Goal: Information Seeking & Learning: Find specific fact

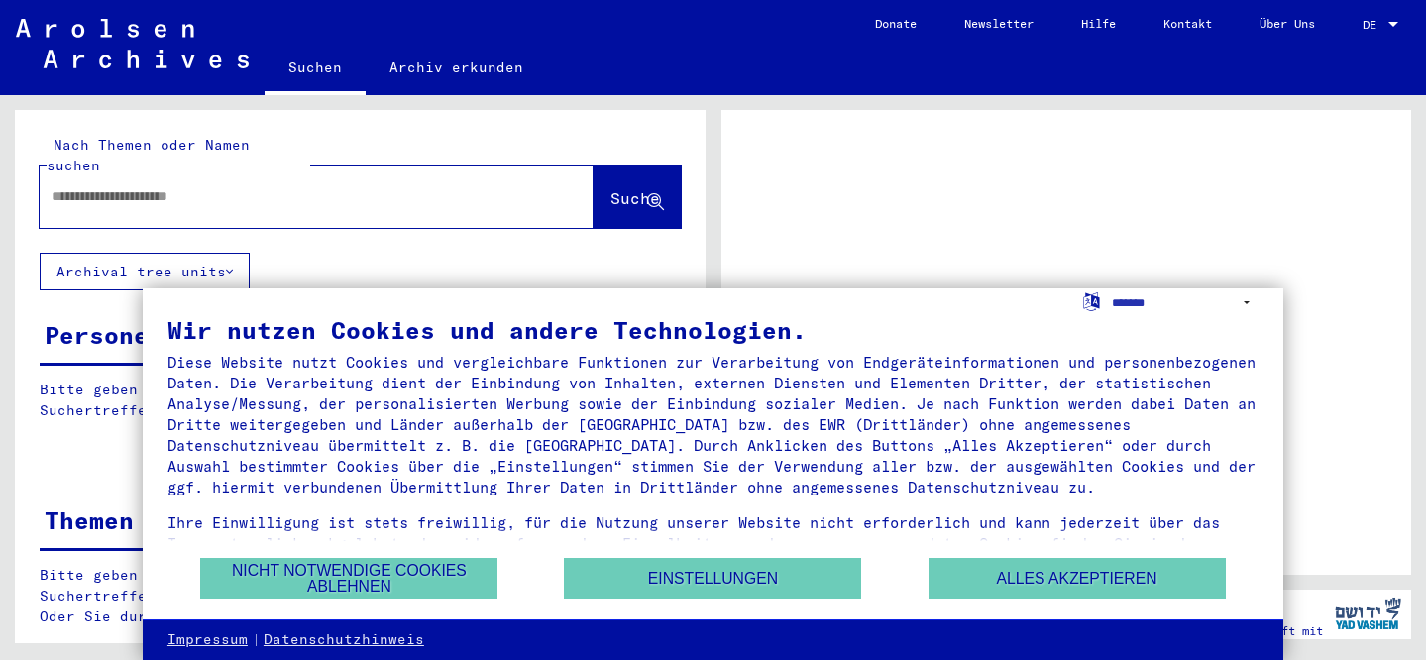
click at [1058, 579] on button "Alles akzeptieren" at bounding box center [1076, 578] width 297 height 41
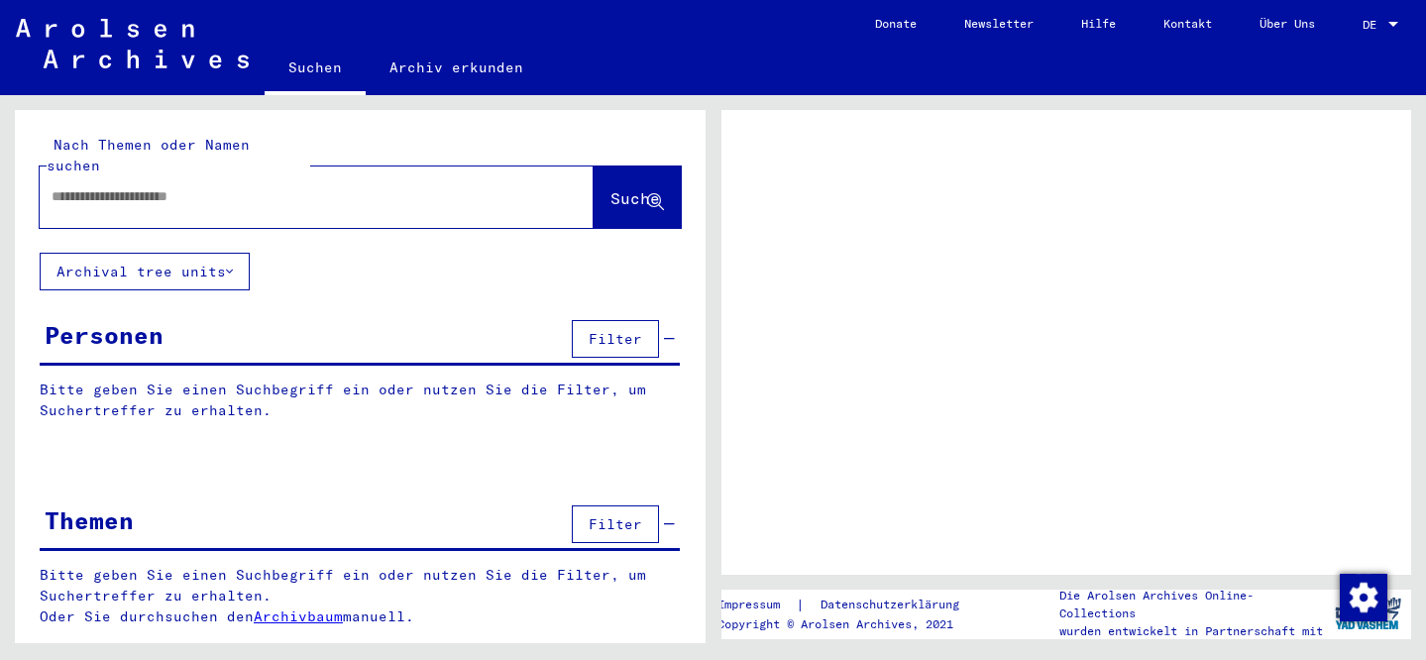
click at [1380, 18] on span "DE" at bounding box center [1373, 25] width 22 height 14
click at [1389, 22] on div at bounding box center [1393, 24] width 10 height 5
click at [1377, 24] on span "DE" at bounding box center [1373, 25] width 22 height 14
click at [1398, 26] on div at bounding box center [1393, 24] width 10 height 5
click at [1388, 26] on div at bounding box center [1393, 24] width 10 height 5
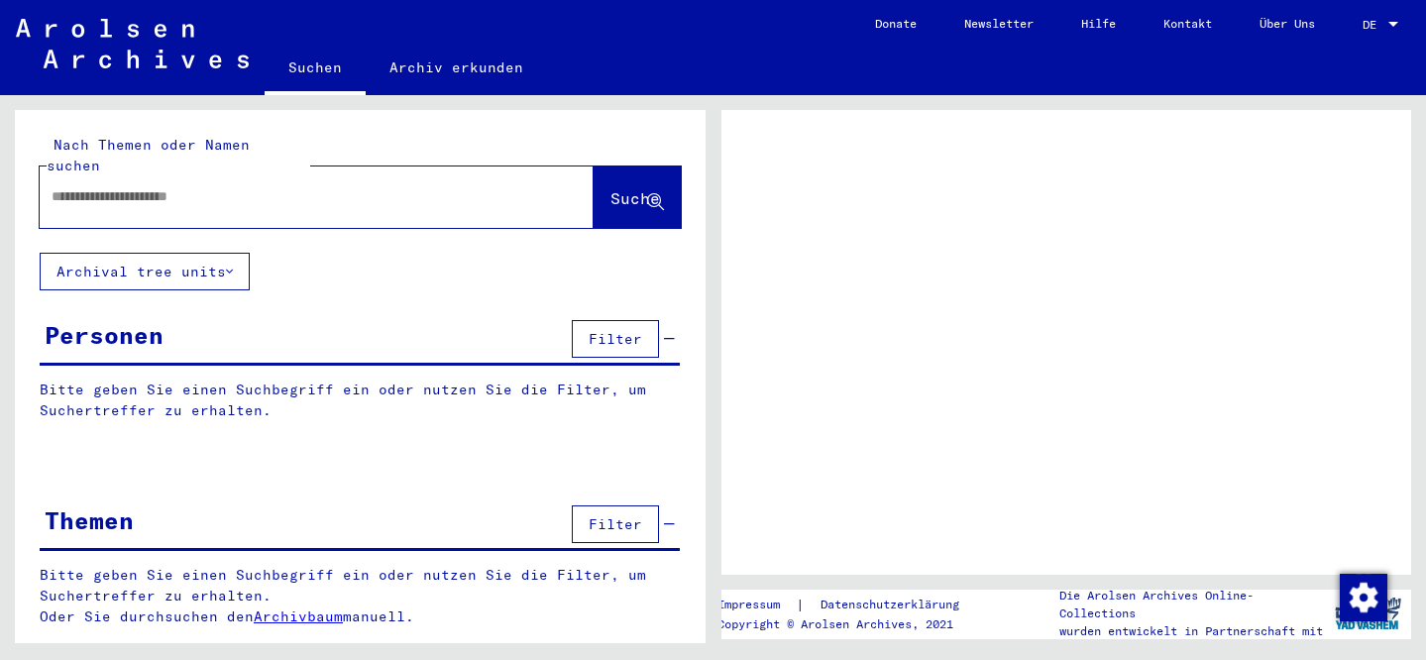
click at [310, 174] on div at bounding box center [293, 196] width 506 height 45
click at [1372, 21] on span "DE" at bounding box center [1373, 25] width 22 height 14
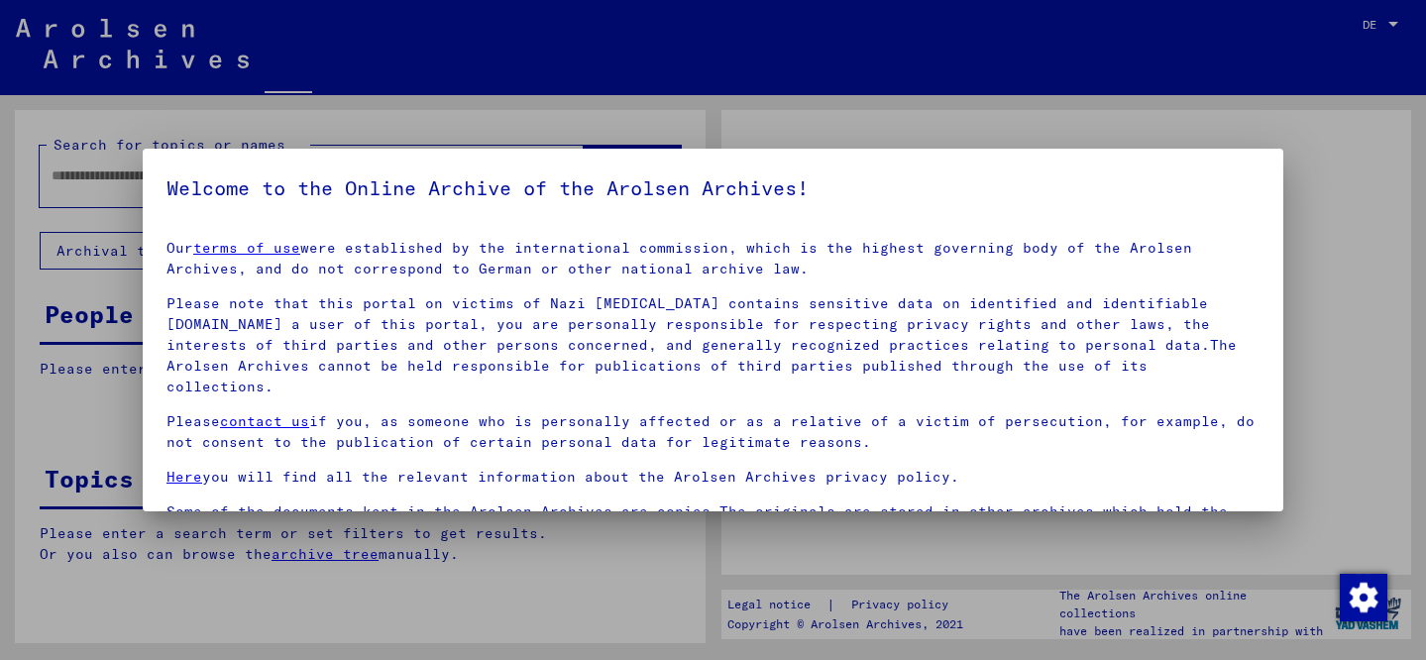
click at [1380, 24] on div at bounding box center [713, 330] width 1426 height 660
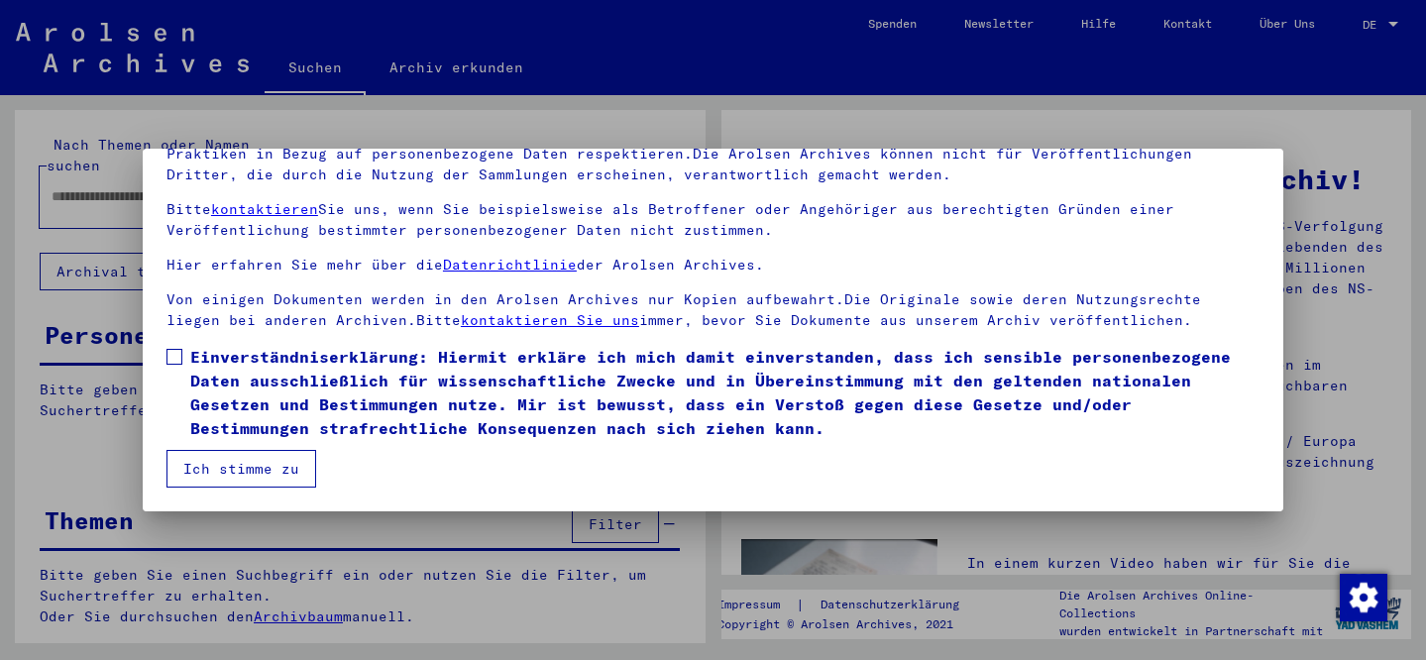
click at [175, 351] on span at bounding box center [174, 357] width 16 height 16
click at [228, 457] on button "Ich stimme zu" at bounding box center [241, 469] width 150 height 38
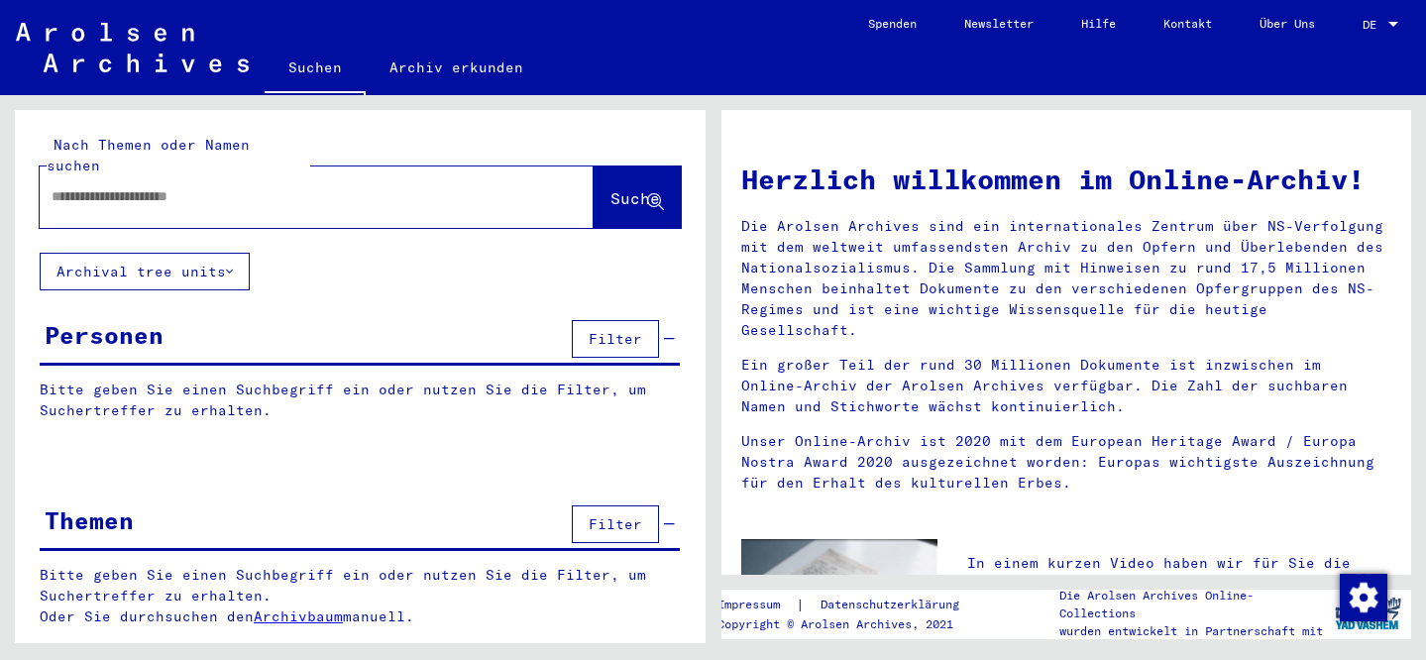
click at [195, 186] on input "text" at bounding box center [293, 196] width 482 height 21
type input "********"
click at [620, 166] on button "Suche" at bounding box center [636, 196] width 87 height 61
click at [612, 188] on span "Suche" at bounding box center [635, 198] width 50 height 20
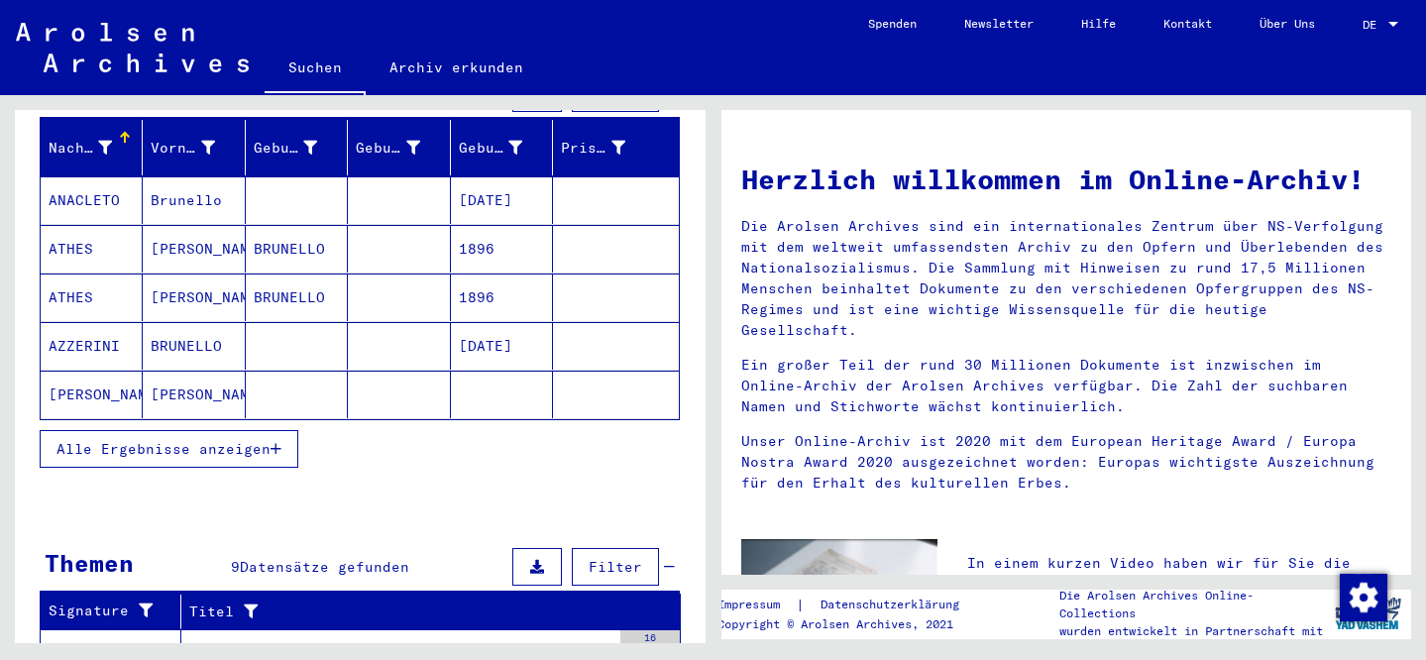
scroll to position [254, 0]
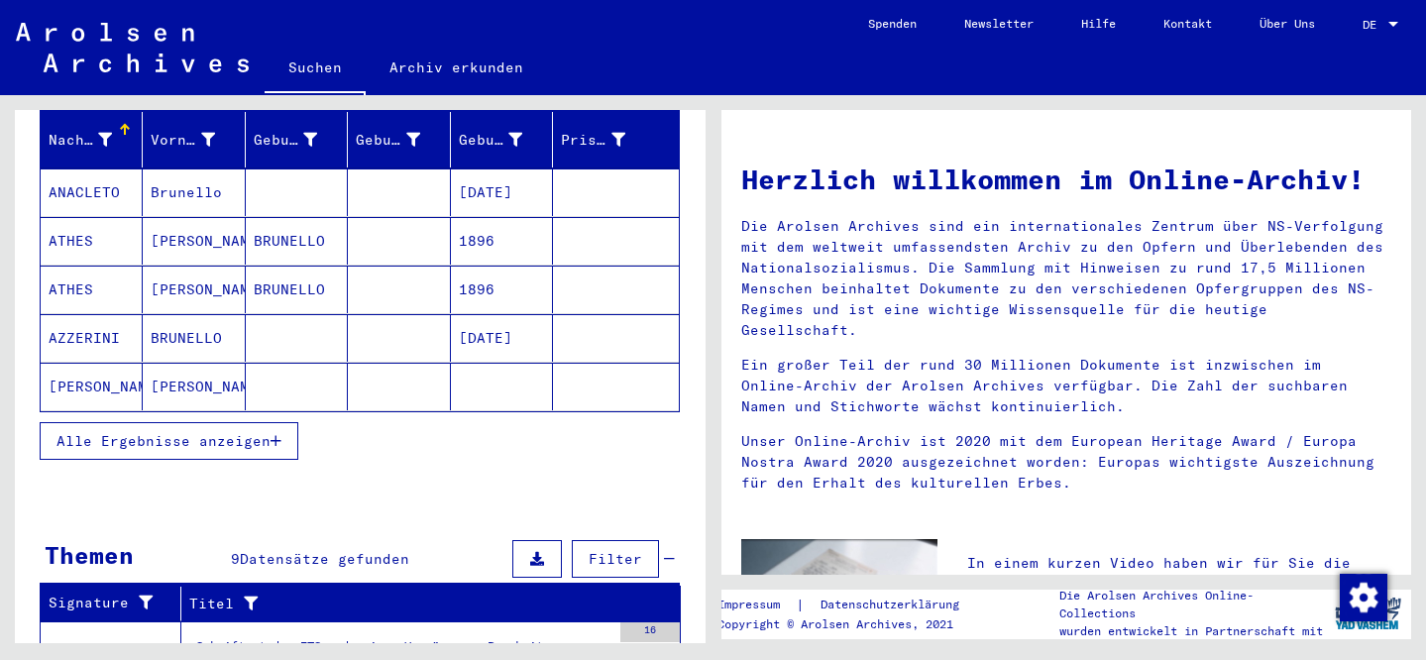
click at [247, 432] on span "Alle Ergebnisse anzeigen" at bounding box center [163, 441] width 214 height 18
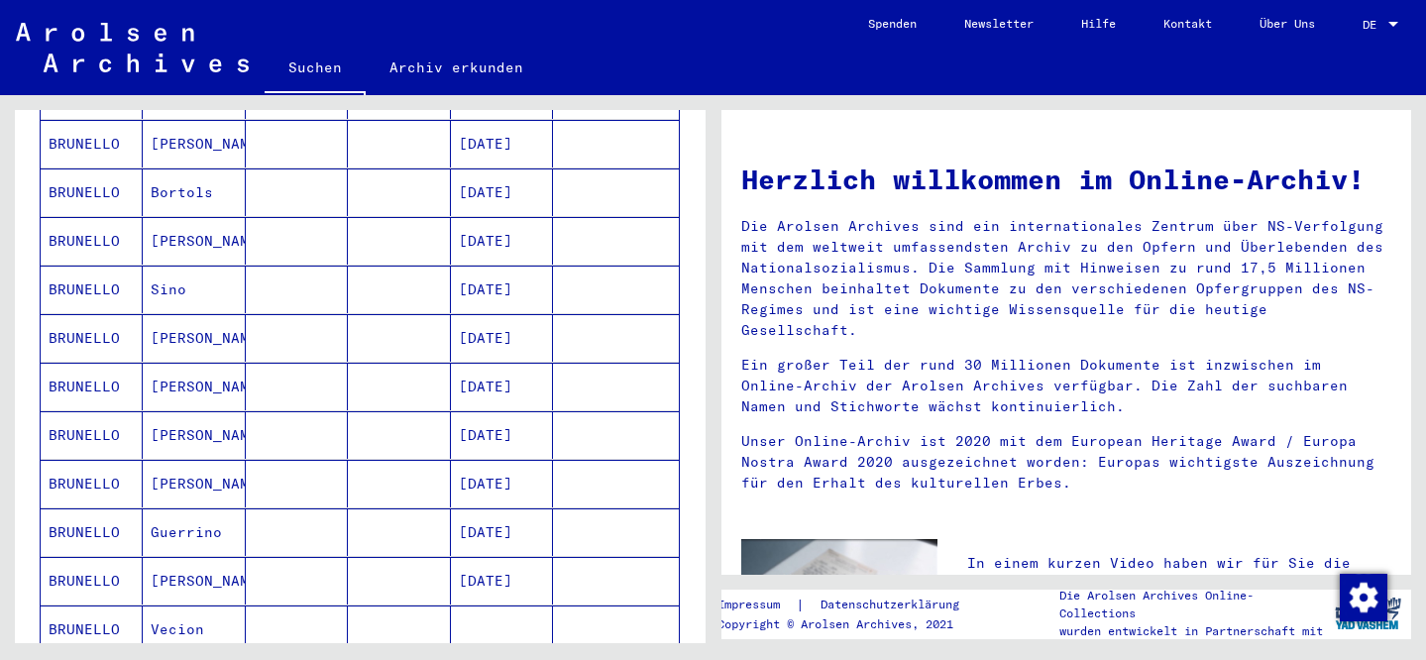
scroll to position [747, 0]
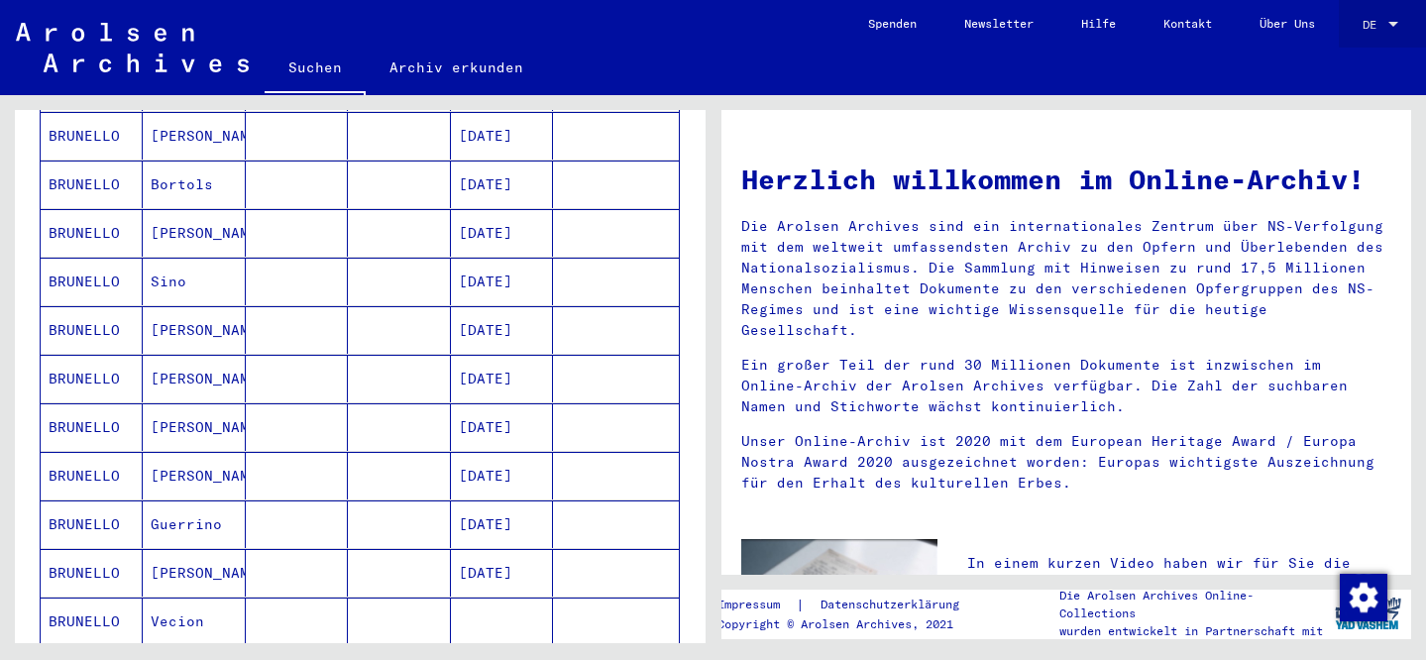
click at [1397, 22] on div at bounding box center [1393, 24] width 10 height 5
click at [1346, 35] on span "English" at bounding box center [1343, 34] width 49 height 15
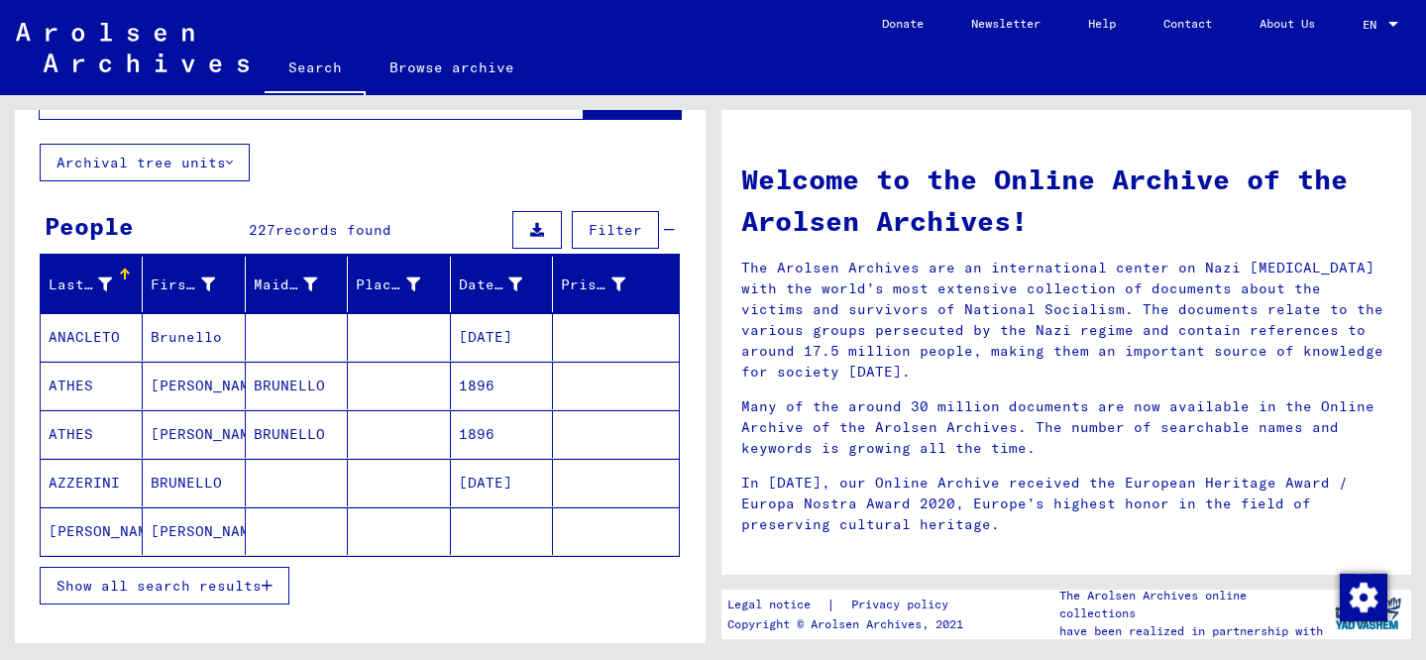
scroll to position [104, 0]
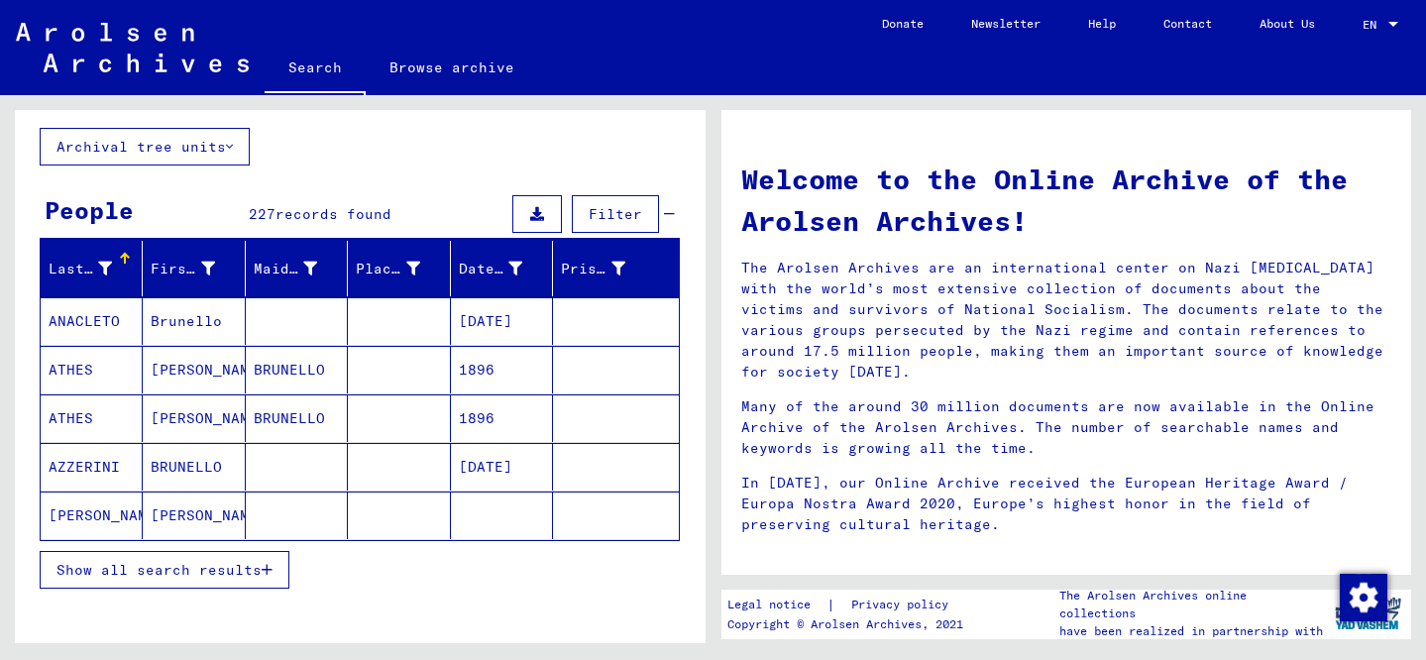
click at [253, 568] on span "Show all search results" at bounding box center [158, 570] width 205 height 18
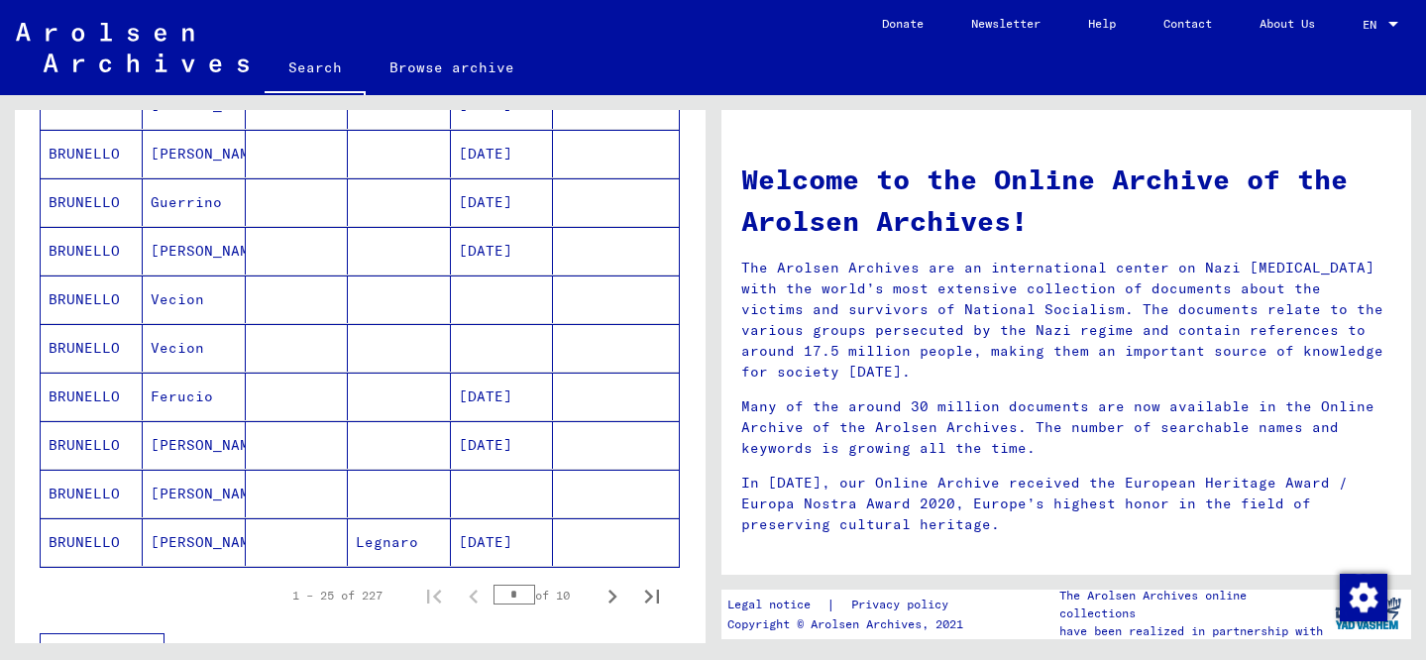
scroll to position [1049, 0]
click at [615, 597] on icon "Next page" at bounding box center [612, 596] width 28 height 28
type input "*"
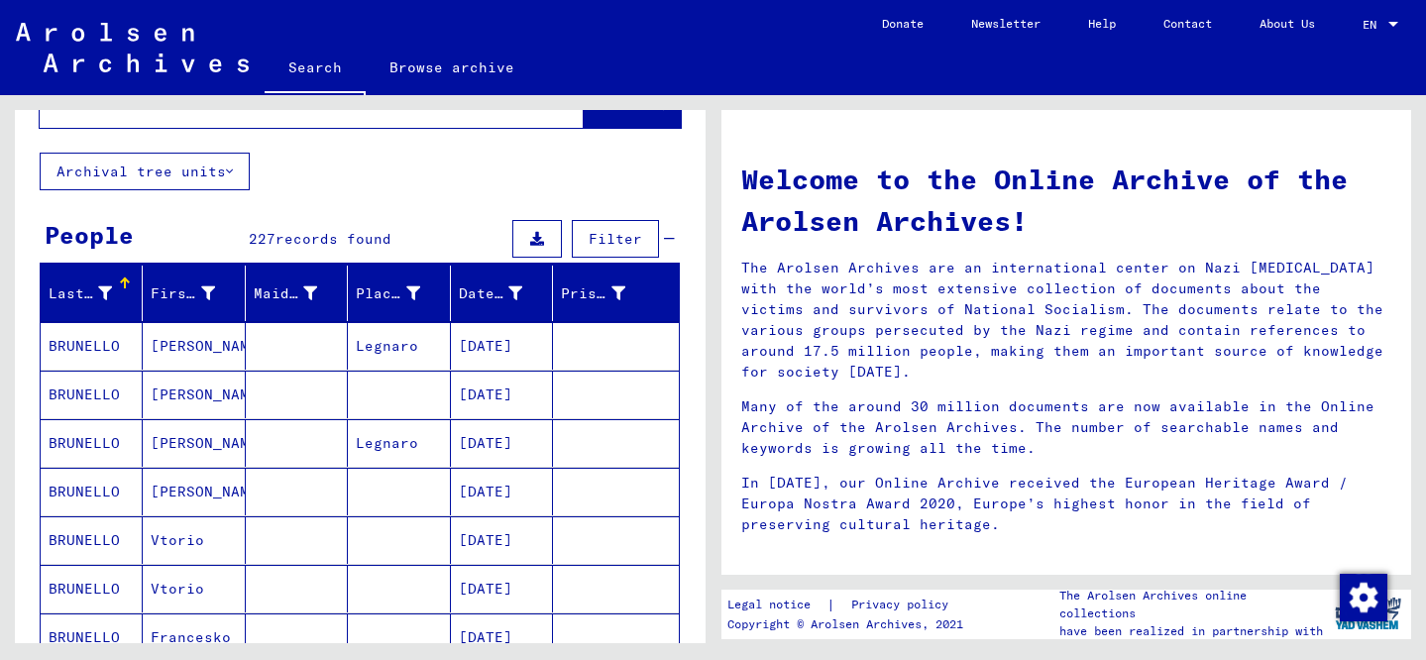
scroll to position [73, 0]
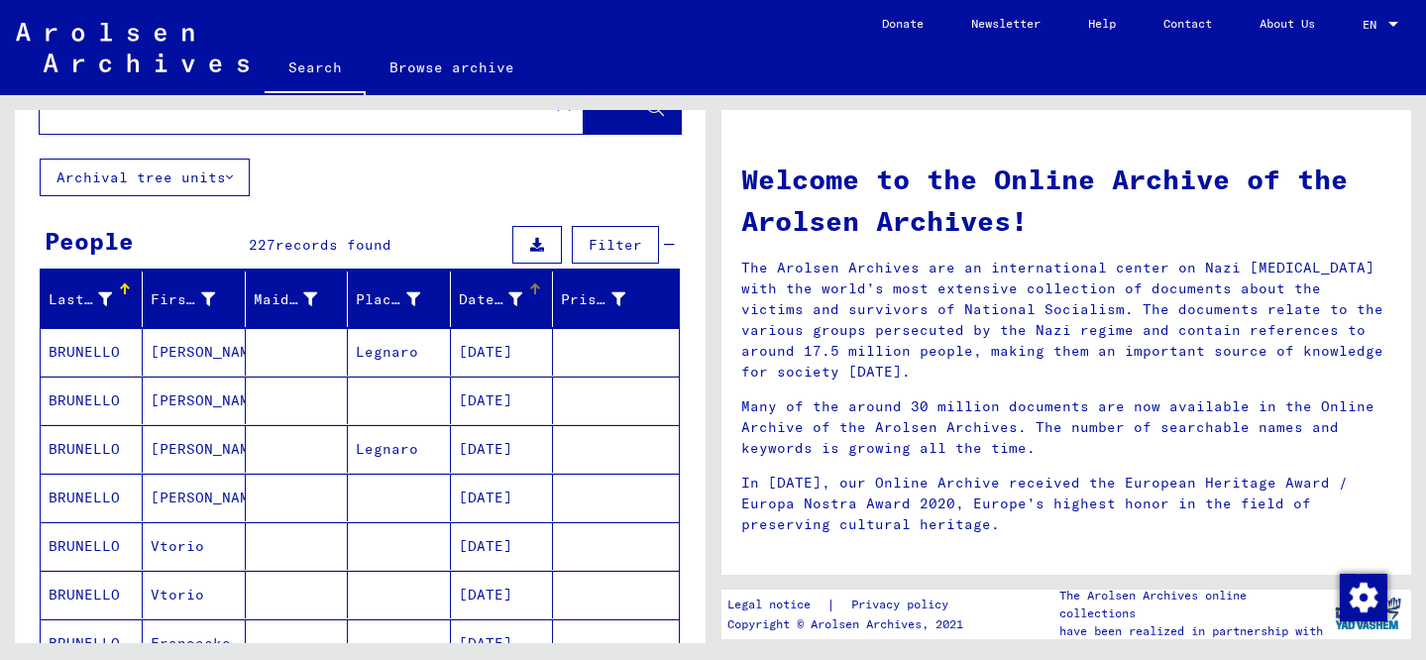
click at [511, 290] on div at bounding box center [515, 299] width 14 height 21
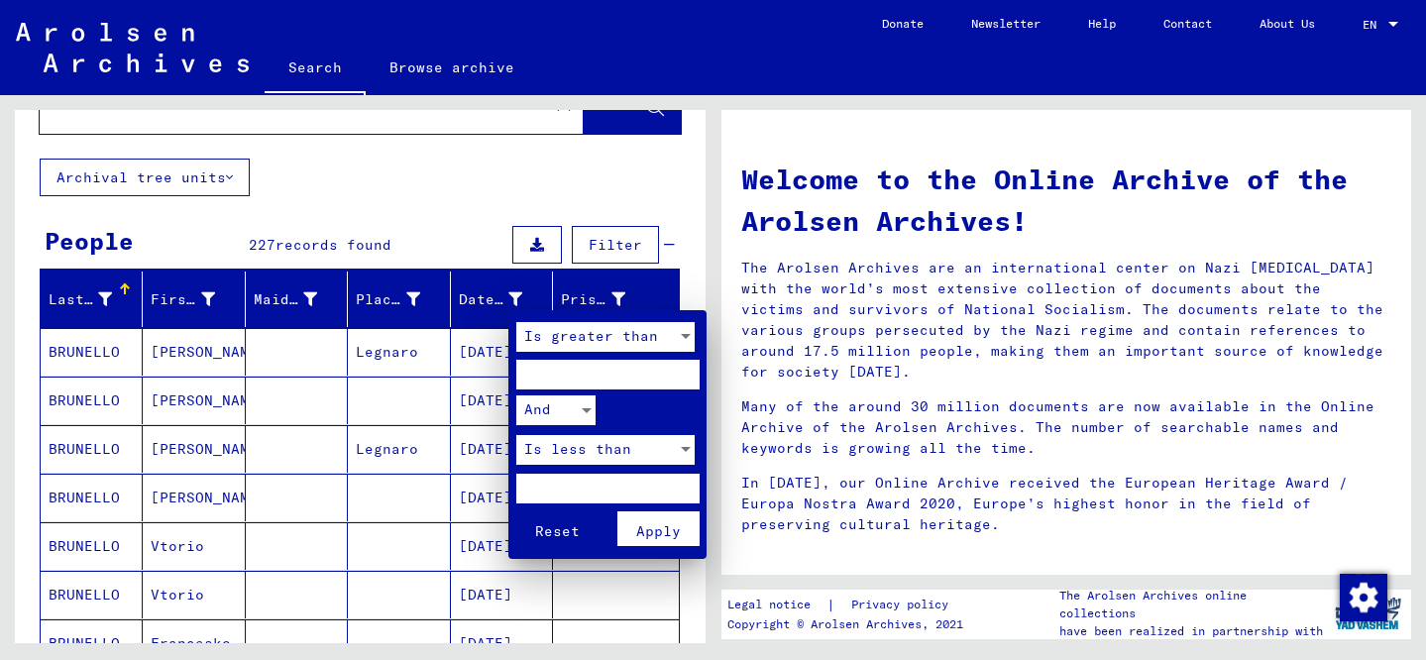
click at [513, 306] on div at bounding box center [713, 330] width 1426 height 660
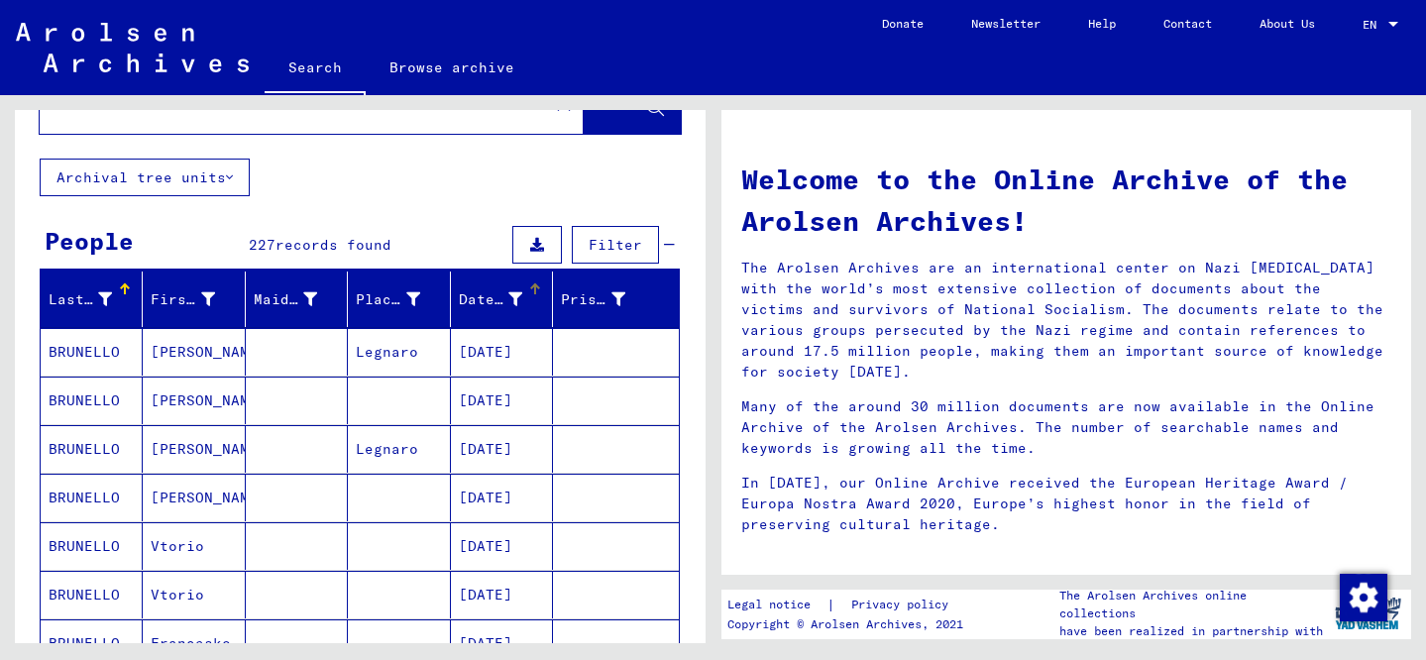
click at [514, 295] on icon at bounding box center [515, 299] width 14 height 14
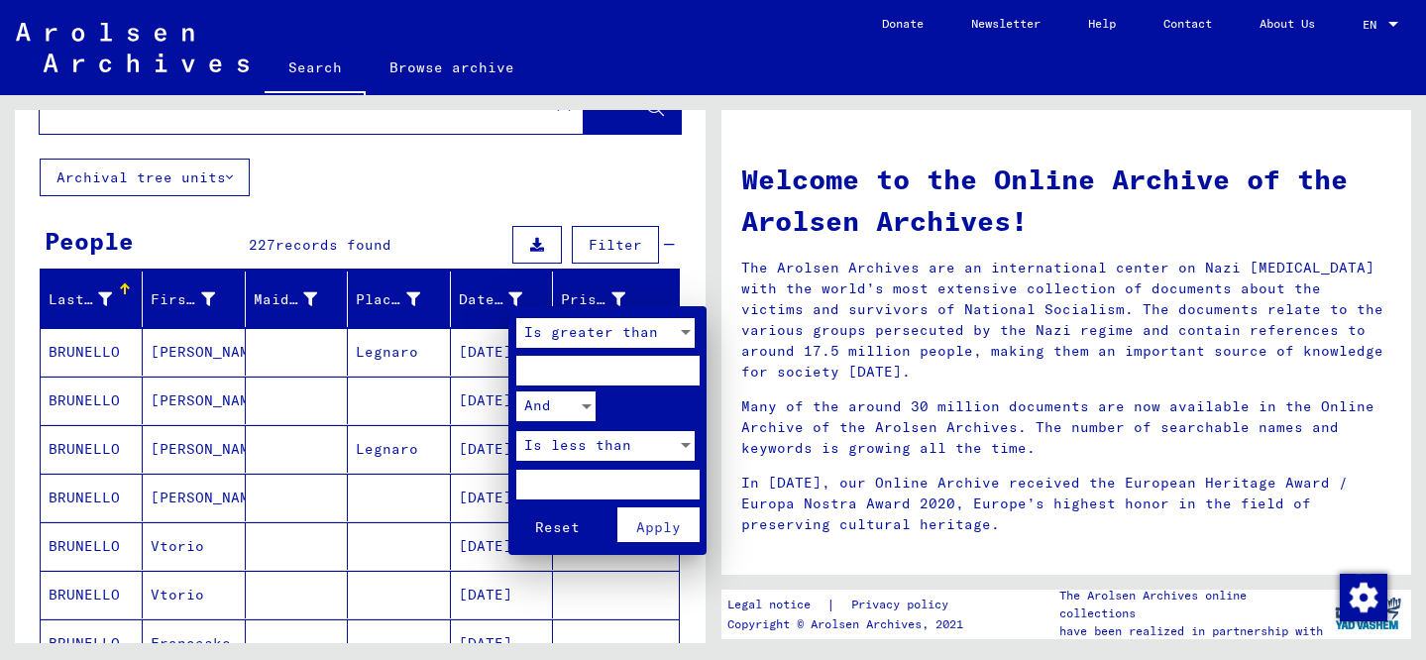
click at [683, 327] on div at bounding box center [686, 333] width 18 height 30
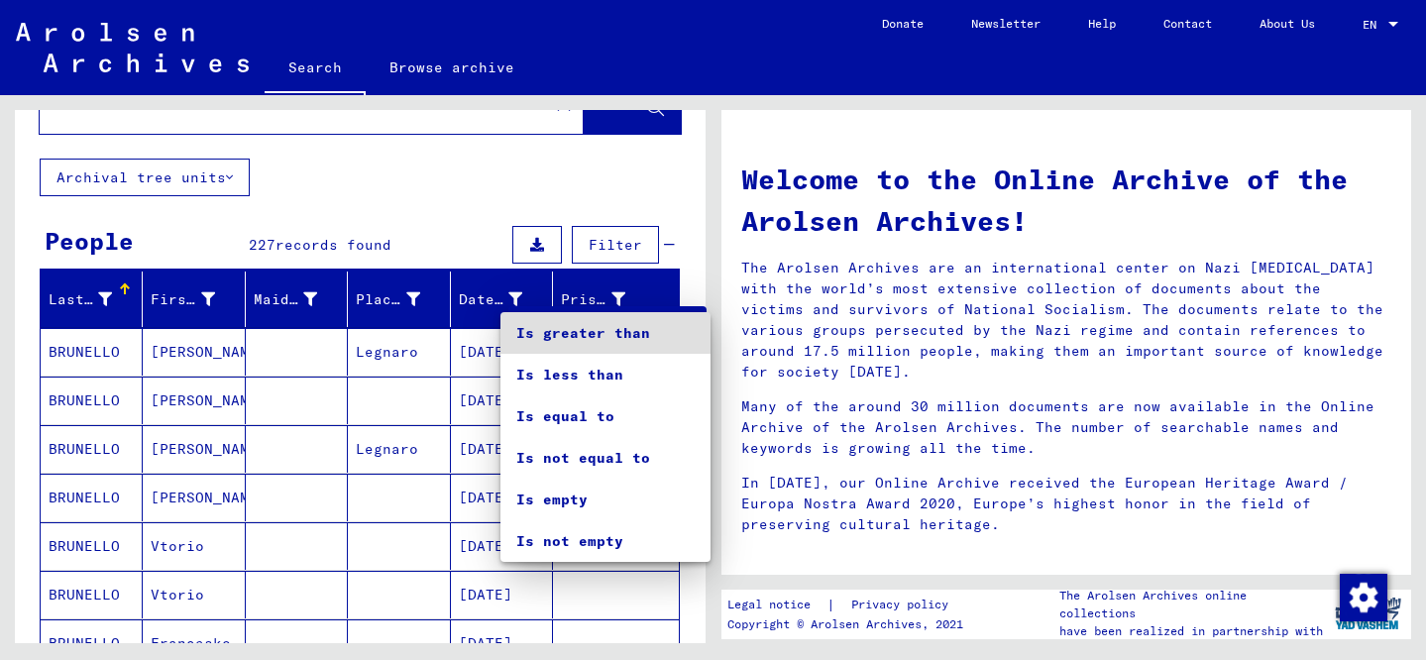
click at [615, 337] on span "Is greater than" at bounding box center [605, 333] width 178 height 42
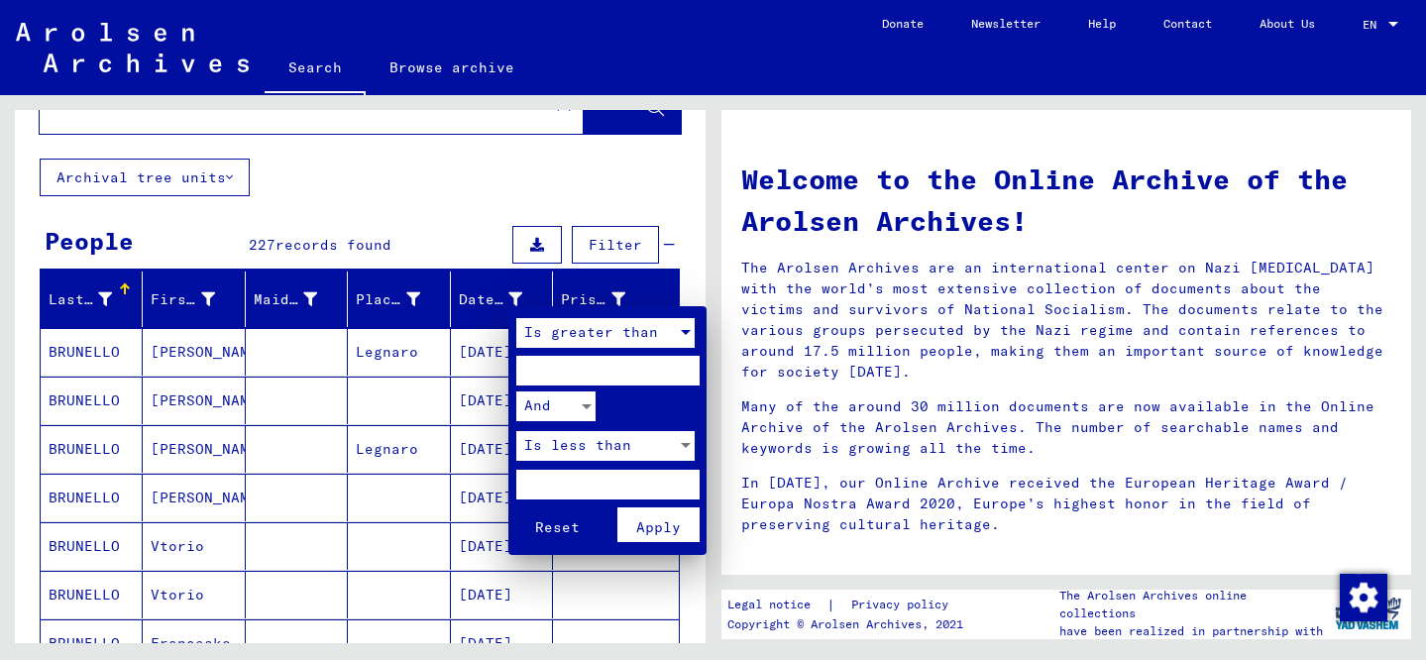
click at [573, 368] on input "number" at bounding box center [607, 371] width 183 height 30
type input "****"
click at [673, 518] on span "Apply" at bounding box center [658, 527] width 45 height 18
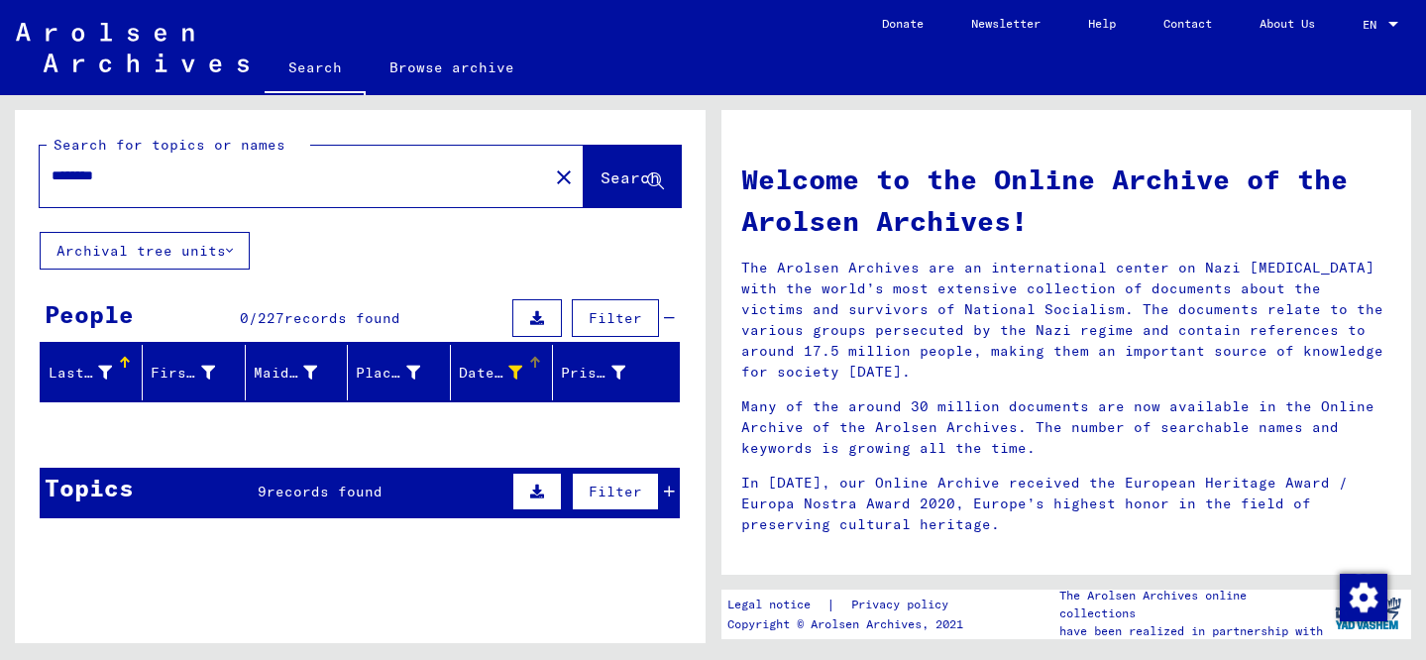
scroll to position [0, 0]
click at [513, 371] on icon at bounding box center [515, 373] width 14 height 14
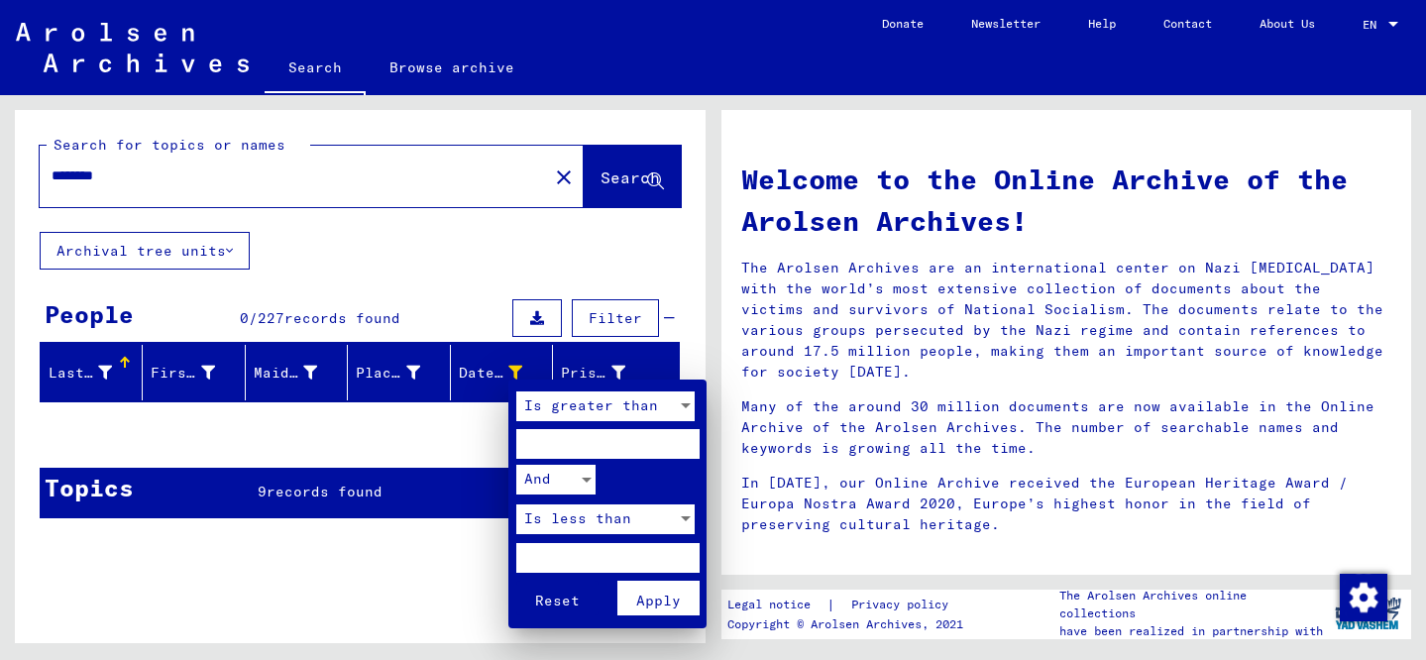
click at [647, 591] on span "Apply" at bounding box center [658, 600] width 45 height 18
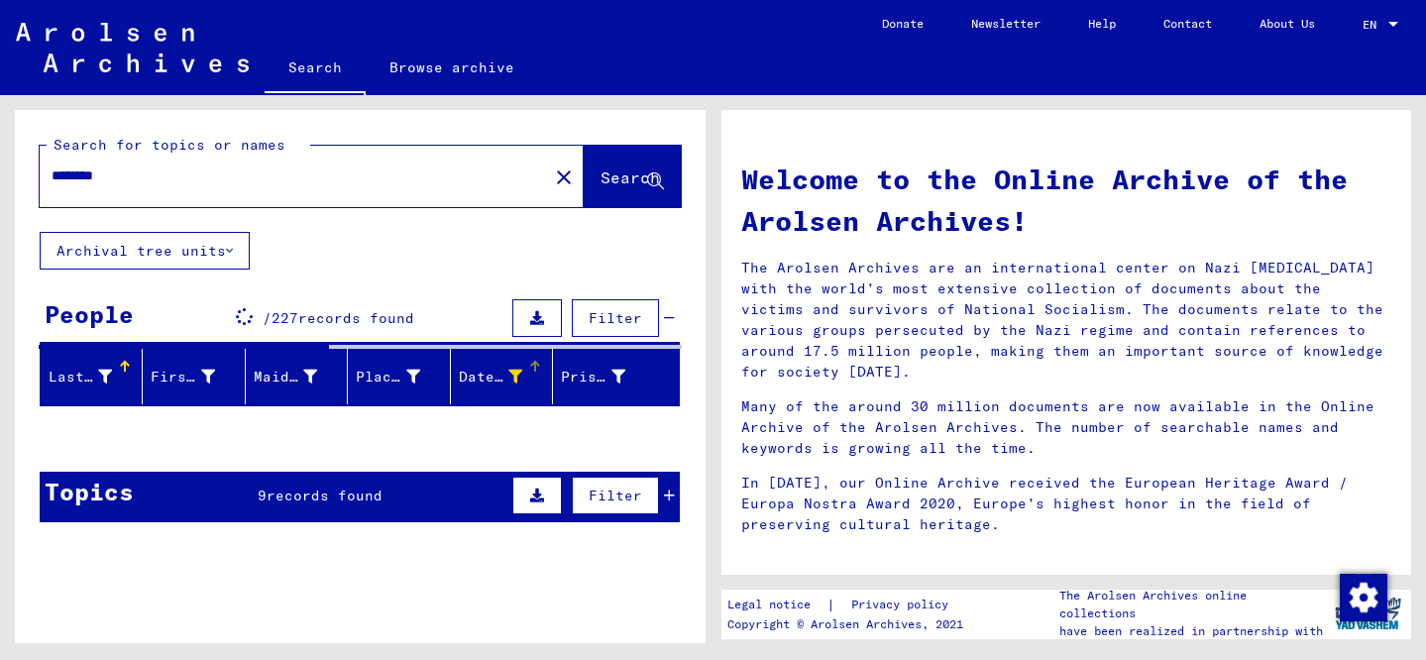
click at [518, 368] on div at bounding box center [515, 377] width 14 height 21
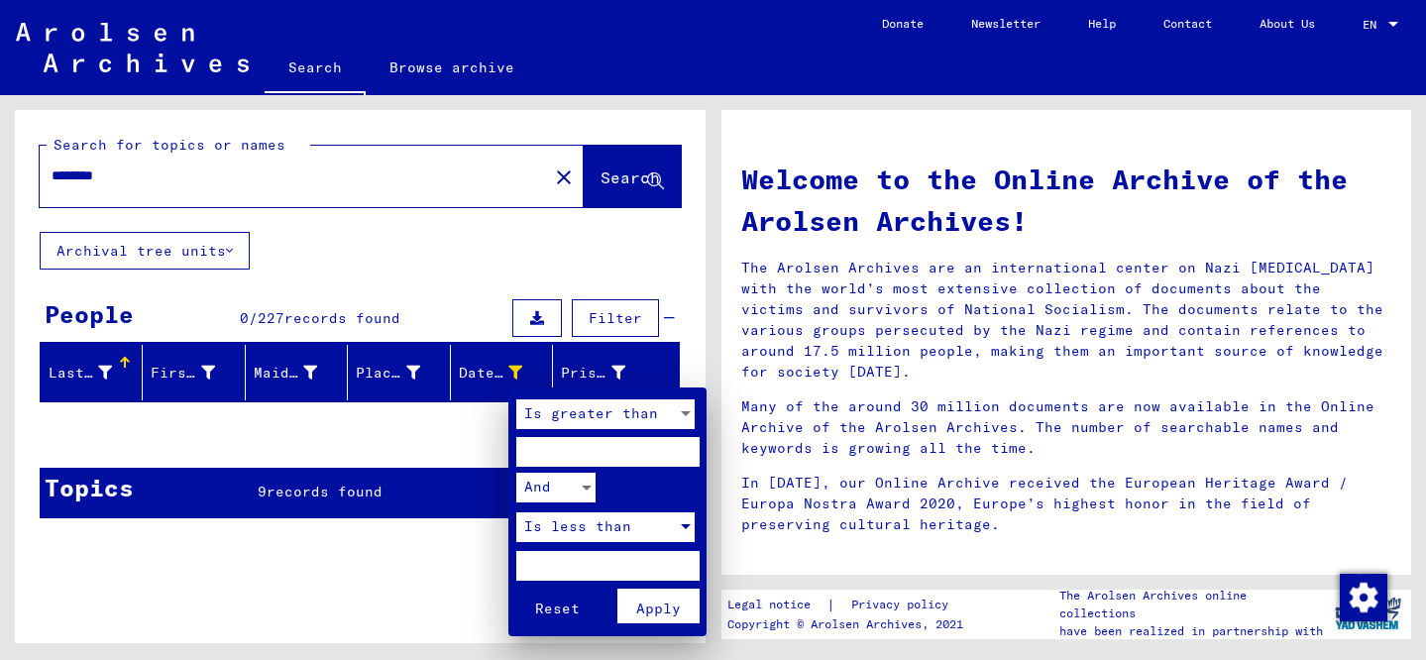
click at [610, 520] on span "Is less than" at bounding box center [577, 526] width 107 height 18
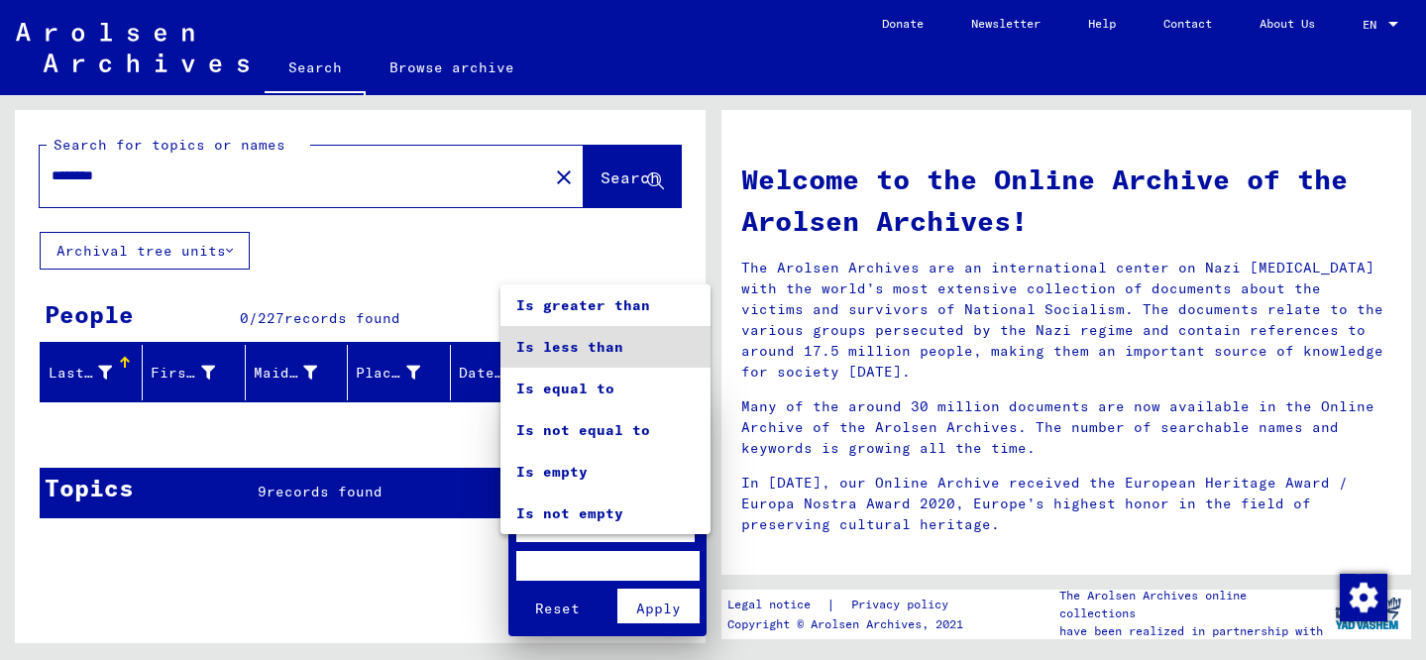
click at [572, 542] on div at bounding box center [713, 330] width 1426 height 660
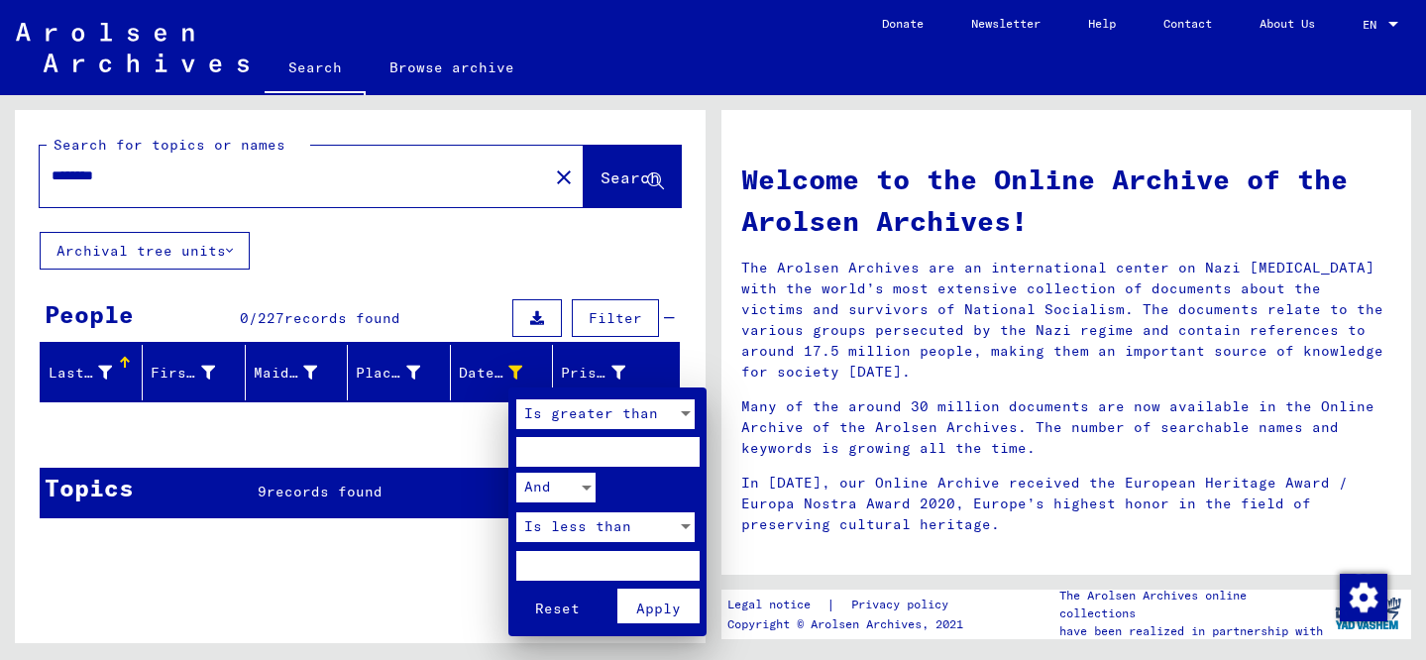
click at [556, 551] on input "number" at bounding box center [607, 566] width 183 height 30
type input "****"
click at [663, 599] on span "Apply" at bounding box center [658, 608] width 45 height 18
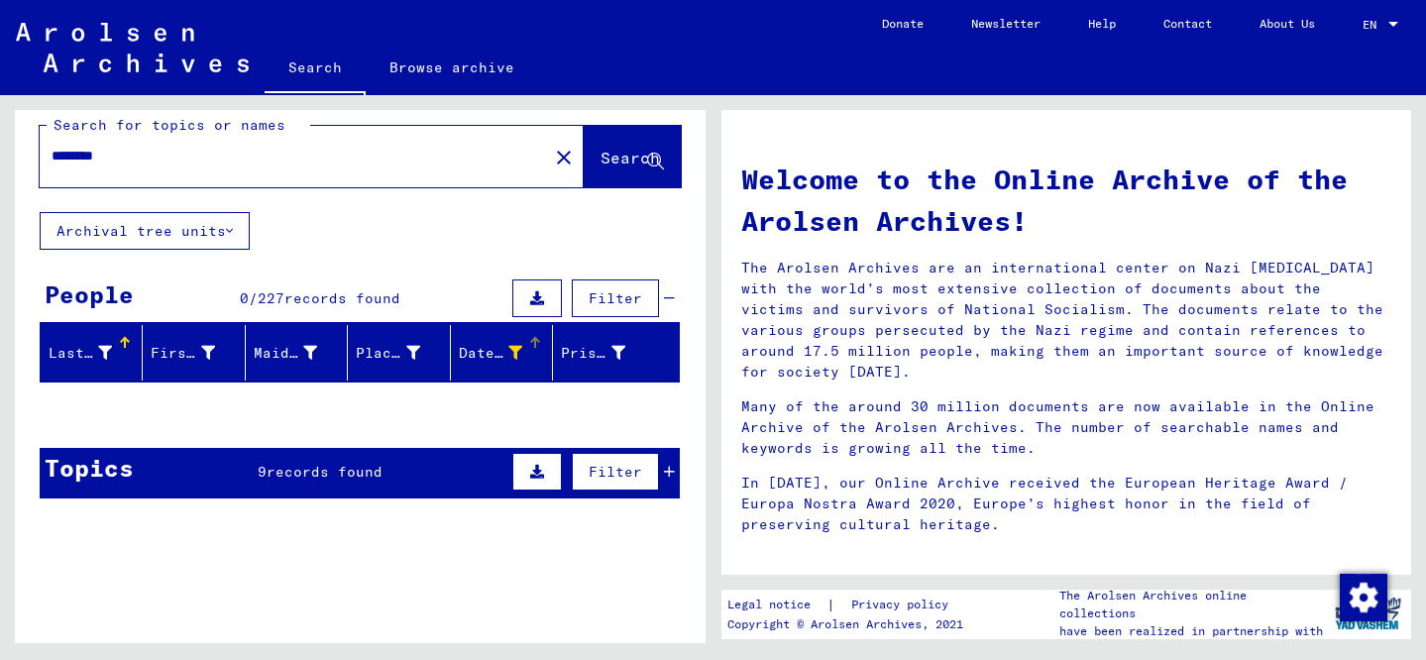
scroll to position [81, 0]
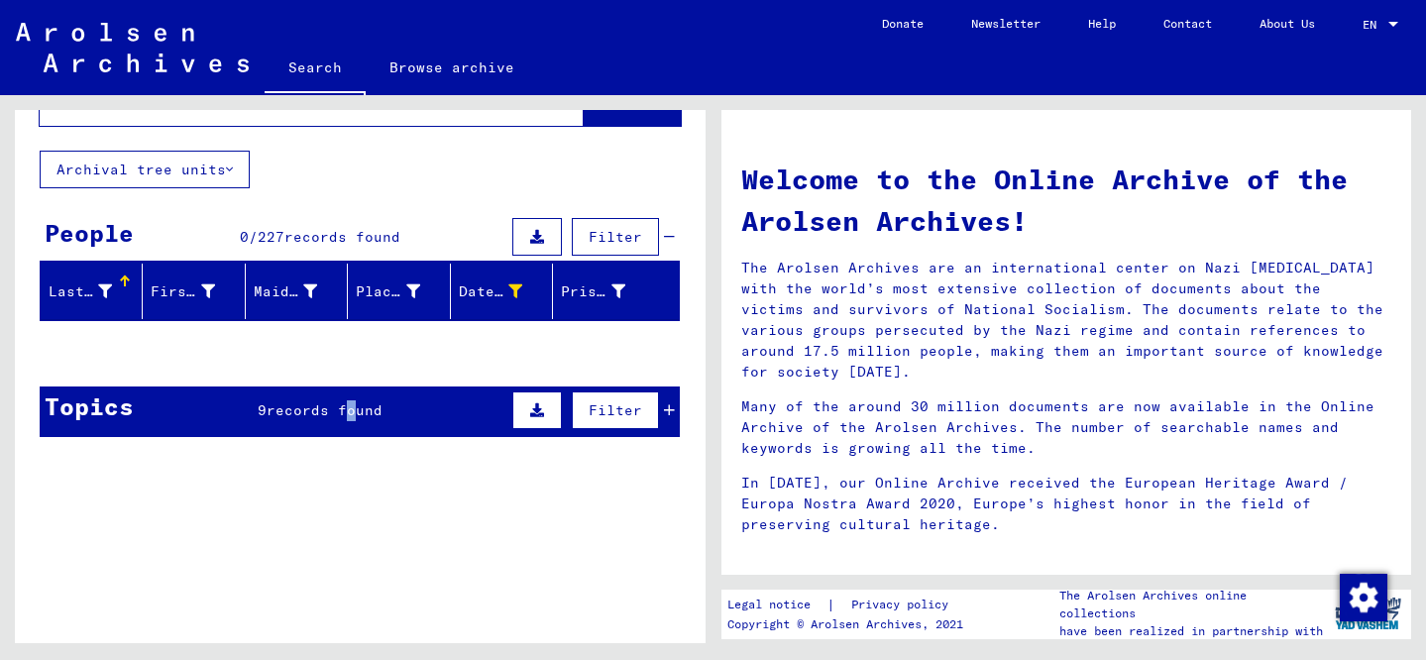
click at [347, 409] on span "records found" at bounding box center [324, 410] width 116 height 18
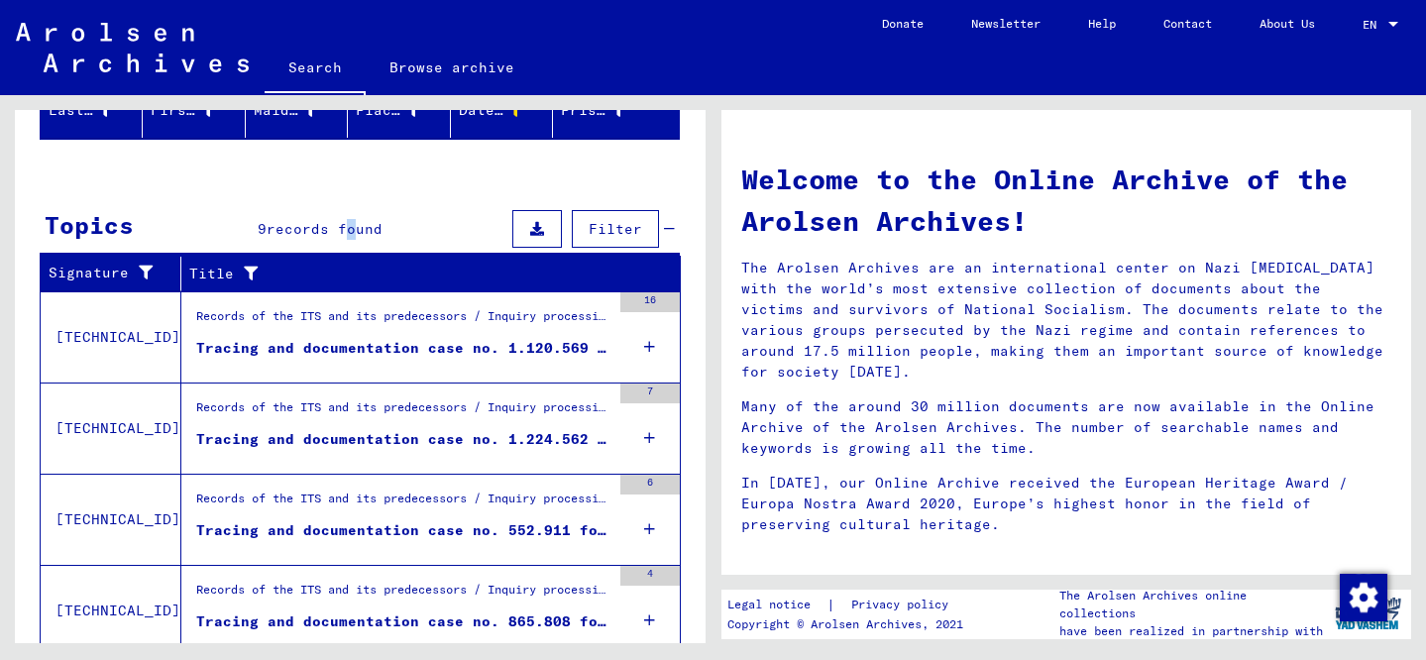
scroll to position [45, 0]
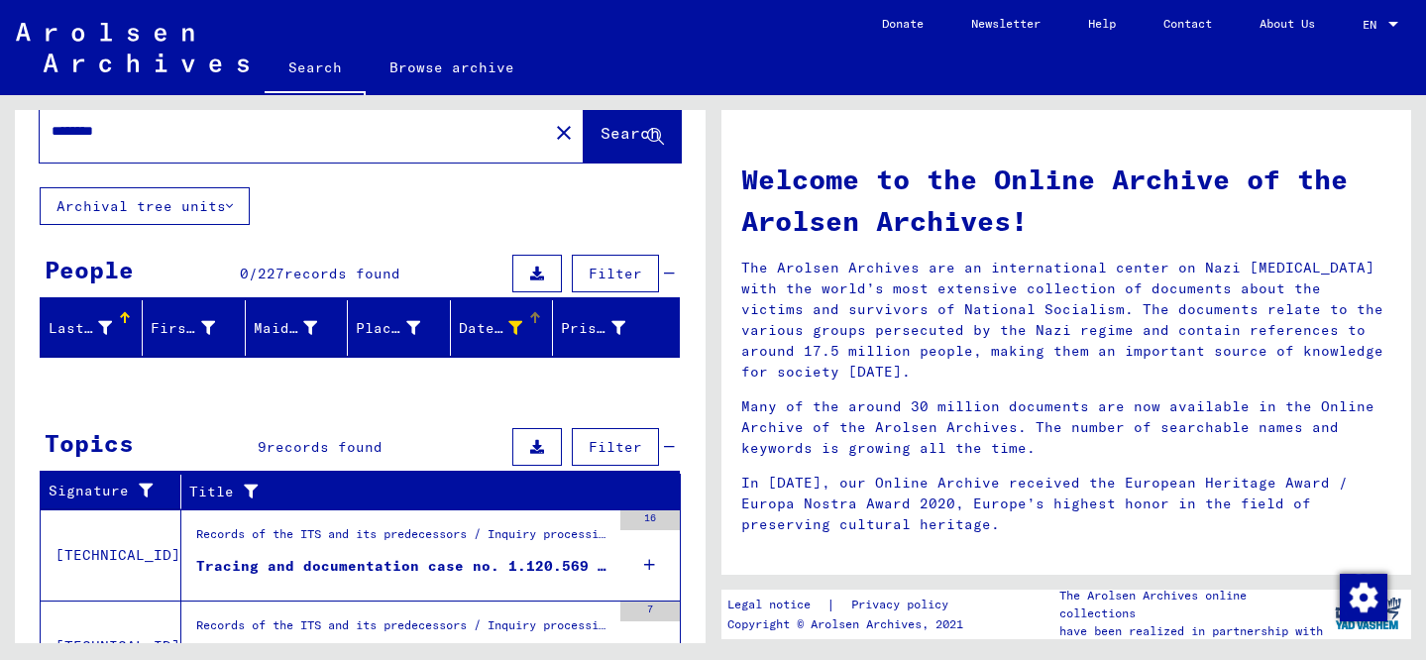
click at [514, 323] on icon at bounding box center [515, 328] width 14 height 14
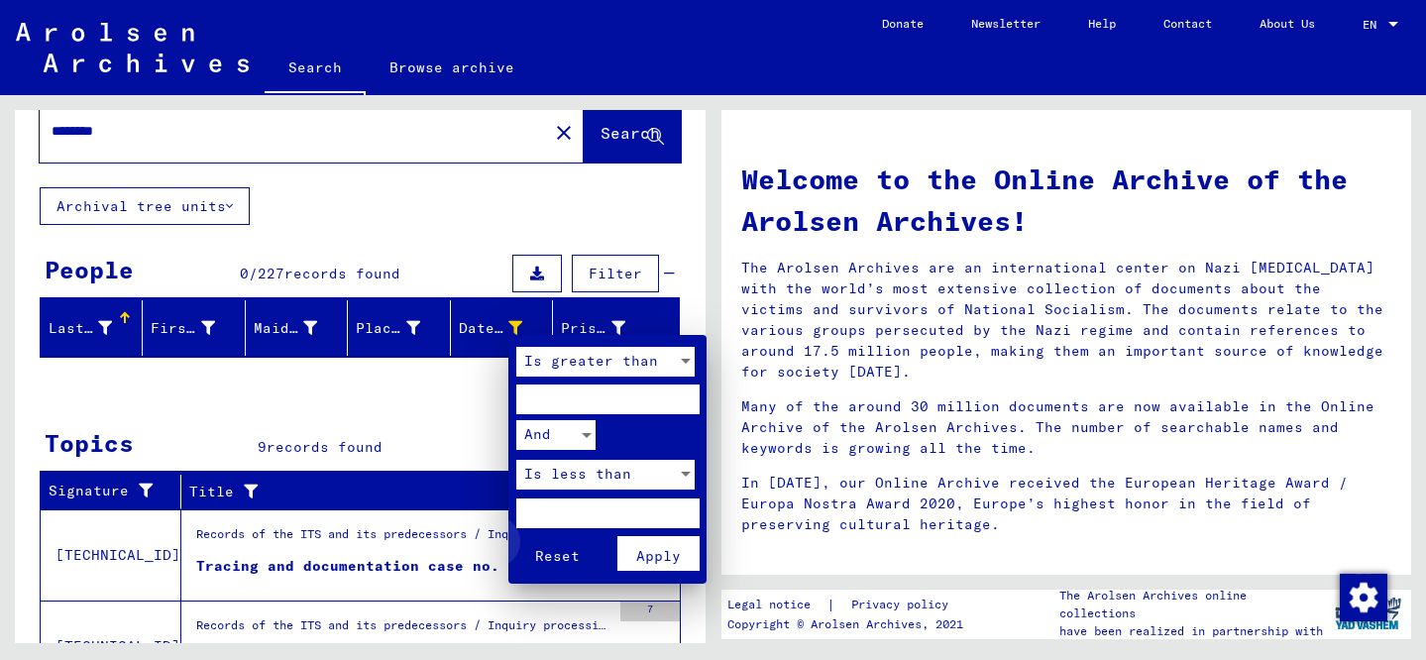
click at [556, 547] on span "Reset" at bounding box center [557, 556] width 45 height 18
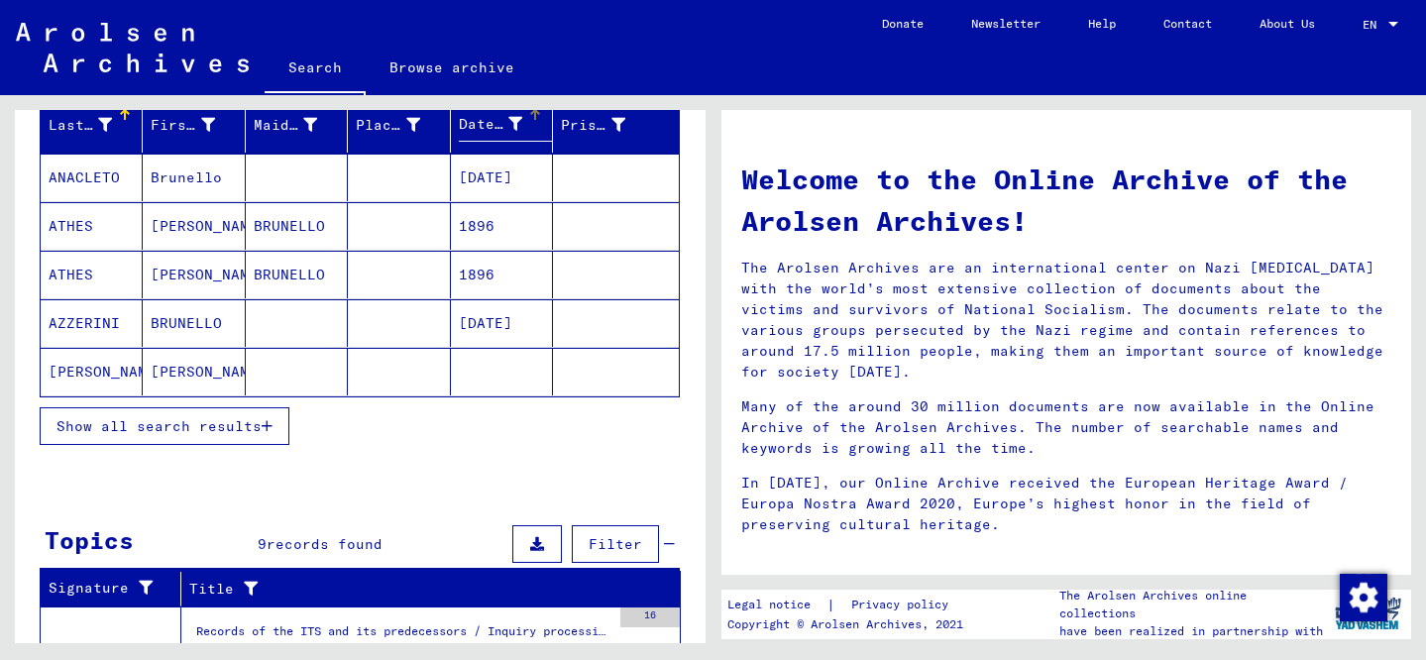
scroll to position [258, 0]
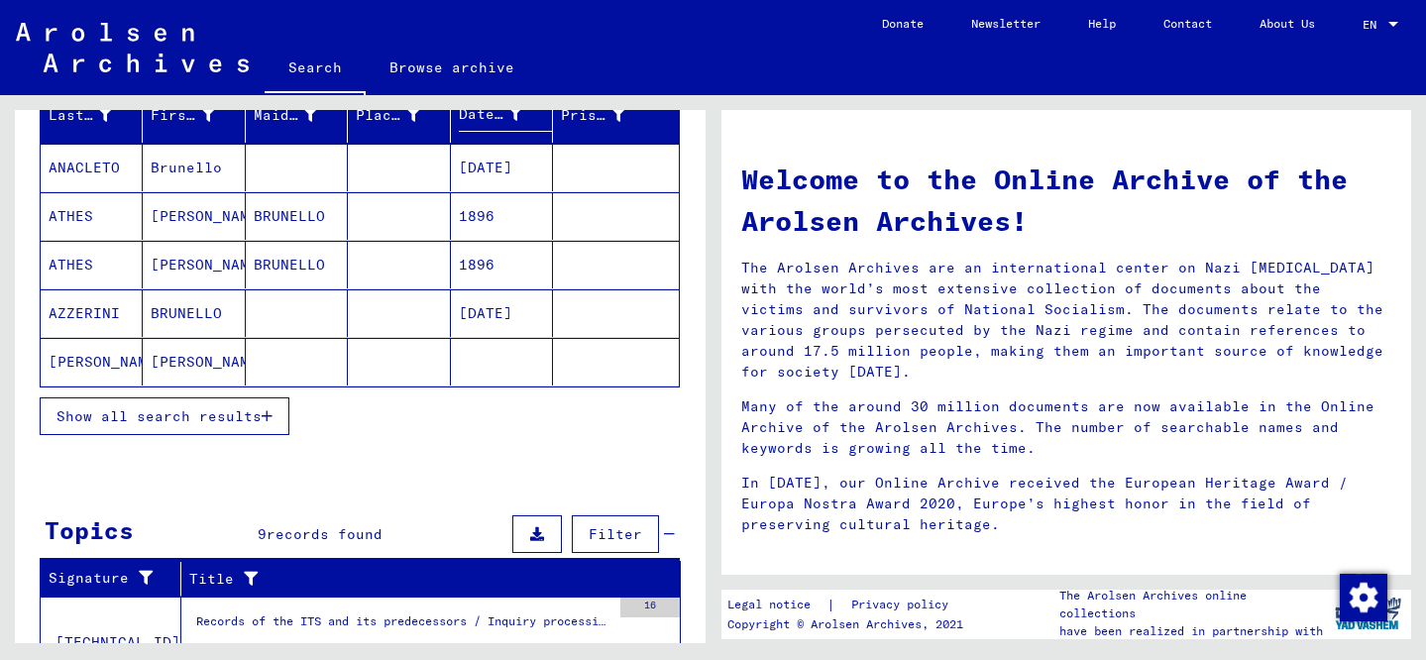
click at [219, 419] on span "Show all search results" at bounding box center [158, 416] width 205 height 18
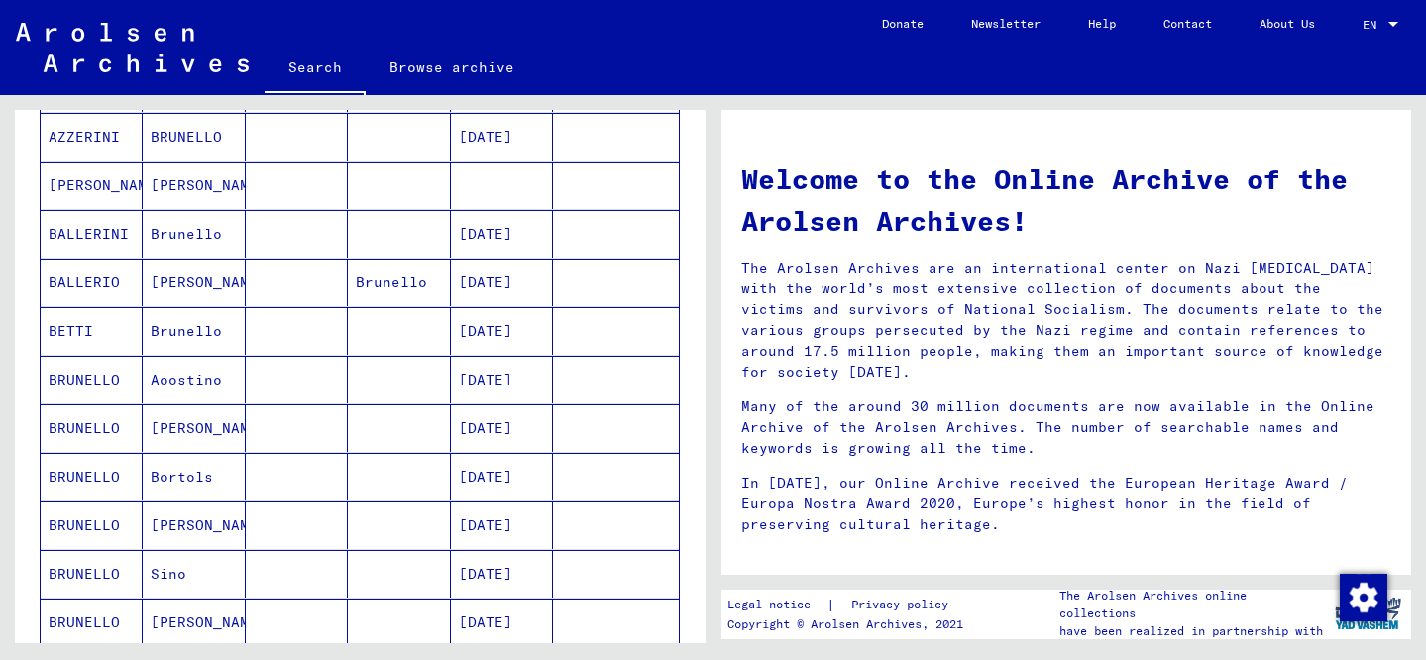
scroll to position [102, 0]
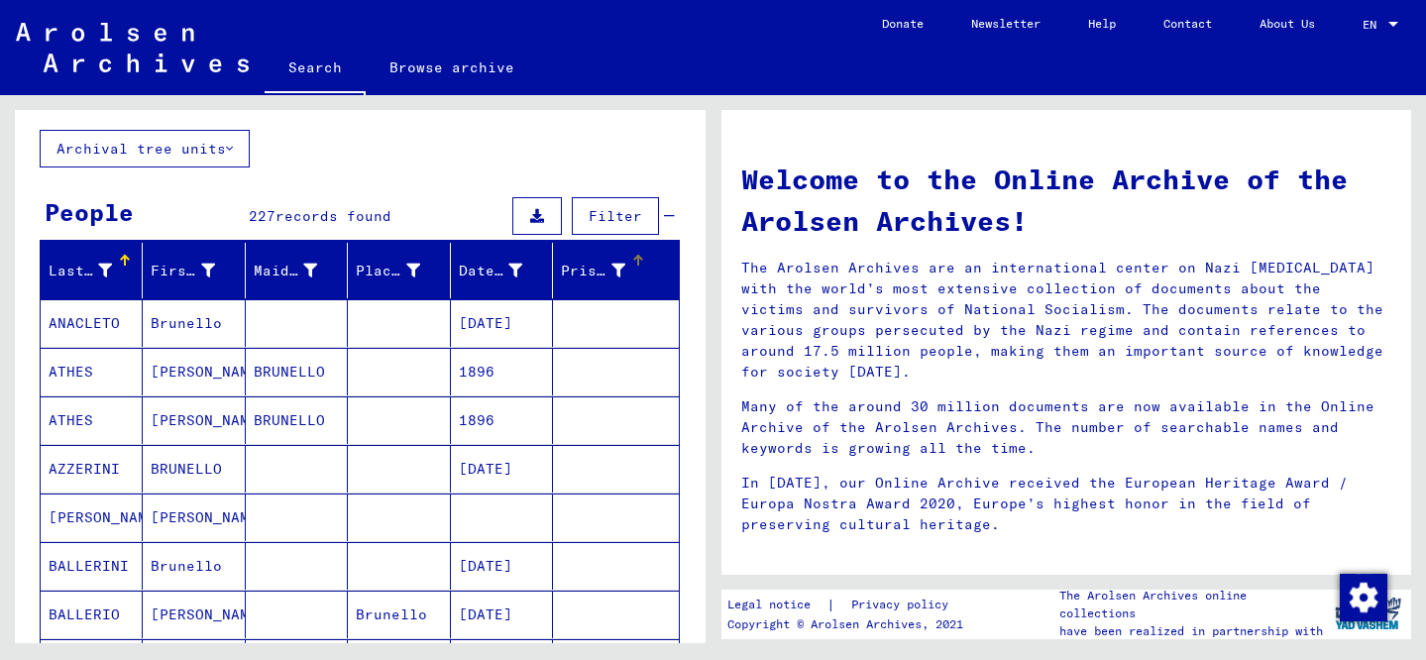
click at [553, 269] on mat-header-cell "Prisoner #" at bounding box center [615, 270] width 125 height 55
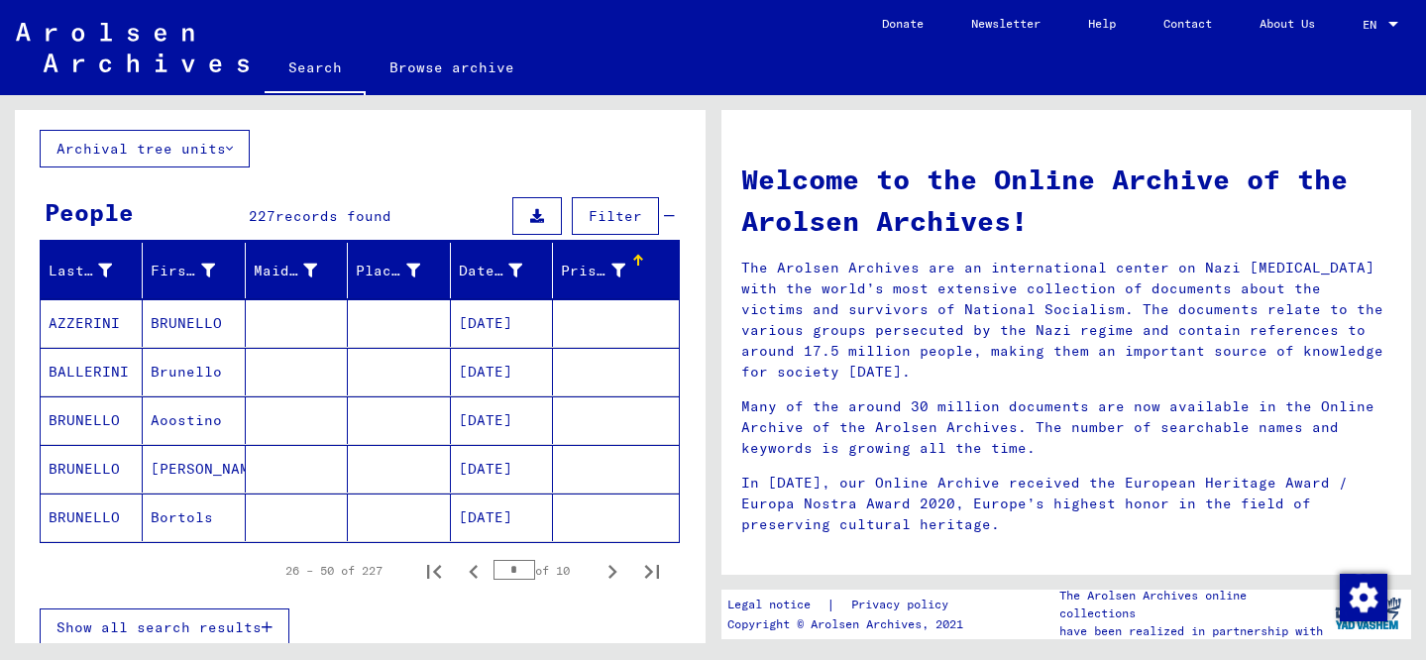
scroll to position [103, 0]
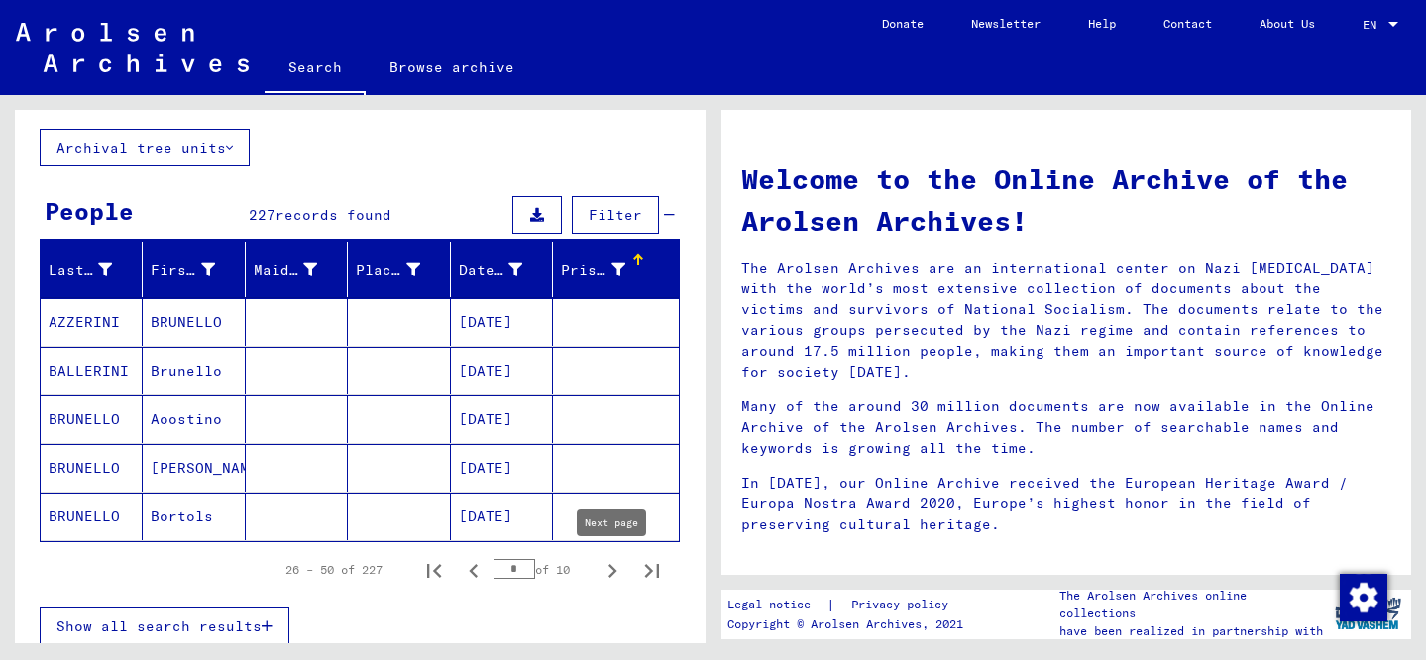
click at [614, 572] on icon "Next page" at bounding box center [612, 571] width 9 height 14
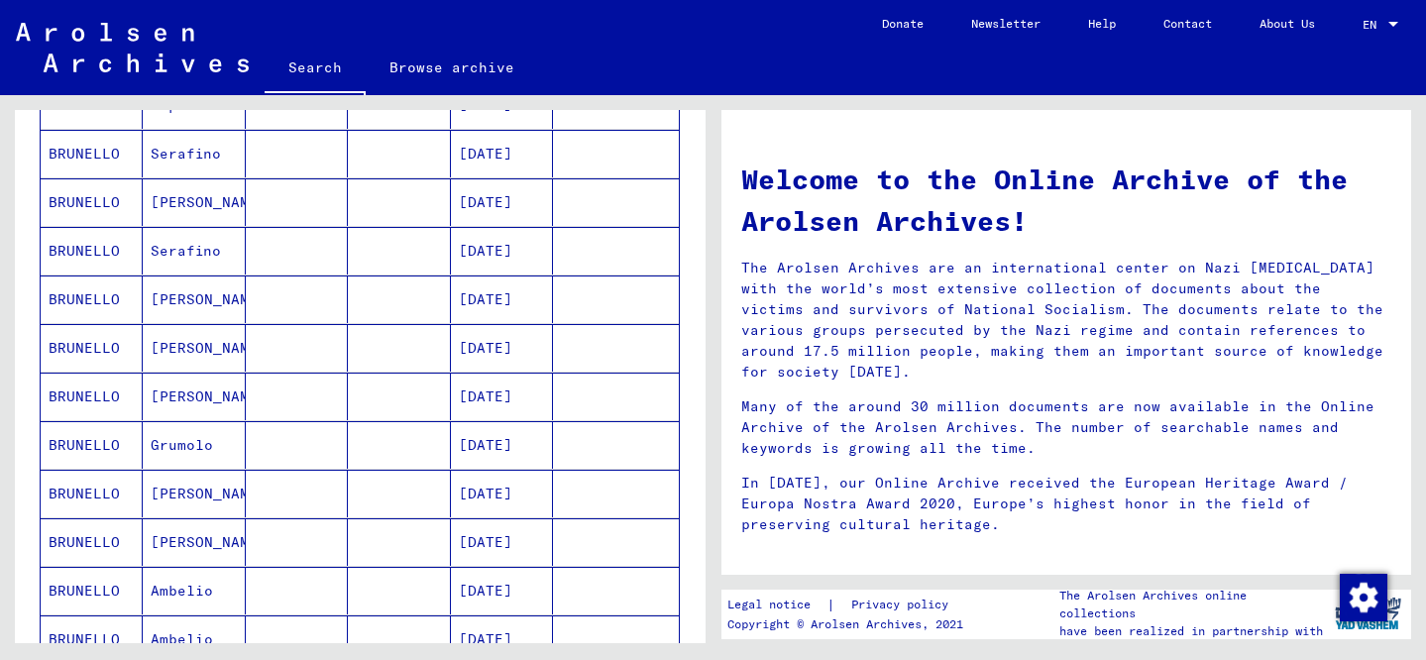
scroll to position [593, 0]
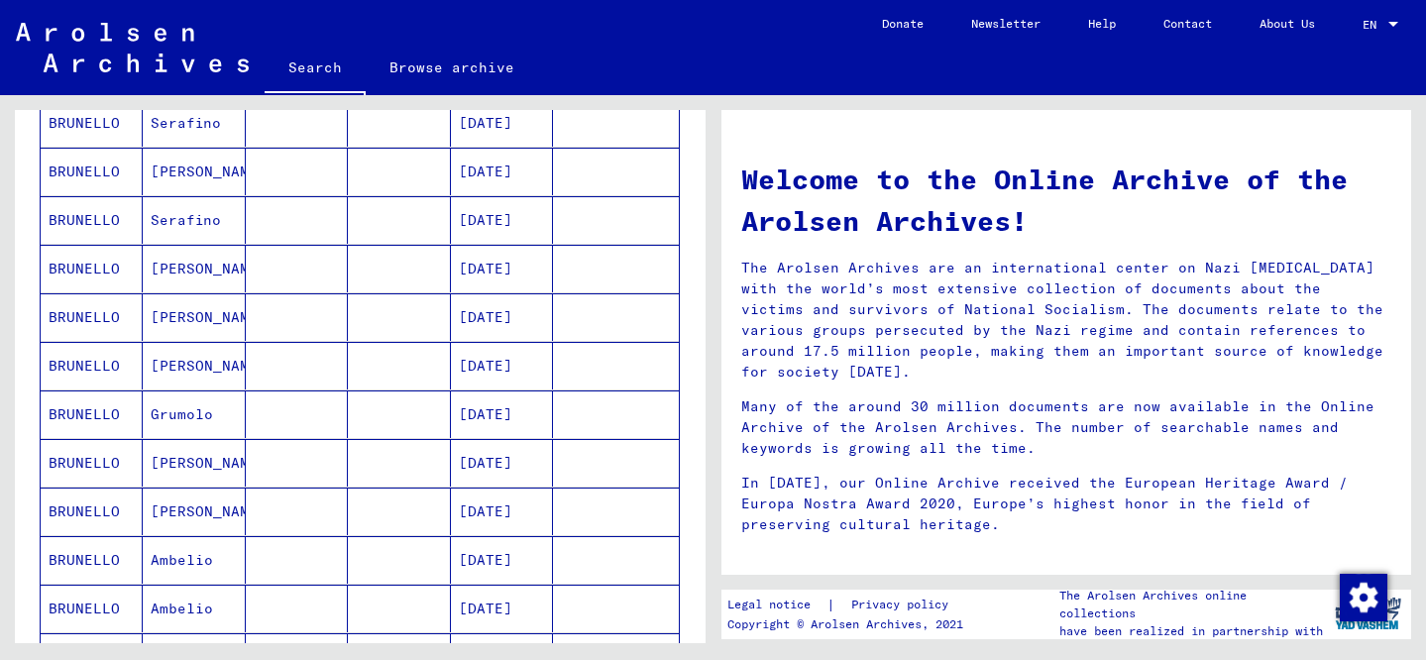
click at [112, 467] on mat-cell "BRUNELLO" at bounding box center [92, 463] width 102 height 48
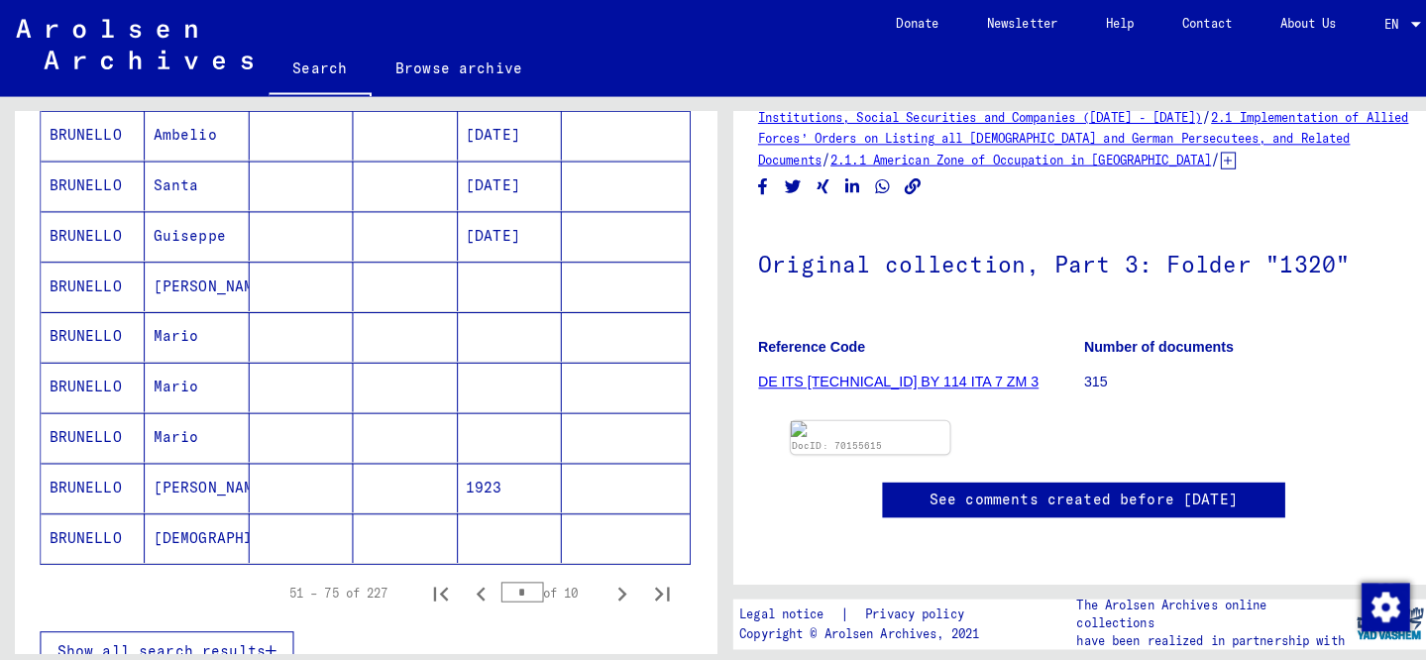
scroll to position [1095, 0]
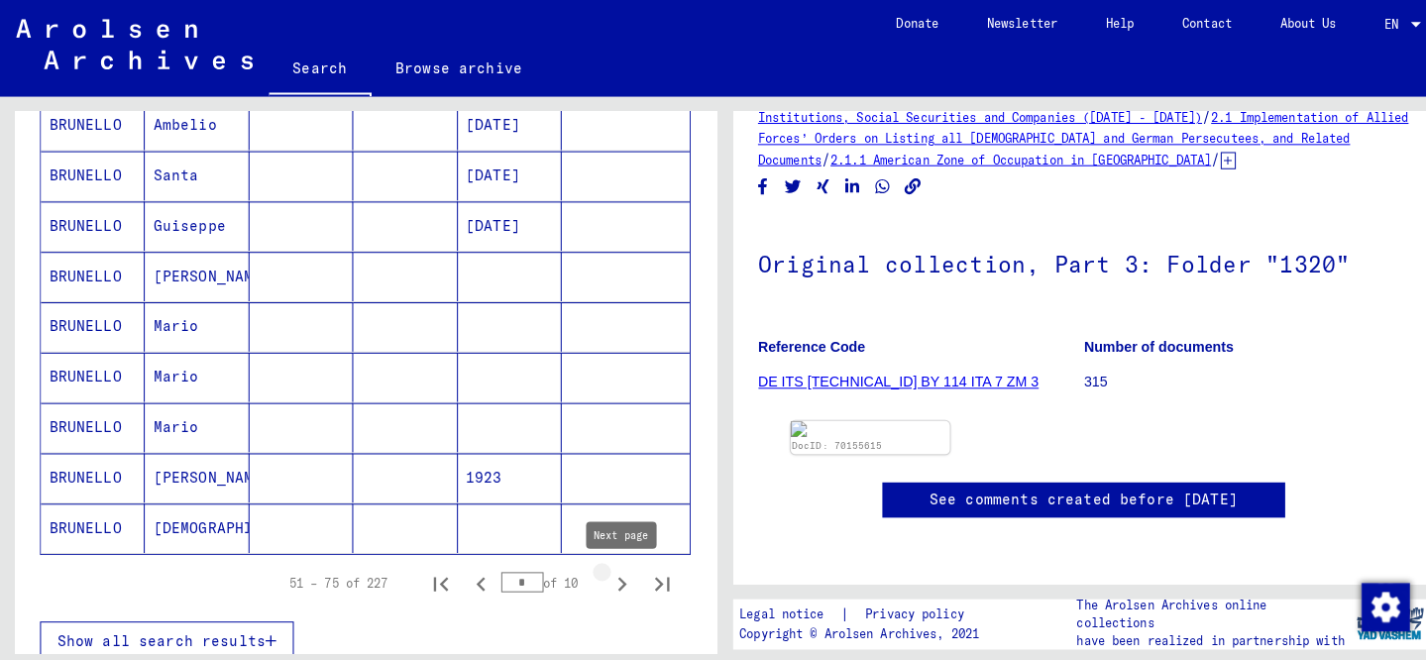
click at [609, 576] on icon "Next page" at bounding box center [612, 575] width 28 height 28
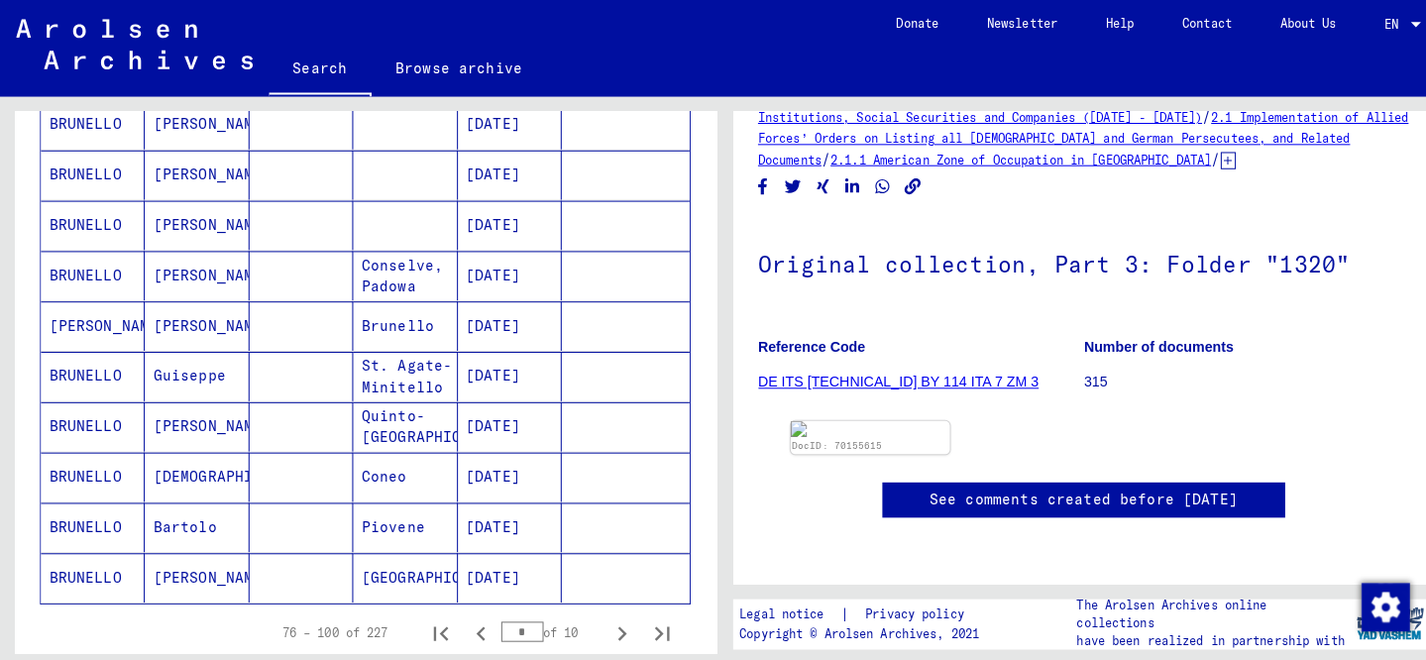
scroll to position [1066, 0]
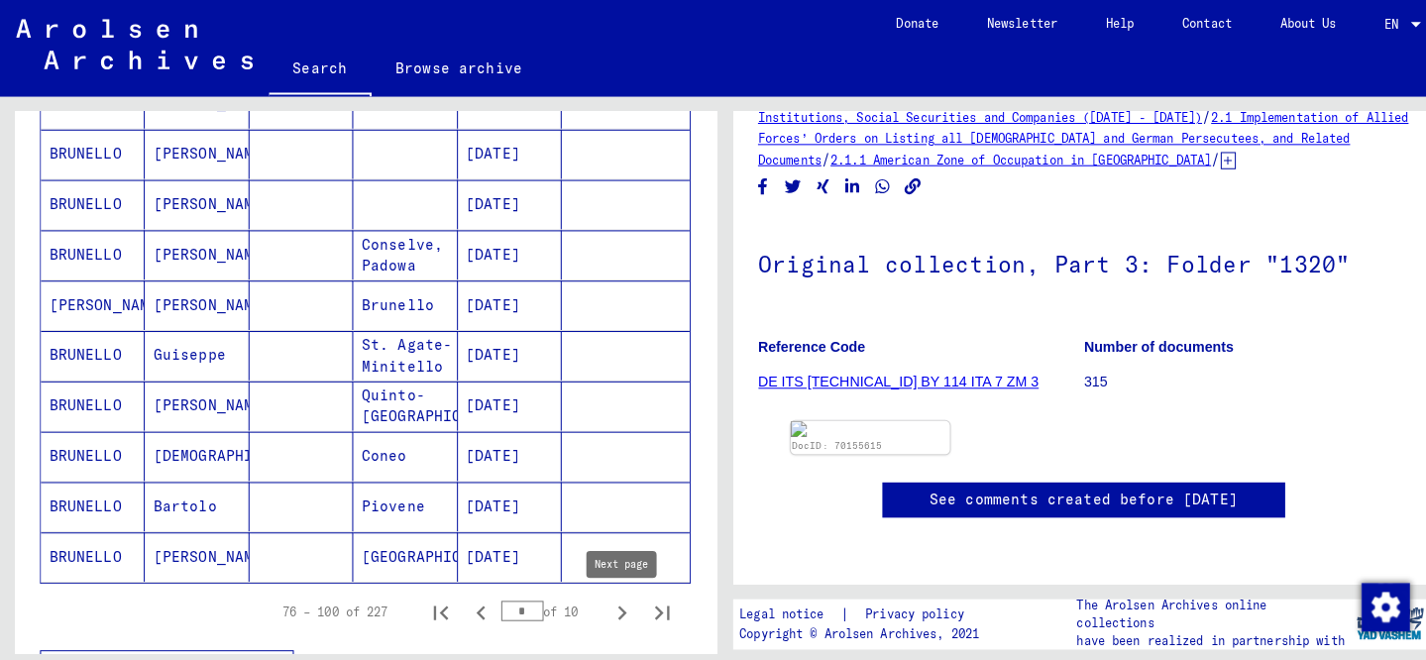
click at [612, 600] on icon "Next page" at bounding box center [612, 603] width 9 height 14
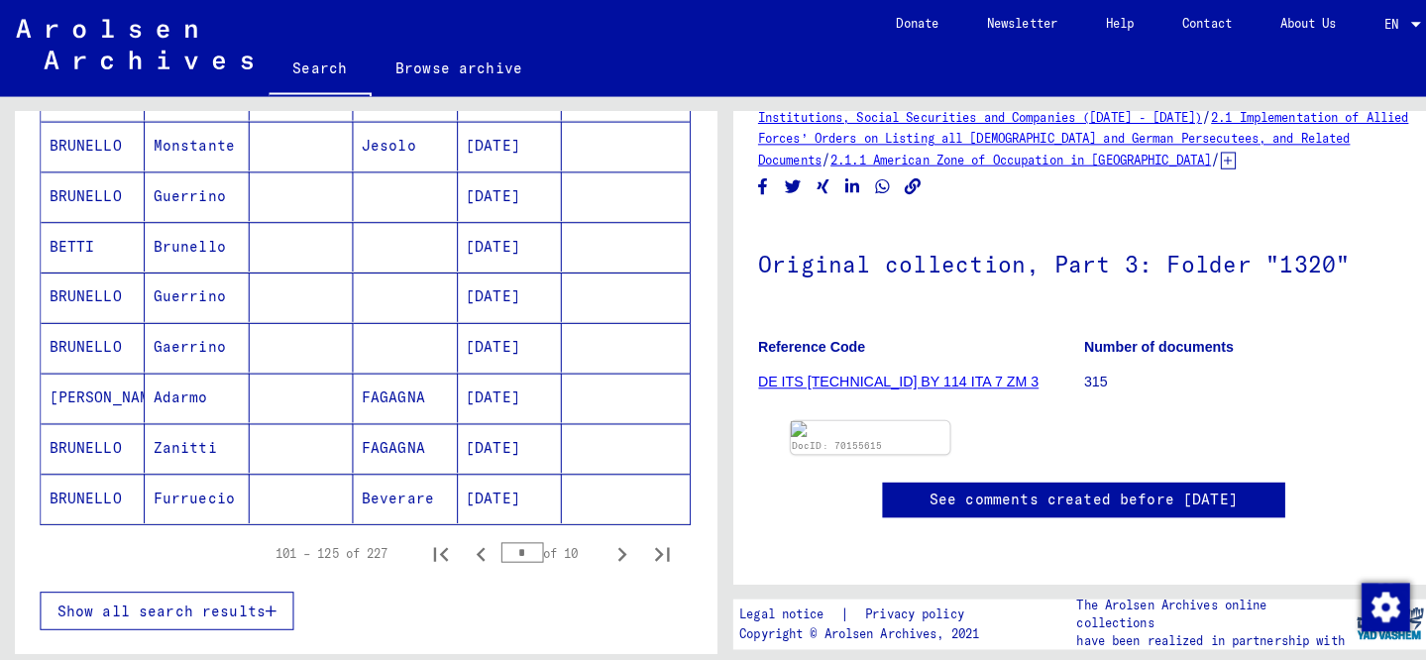
scroll to position [1140, 0]
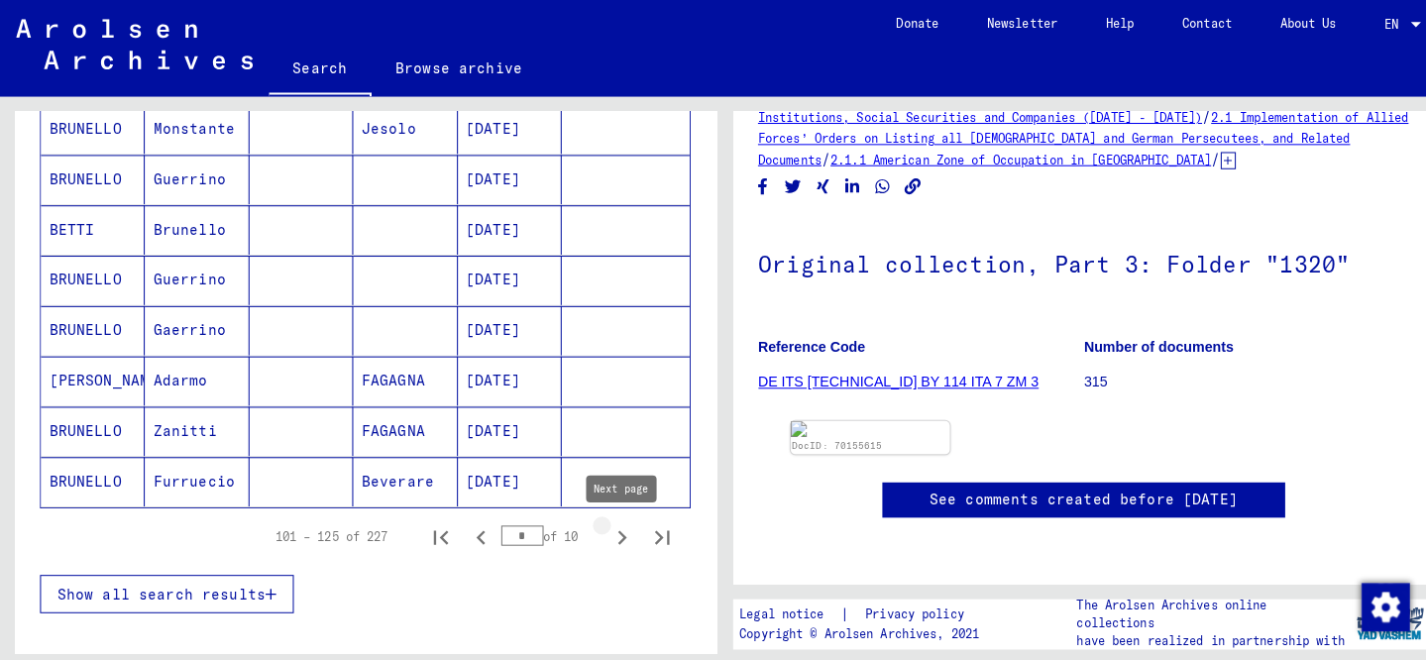
click at [610, 526] on icon "Next page" at bounding box center [612, 529] width 9 height 14
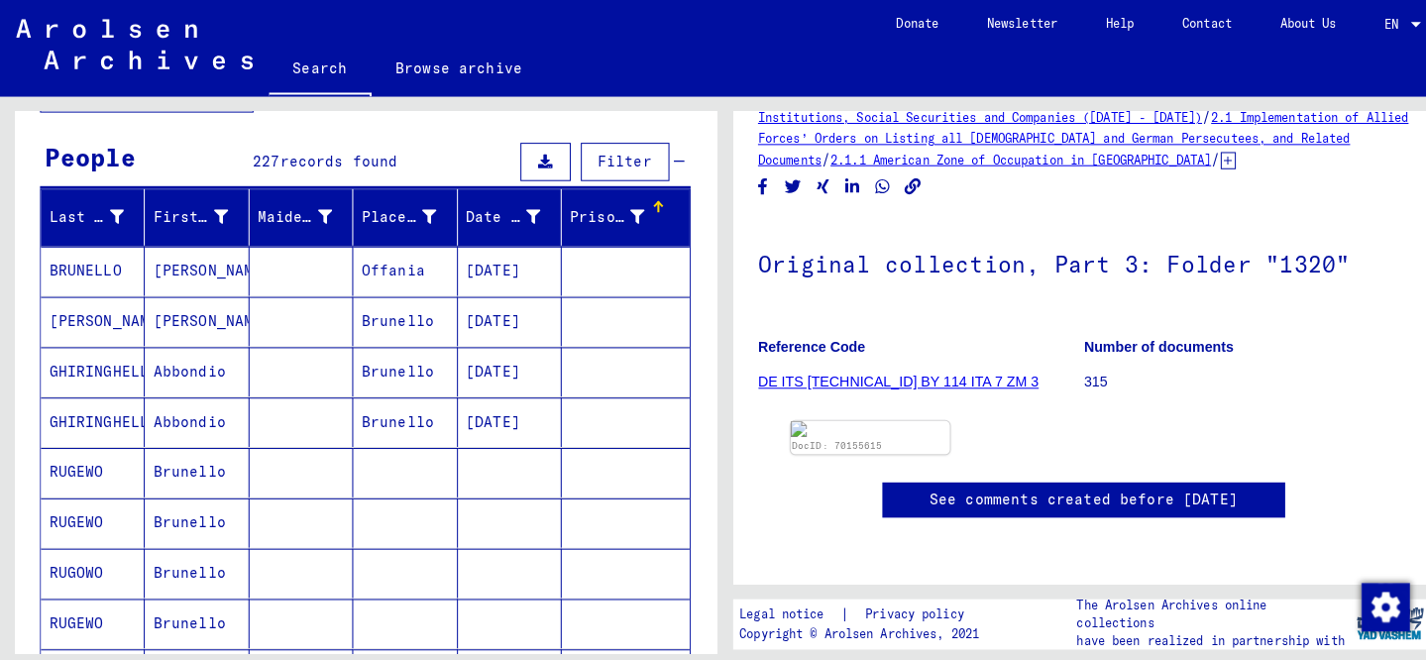
scroll to position [145, 0]
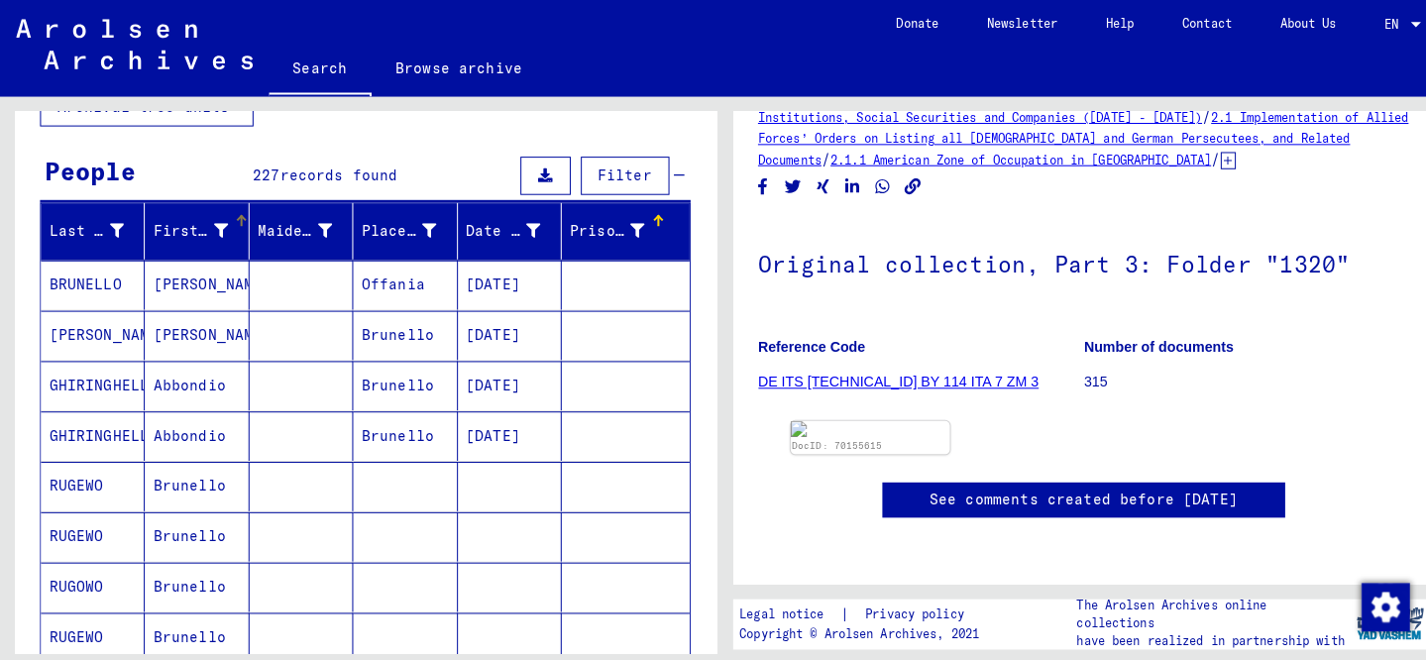
click at [224, 225] on icon at bounding box center [218, 228] width 14 height 14
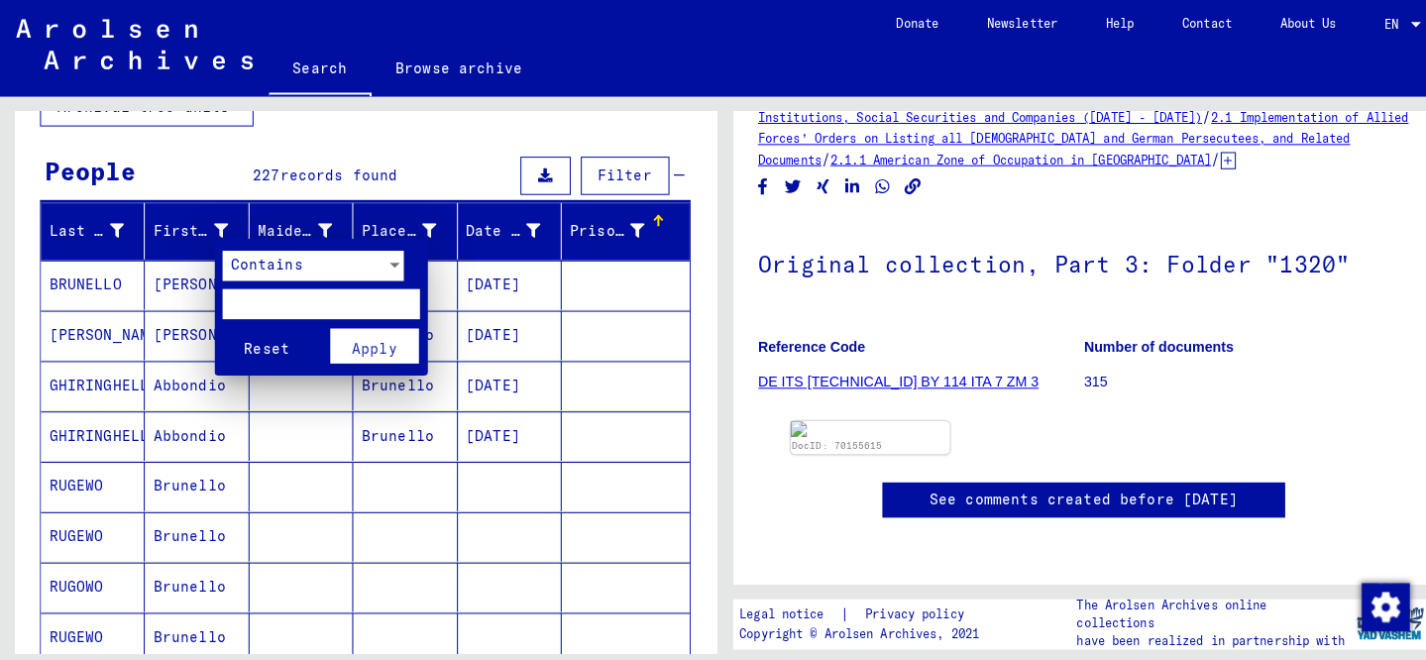
click at [218, 226] on div at bounding box center [713, 330] width 1426 height 660
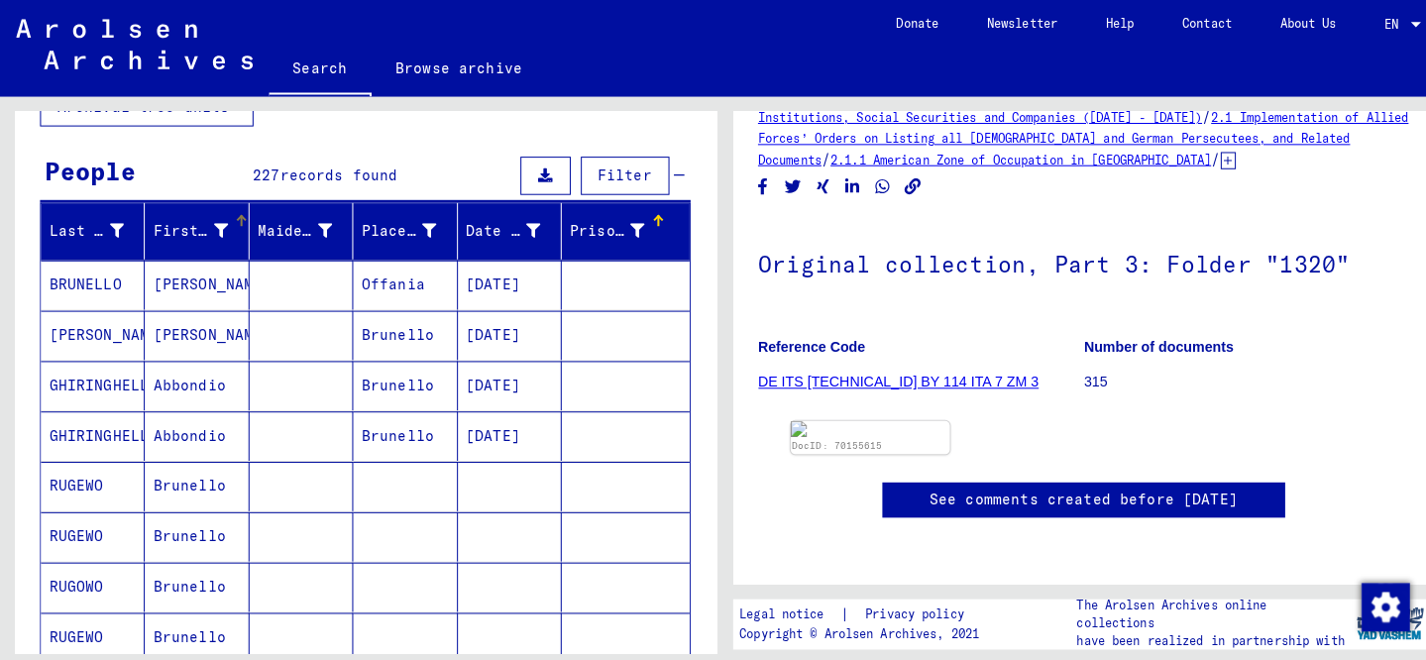
click at [204, 225] on div "First Name" at bounding box center [187, 228] width 73 height 21
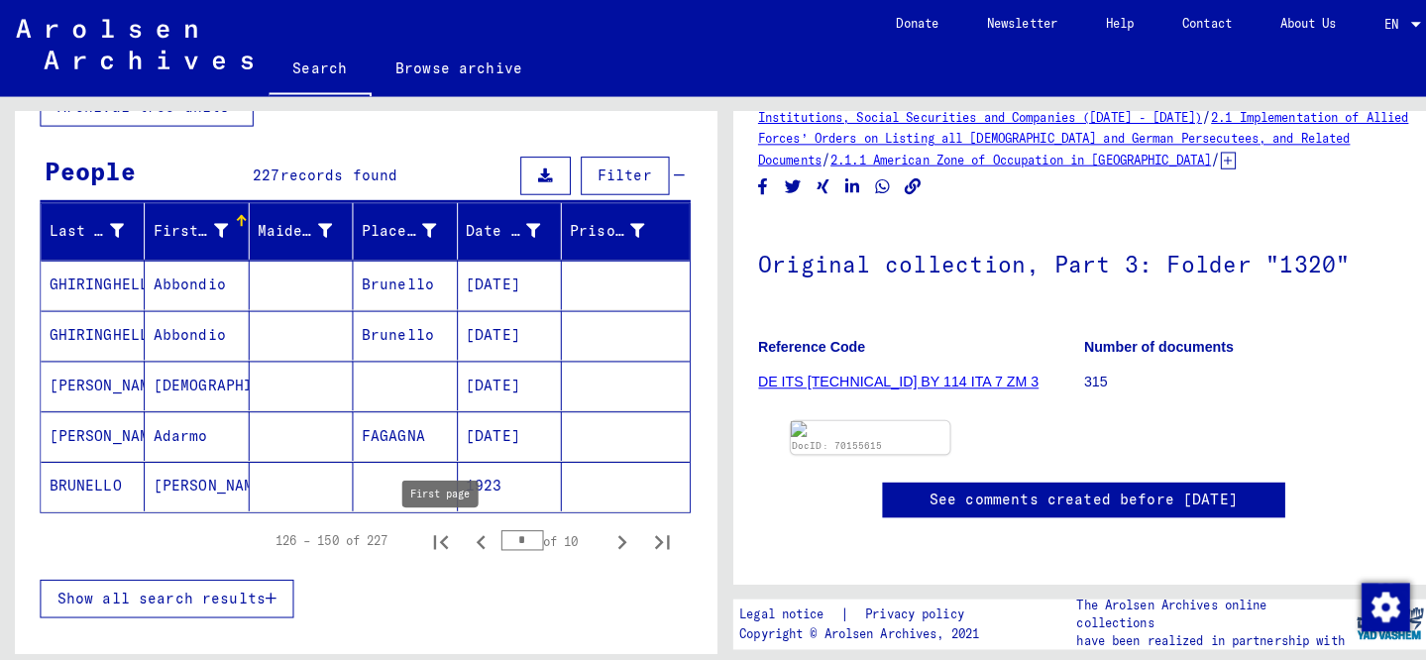
click at [430, 529] on icon "First page" at bounding box center [434, 534] width 28 height 28
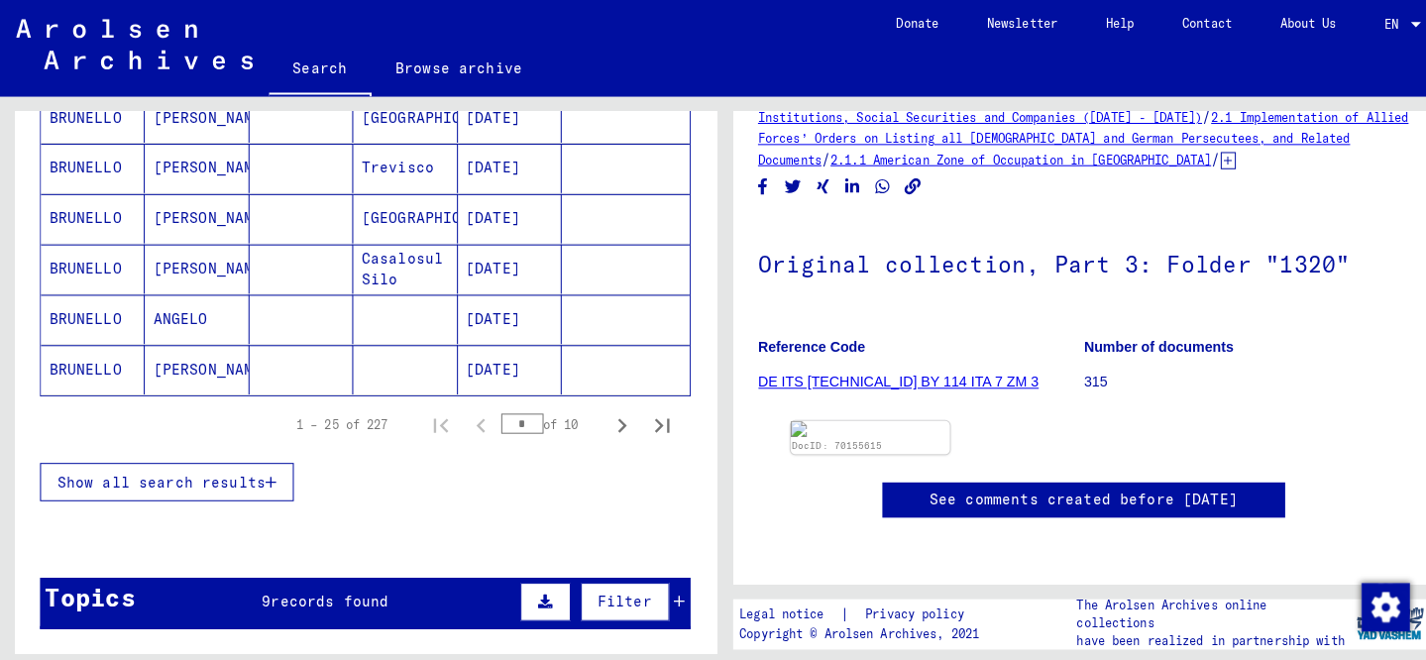
scroll to position [1252, 0]
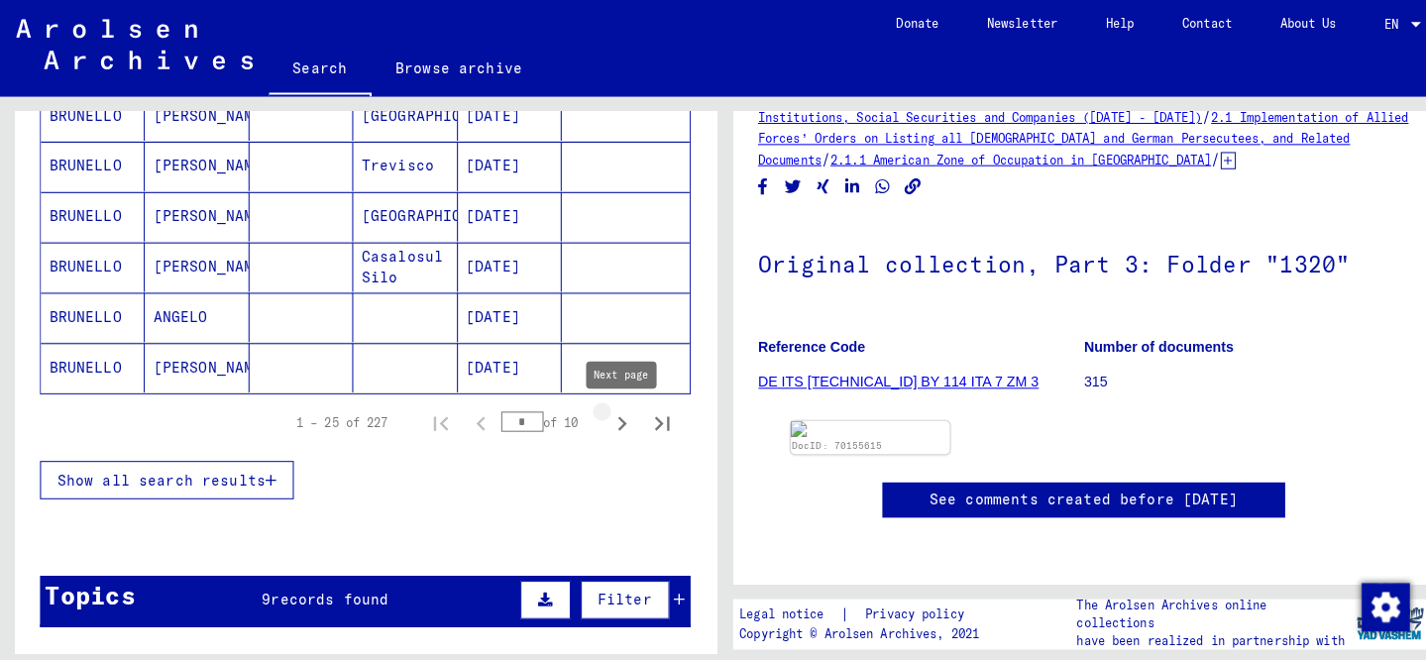
click at [609, 421] on icon "Next page" at bounding box center [612, 417] width 9 height 14
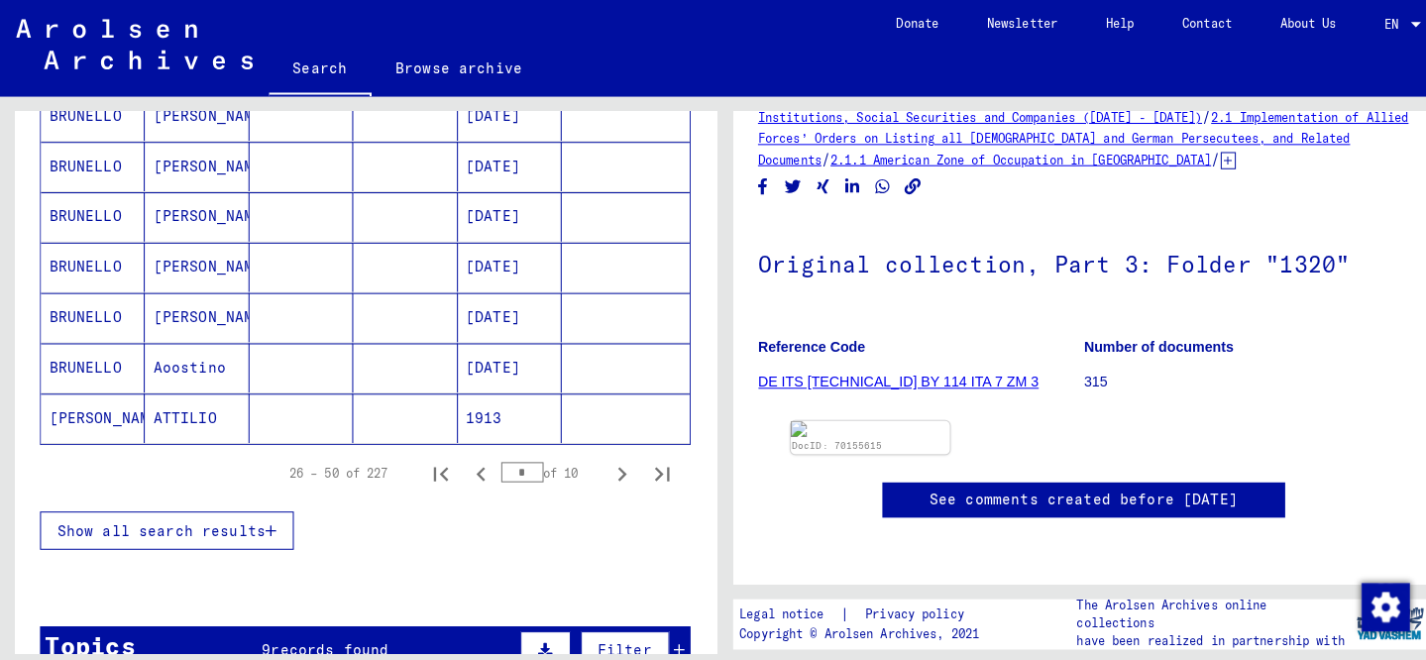
scroll to position [1183, 0]
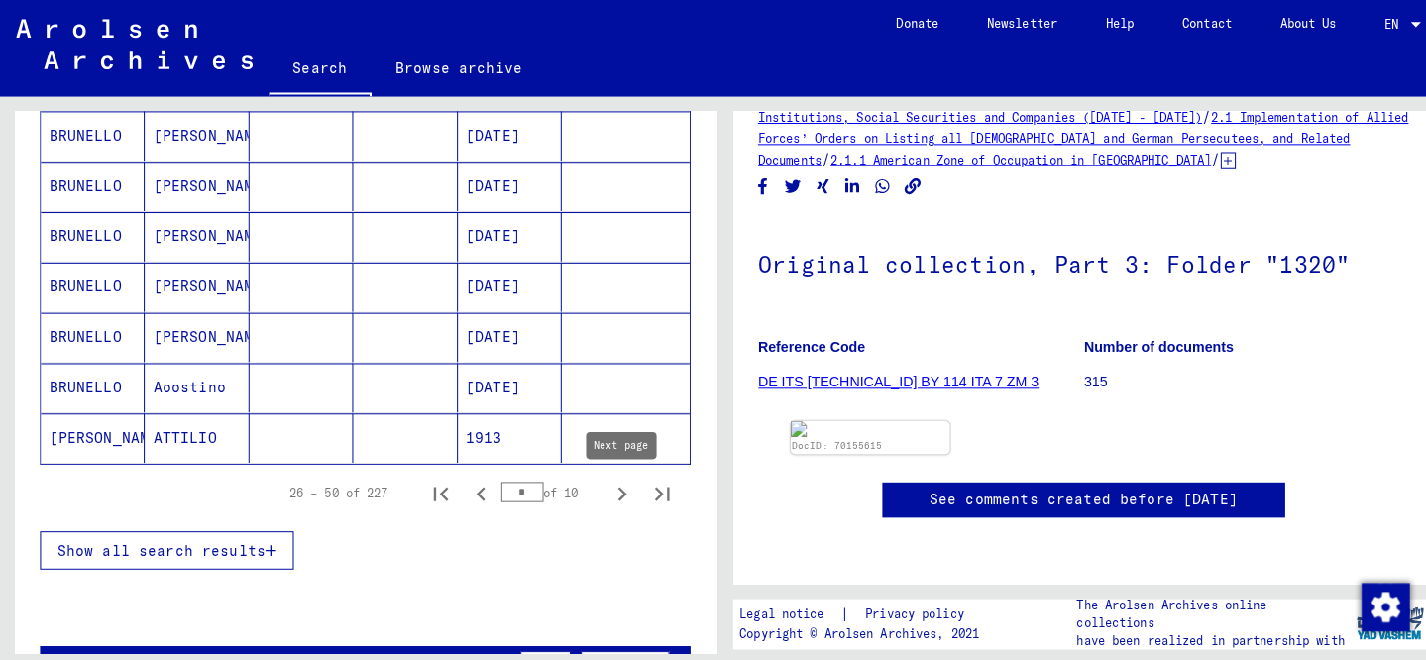
click at [612, 482] on icon "Next page" at bounding box center [612, 487] width 28 height 28
type input "*"
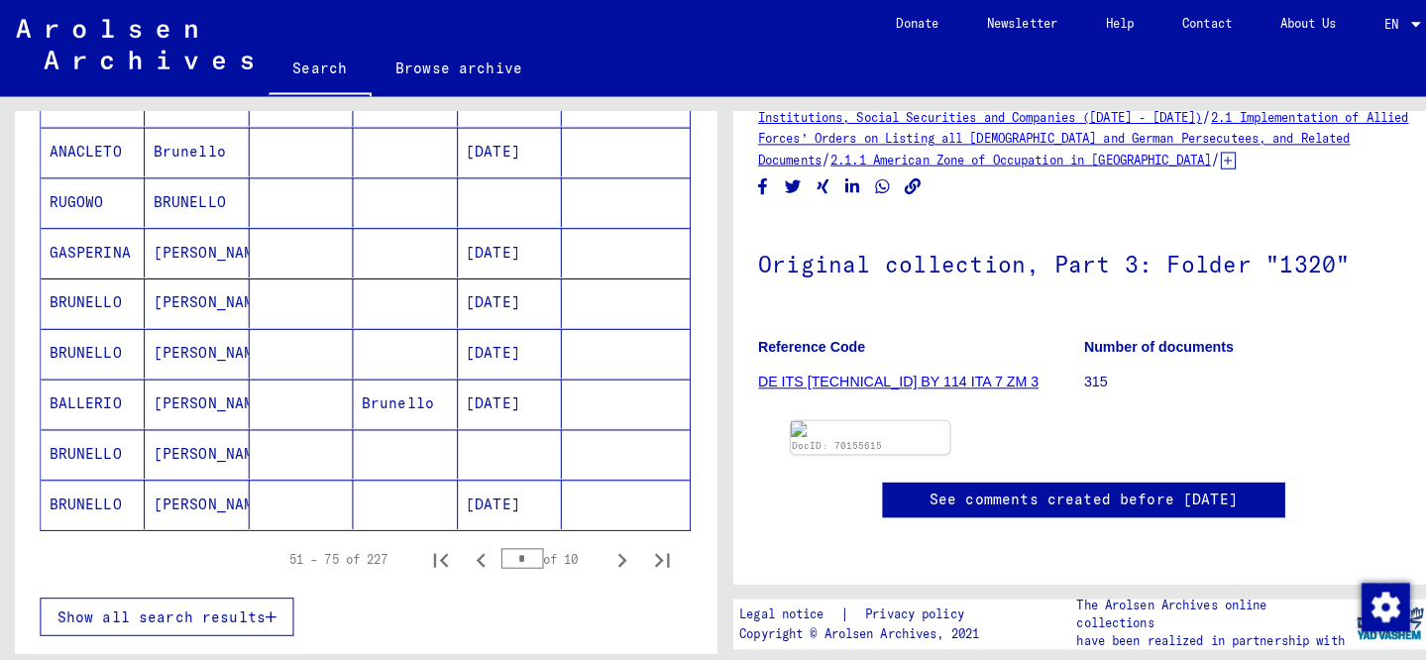
scroll to position [1122, 0]
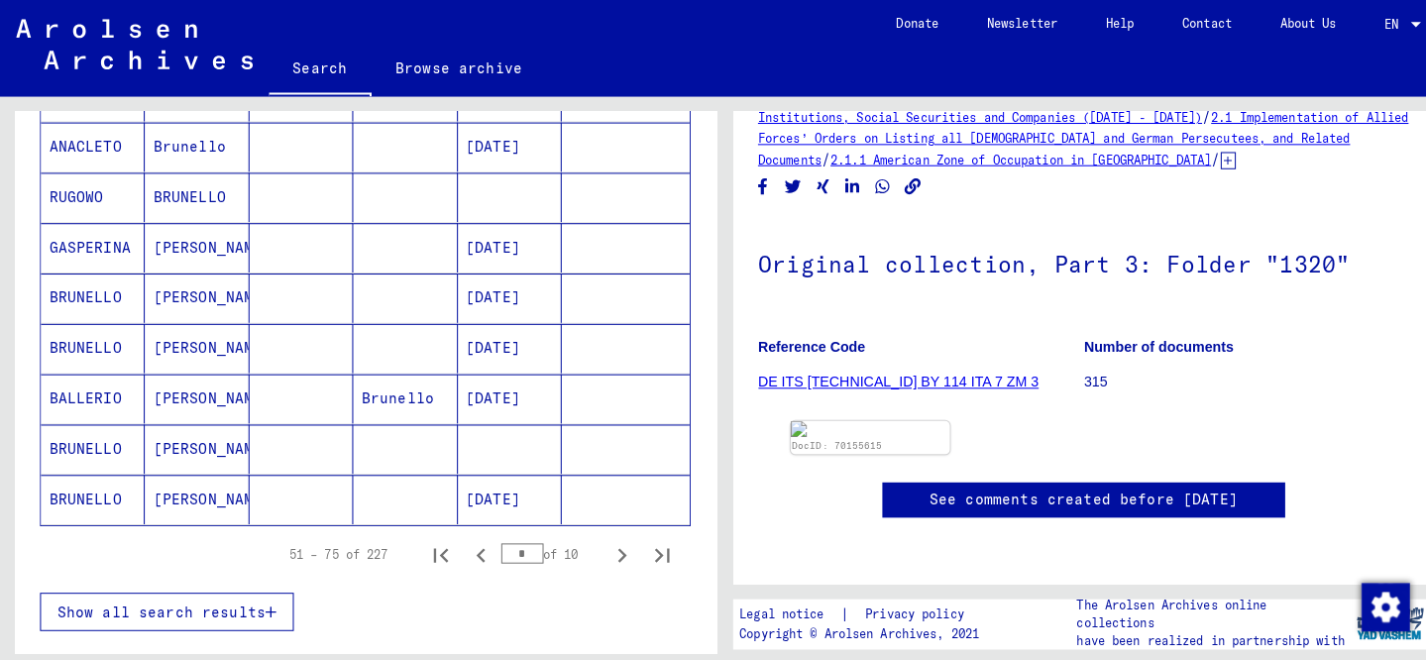
click at [113, 348] on mat-cell "BRUNELLO" at bounding box center [92, 343] width 102 height 49
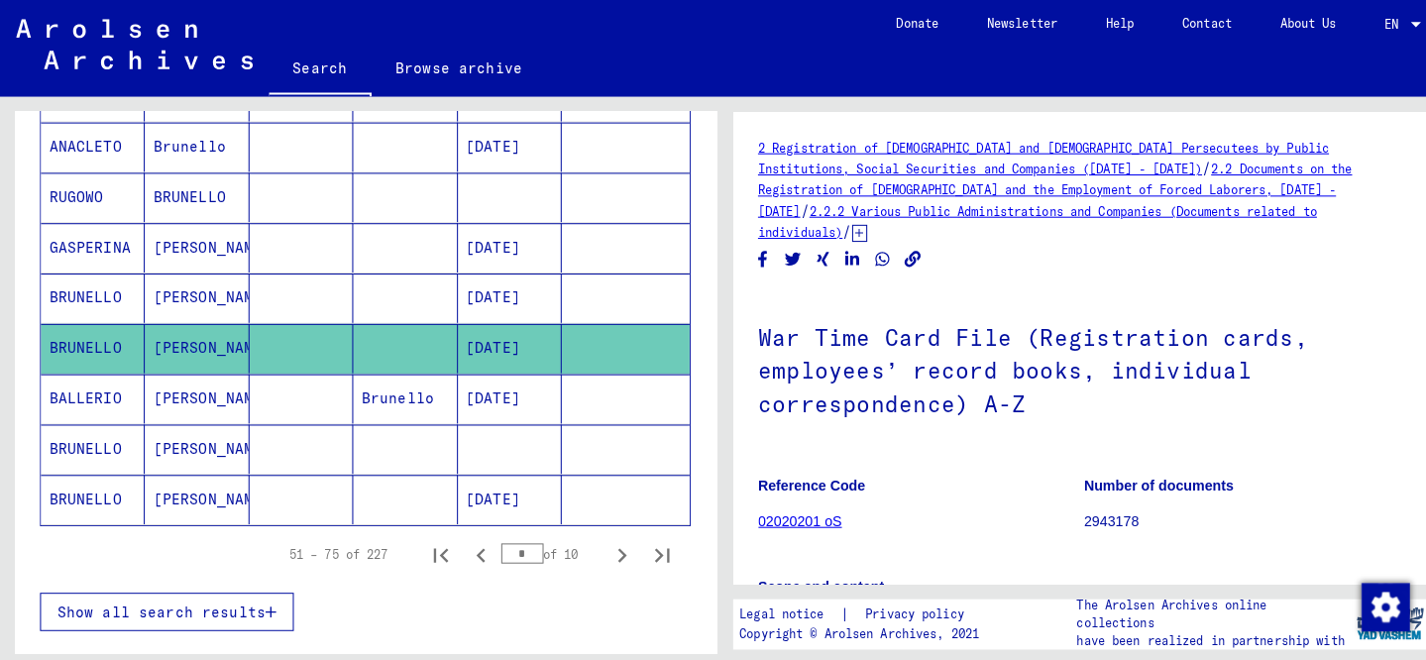
click at [881, 191] on link "2.2 Documents on the Registration of [DEMOGRAPHIC_DATA] and the Employment of F…" at bounding box center [1038, 187] width 584 height 56
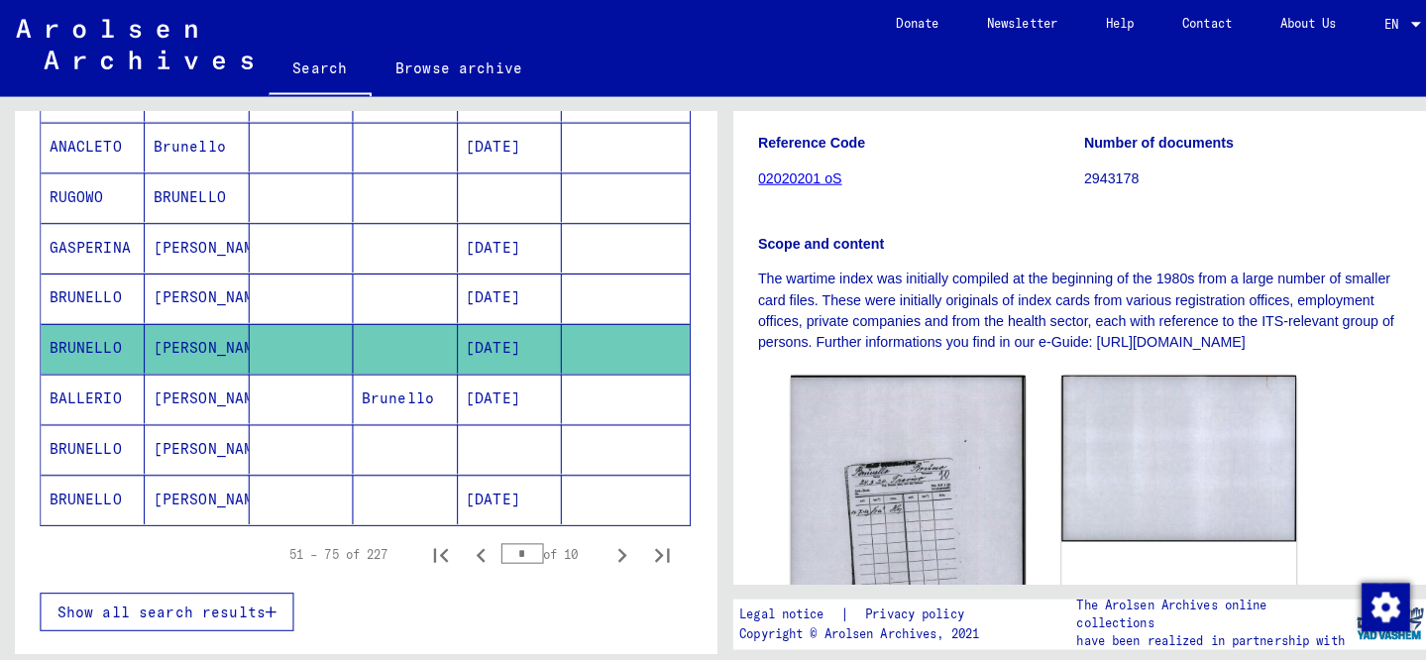
scroll to position [522, 0]
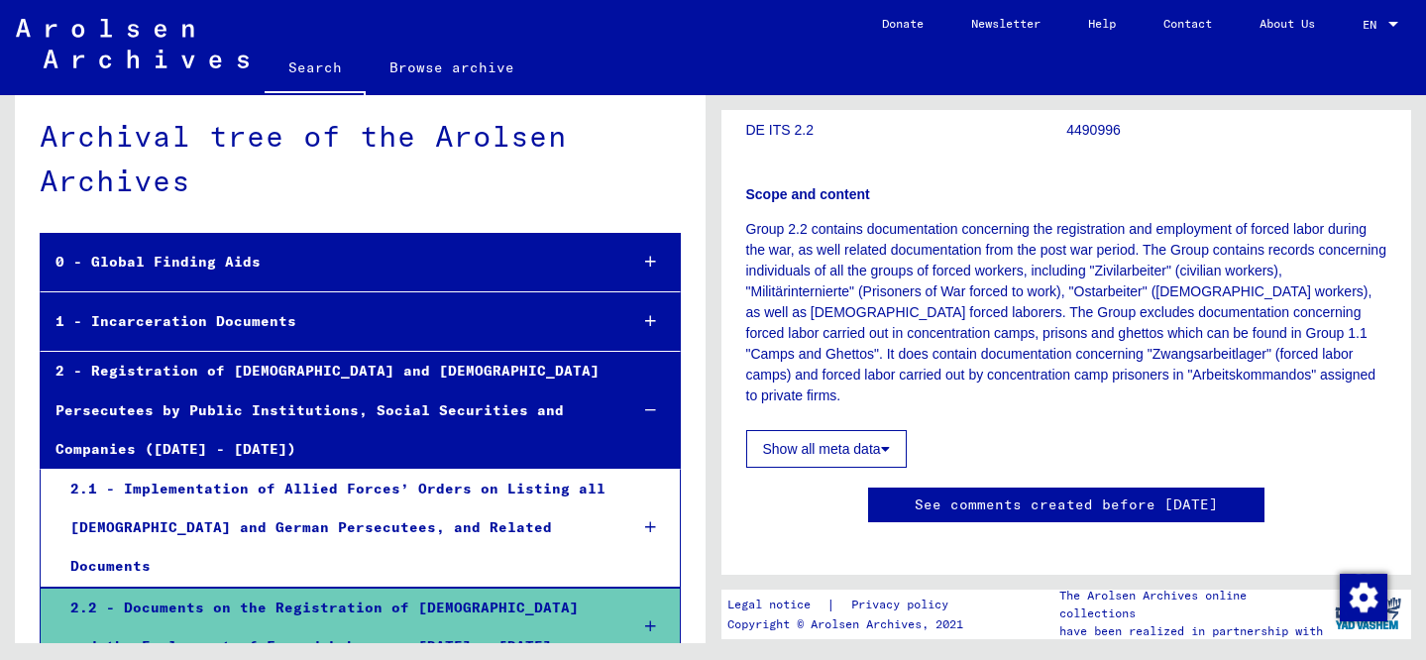
scroll to position [21, 0]
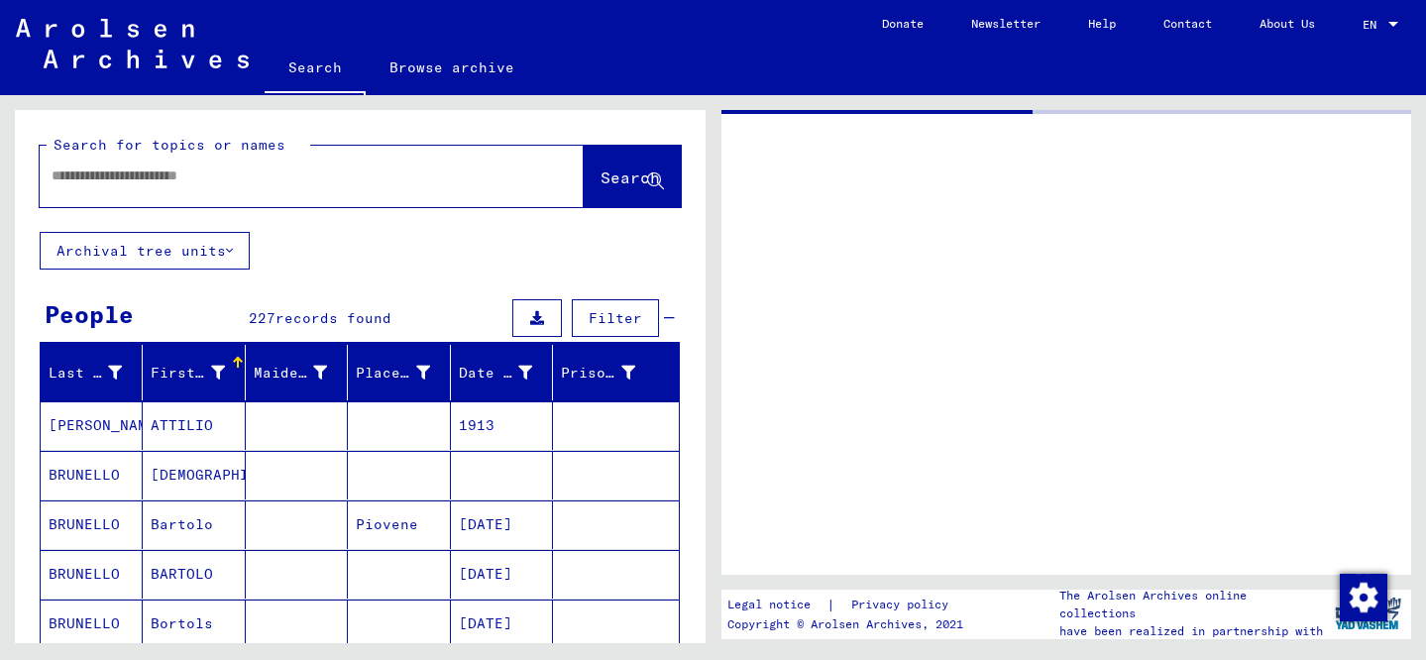
type input "********"
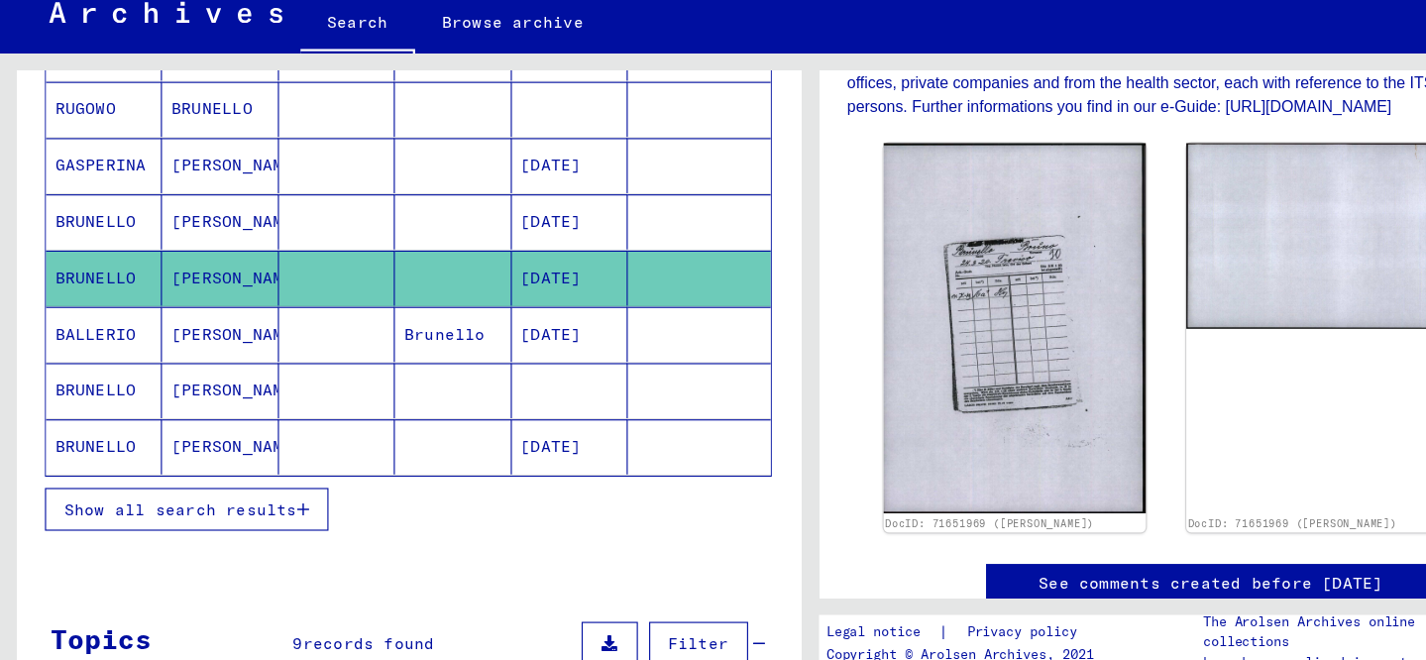
scroll to position [1233, 0]
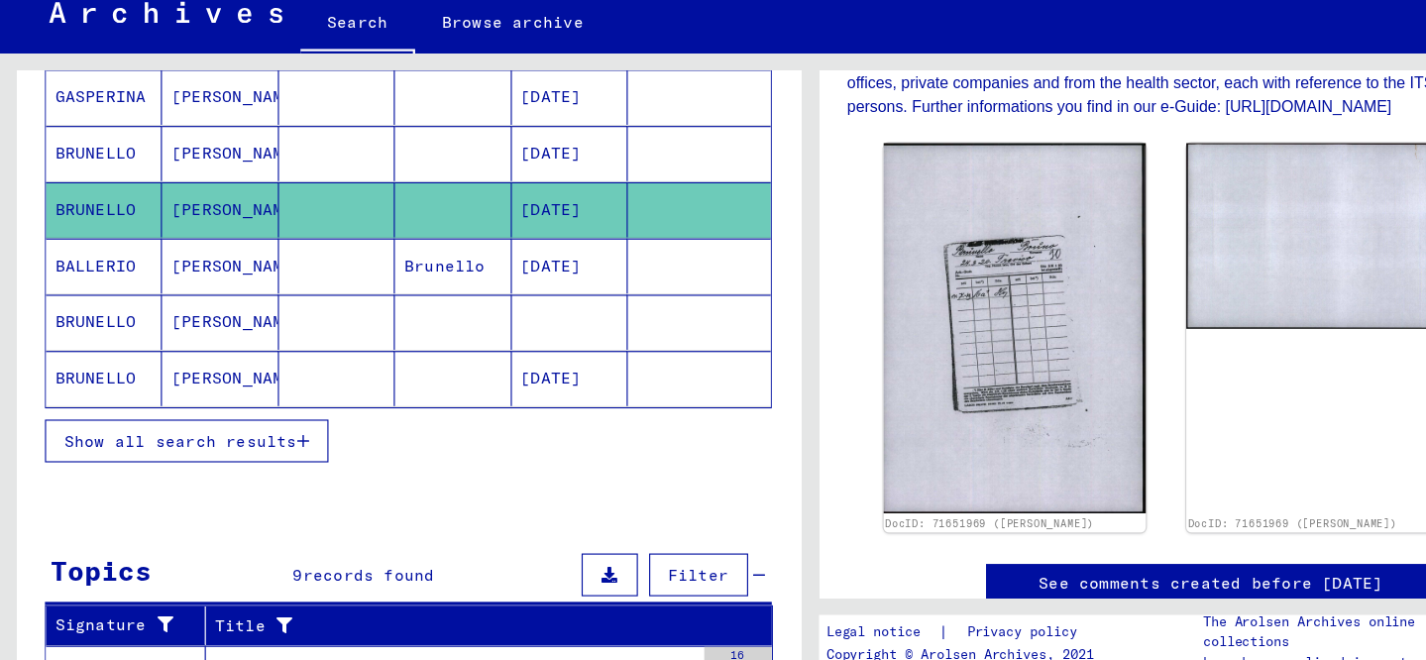
click at [267, 429] on icon "button" at bounding box center [267, 436] width 11 height 14
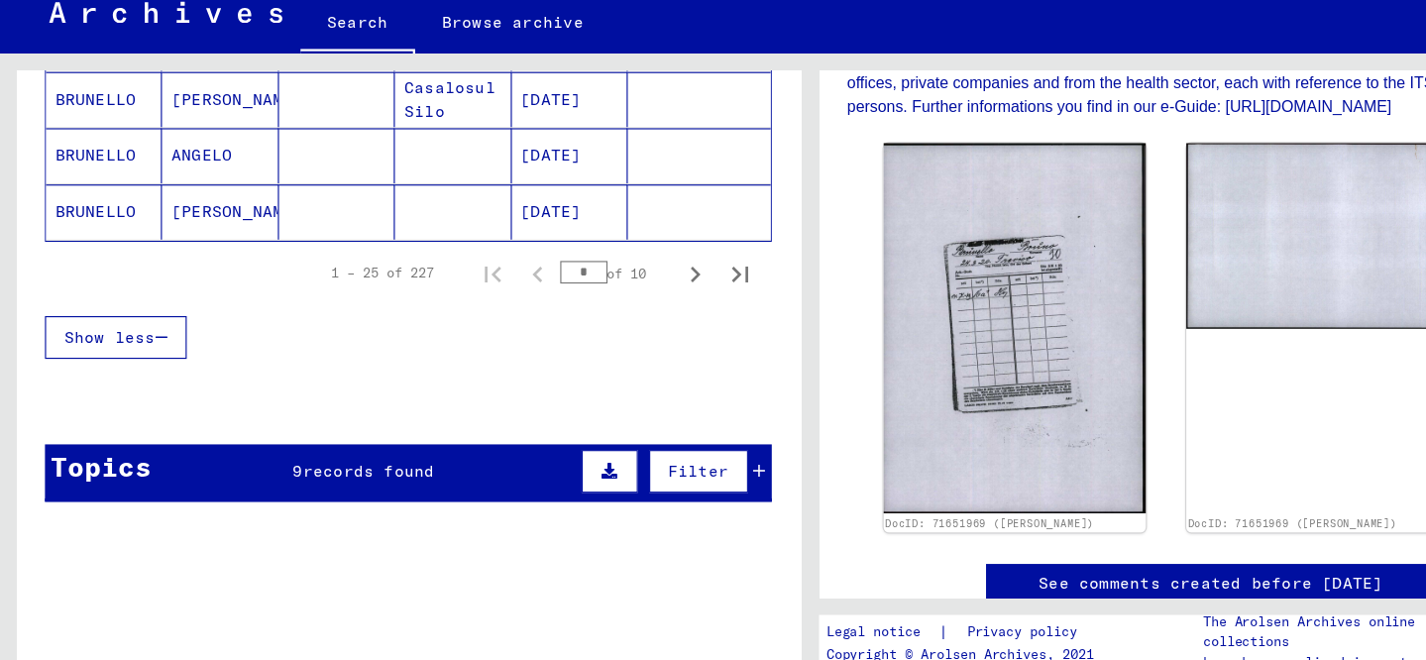
scroll to position [1378, 0]
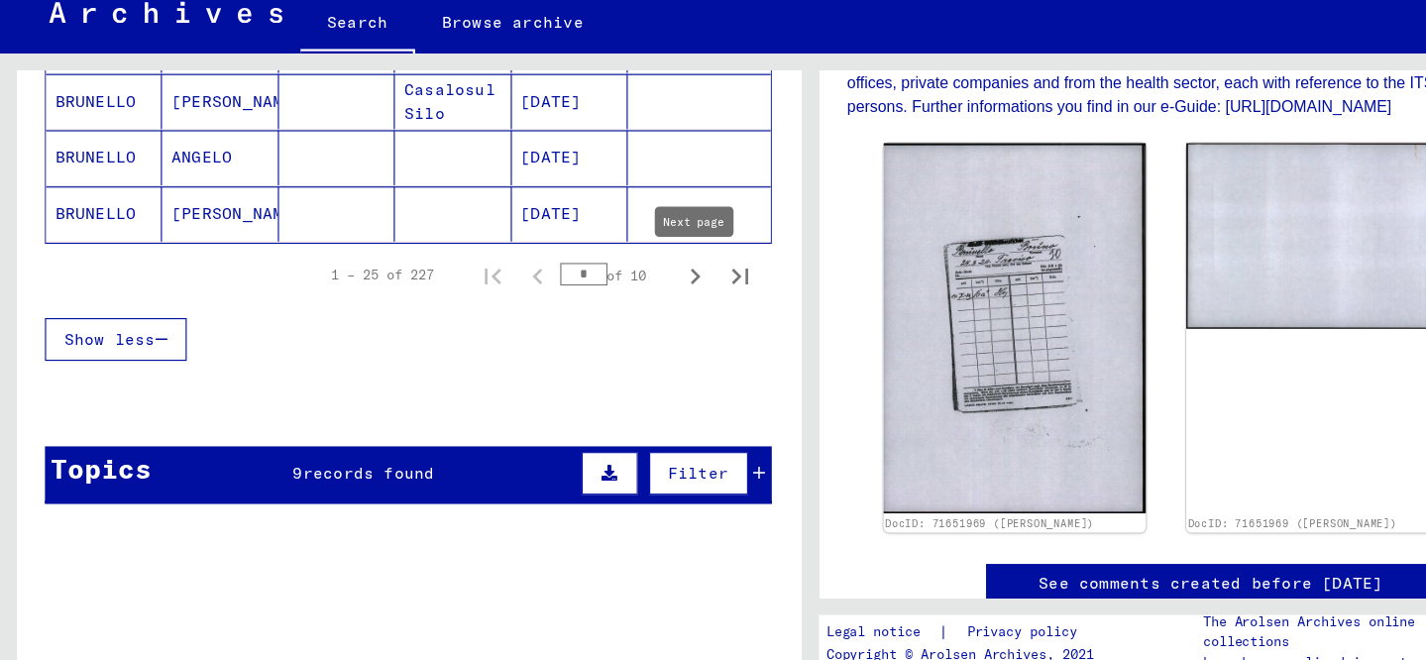
click at [612, 284] on icon "Next page" at bounding box center [612, 291] width 9 height 14
click at [614, 277] on icon "Next page" at bounding box center [612, 291] width 28 height 28
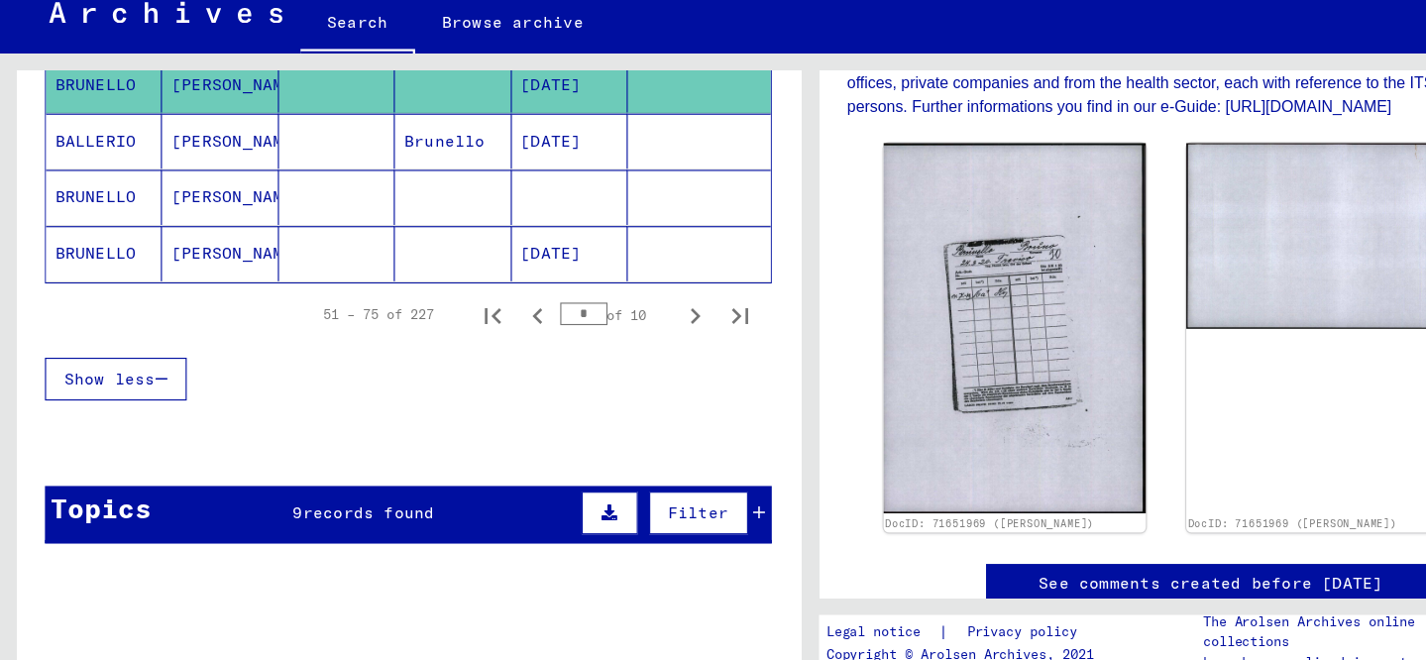
scroll to position [1337, 0]
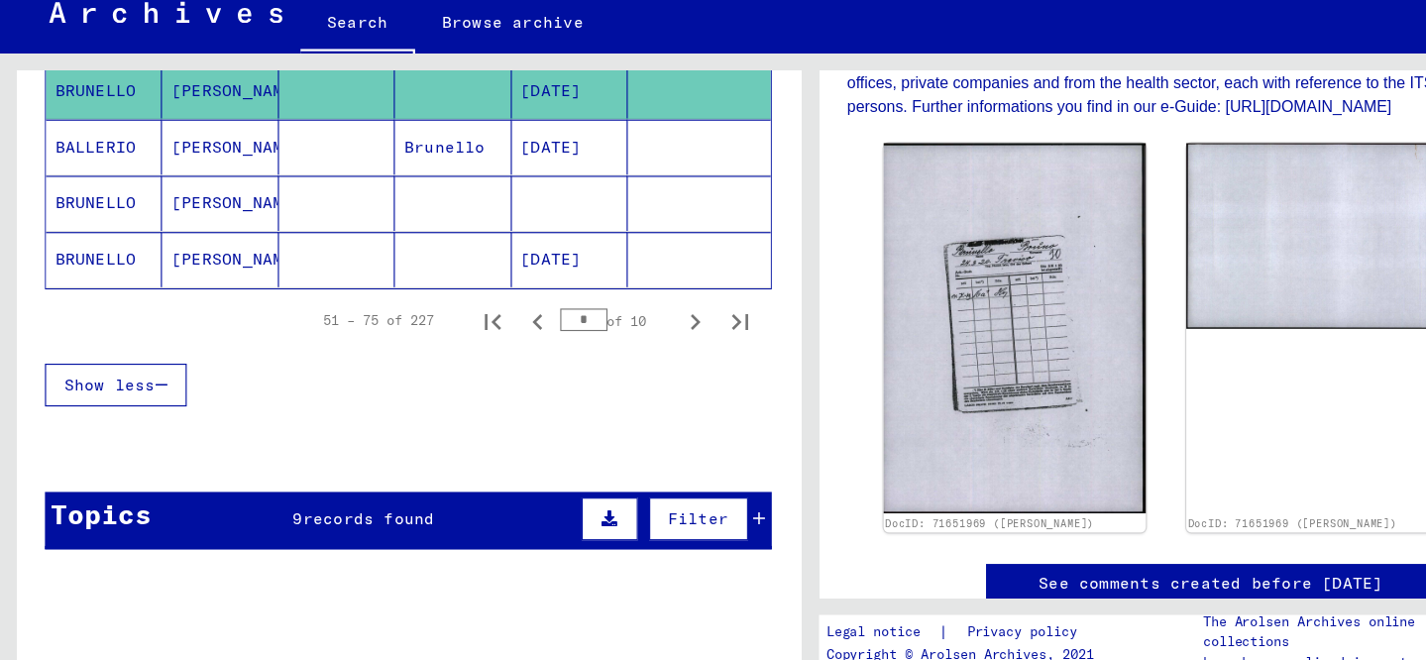
click at [102, 253] on mat-cell "BRUNELLO" at bounding box center [92, 277] width 102 height 49
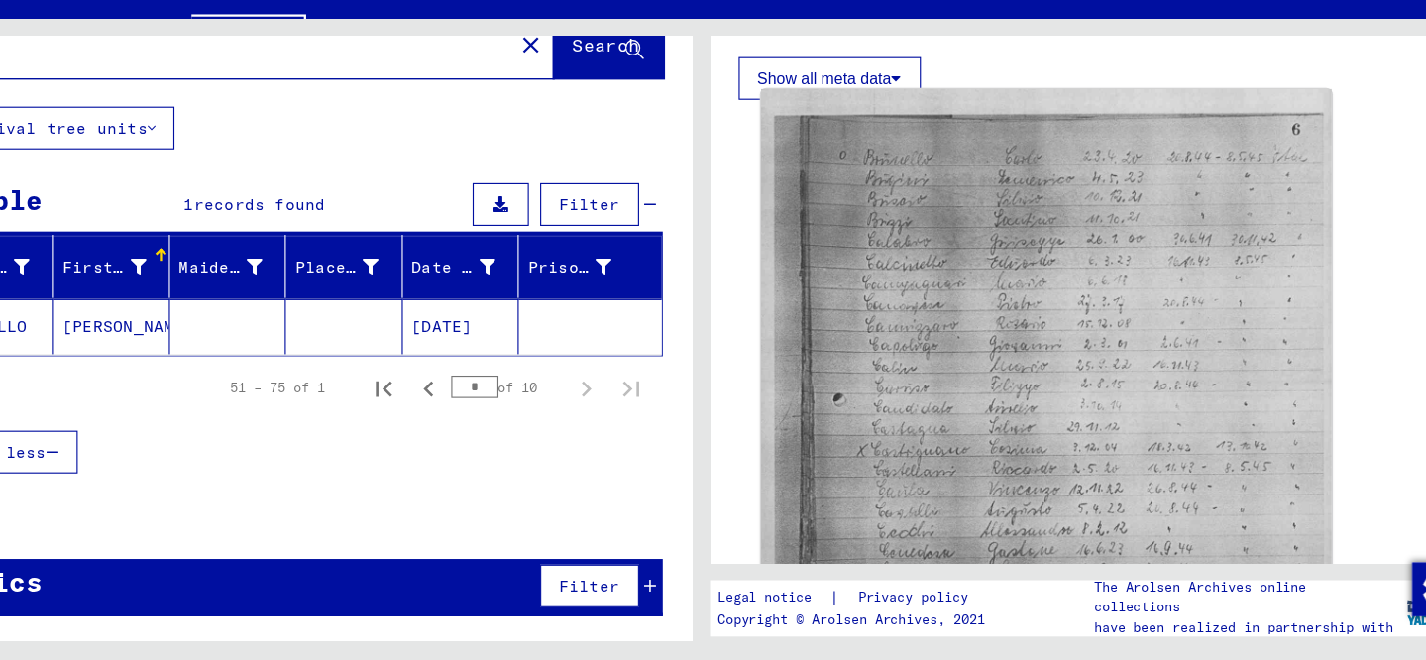
scroll to position [582, 0]
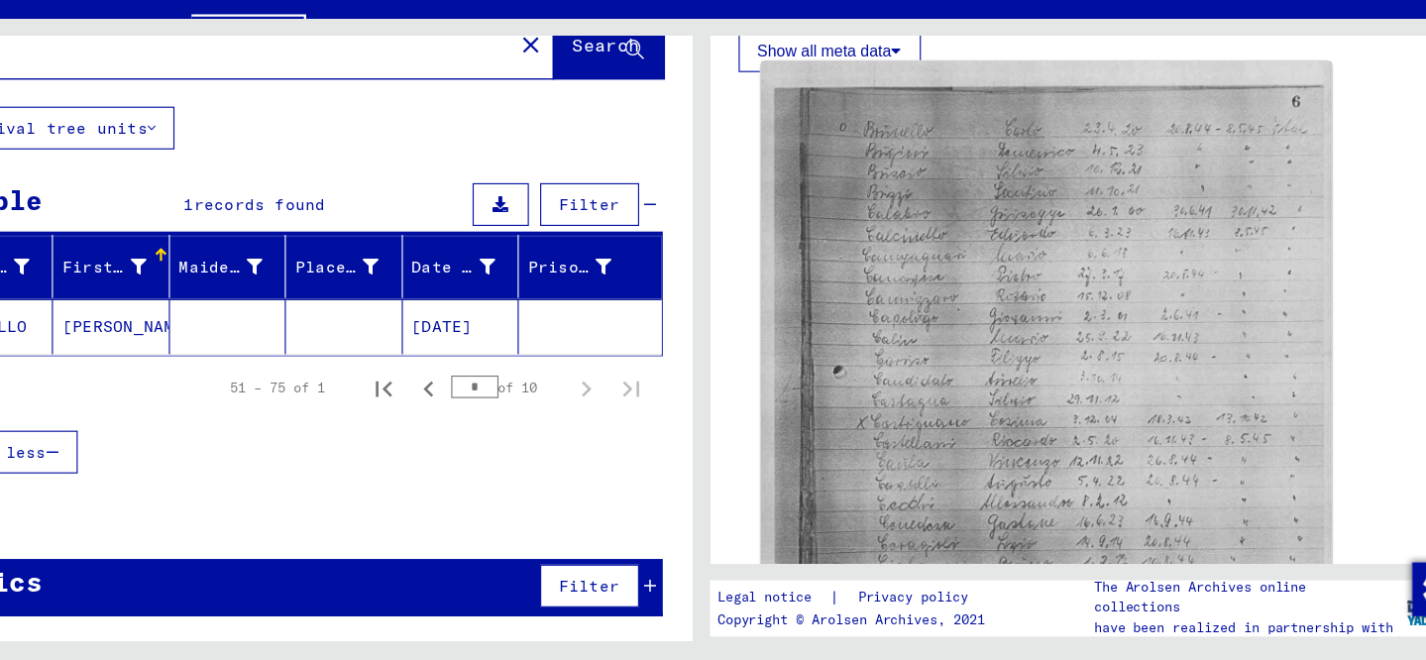
click at [886, 360] on img at bounding box center [1016, 489] width 502 height 713
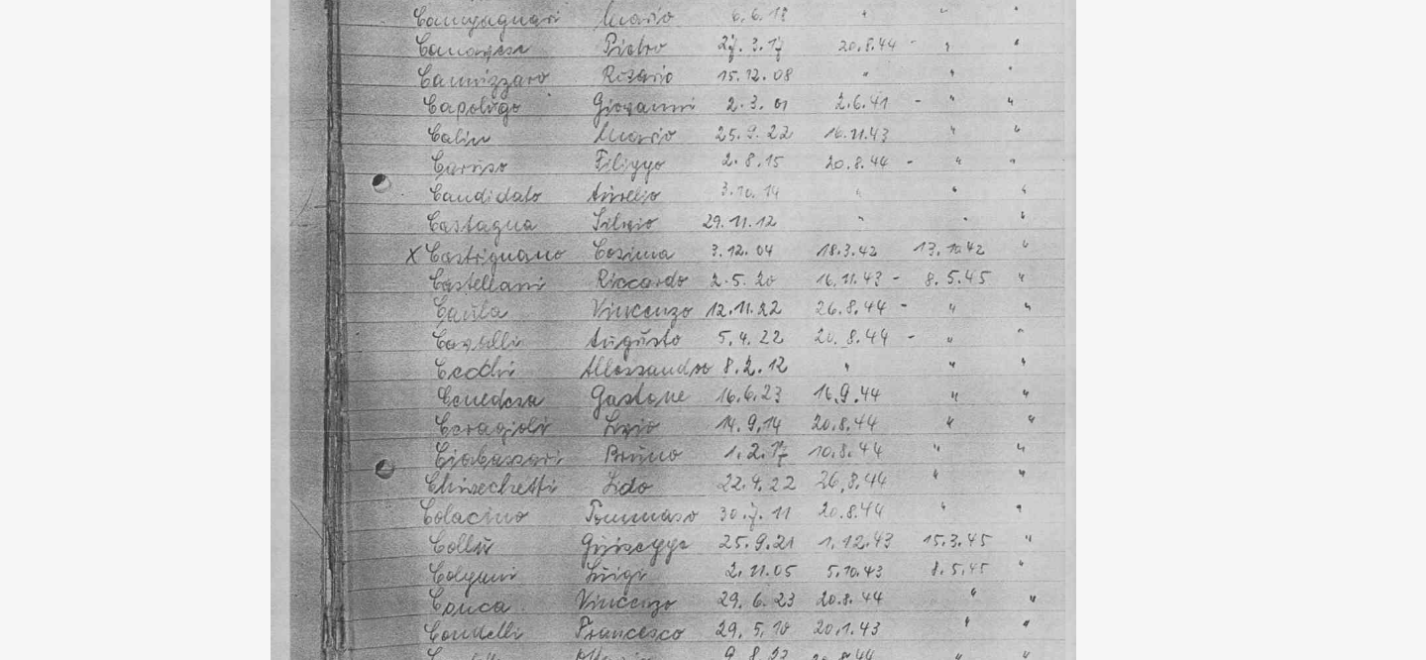
drag, startPoint x: 207, startPoint y: 135, endPoint x: 208, endPoint y: 68, distance: 66.4
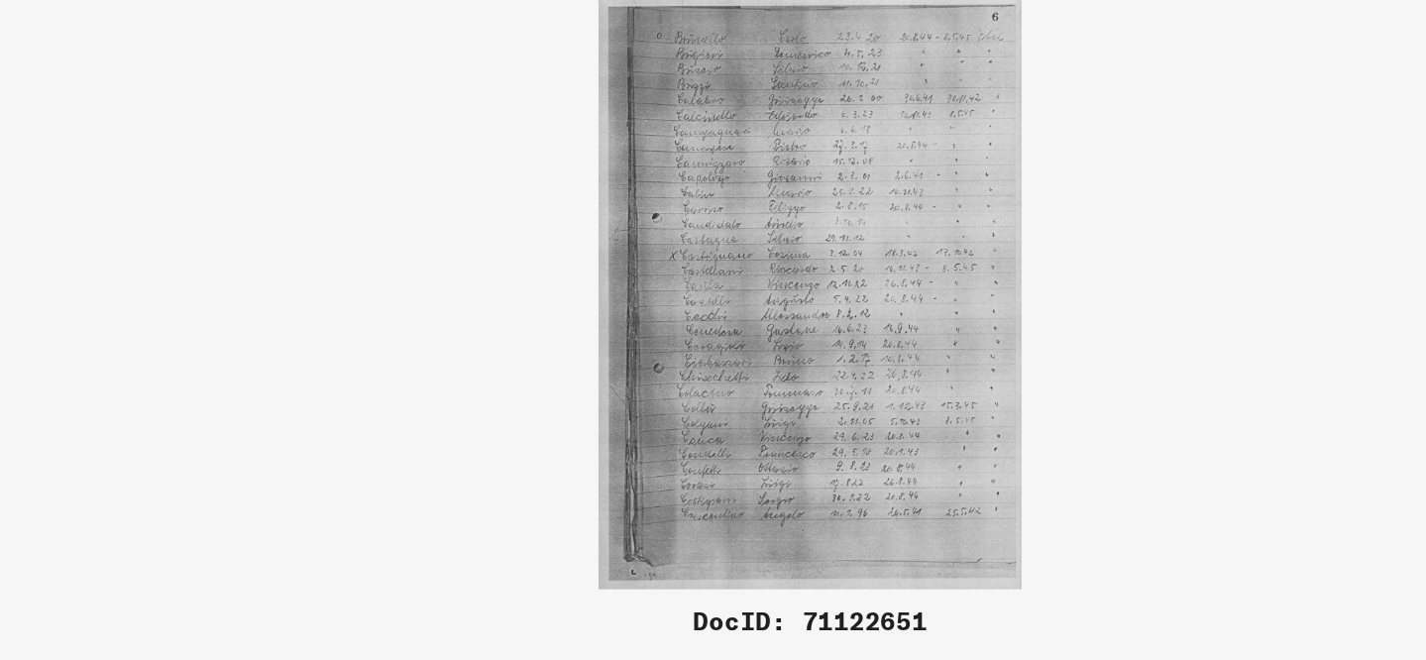
drag, startPoint x: 454, startPoint y: 232, endPoint x: 454, endPoint y: 141, distance: 91.1
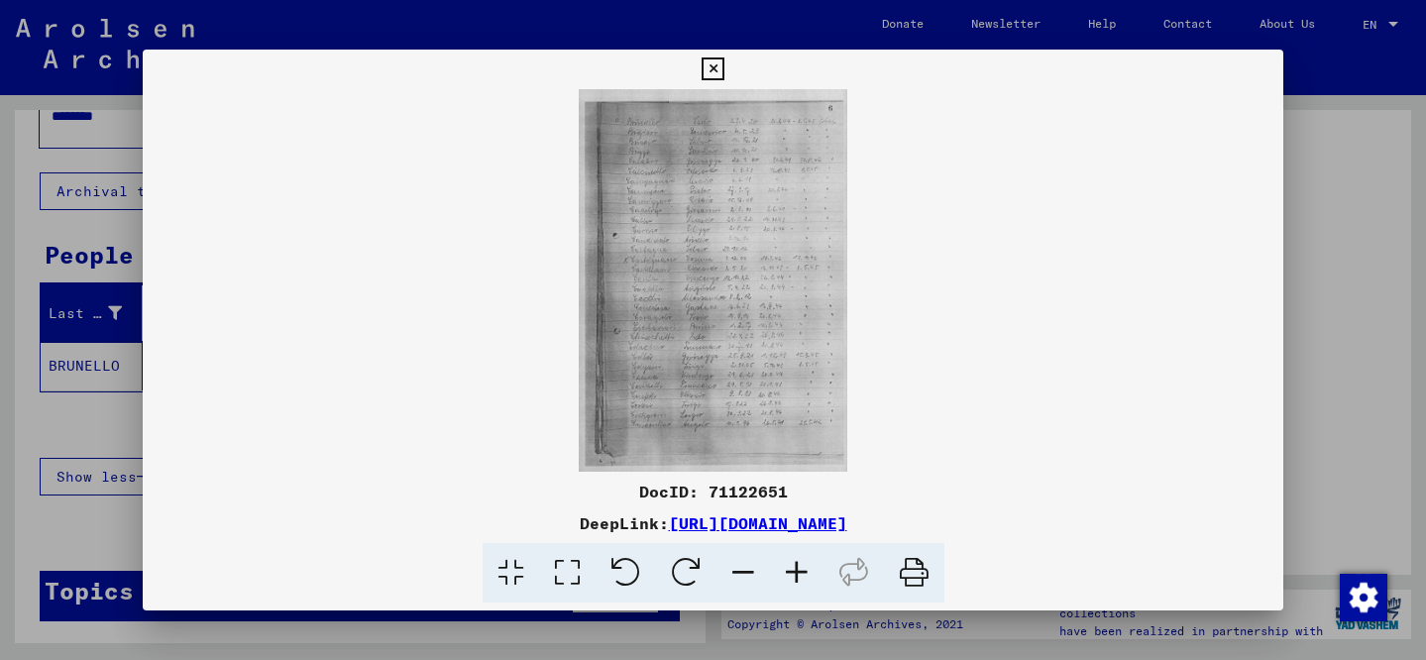
click at [316, 367] on img at bounding box center [713, 280] width 1140 height 382
click at [724, 69] on icon at bounding box center [712, 69] width 23 height 24
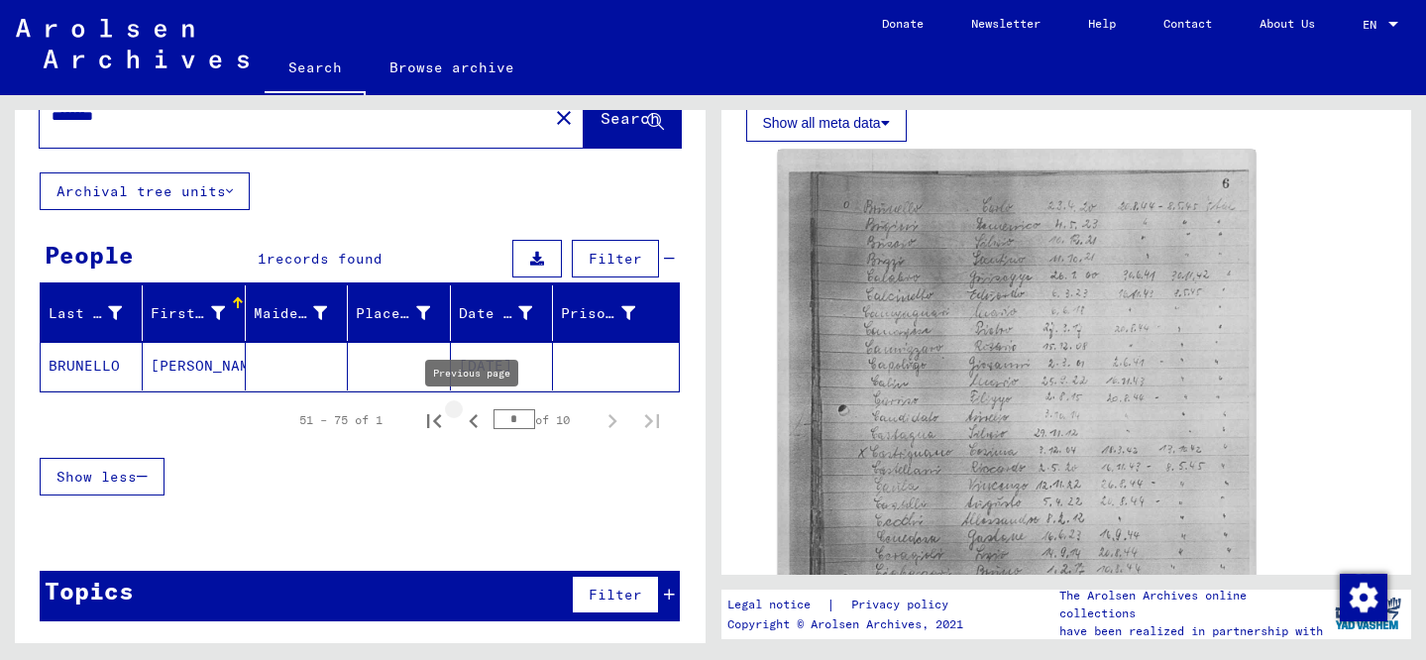
click at [471, 418] on icon "Previous page" at bounding box center [474, 421] width 28 height 28
type input "*"
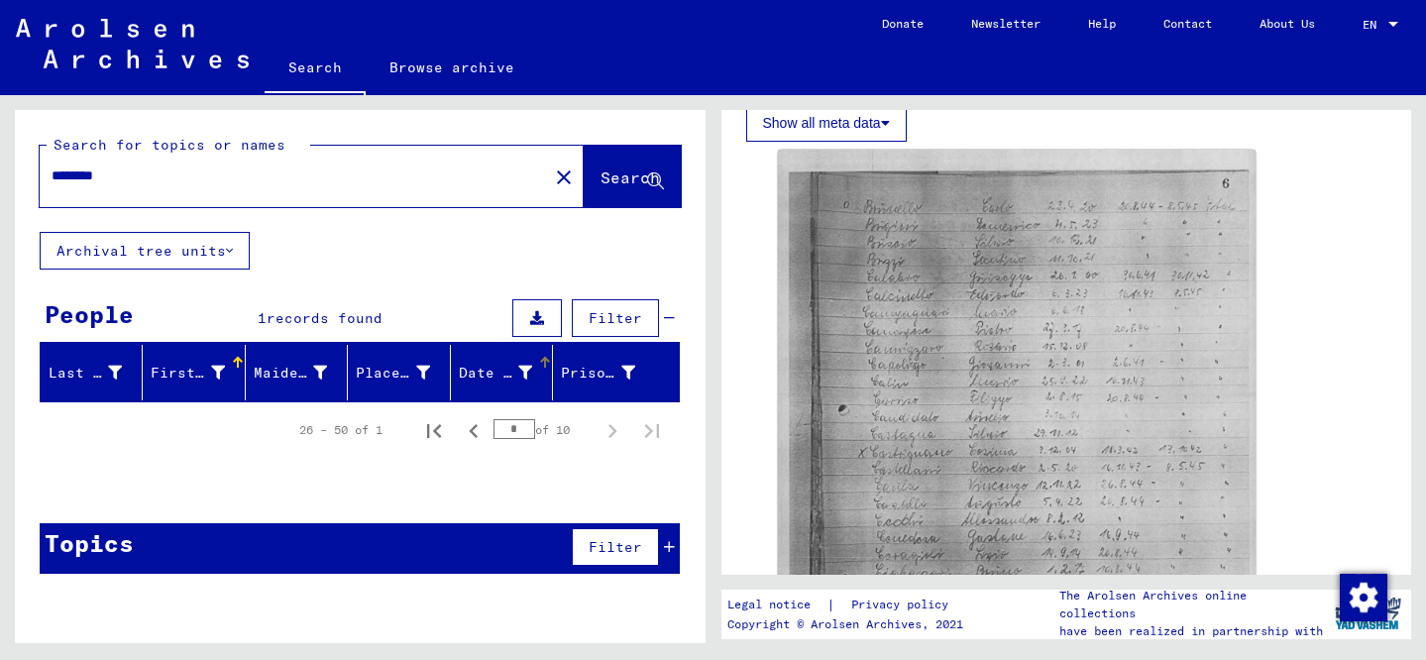
scroll to position [0, 0]
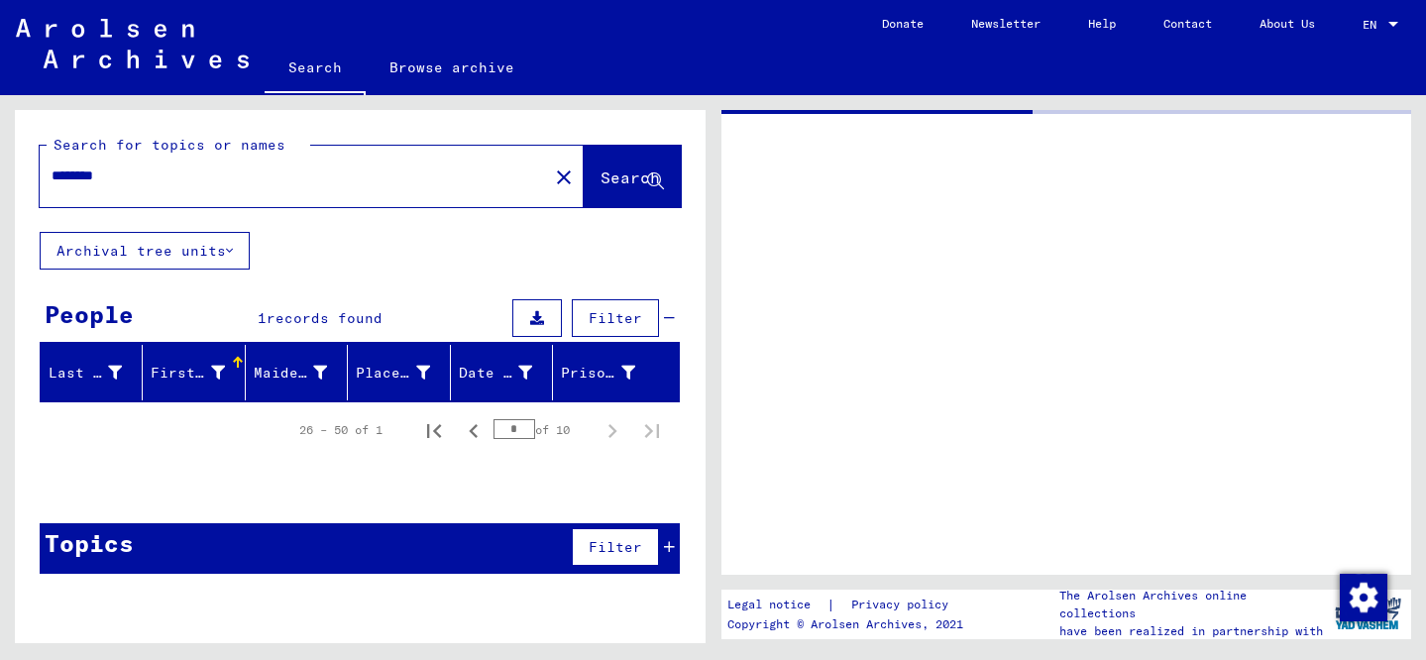
type input "********"
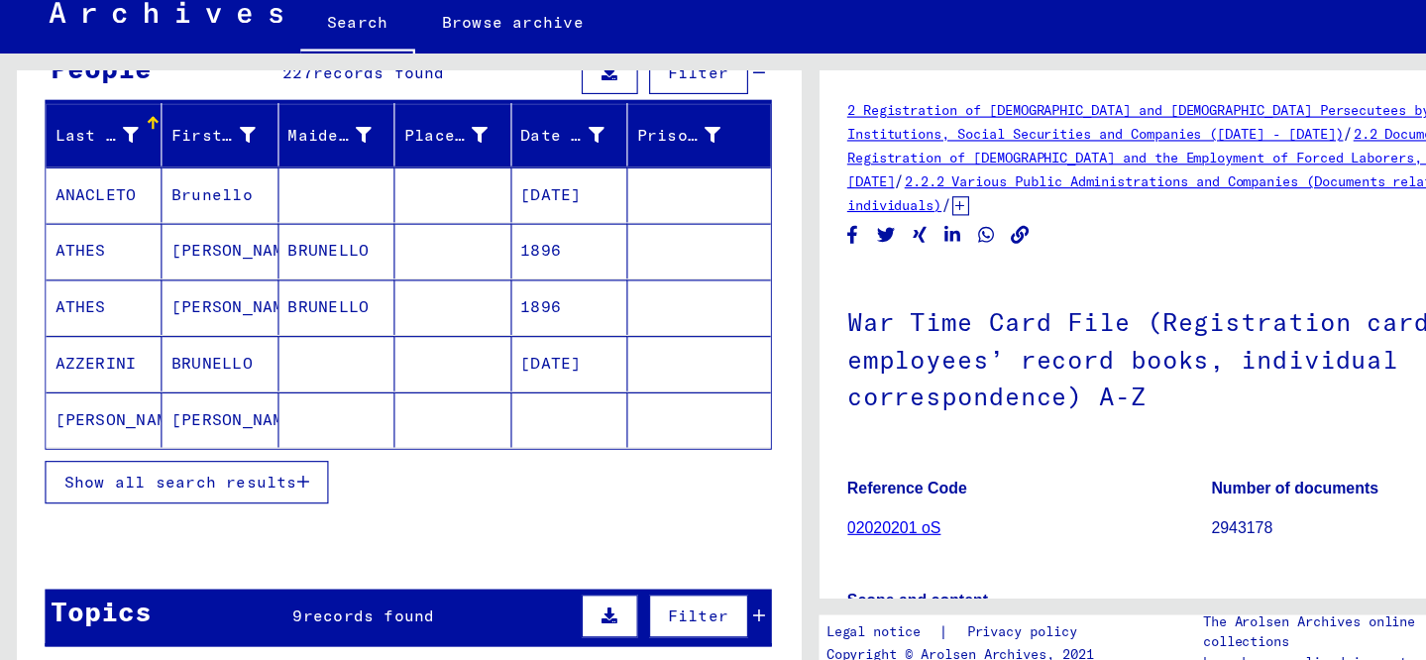
click at [234, 464] on span "Show all search results" at bounding box center [158, 473] width 205 height 18
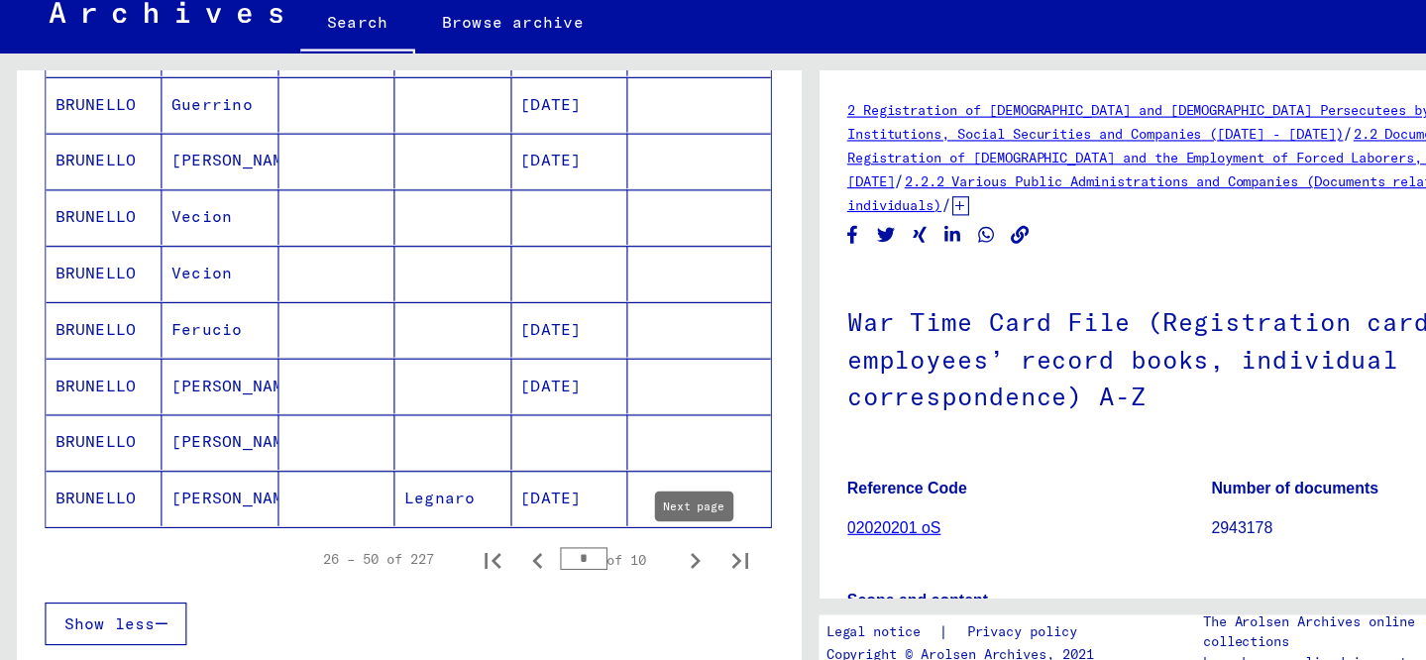
click at [611, 528] on icon "Next page" at bounding box center [612, 542] width 28 height 28
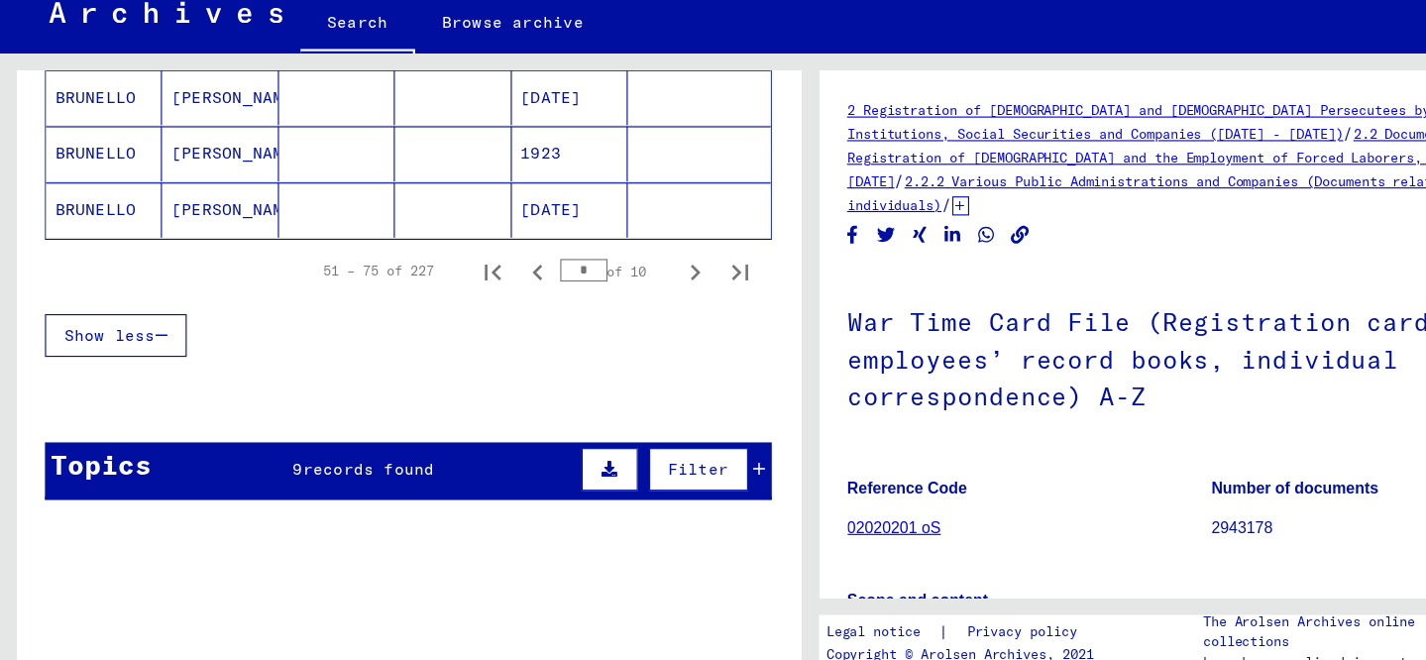
scroll to position [1377, 0]
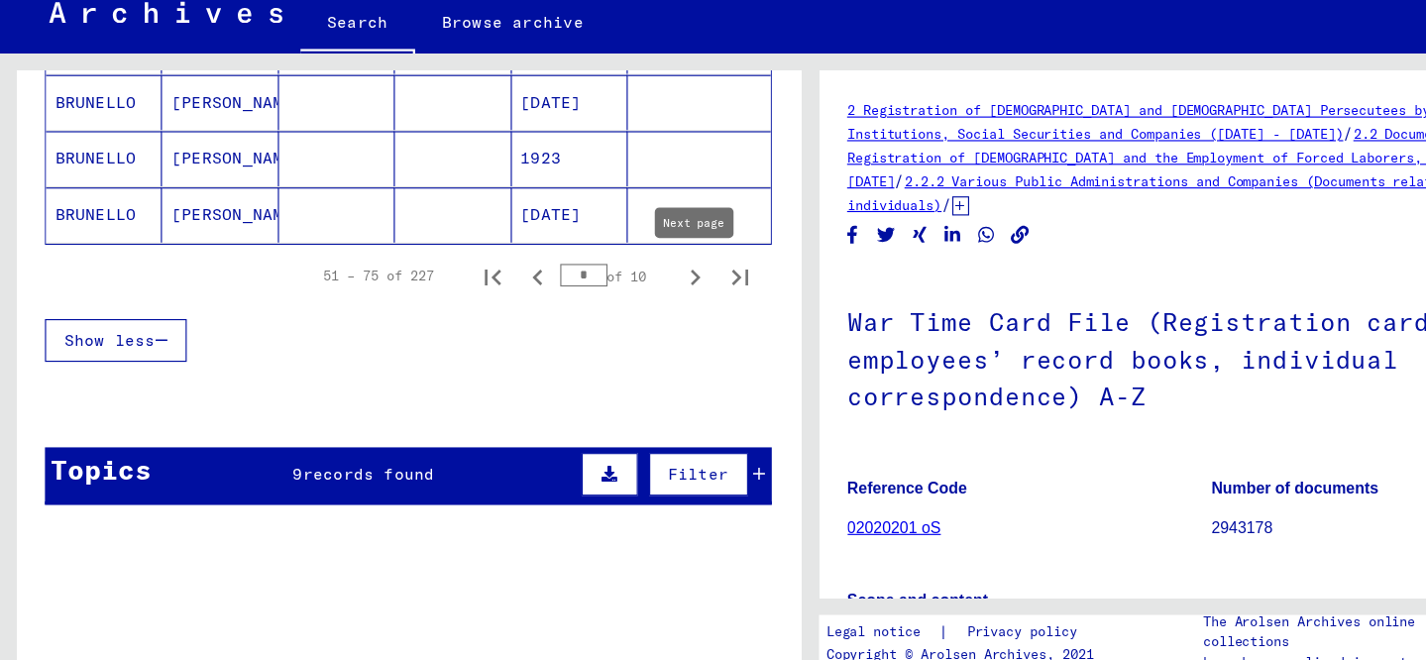
click at [610, 278] on icon "Next page" at bounding box center [612, 292] width 28 height 28
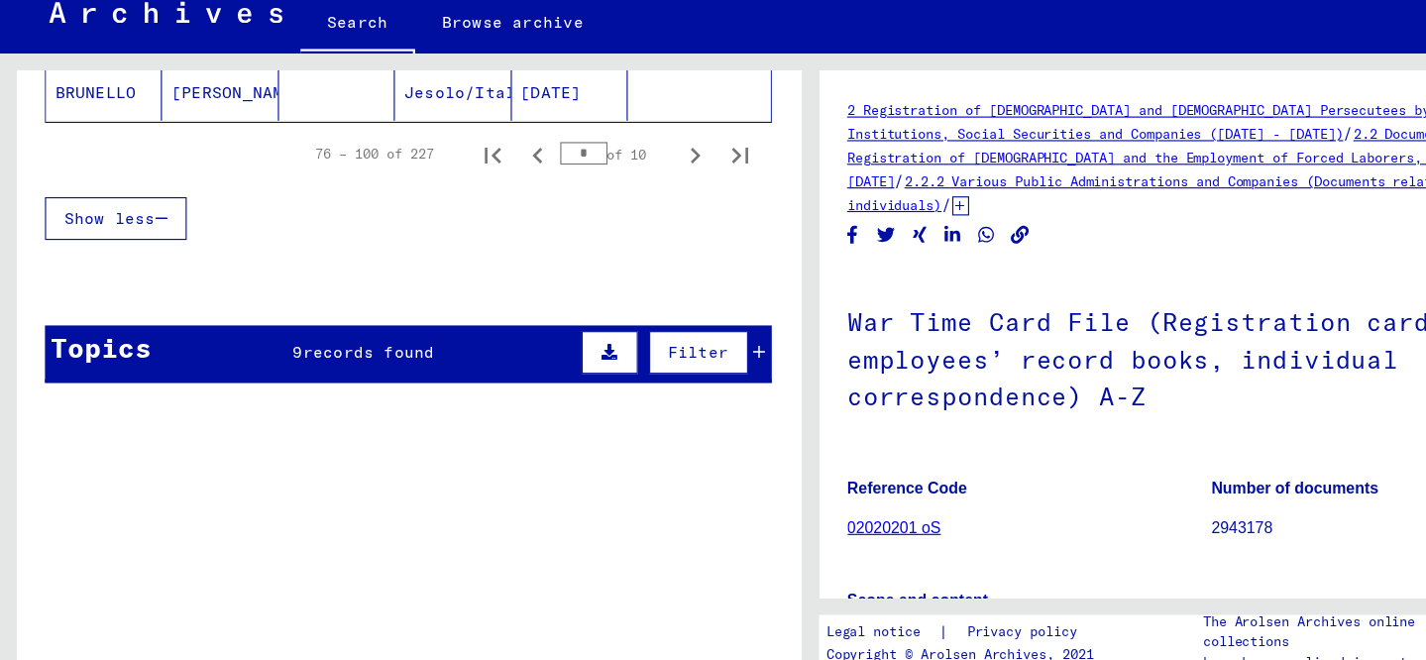
scroll to position [1468, 0]
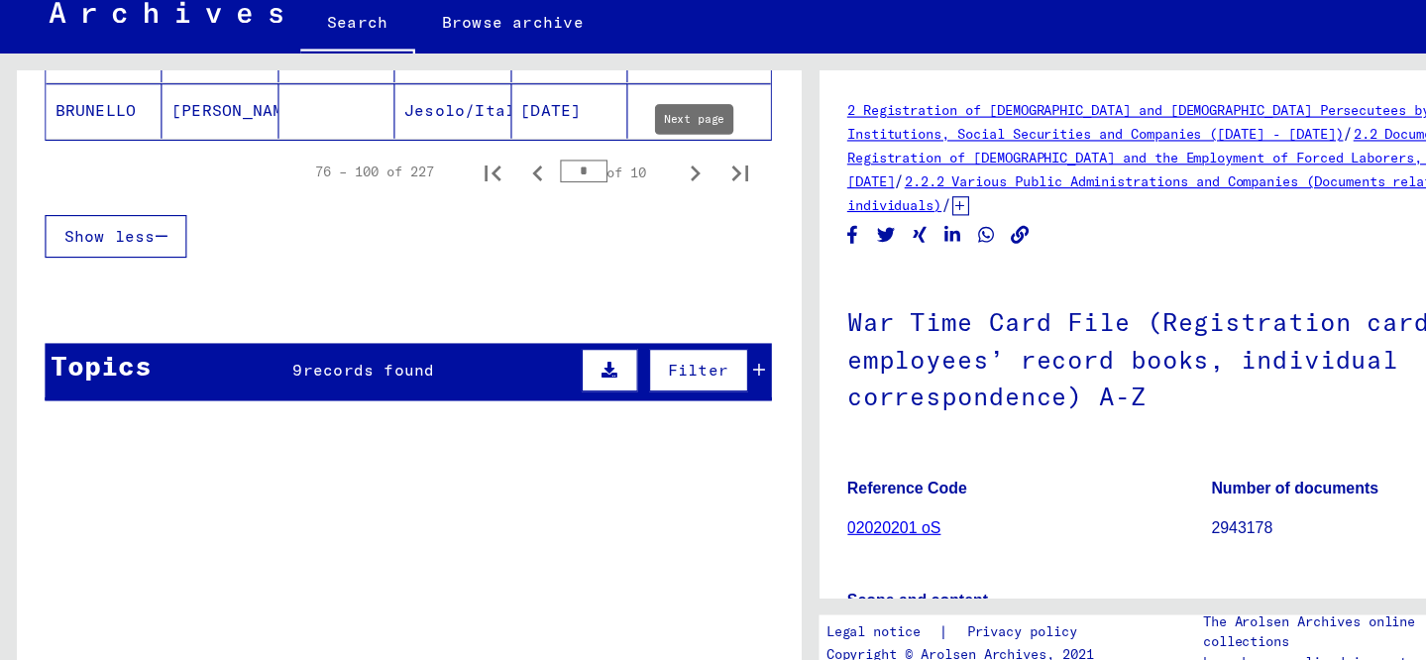
click at [614, 187] on icon "Next page" at bounding box center [612, 201] width 28 height 28
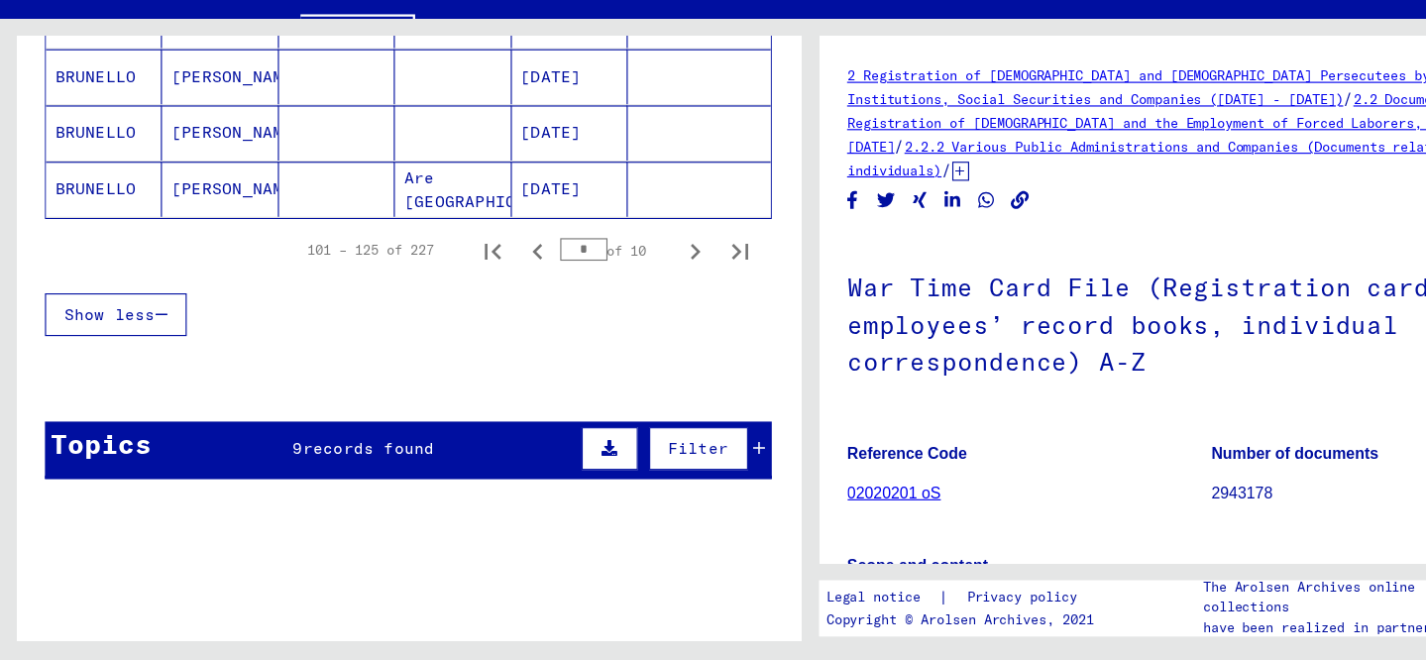
scroll to position [1370, 0]
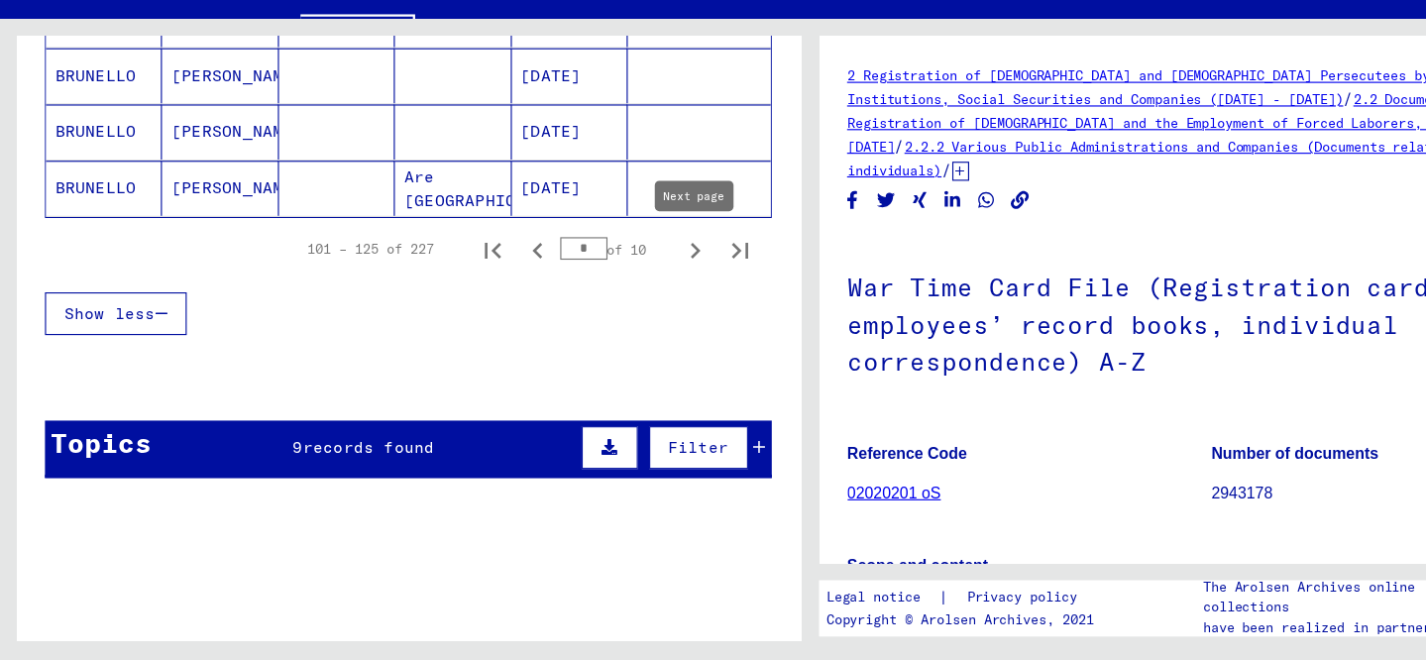
click at [614, 285] on icon "Next page" at bounding box center [612, 299] width 28 height 28
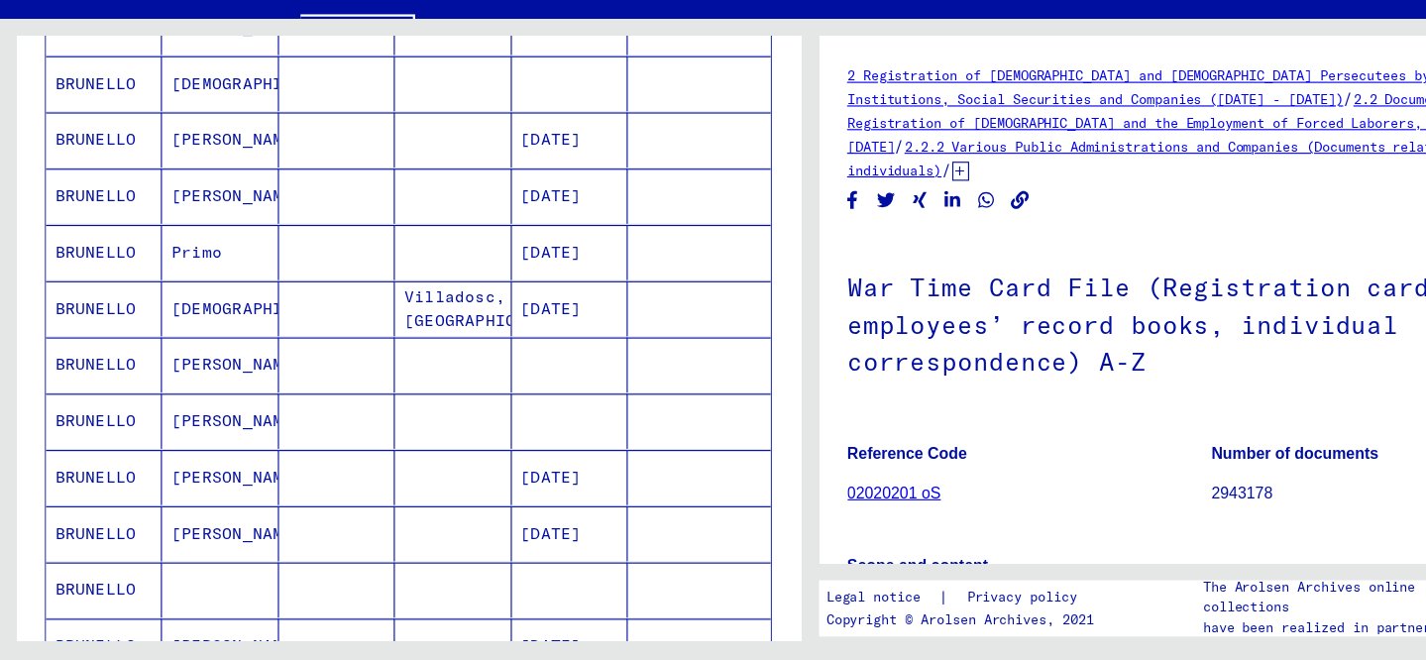
scroll to position [715, 0]
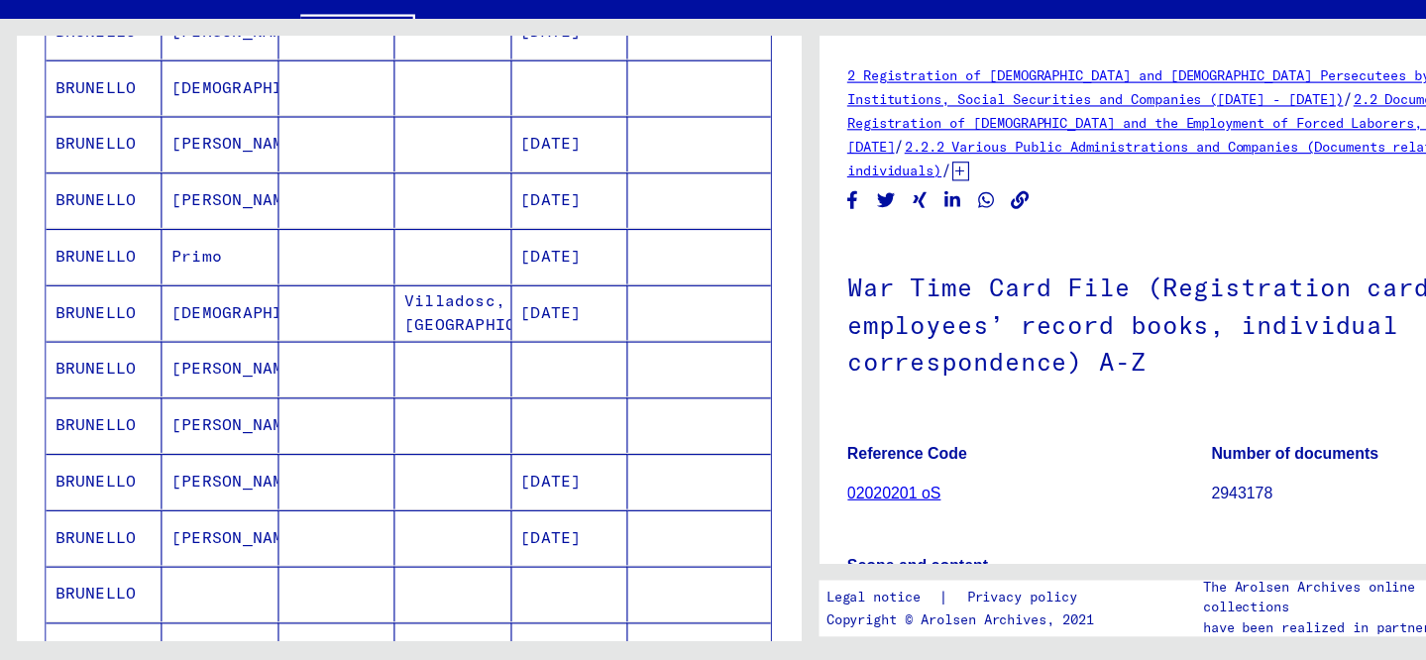
click at [95, 330] on mat-cell "BRUNELLO" at bounding box center [92, 354] width 102 height 49
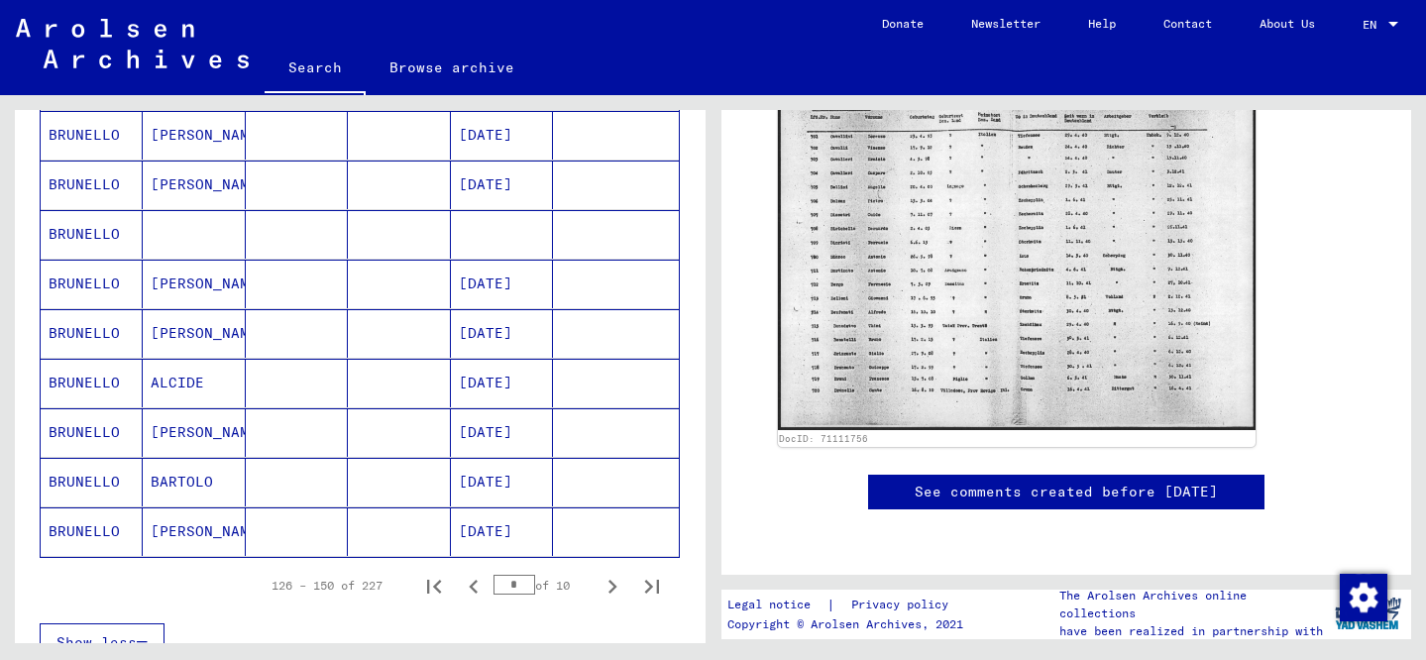
scroll to position [1096, 0]
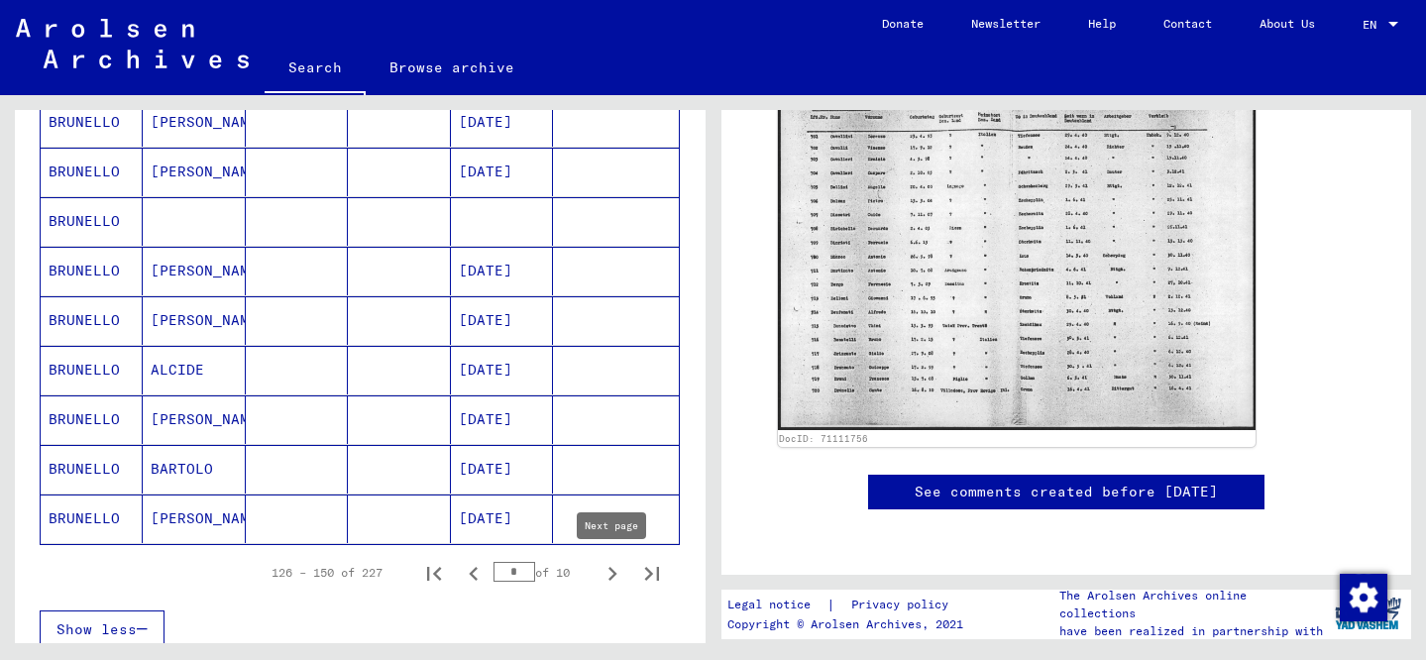
click at [611, 576] on icon "Next page" at bounding box center [612, 574] width 9 height 14
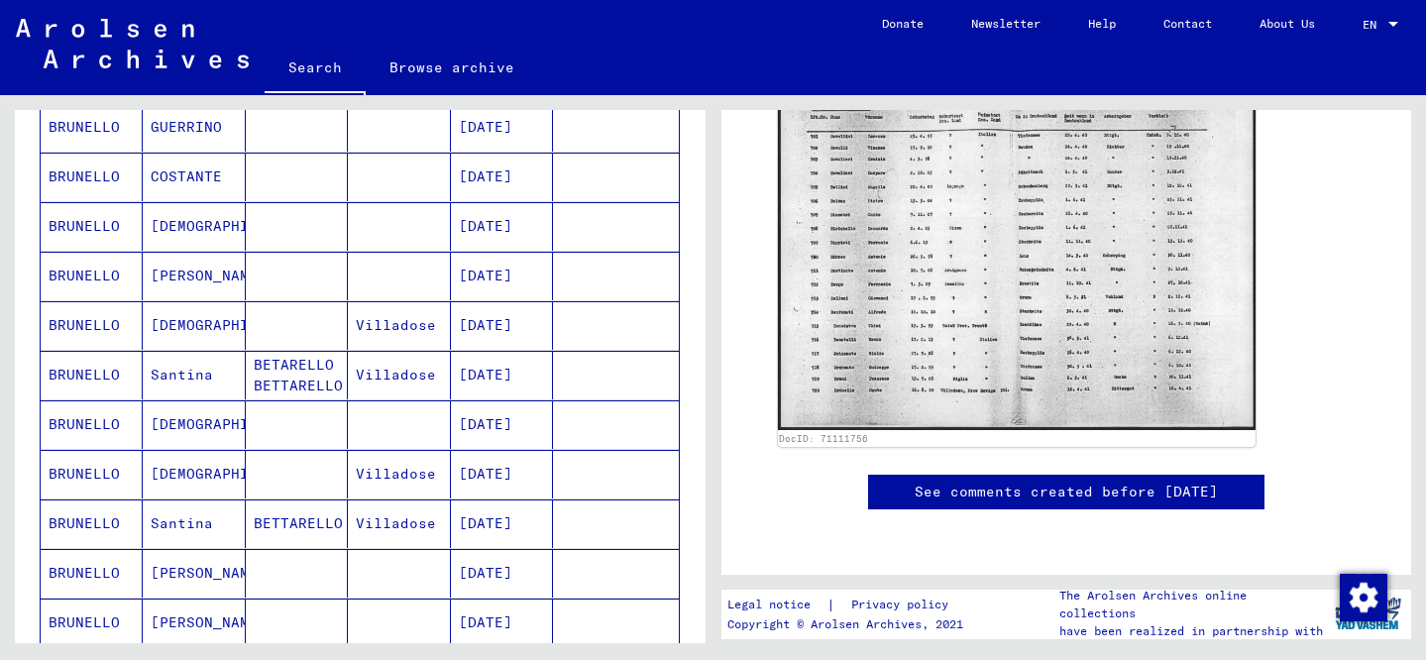
scroll to position [593, 0]
click at [180, 422] on mat-cell "[DEMOGRAPHIC_DATA]" at bounding box center [194, 426] width 102 height 49
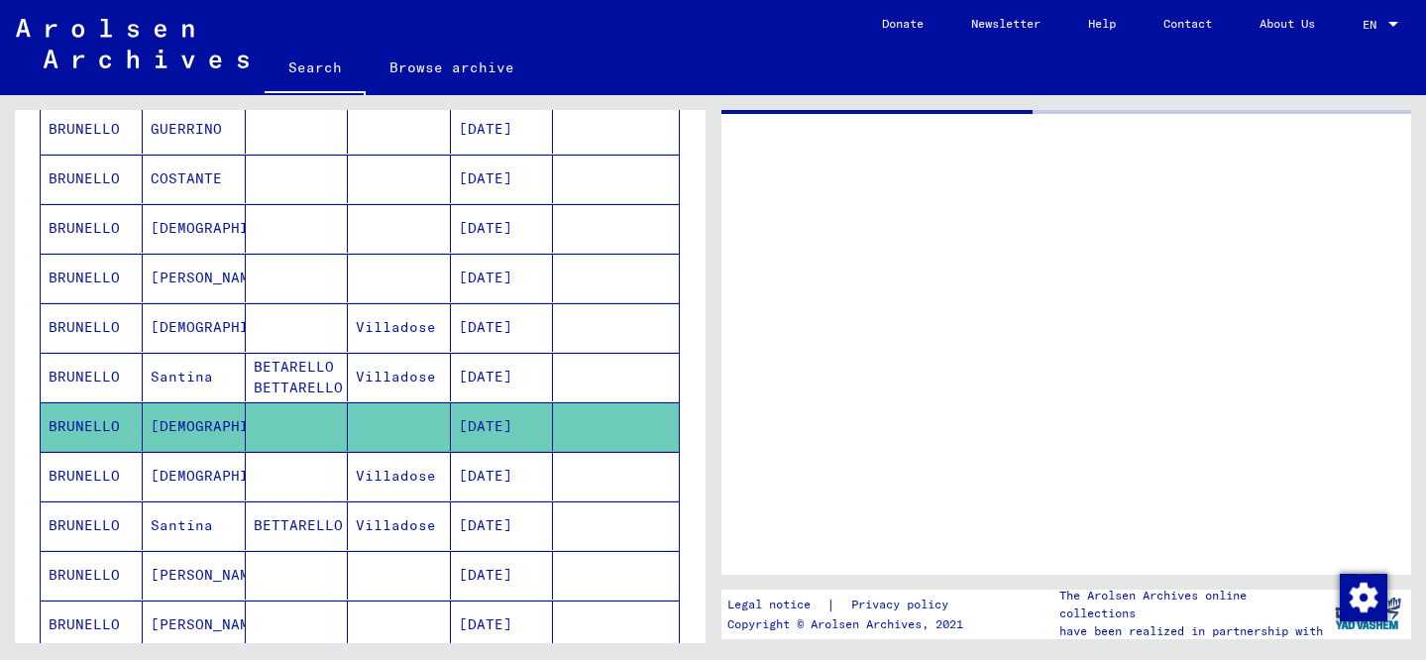
click at [439, 420] on mat-cell at bounding box center [399, 426] width 102 height 49
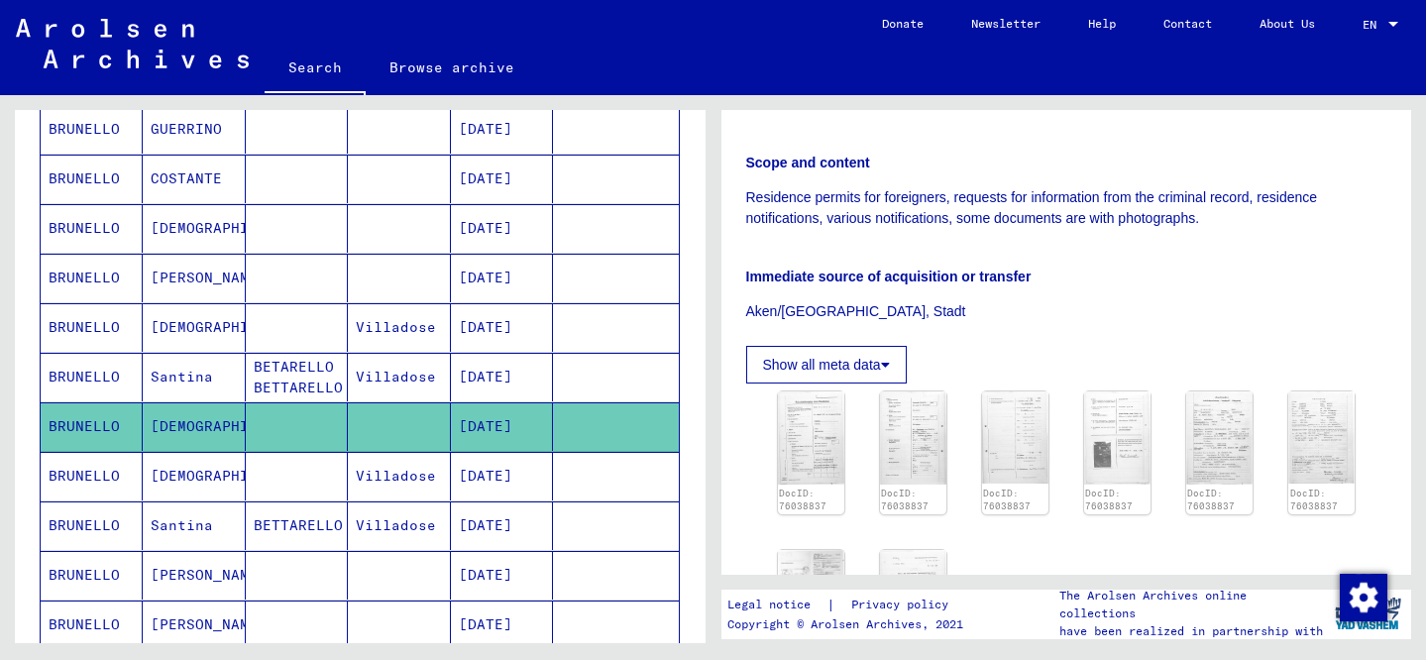
scroll to position [472, 0]
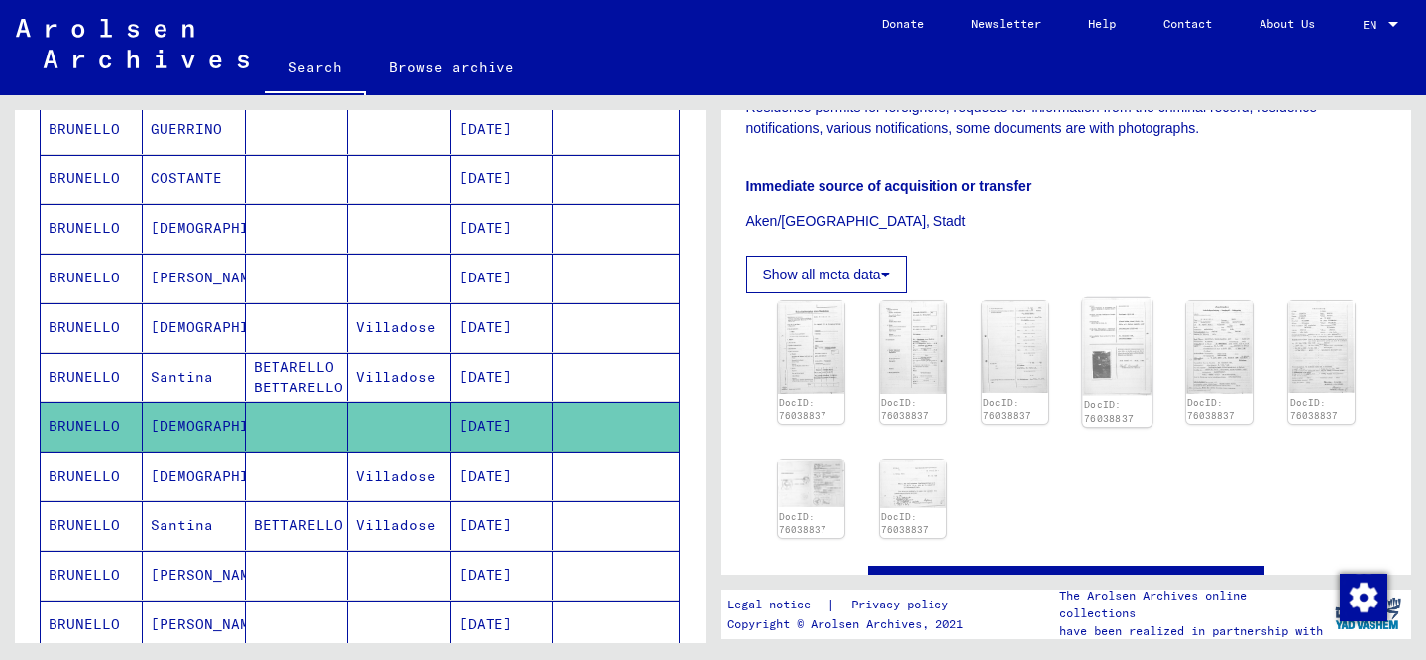
click at [1120, 298] on img at bounding box center [1116, 347] width 69 height 98
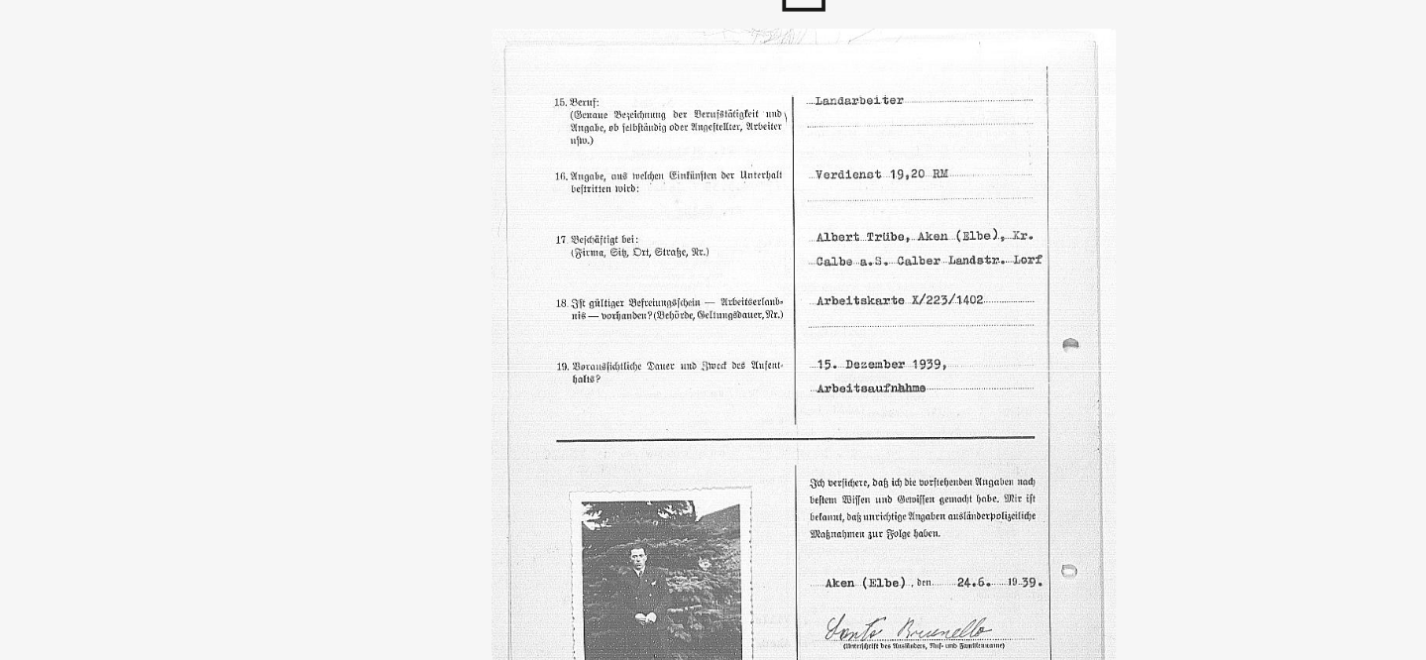
click at [220, 167] on img at bounding box center [713, 281] width 1006 height 462
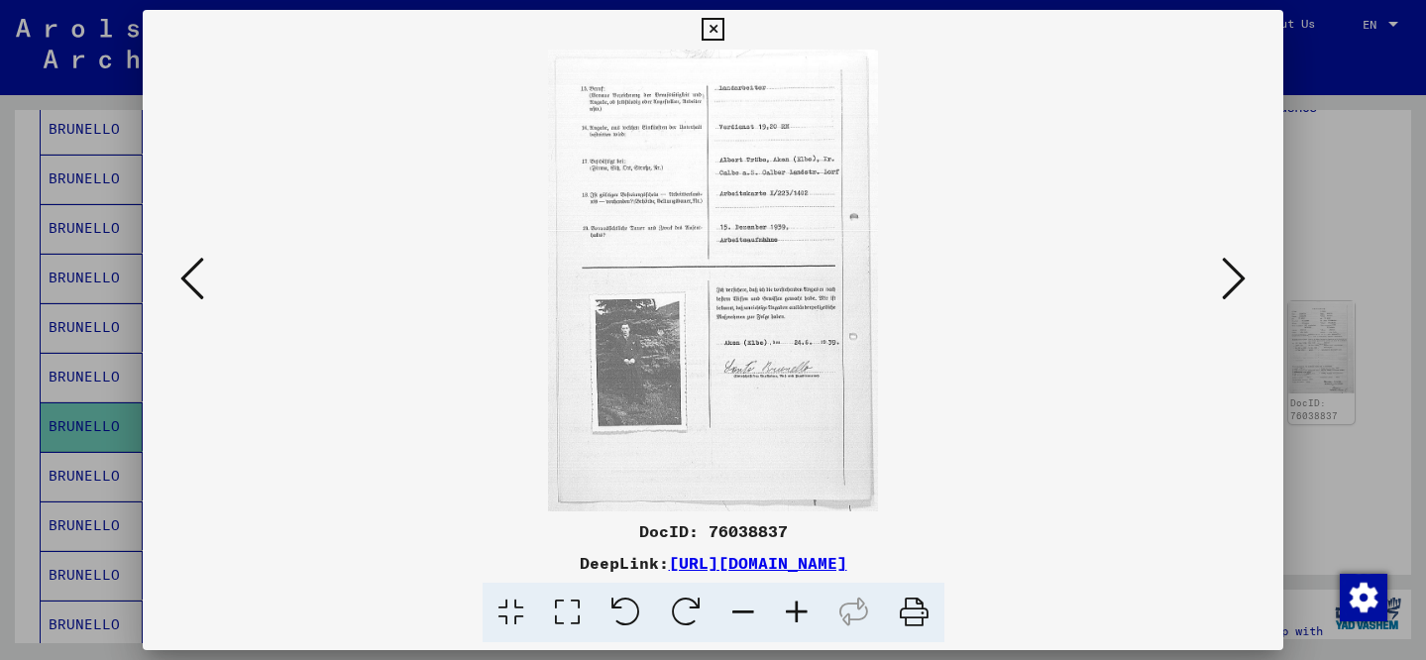
click at [180, 297] on icon at bounding box center [192, 279] width 24 height 48
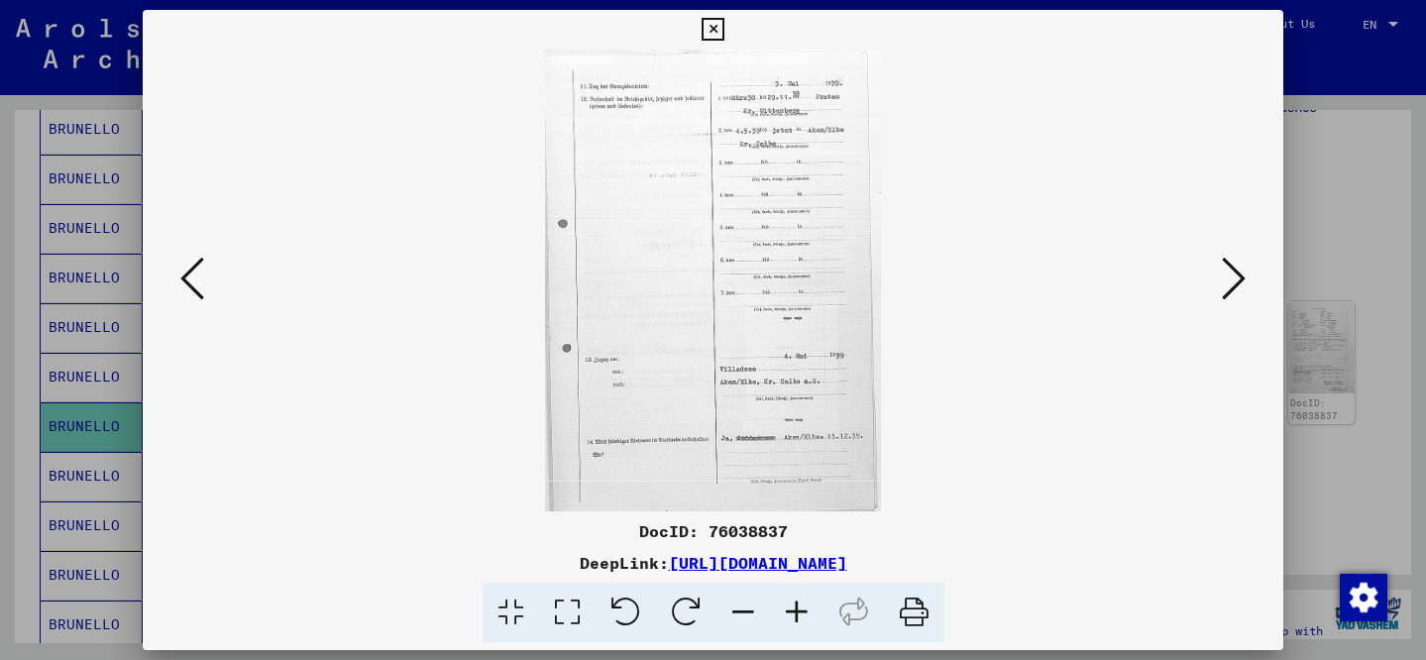
click at [193, 278] on icon at bounding box center [192, 279] width 24 height 48
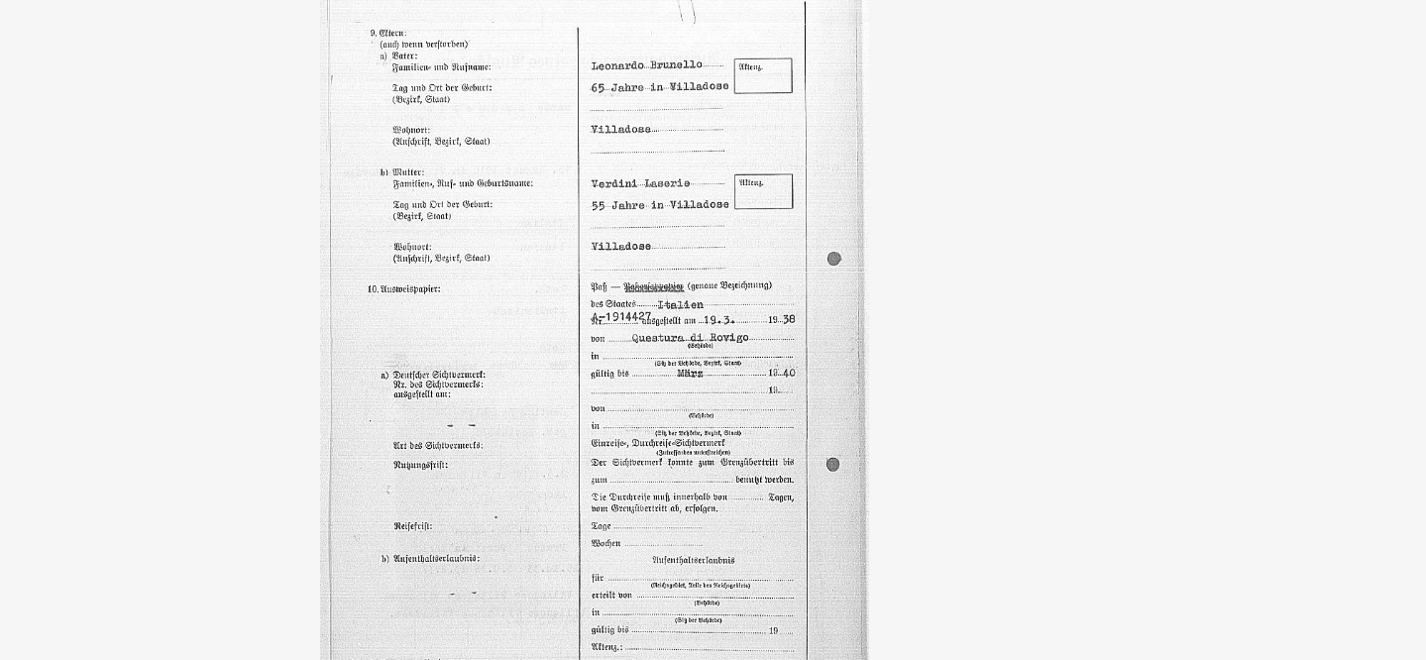
click at [210, 169] on img at bounding box center [713, 281] width 1006 height 462
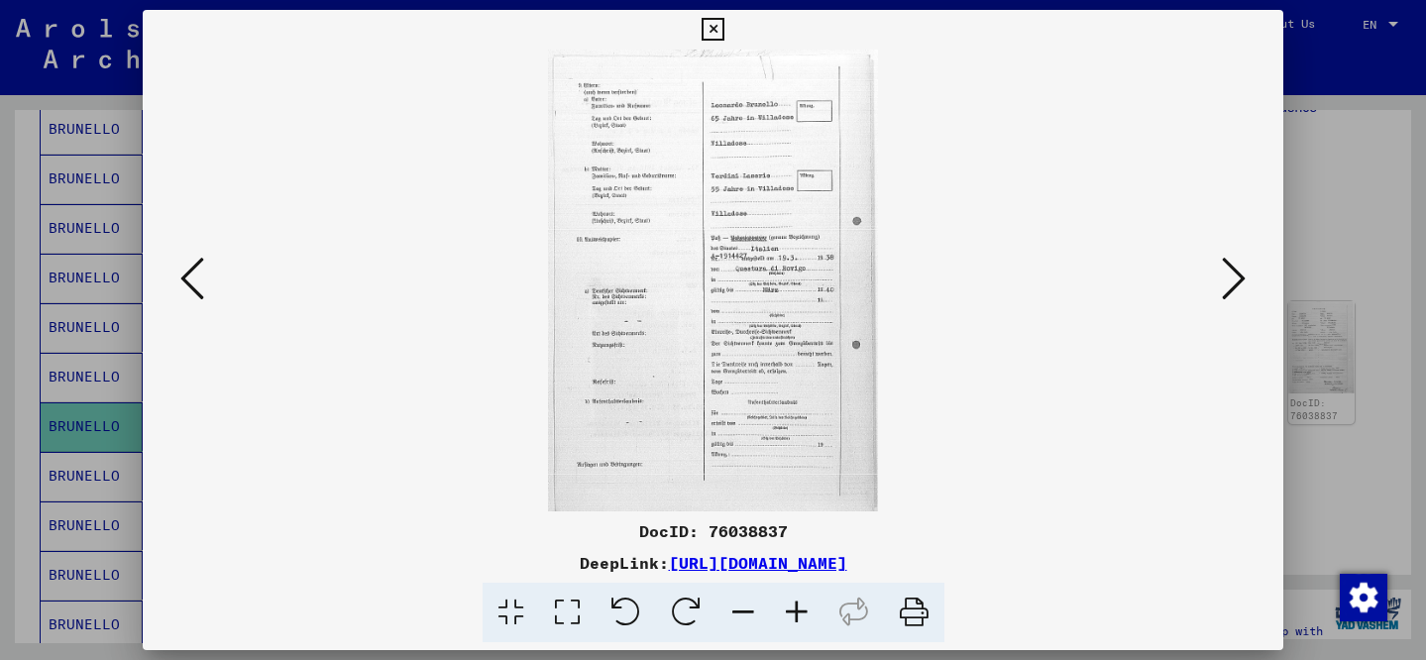
click at [184, 273] on icon at bounding box center [192, 279] width 24 height 48
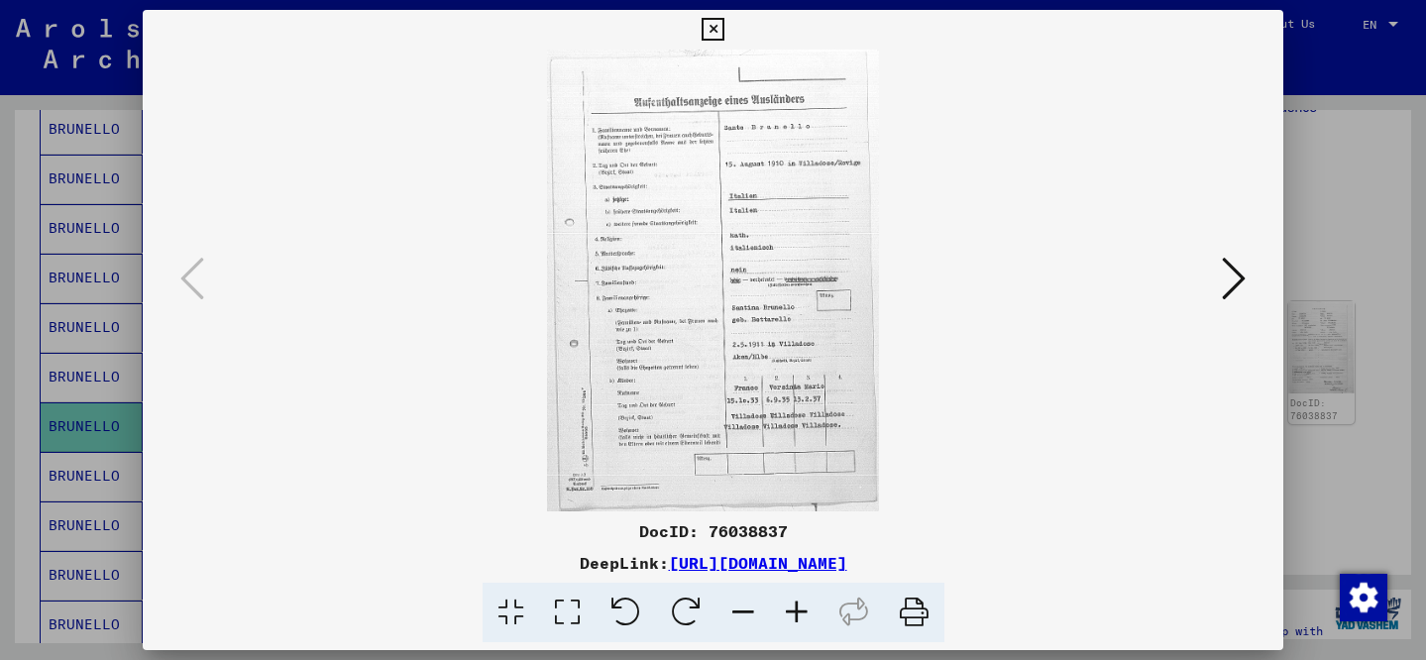
click at [1231, 293] on icon at bounding box center [1233, 279] width 24 height 48
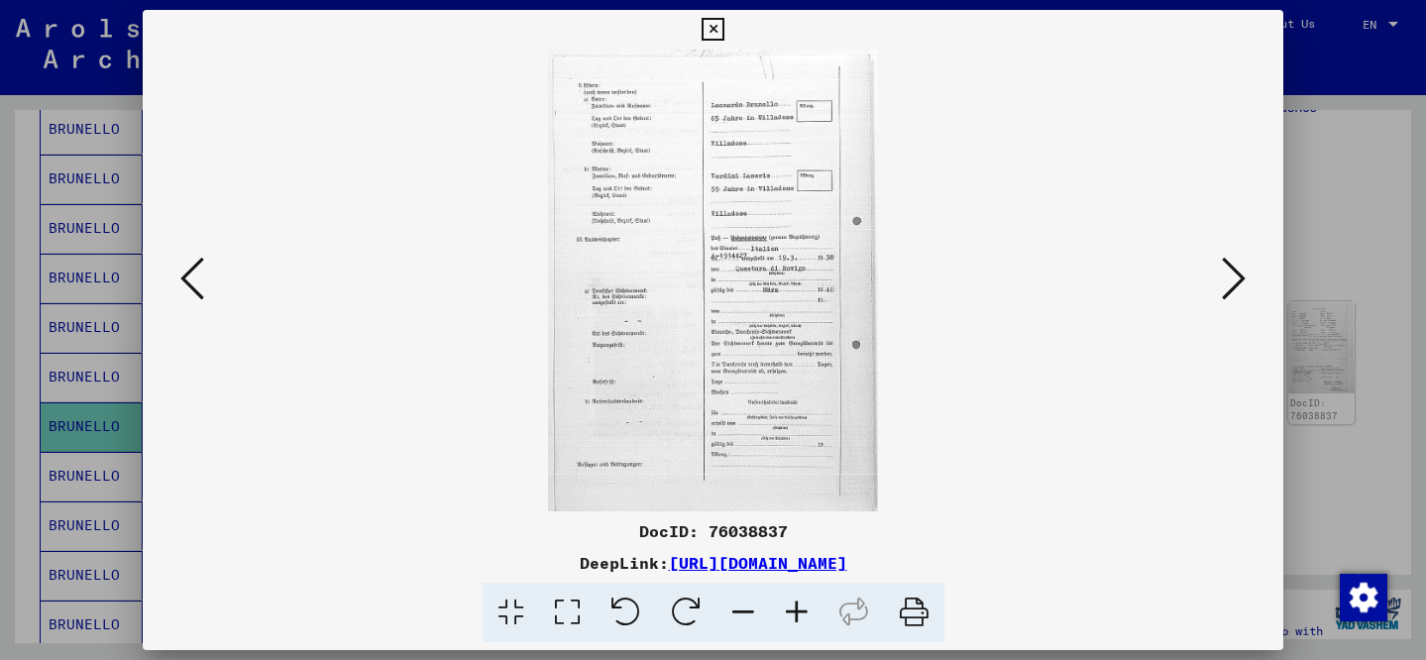
click at [1232, 282] on icon at bounding box center [1233, 279] width 24 height 48
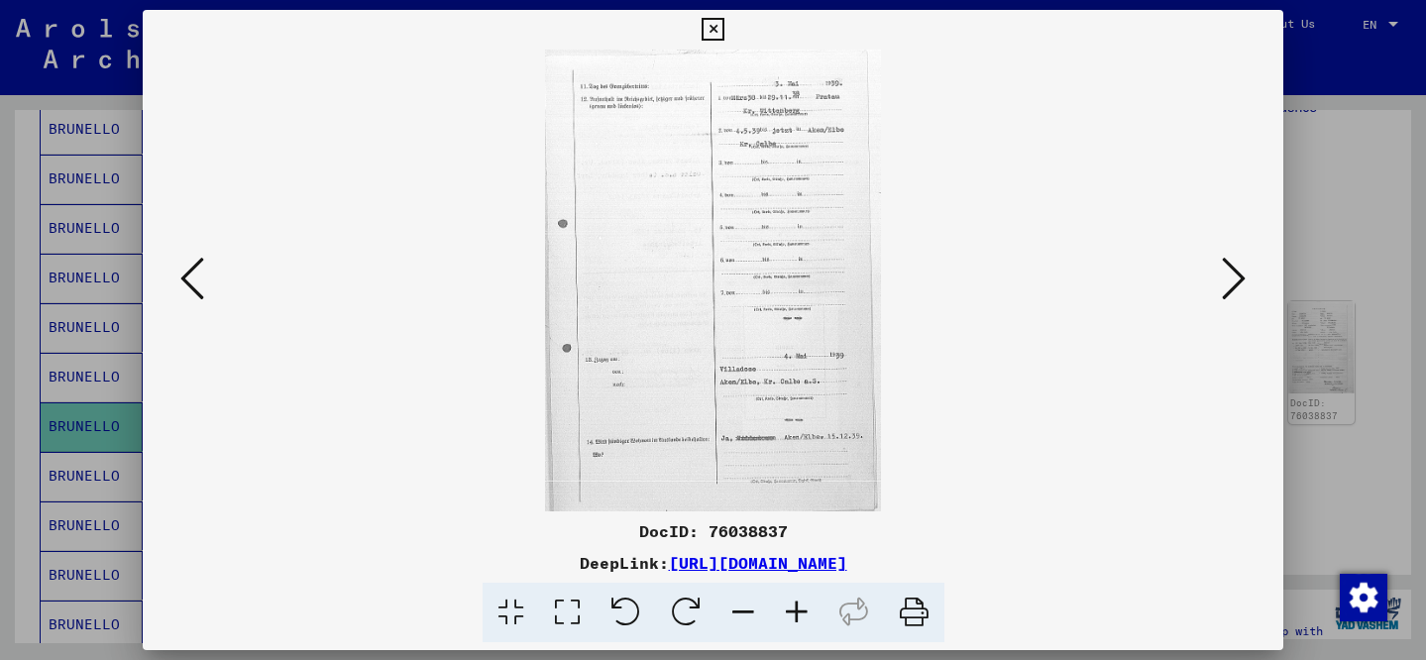
click at [1232, 282] on icon at bounding box center [1233, 279] width 24 height 48
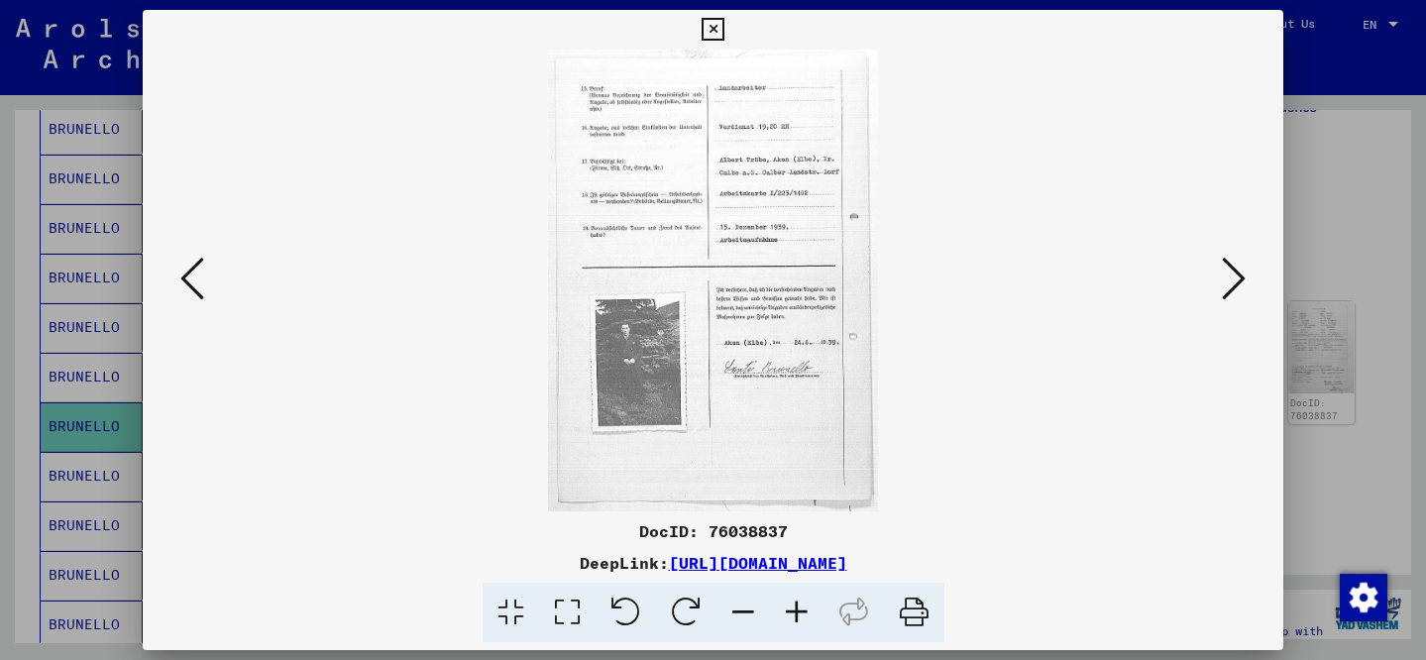
click at [1233, 283] on icon at bounding box center [1233, 279] width 24 height 48
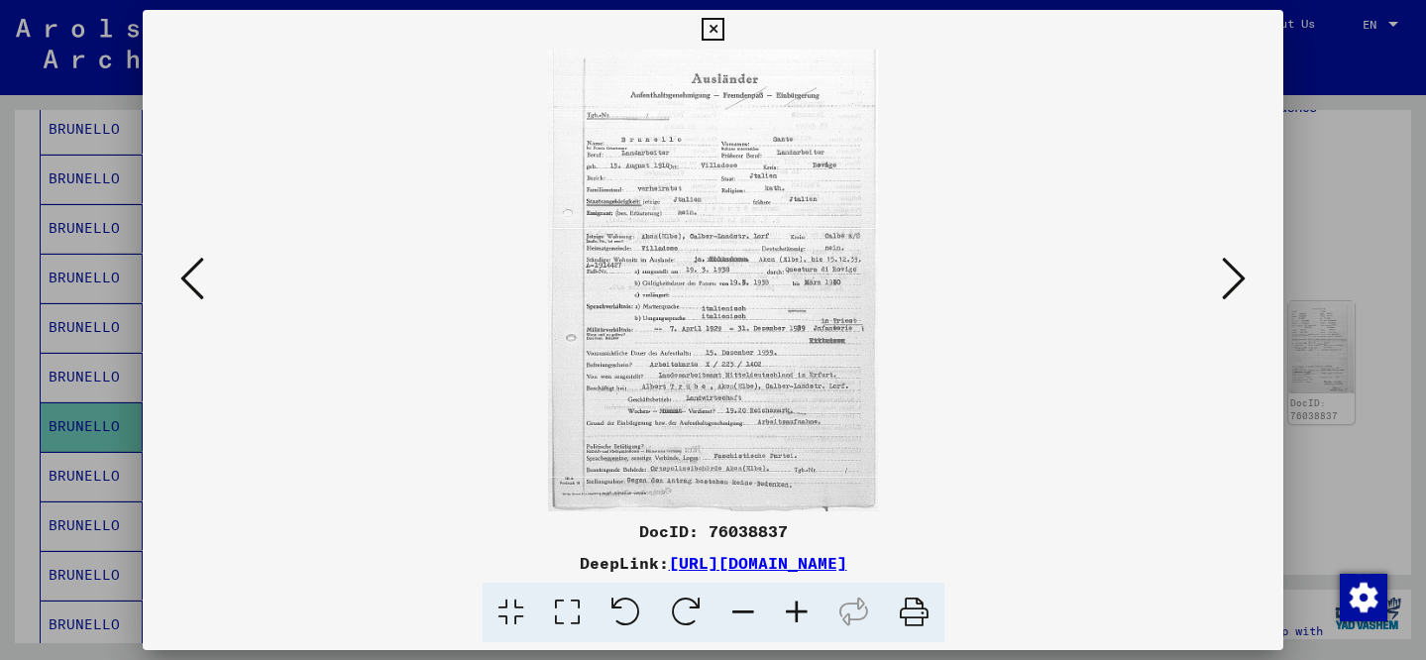
click at [1228, 292] on icon at bounding box center [1233, 279] width 24 height 48
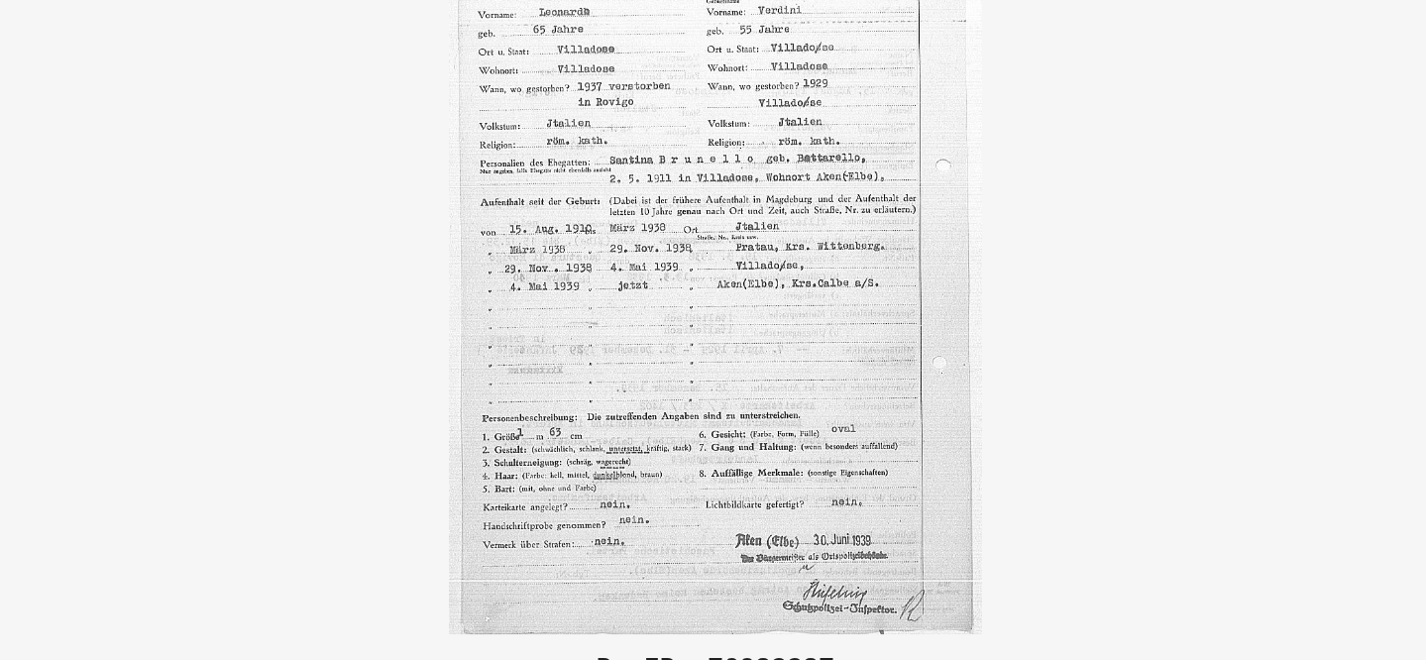
drag, startPoint x: 478, startPoint y: 154, endPoint x: 477, endPoint y: 181, distance: 27.8
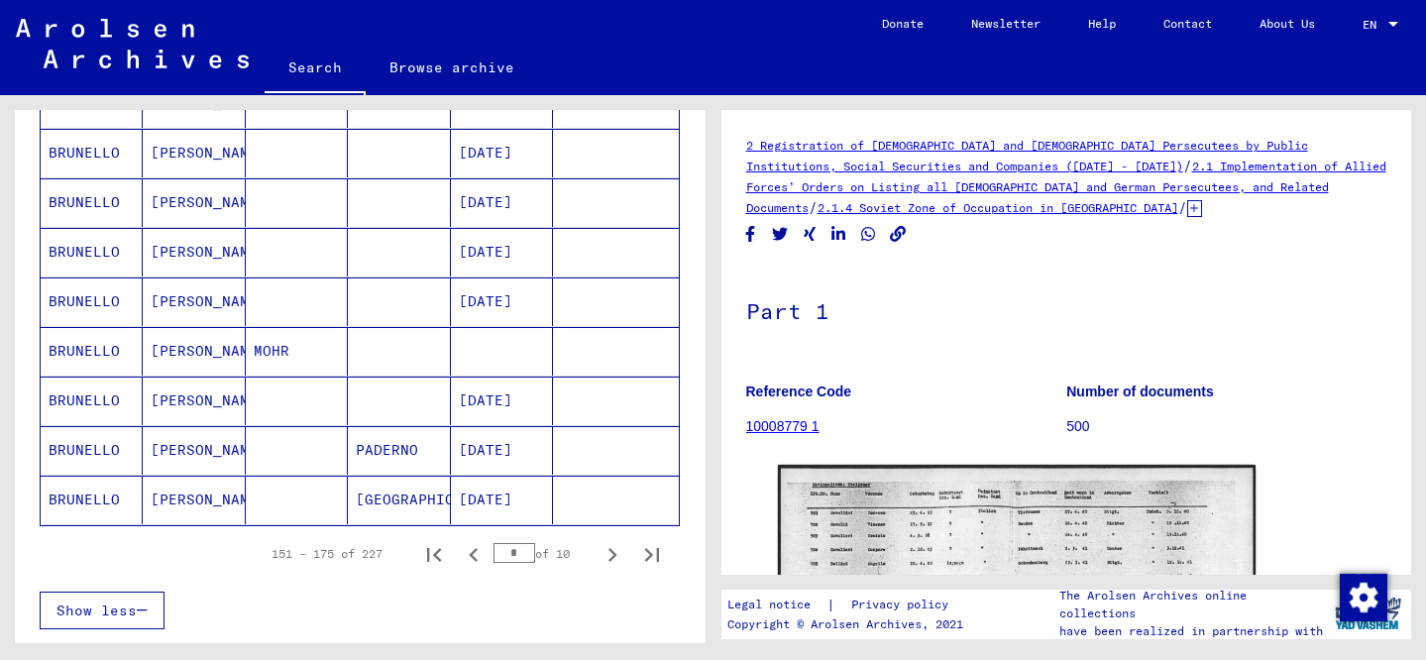
scroll to position [1130, 0]
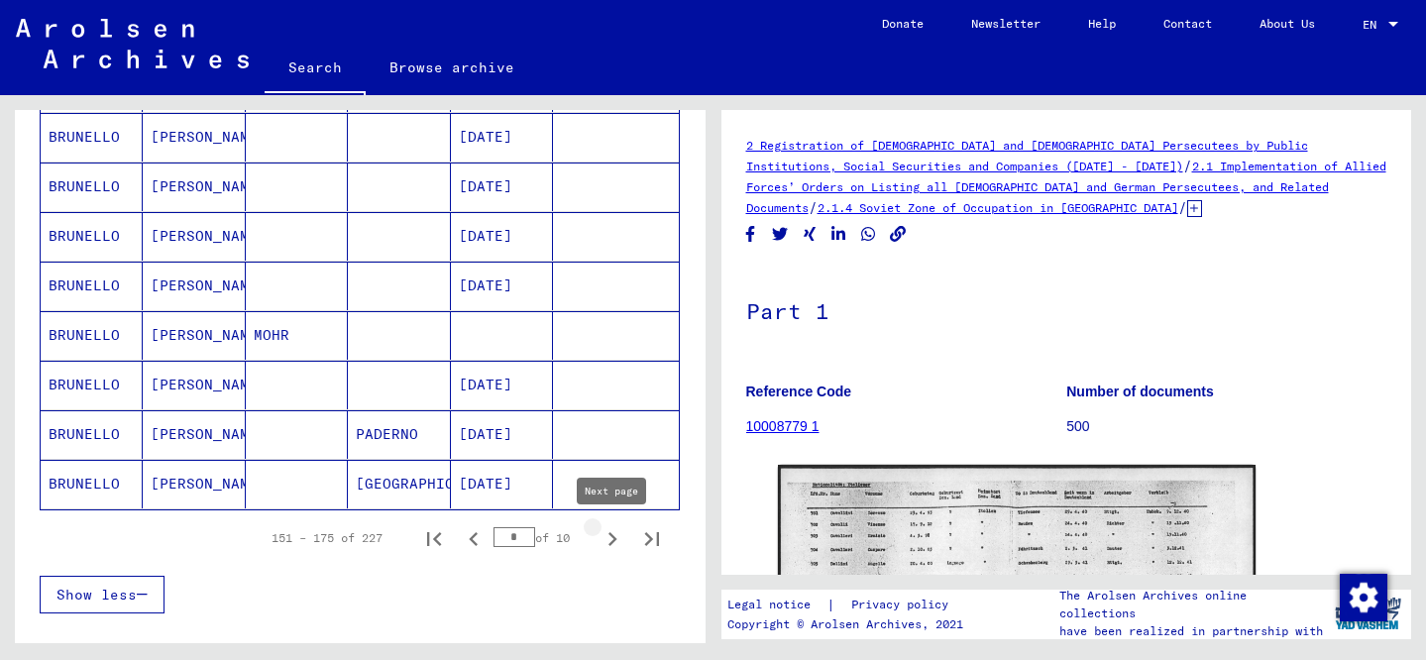
click at [620, 540] on icon "Next page" at bounding box center [612, 539] width 28 height 28
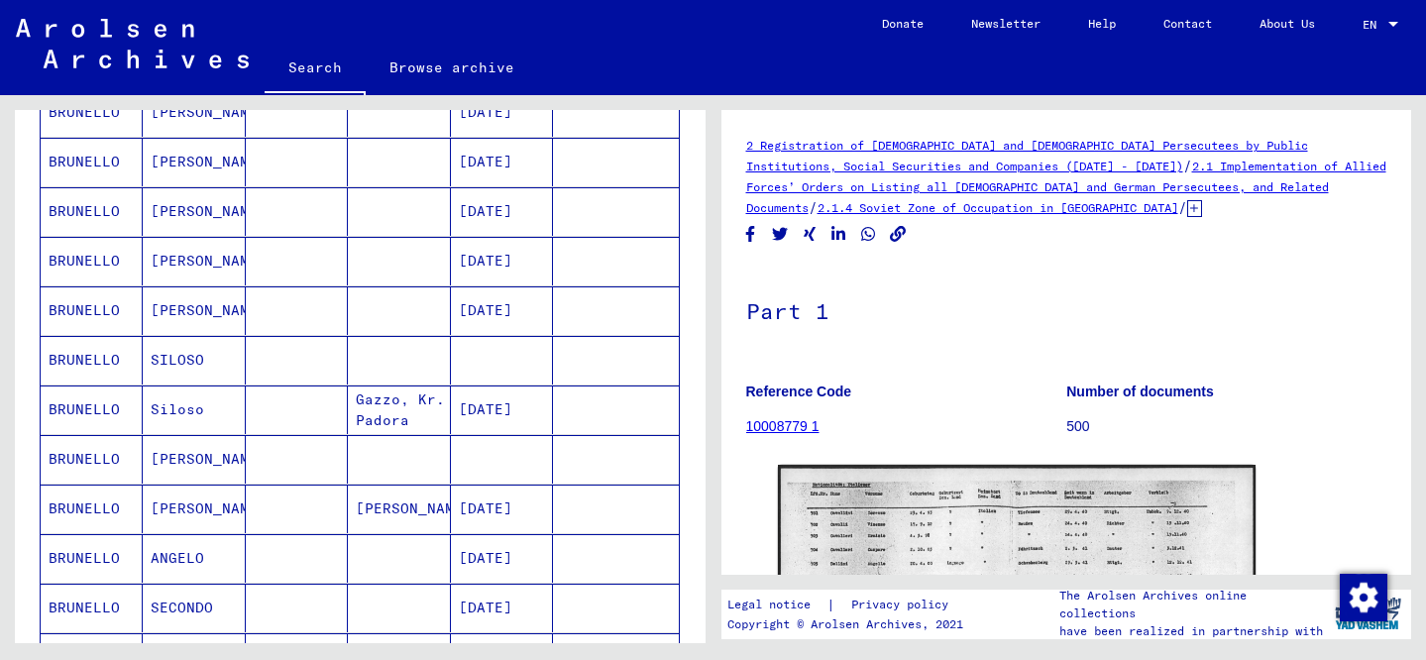
scroll to position [309, 0]
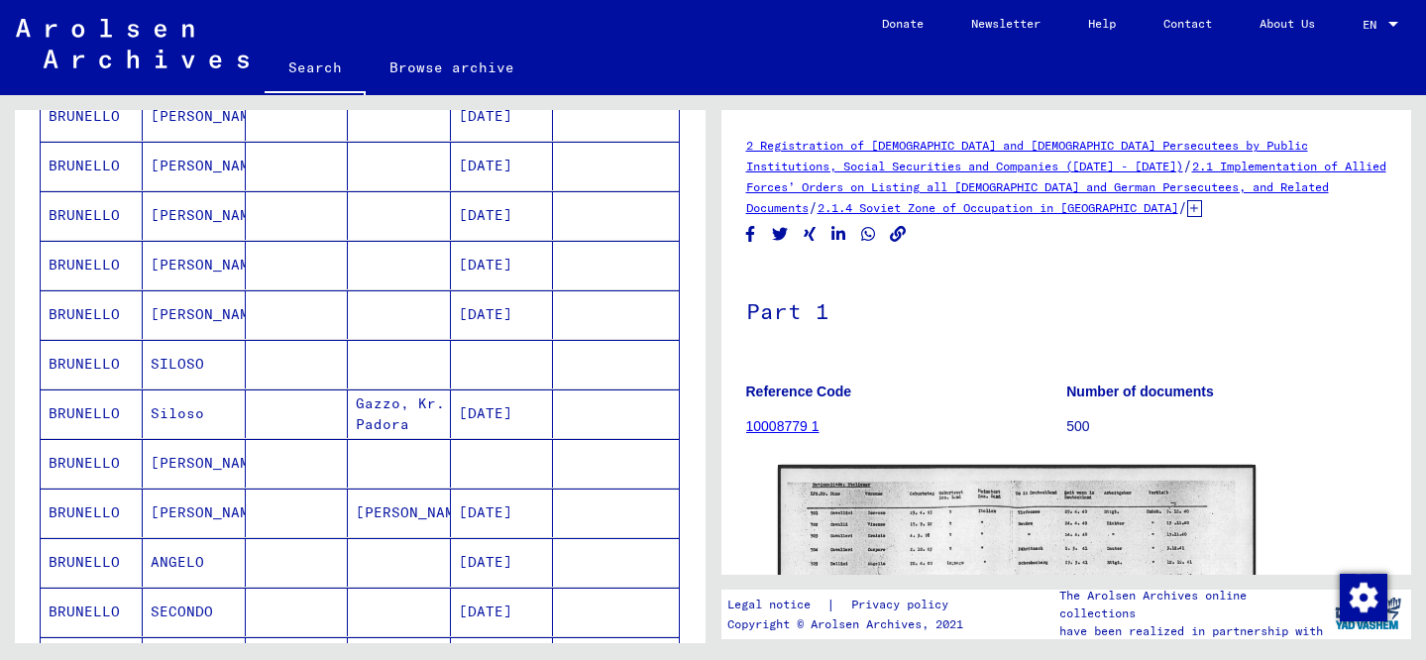
click at [178, 260] on mat-cell "[PERSON_NAME]" at bounding box center [194, 265] width 102 height 49
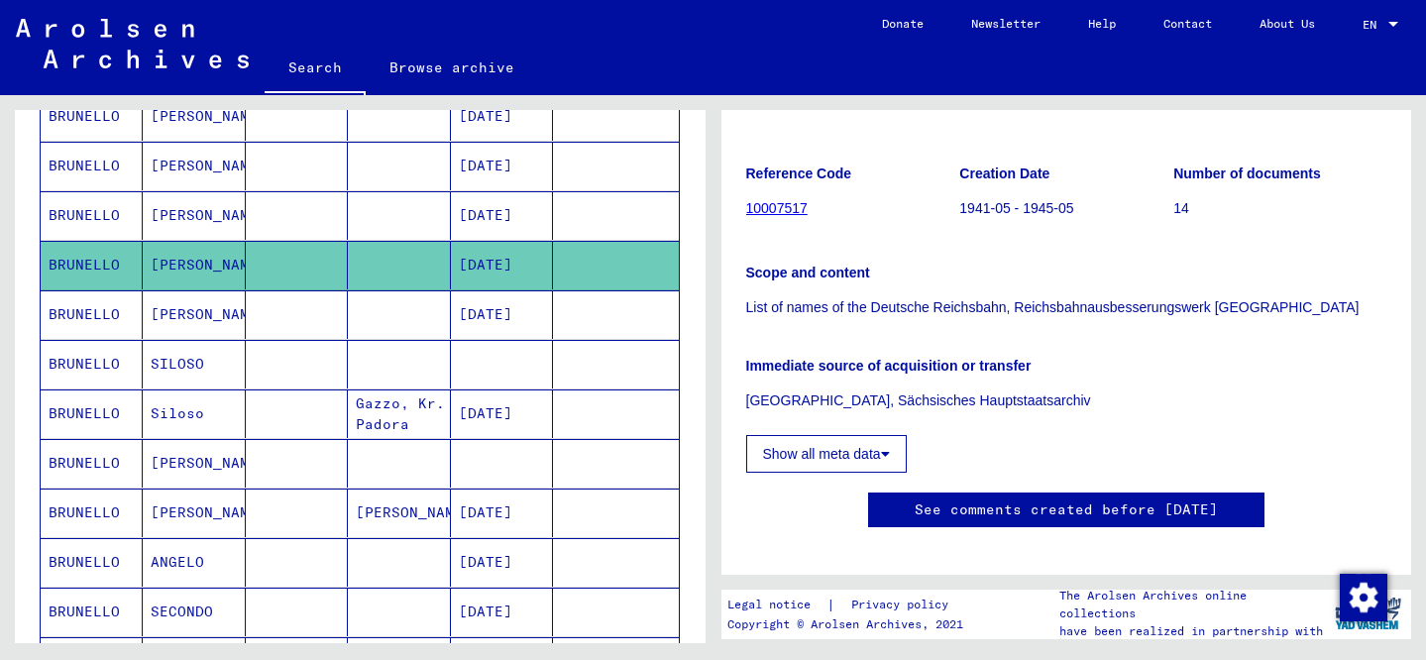
scroll to position [248, 0]
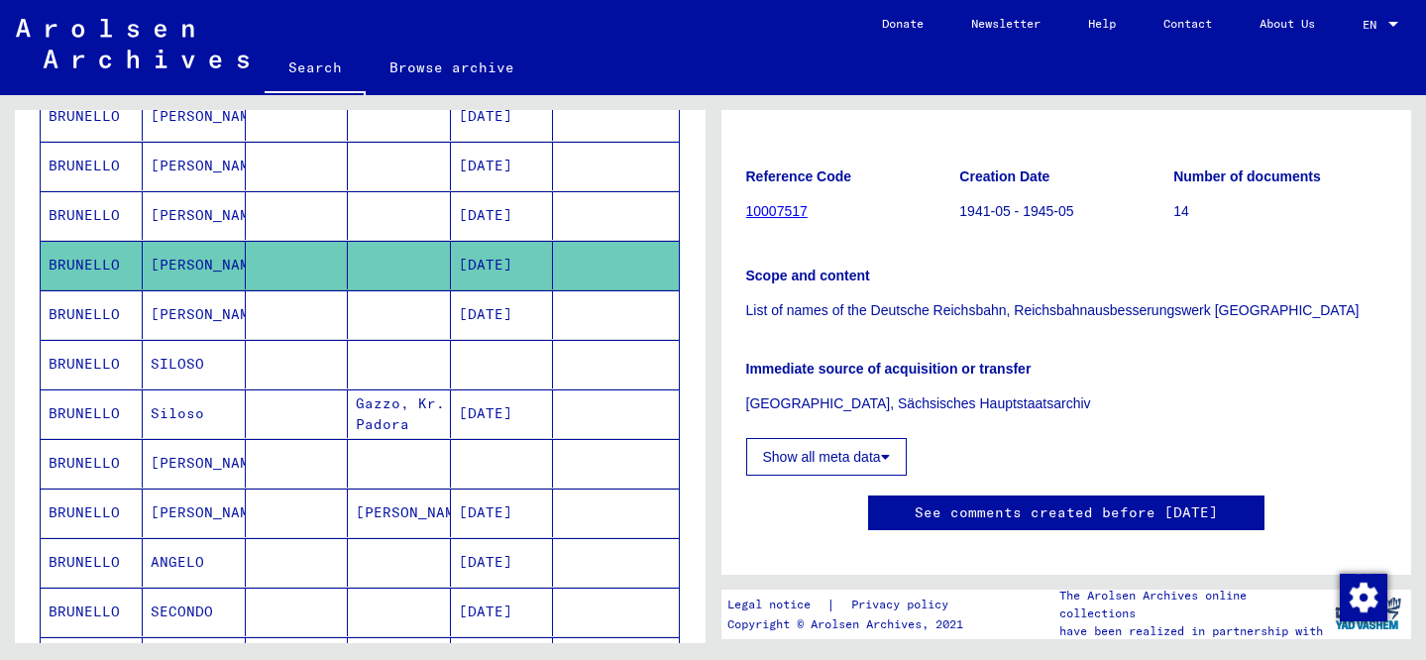
click at [170, 216] on mat-cell "[PERSON_NAME]" at bounding box center [194, 215] width 102 height 49
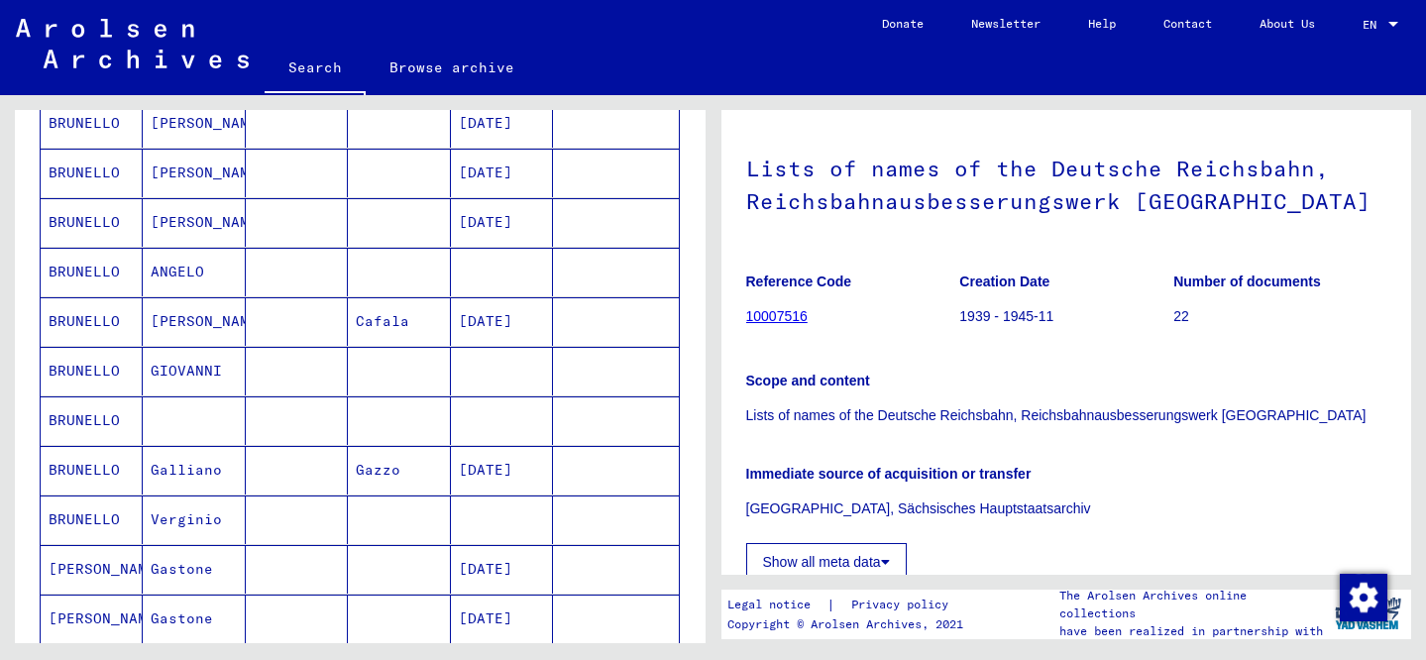
scroll to position [859, 0]
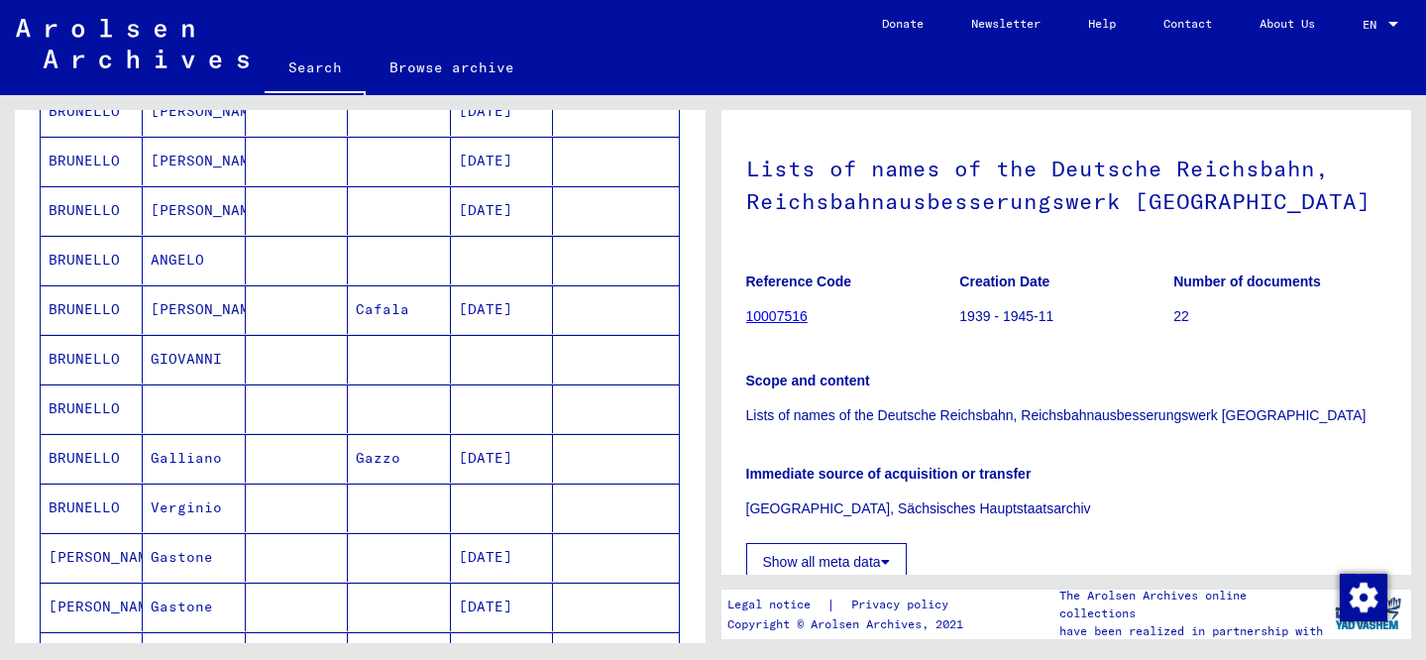
click at [195, 356] on mat-cell "GIOVANNI" at bounding box center [194, 359] width 102 height 49
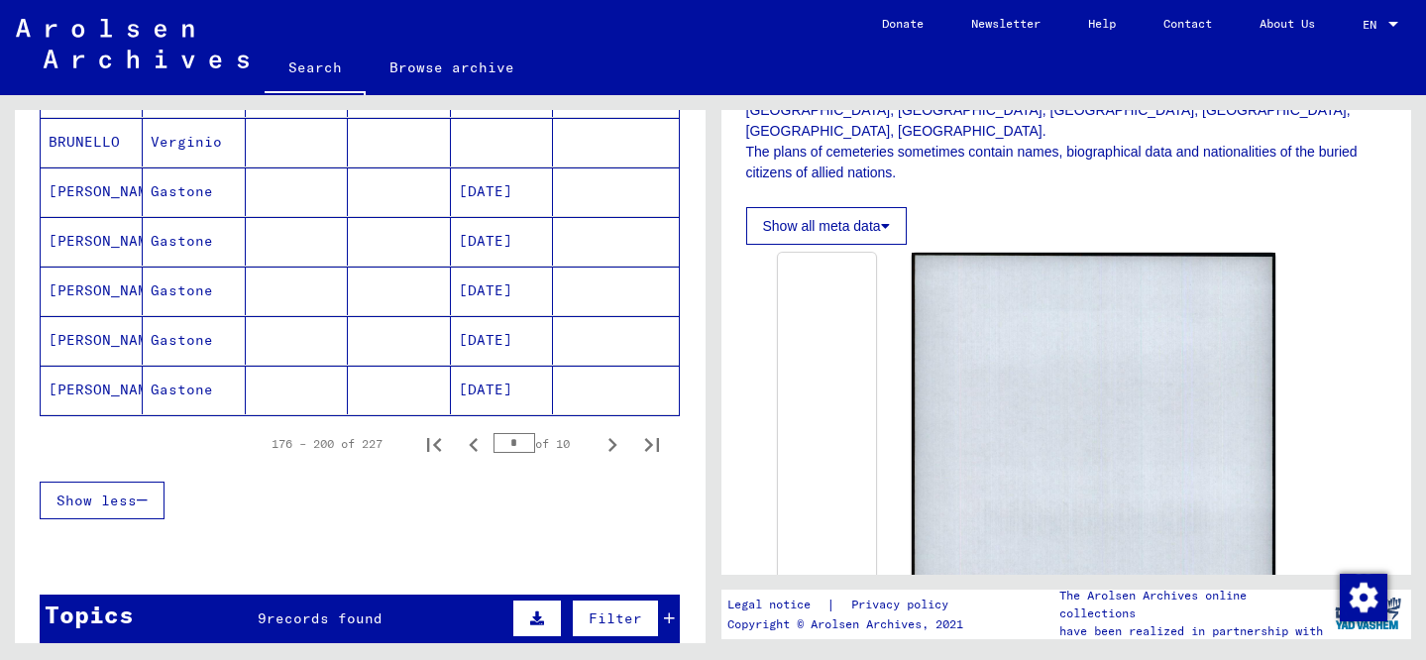
scroll to position [1227, 0]
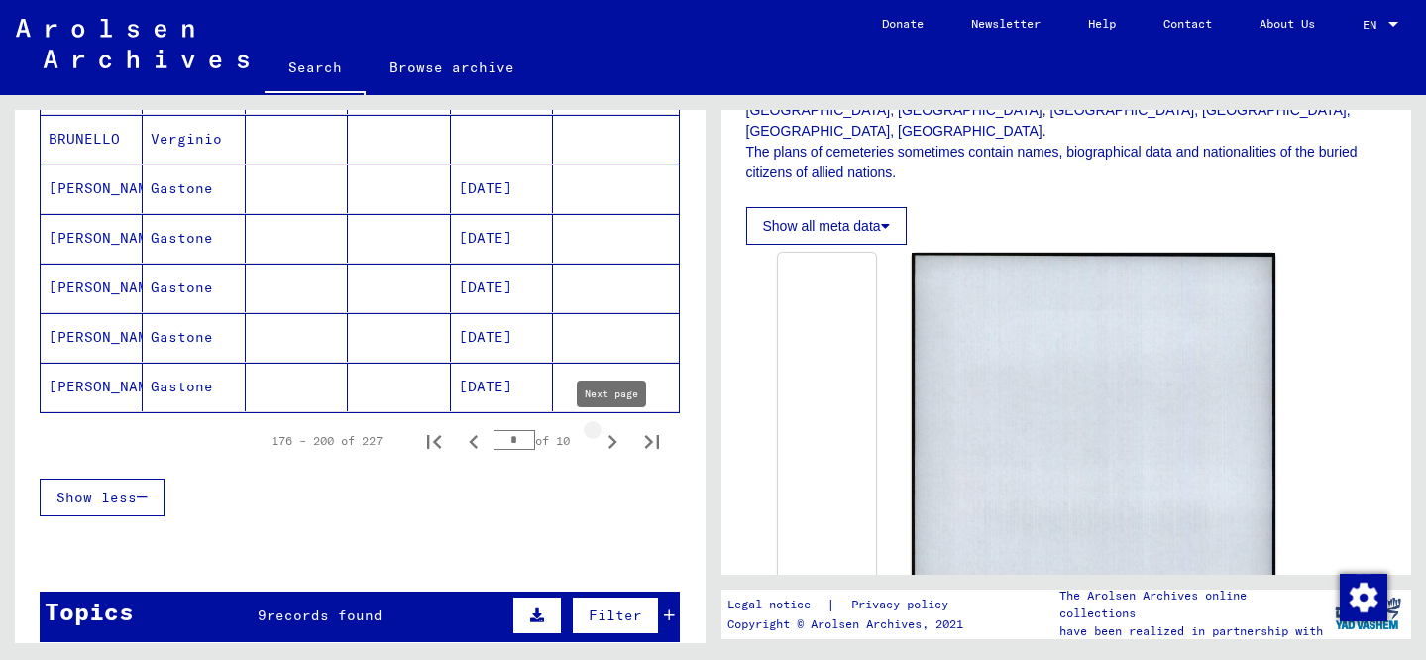
click at [621, 445] on icon "Next page" at bounding box center [612, 442] width 28 height 28
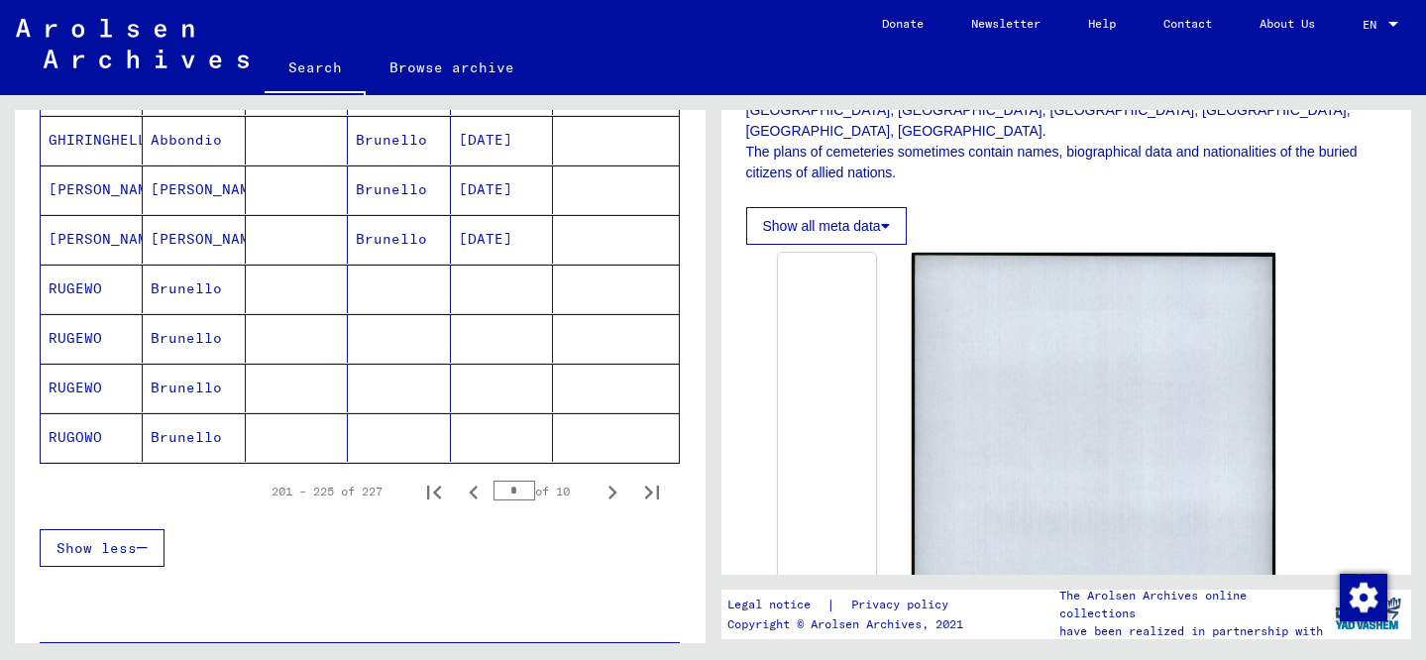
scroll to position [1288, 0]
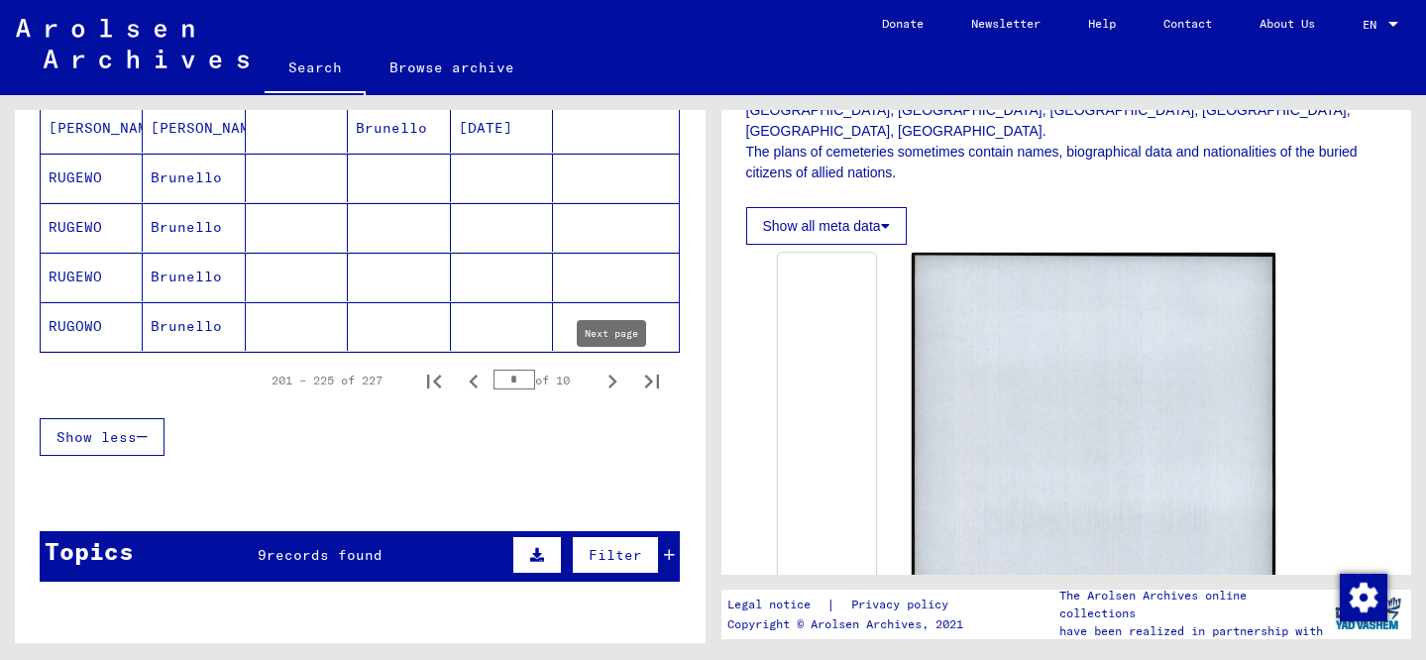
click at [614, 384] on icon "Next page" at bounding box center [612, 382] width 28 height 28
type input "**"
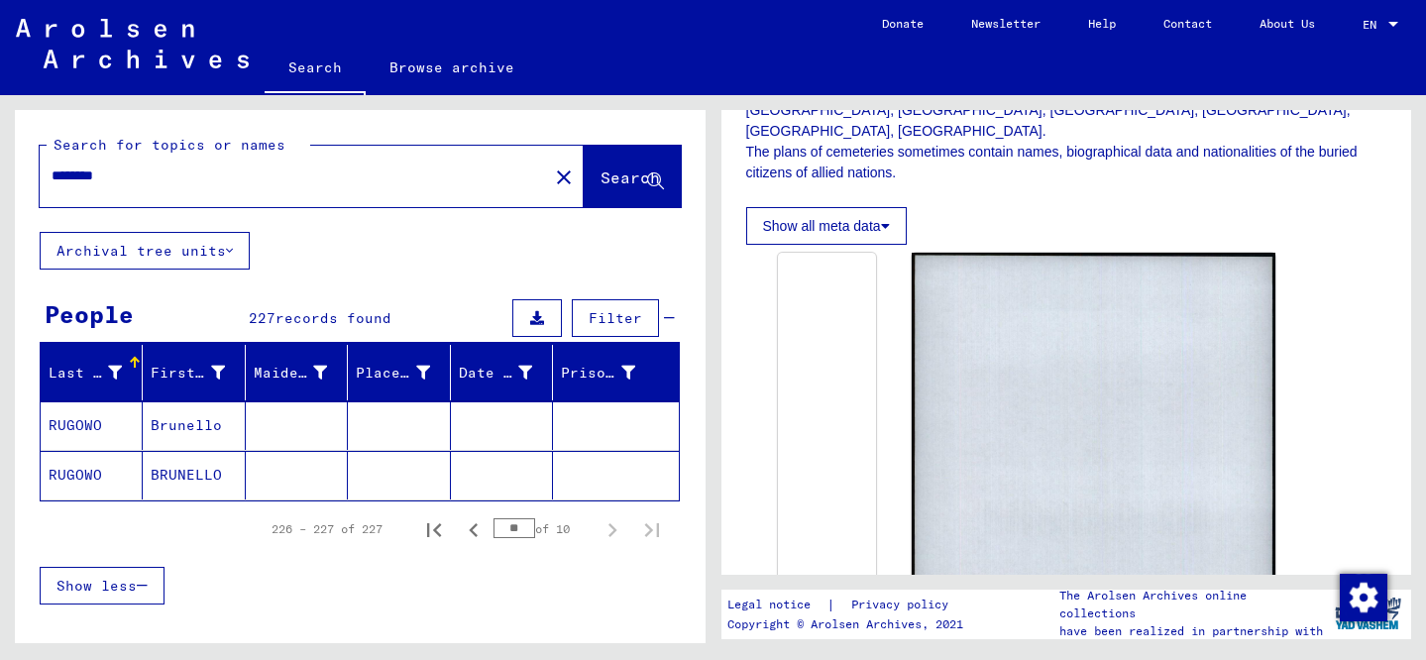
scroll to position [0, 0]
drag, startPoint x: 177, startPoint y: 174, endPoint x: 10, endPoint y: 176, distance: 167.4
click at [7, 182] on div "Search for topics or names ******** close Search Archival tree units People 227…" at bounding box center [356, 369] width 712 height 548
type input "*******"
click at [600, 175] on span "Search" at bounding box center [629, 177] width 59 height 20
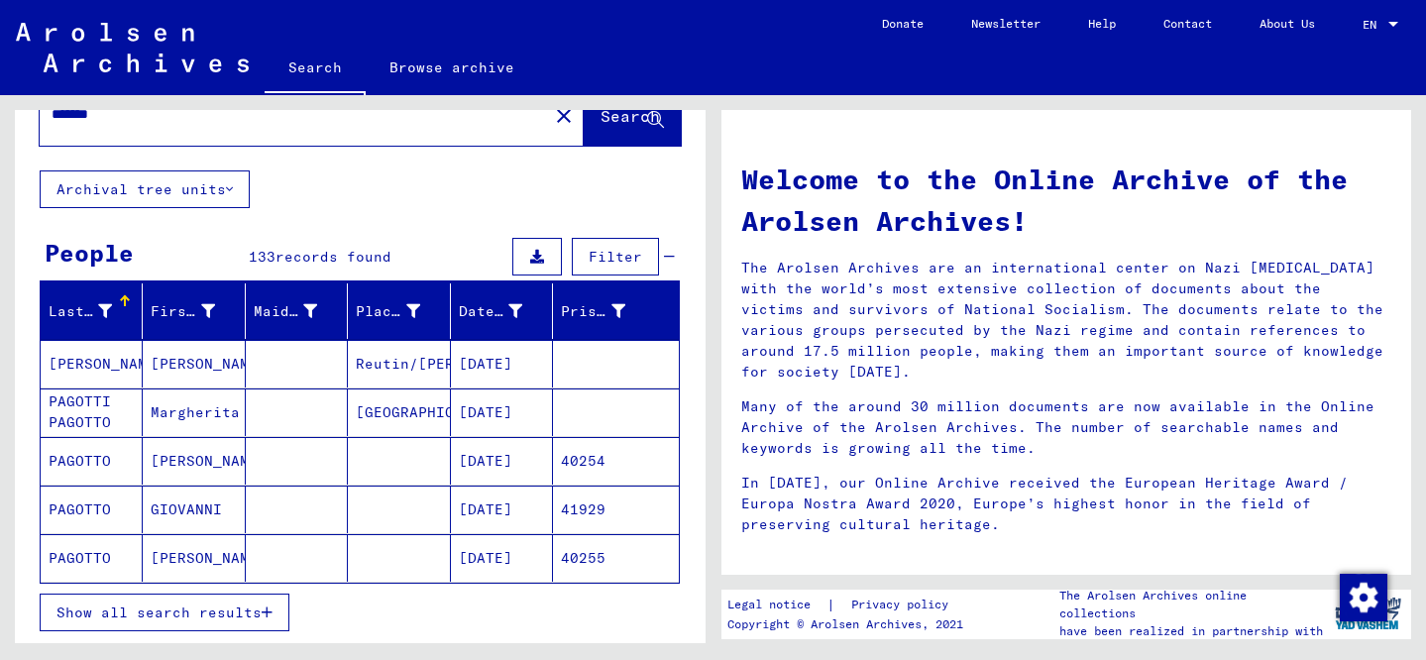
scroll to position [63, 0]
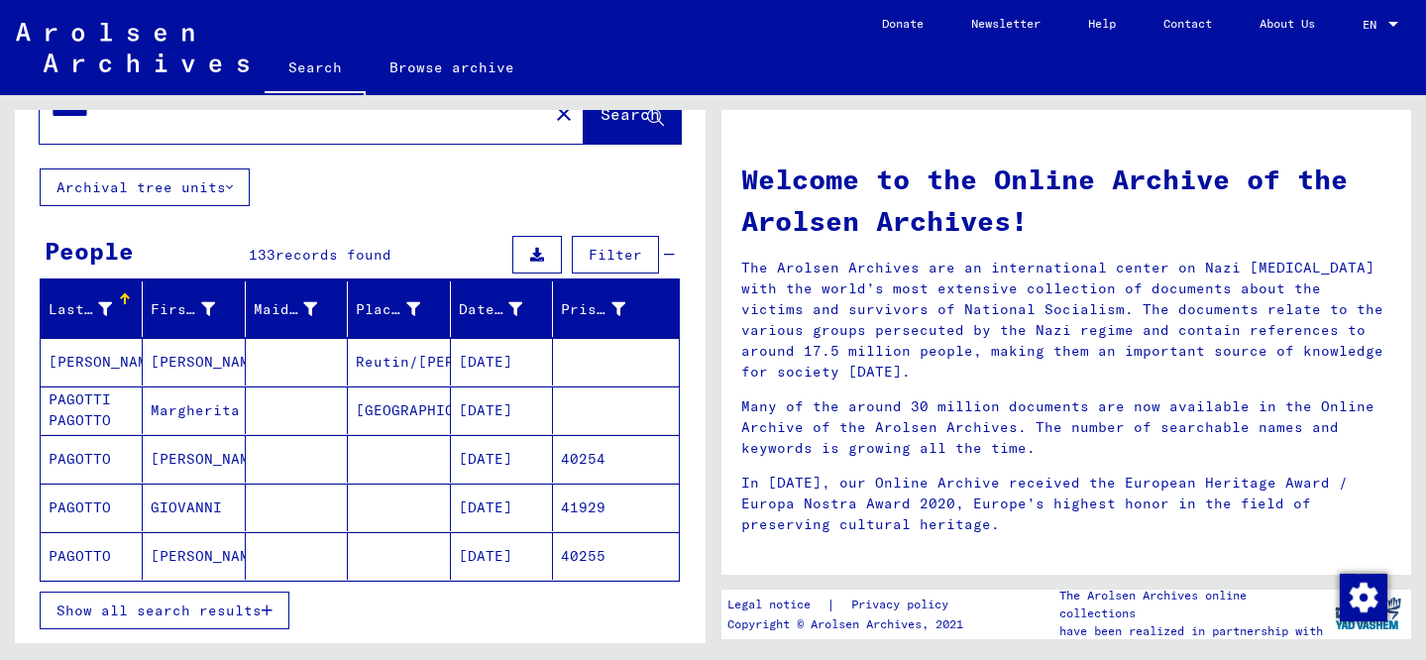
click at [77, 505] on mat-cell "PAGOTTO" at bounding box center [92, 507] width 102 height 48
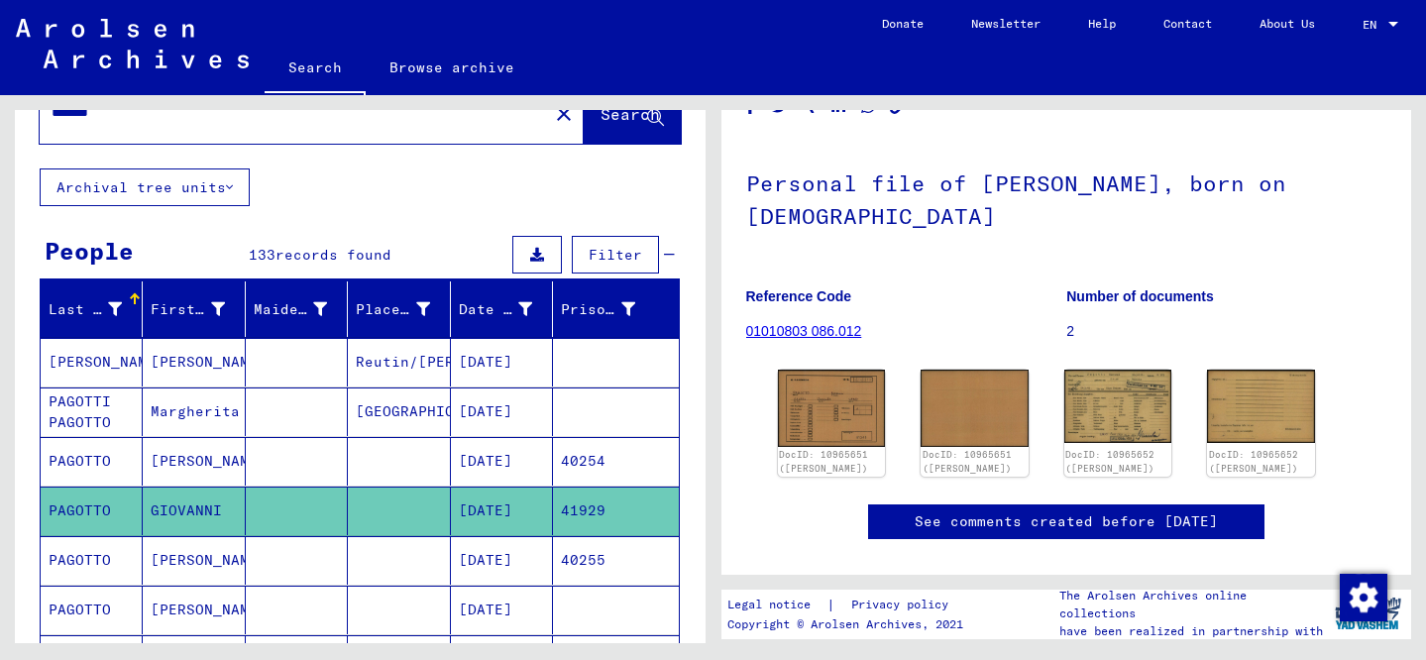
scroll to position [68, 0]
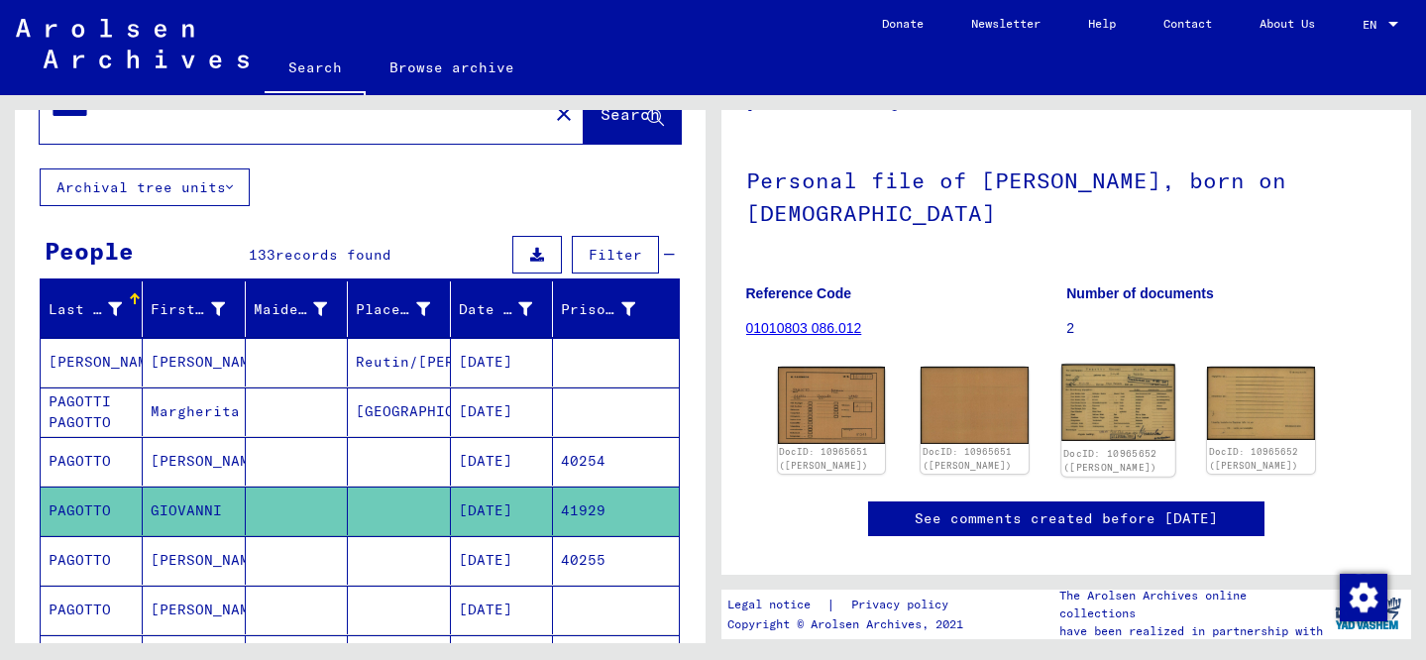
click at [1114, 421] on img at bounding box center [1117, 403] width 113 height 76
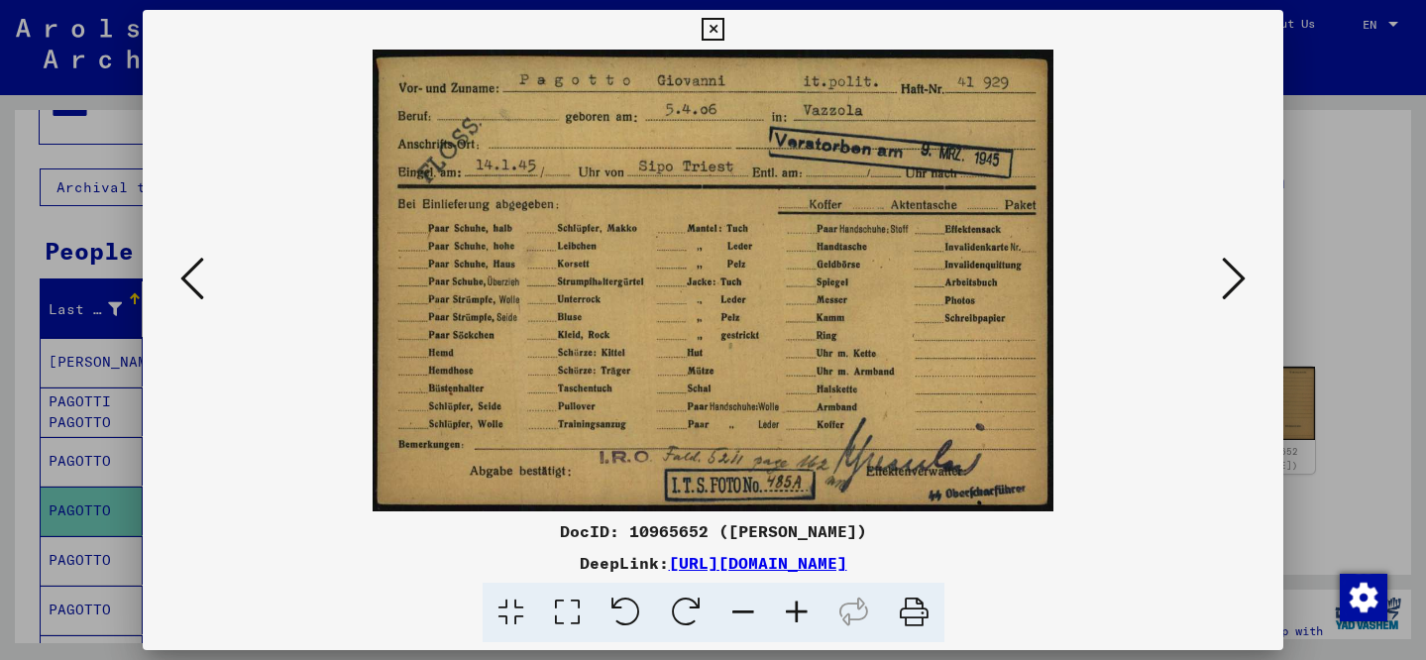
click at [183, 283] on icon at bounding box center [192, 279] width 24 height 48
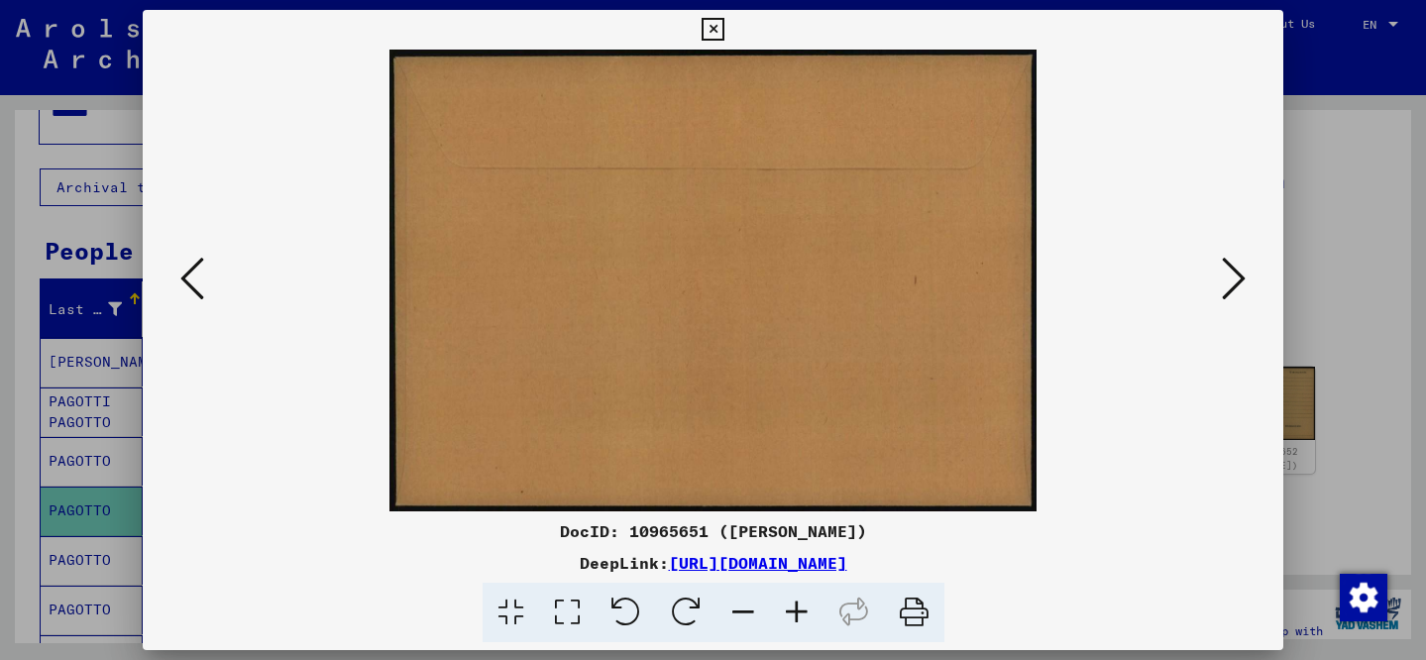
click at [184, 283] on icon at bounding box center [192, 279] width 24 height 48
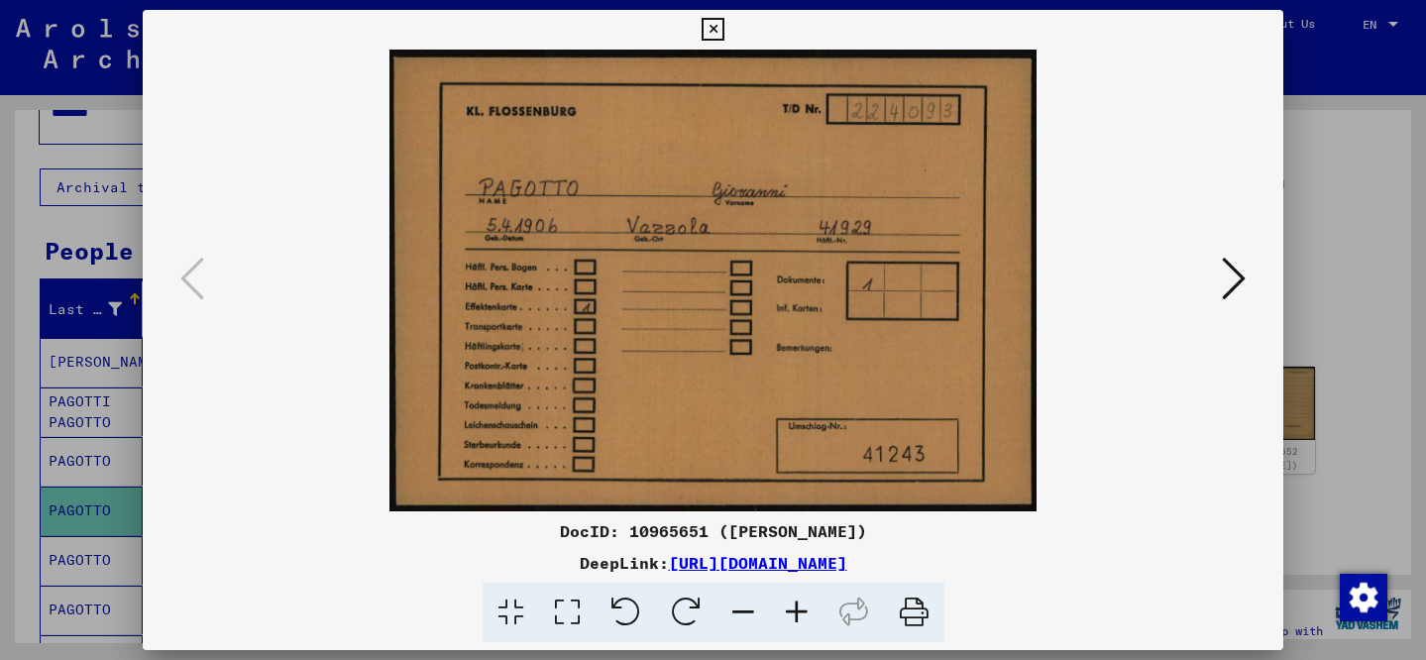
click at [724, 38] on icon at bounding box center [712, 30] width 23 height 24
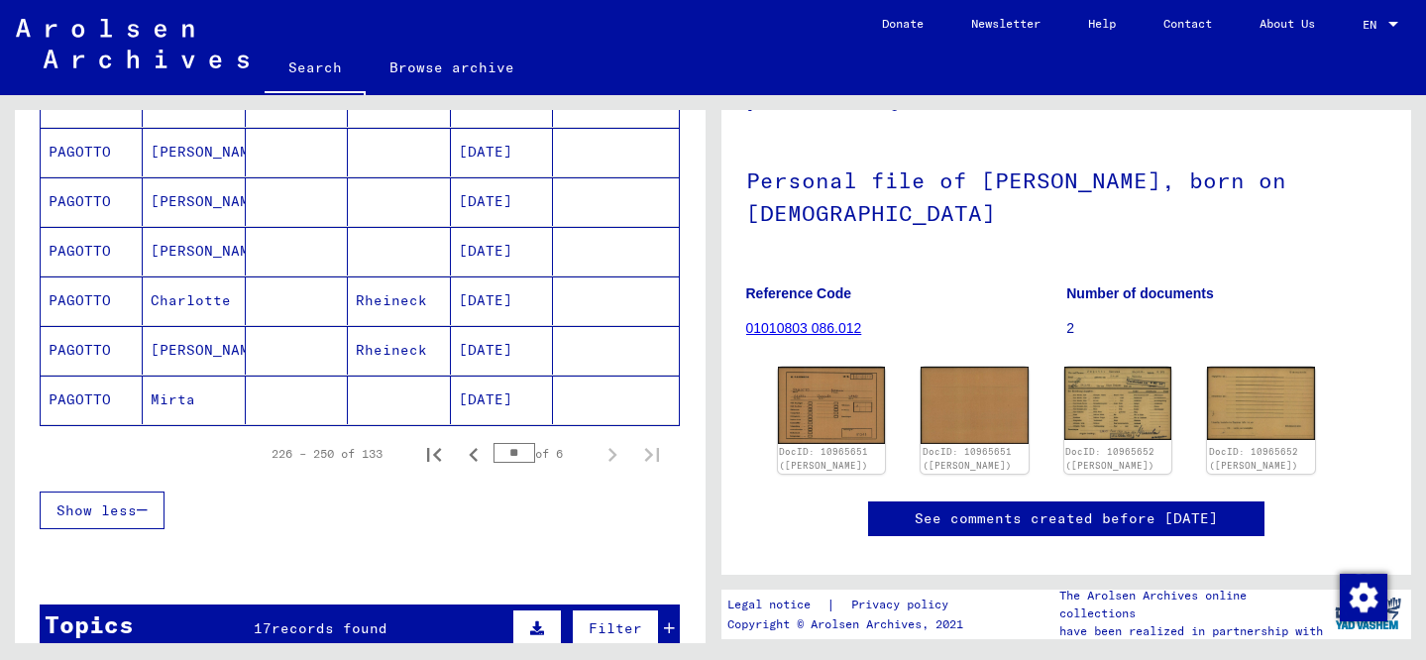
scroll to position [1211, 0]
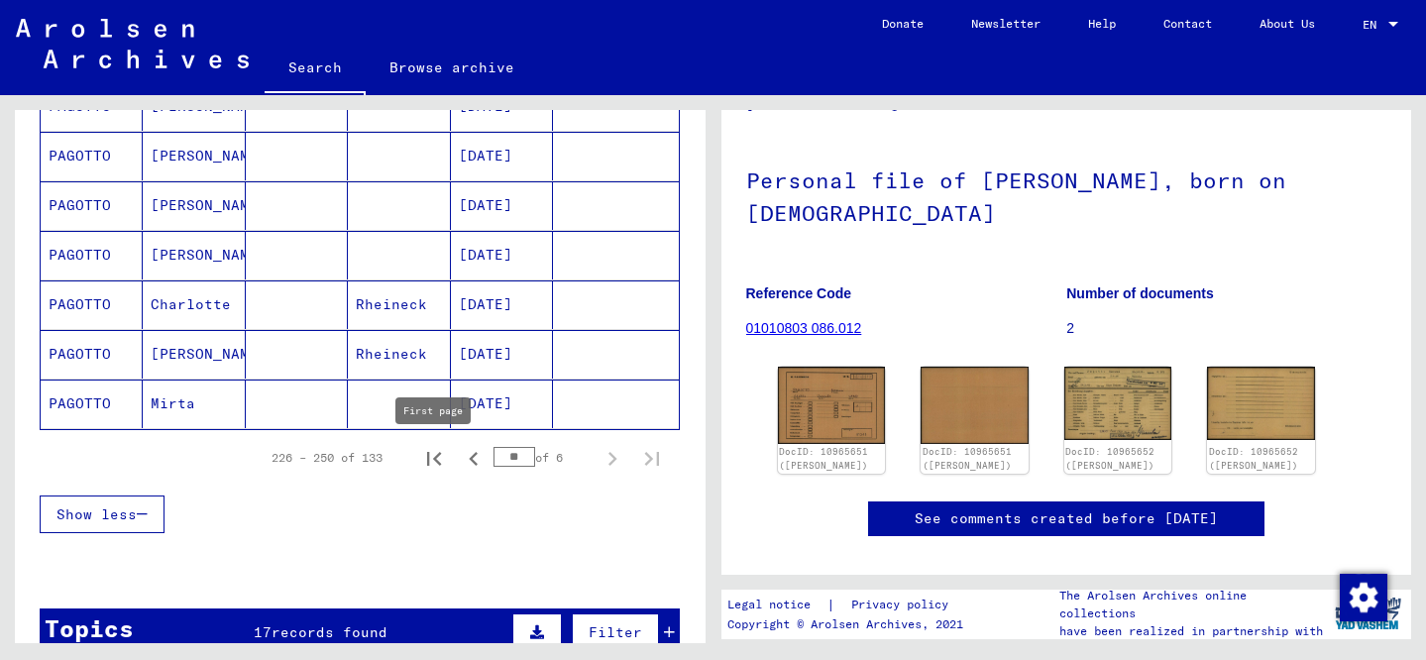
click at [428, 458] on icon "First page" at bounding box center [434, 459] width 14 height 14
type input "*"
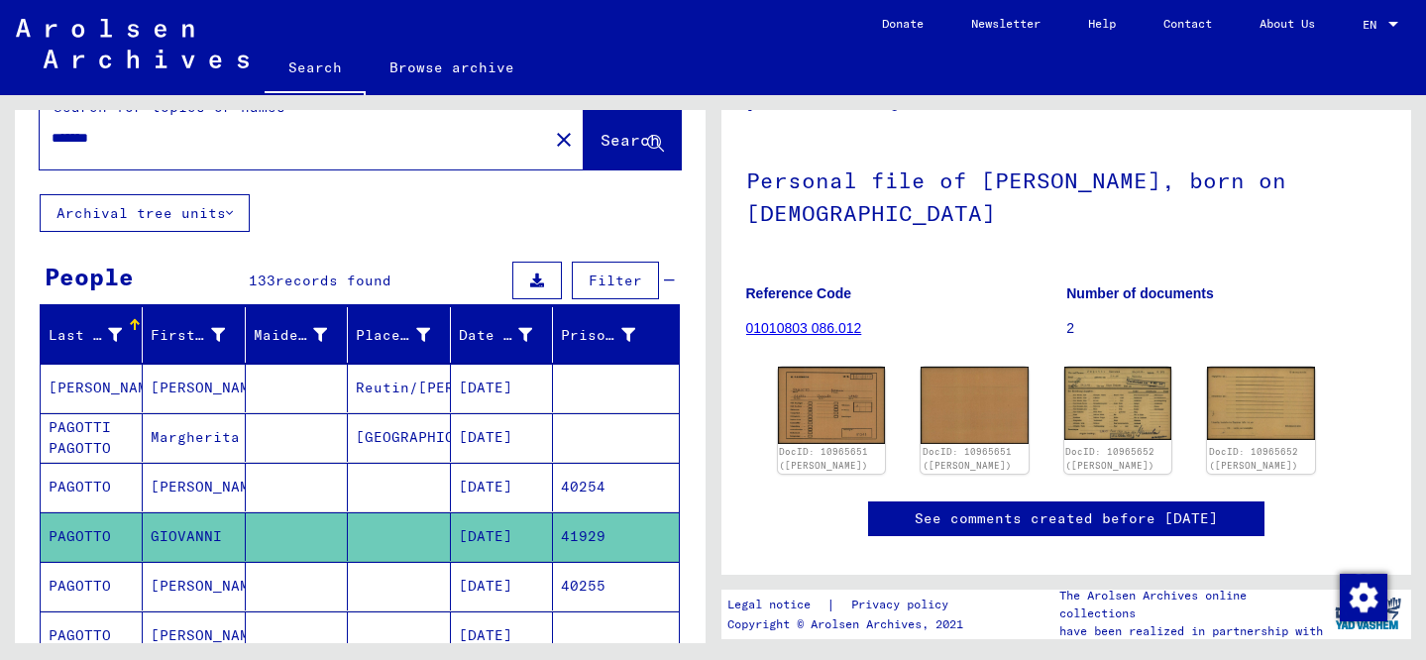
scroll to position [0, 0]
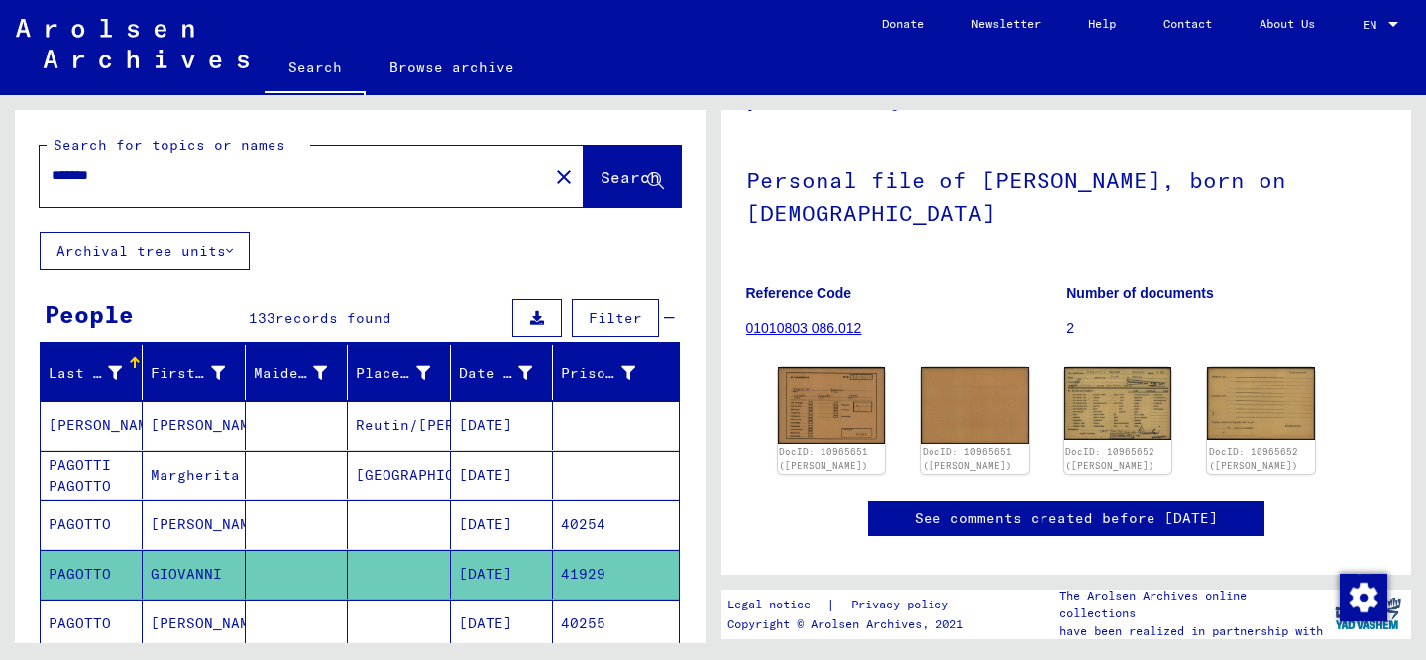
click at [613, 309] on span "Filter" at bounding box center [614, 318] width 53 height 18
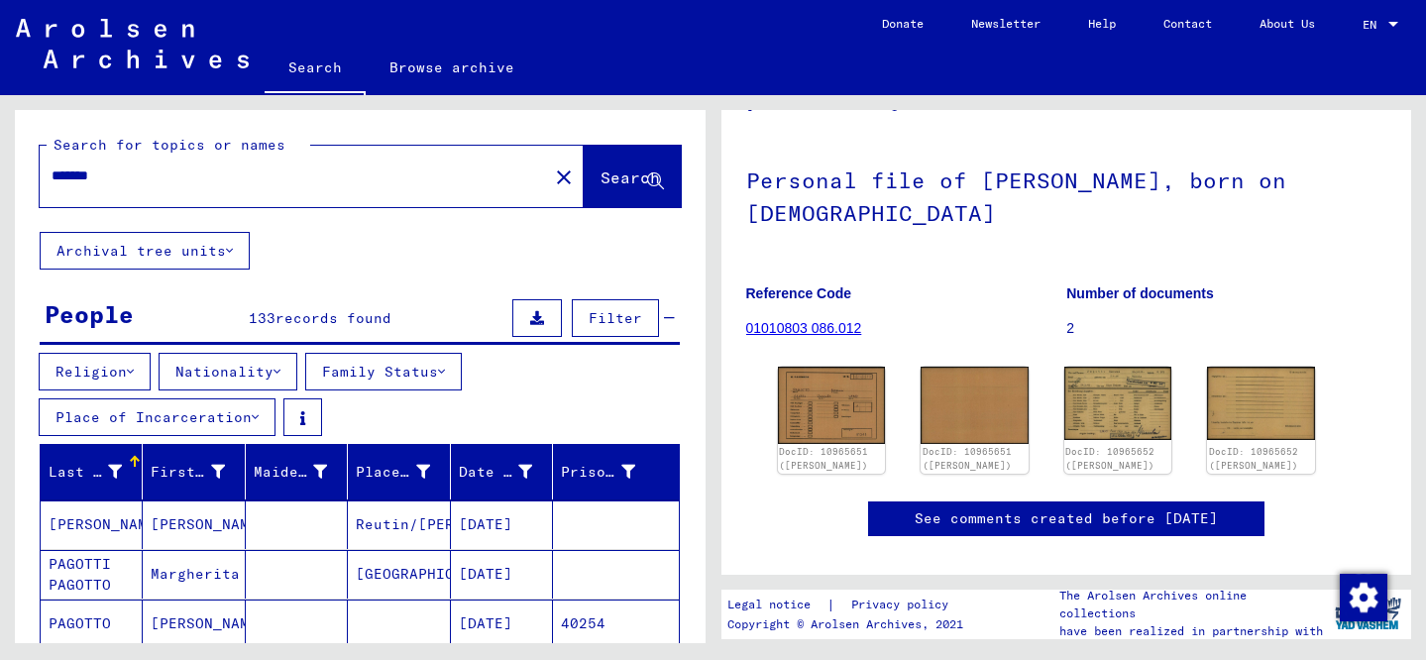
click at [280, 367] on icon at bounding box center [276, 372] width 7 height 14
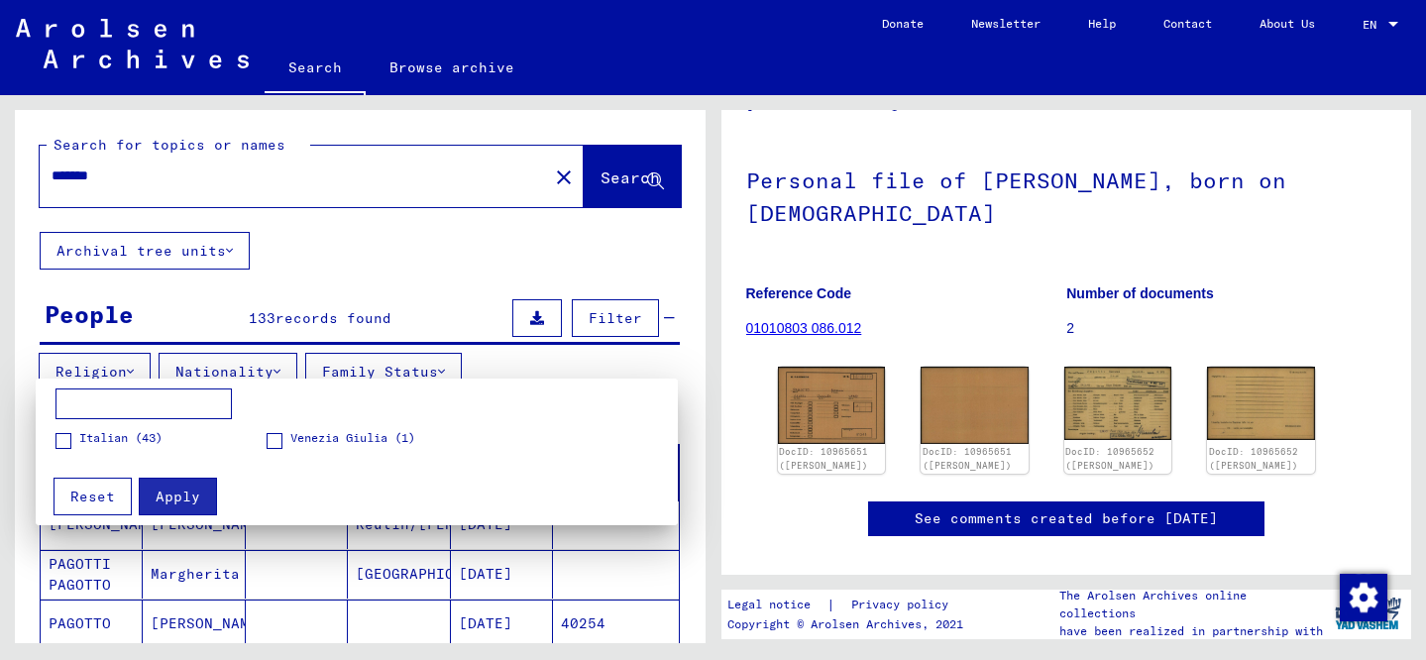
click at [303, 293] on div at bounding box center [713, 330] width 1426 height 660
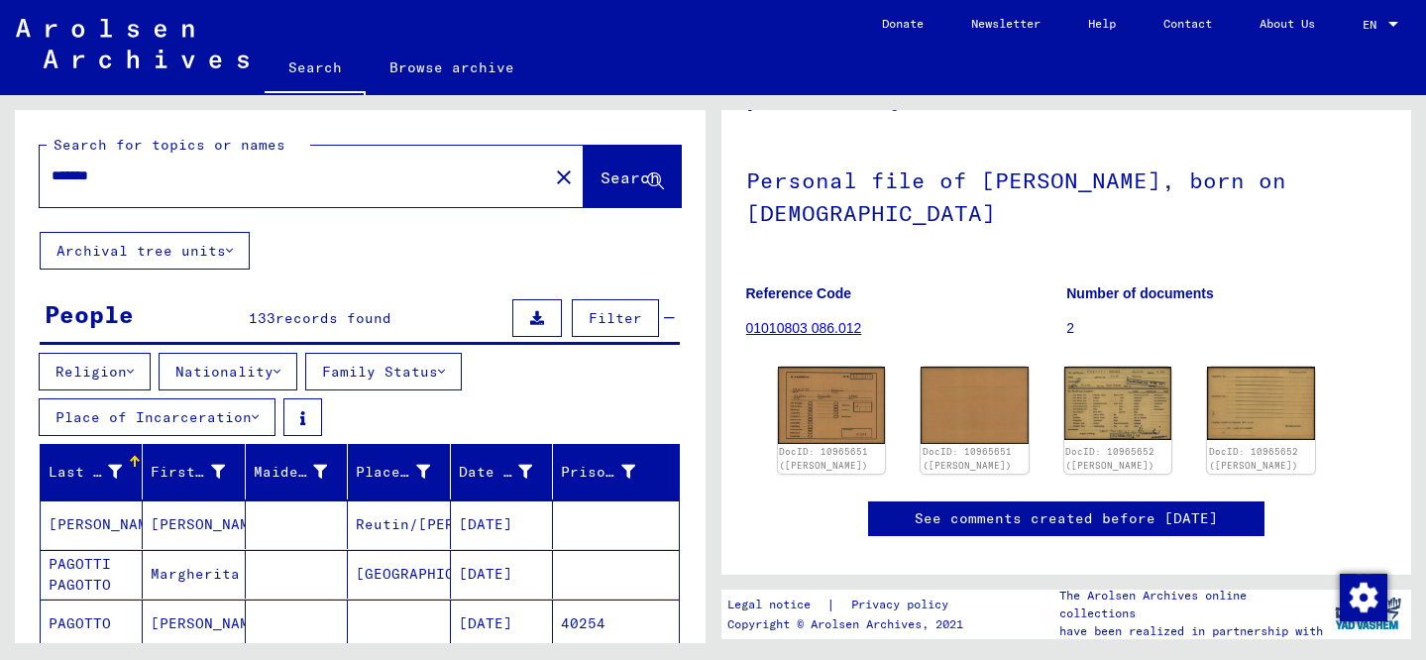
click at [257, 411] on icon at bounding box center [255, 417] width 7 height 14
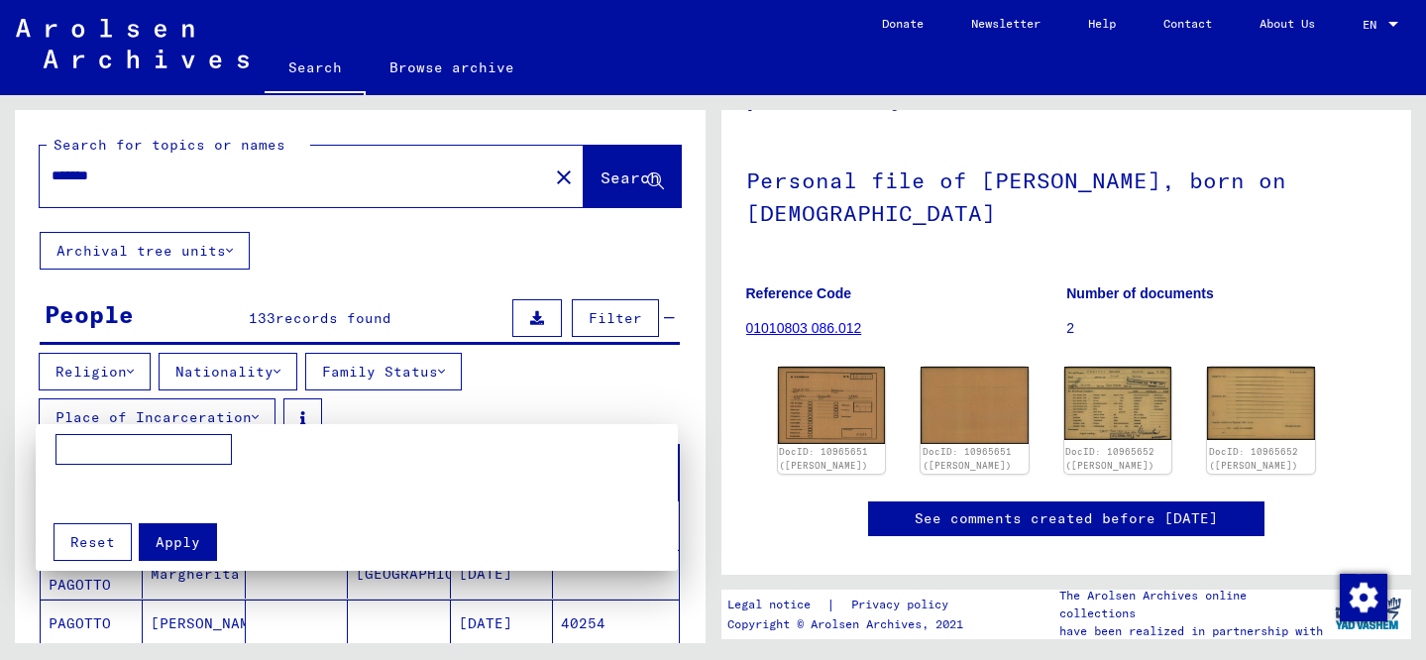
click at [385, 269] on div at bounding box center [713, 330] width 1426 height 660
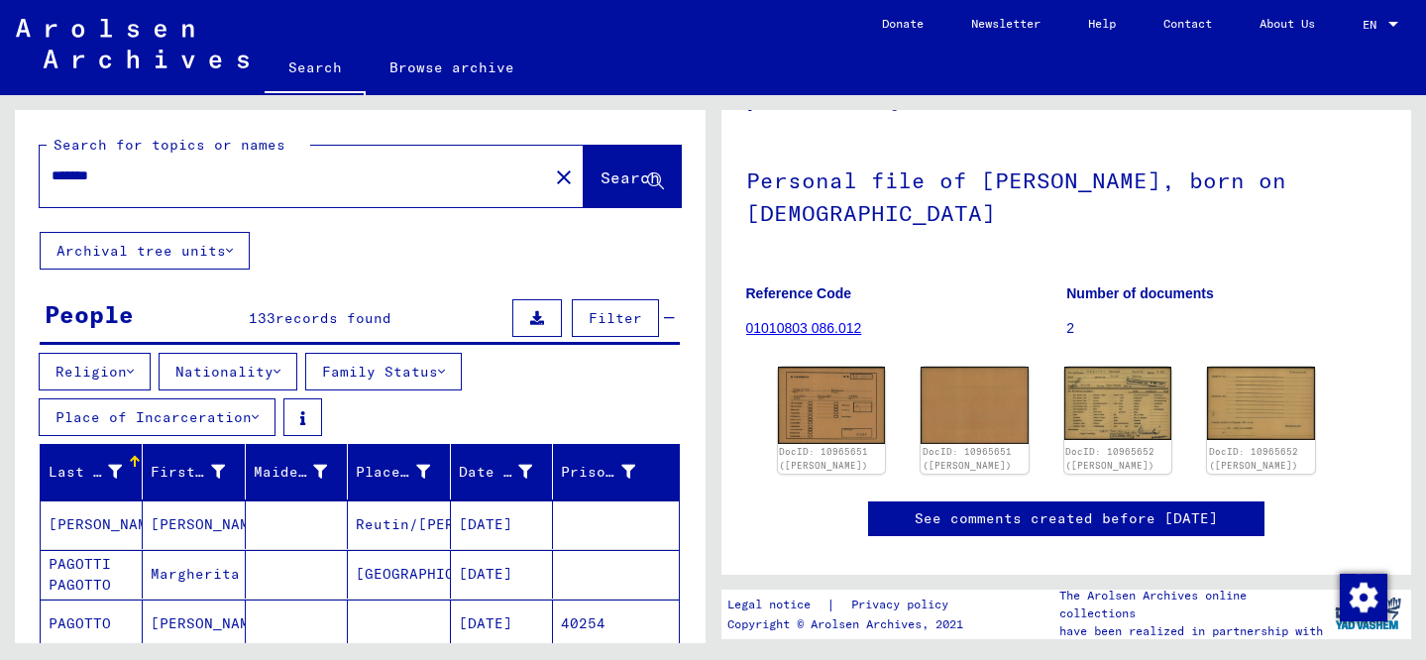
click at [462, 371] on button "Family Status" at bounding box center [383, 372] width 157 height 38
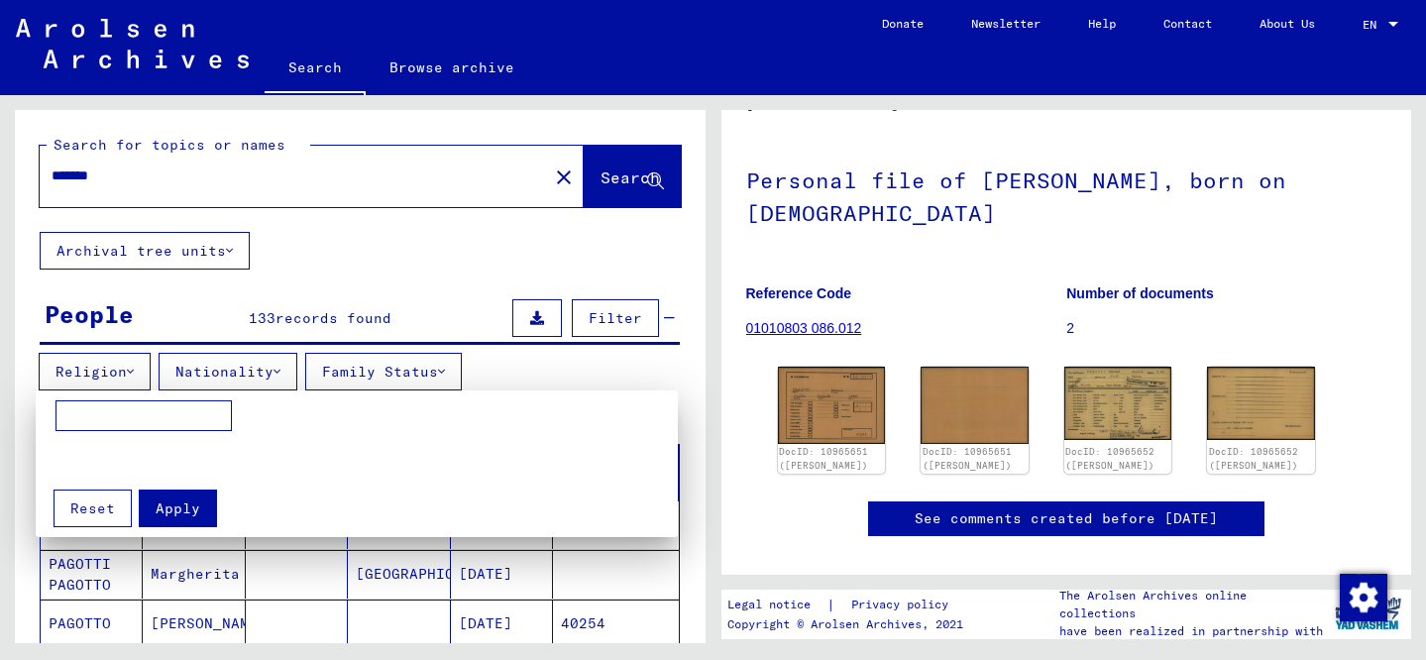
click at [425, 240] on div at bounding box center [713, 330] width 1426 height 660
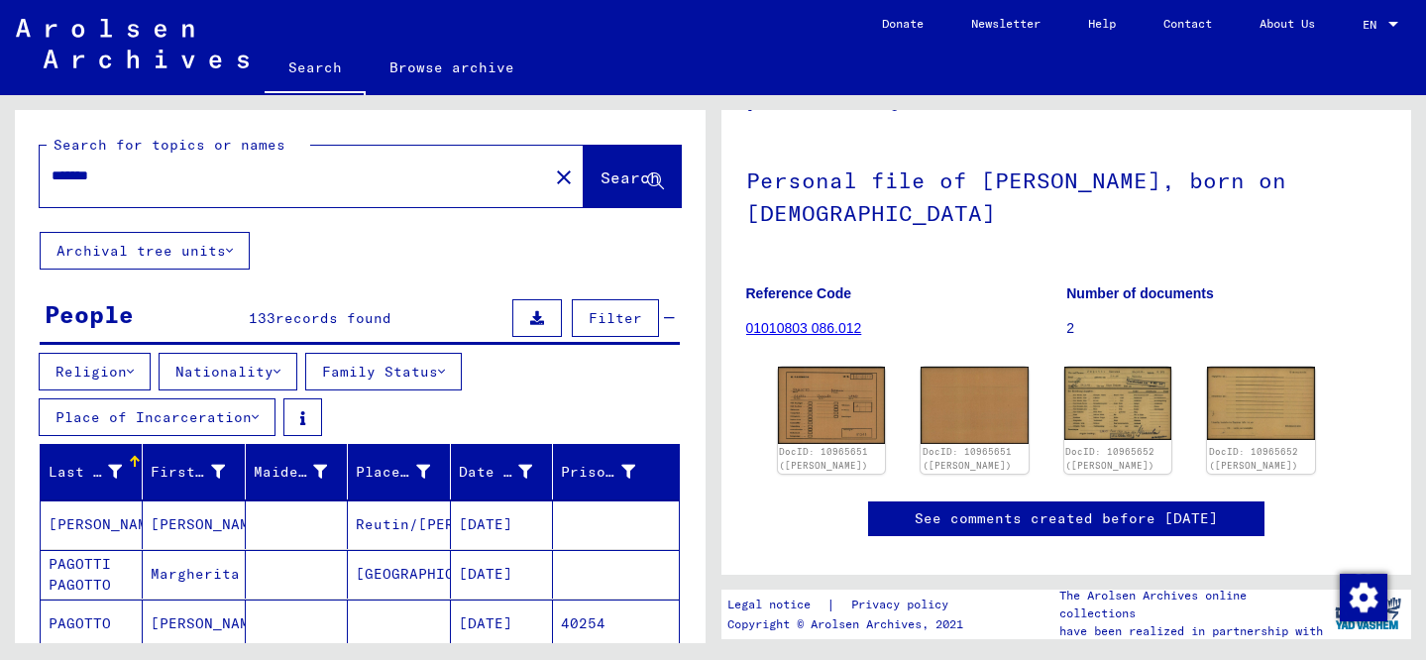
click at [134, 370] on icon at bounding box center [130, 372] width 7 height 14
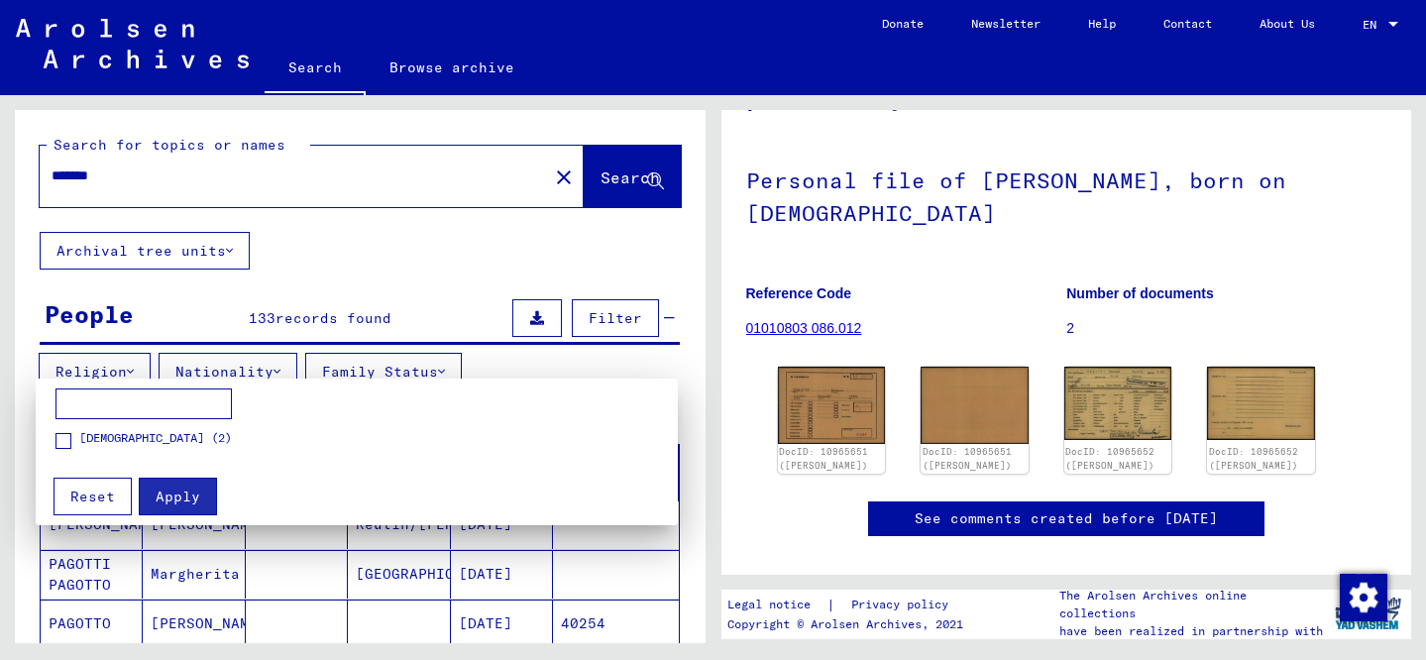
click at [137, 369] on div at bounding box center [713, 330] width 1426 height 660
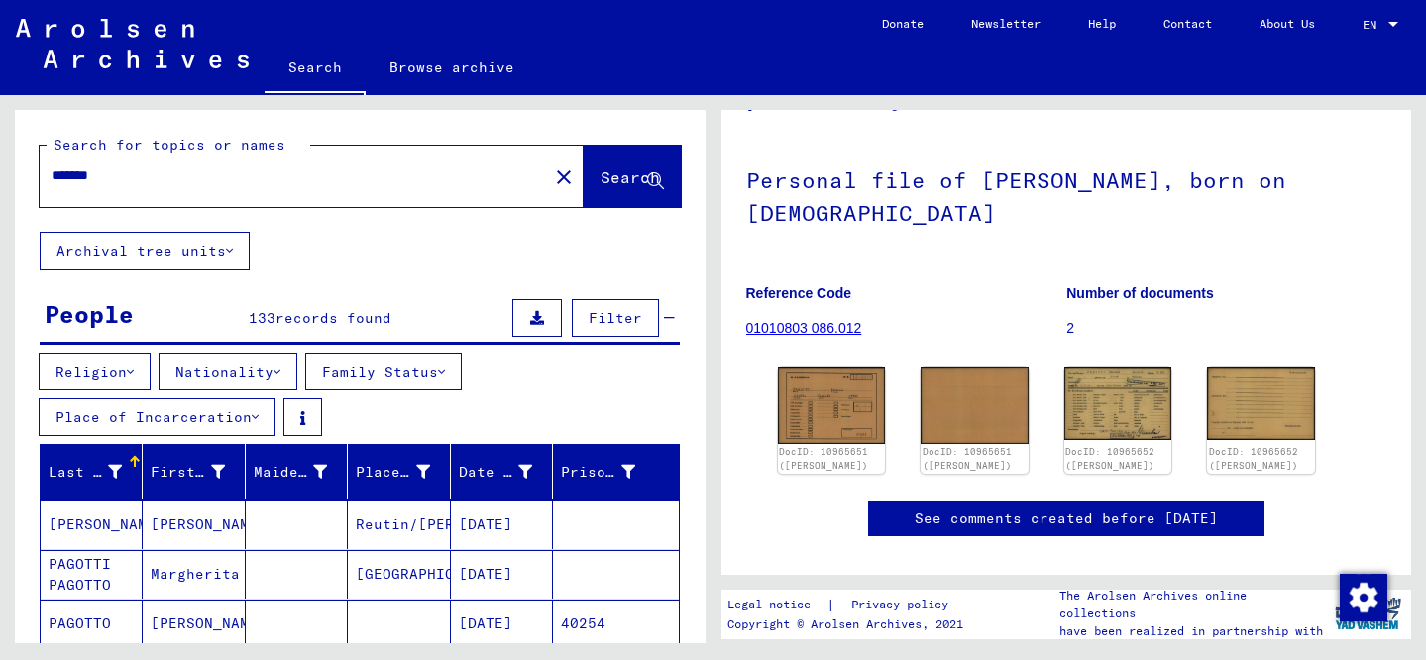
click at [252, 186] on input "*******" at bounding box center [294, 175] width 484 height 21
type input "*****"
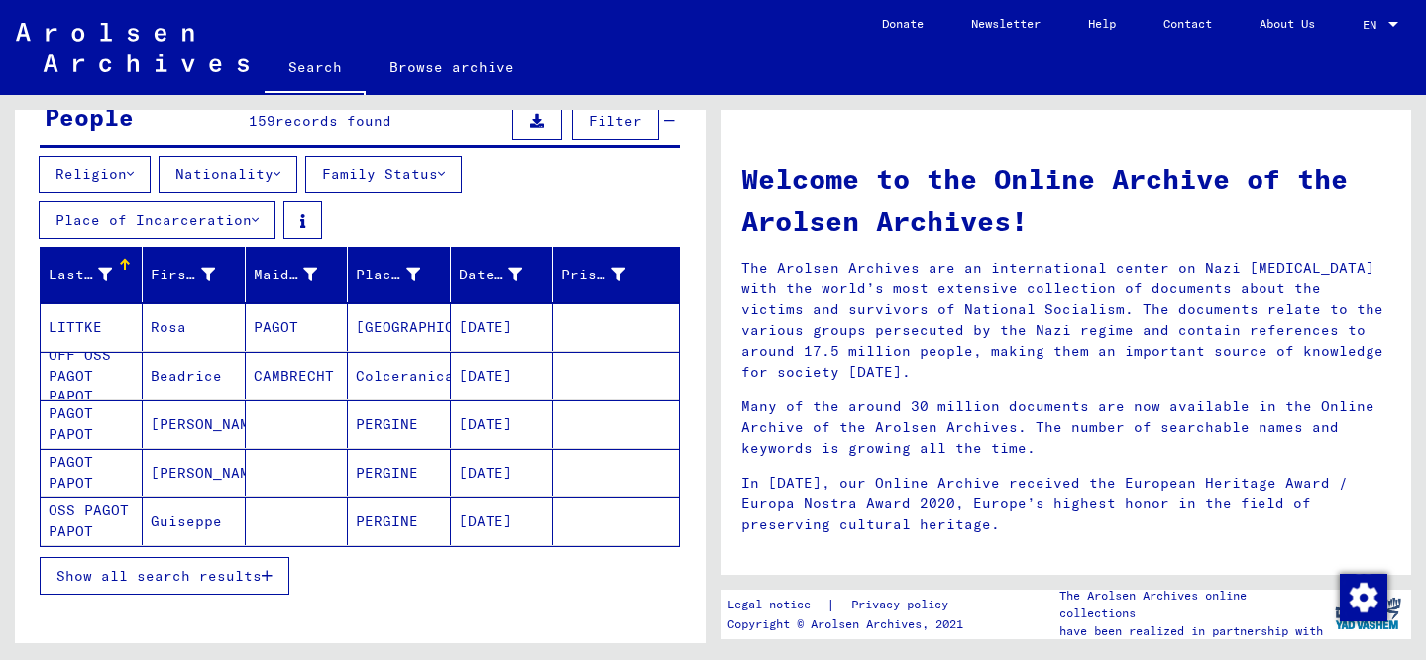
scroll to position [198, 0]
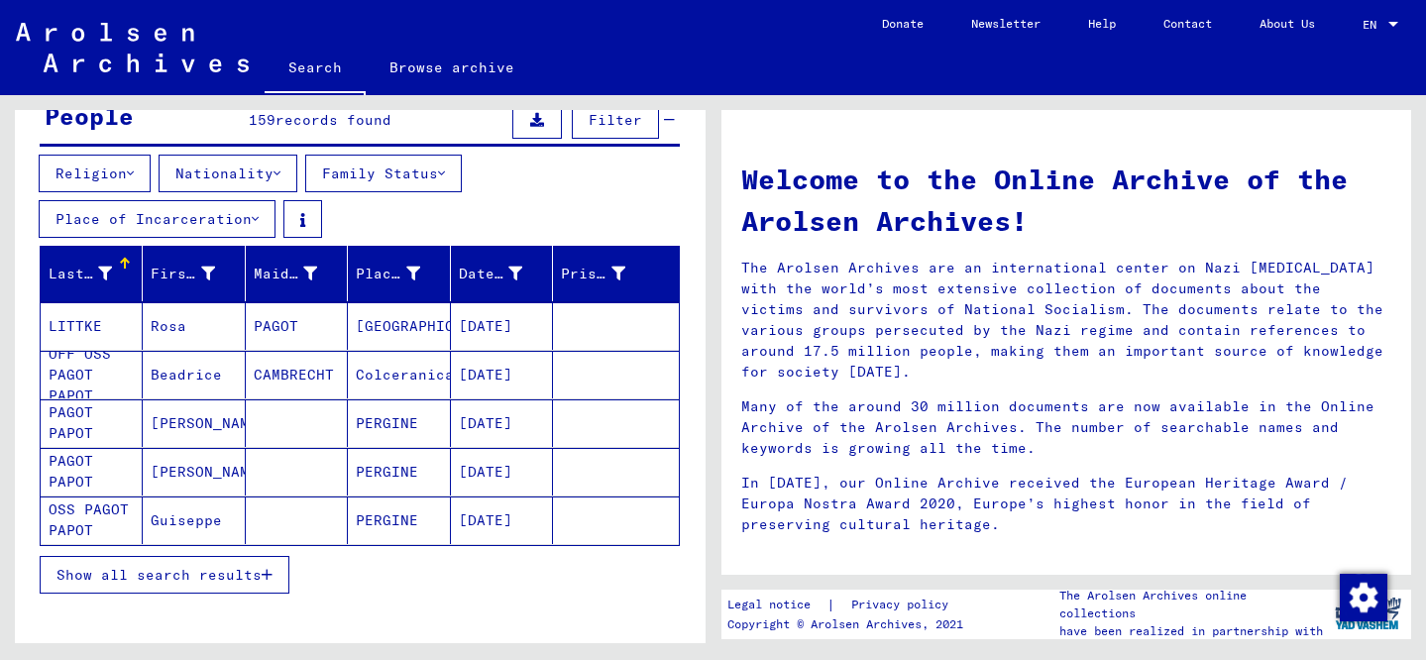
click at [221, 579] on span "Show all search results" at bounding box center [158, 575] width 205 height 18
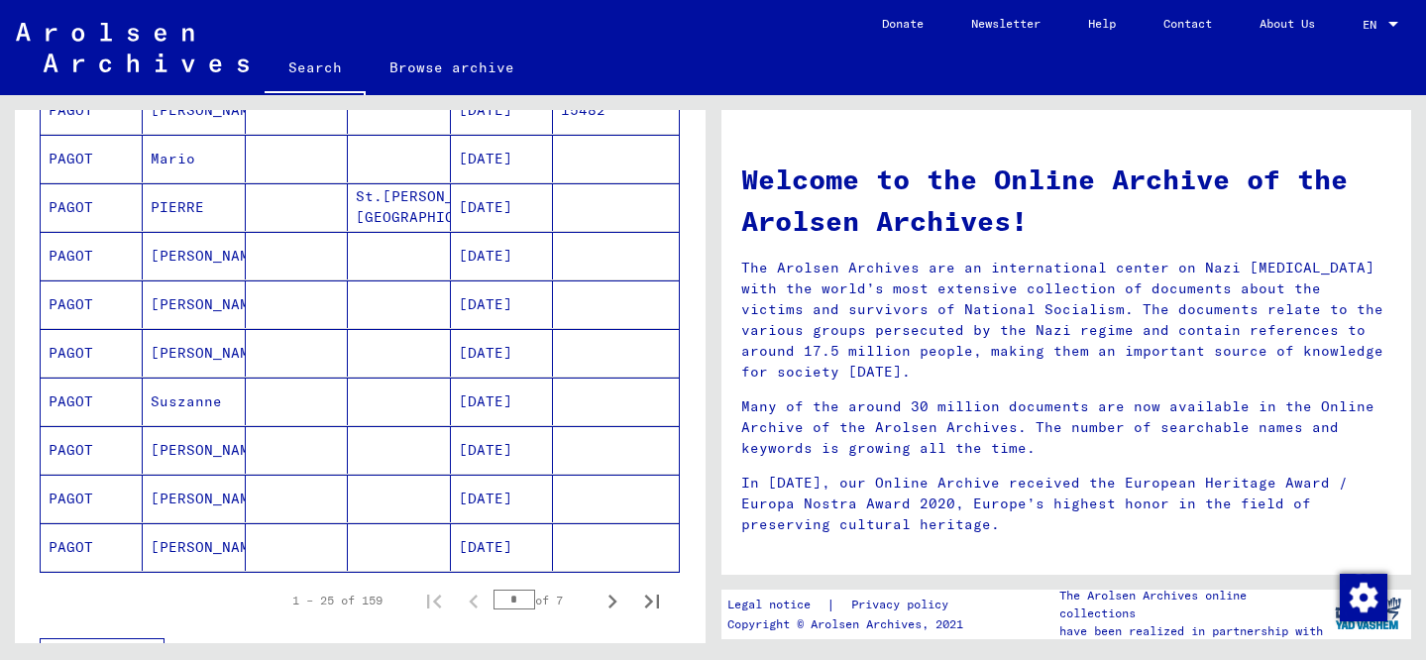
scroll to position [1152, 0]
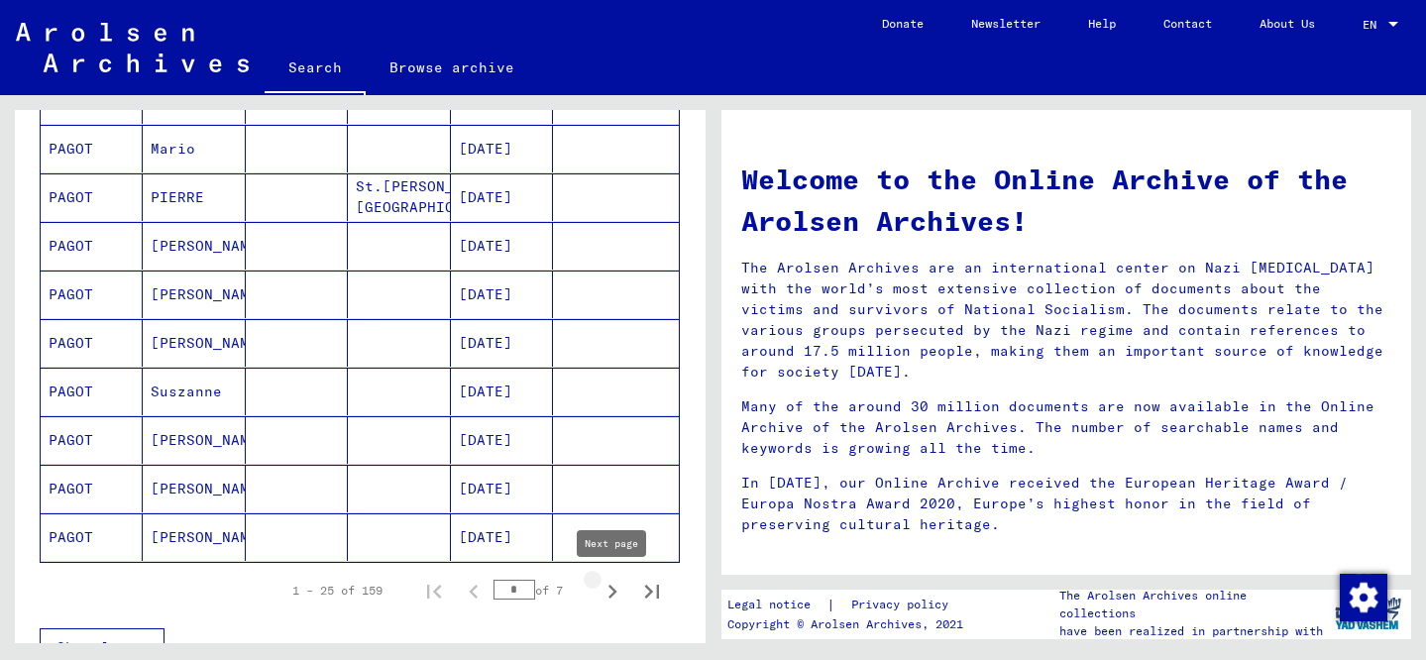
click at [614, 589] on icon "Next page" at bounding box center [612, 591] width 9 height 14
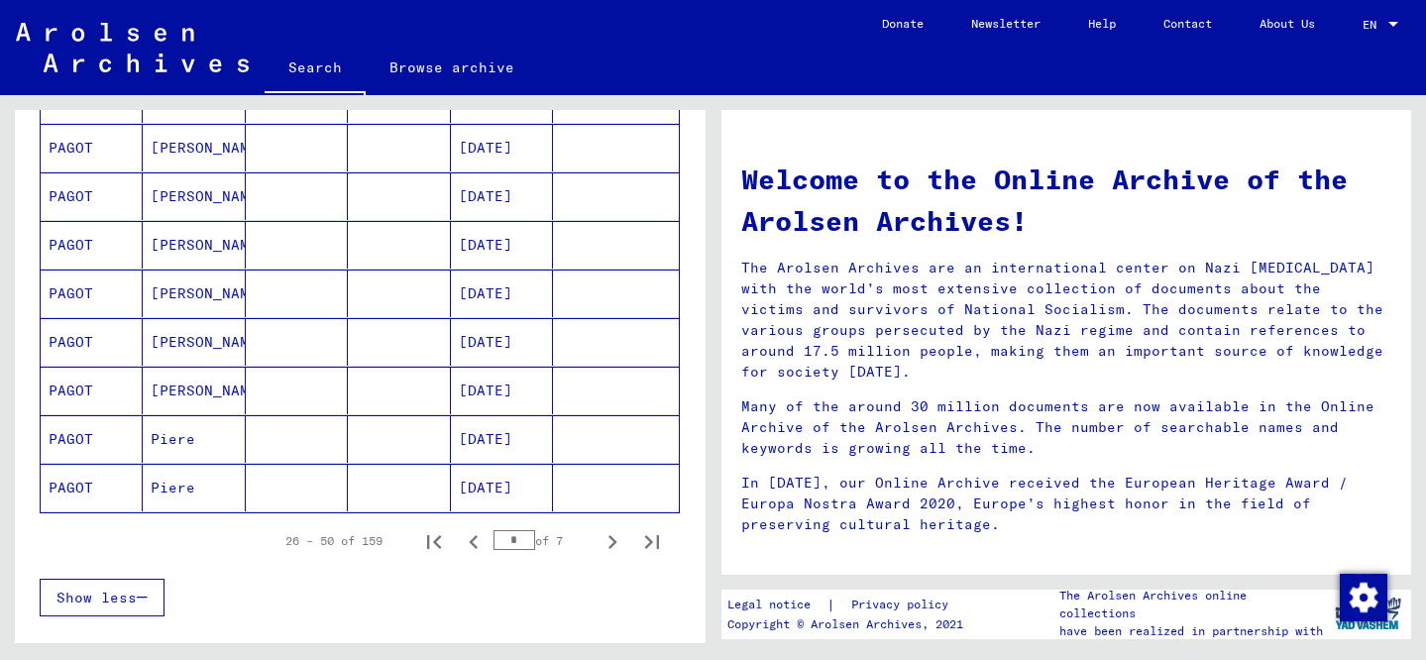
scroll to position [1232, 0]
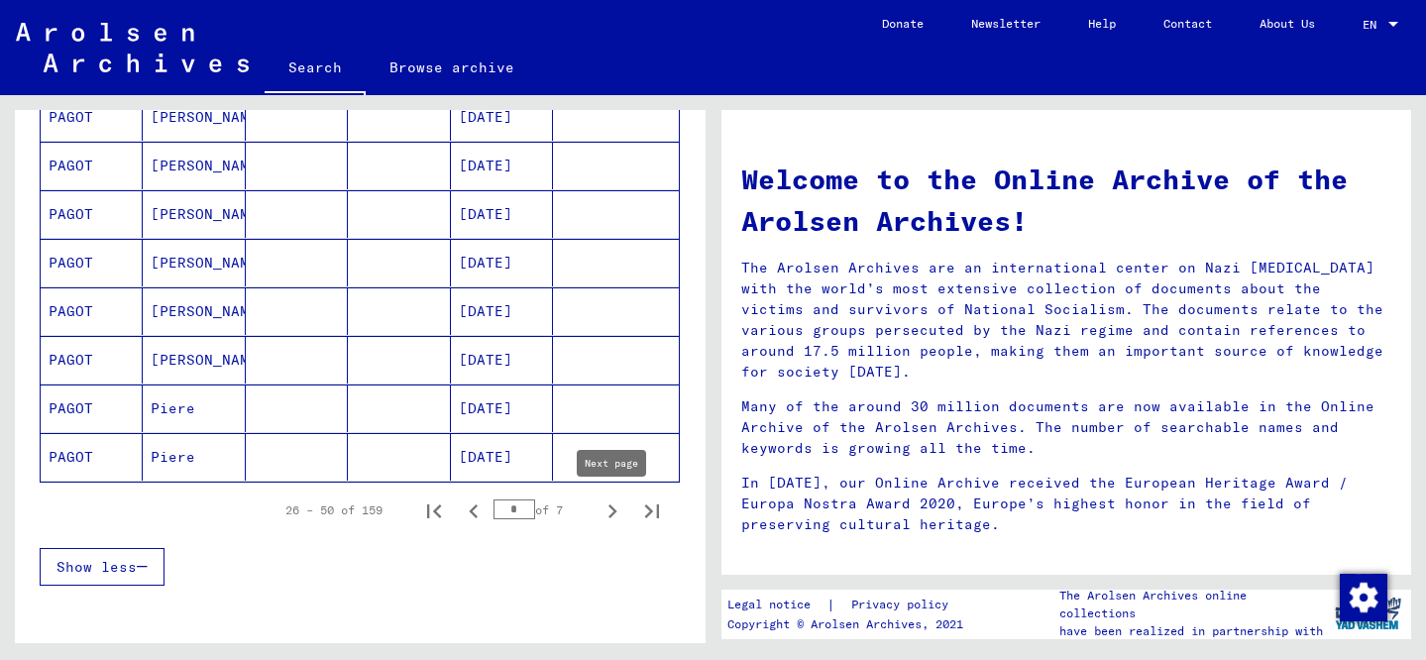
click at [611, 514] on icon "Next page" at bounding box center [612, 511] width 9 height 14
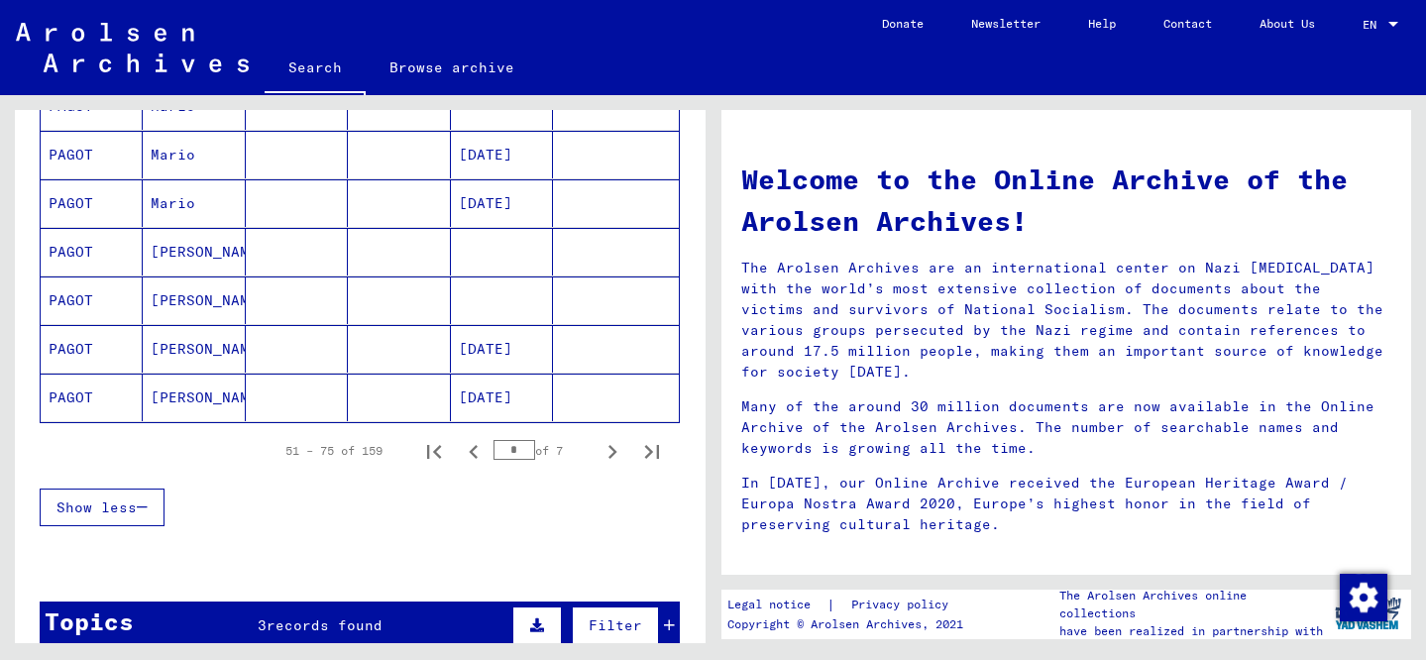
scroll to position [1400, 0]
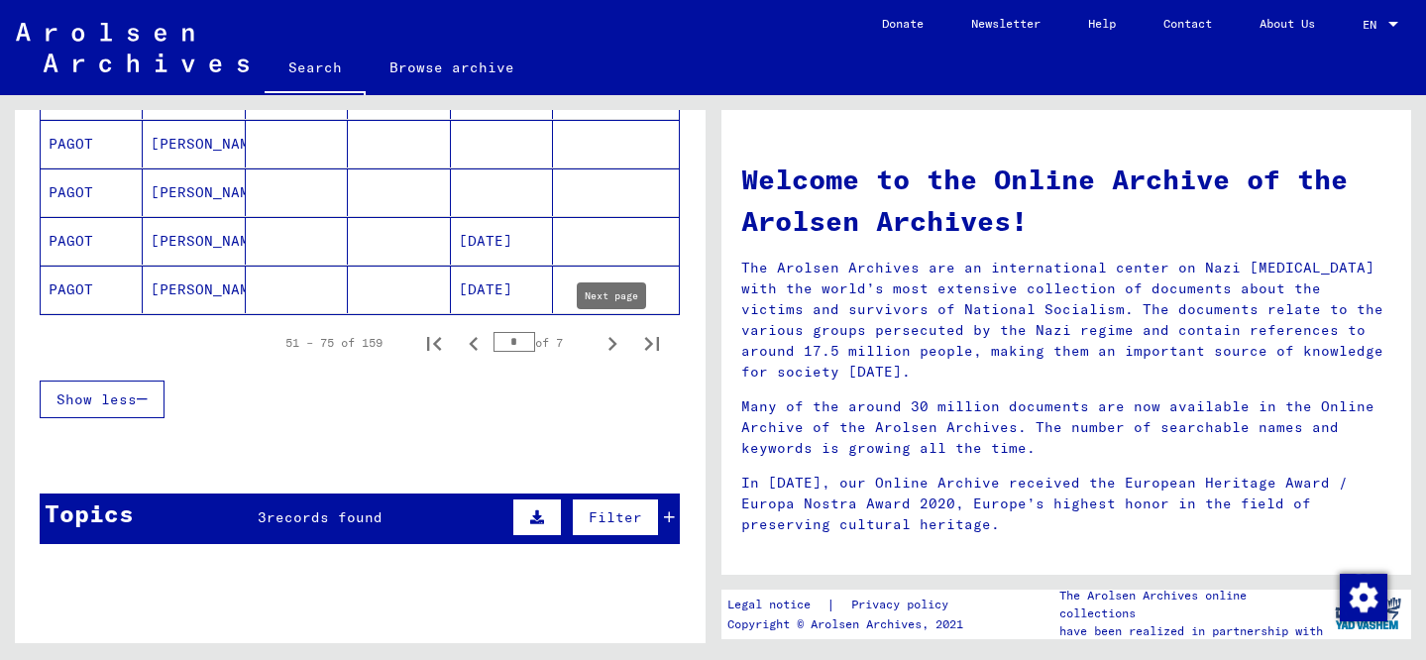
click at [611, 343] on icon "Next page" at bounding box center [612, 344] width 28 height 28
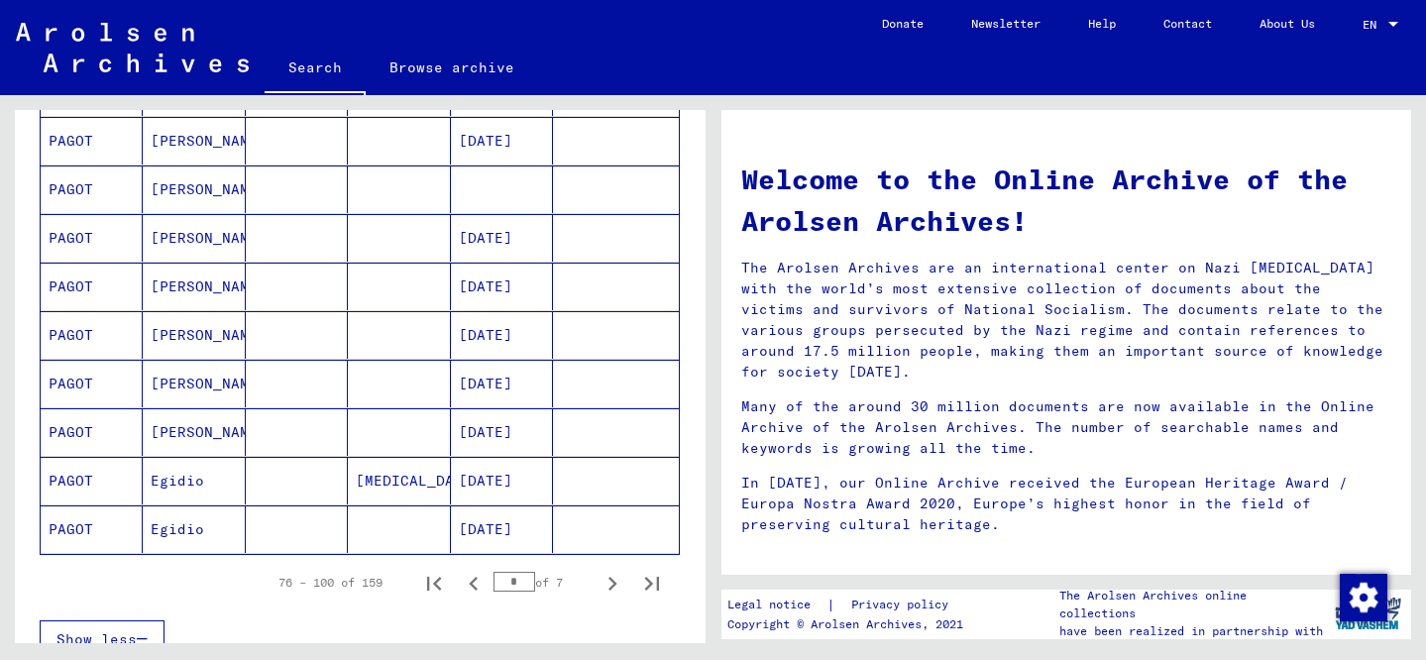
scroll to position [1165, 0]
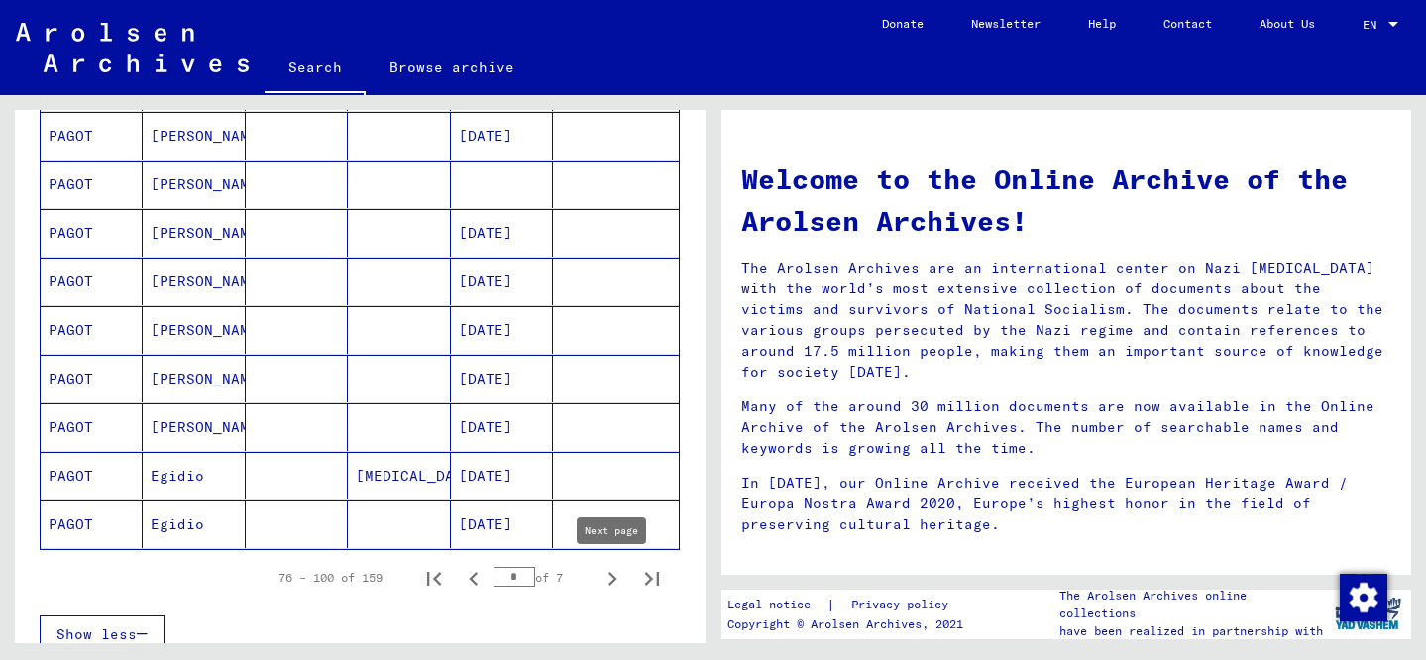
click at [615, 583] on icon "Next page" at bounding box center [612, 579] width 28 height 28
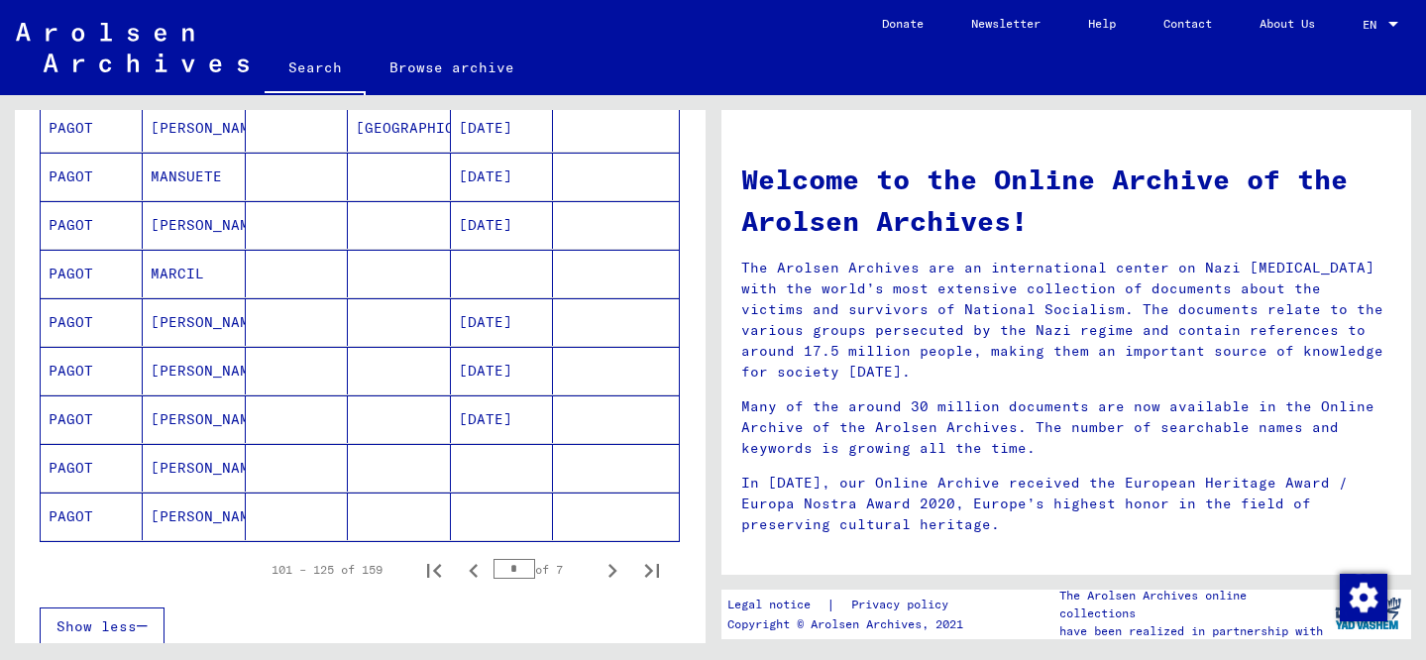
scroll to position [1176, 0]
click at [614, 570] on icon "Next page" at bounding box center [612, 568] width 28 height 28
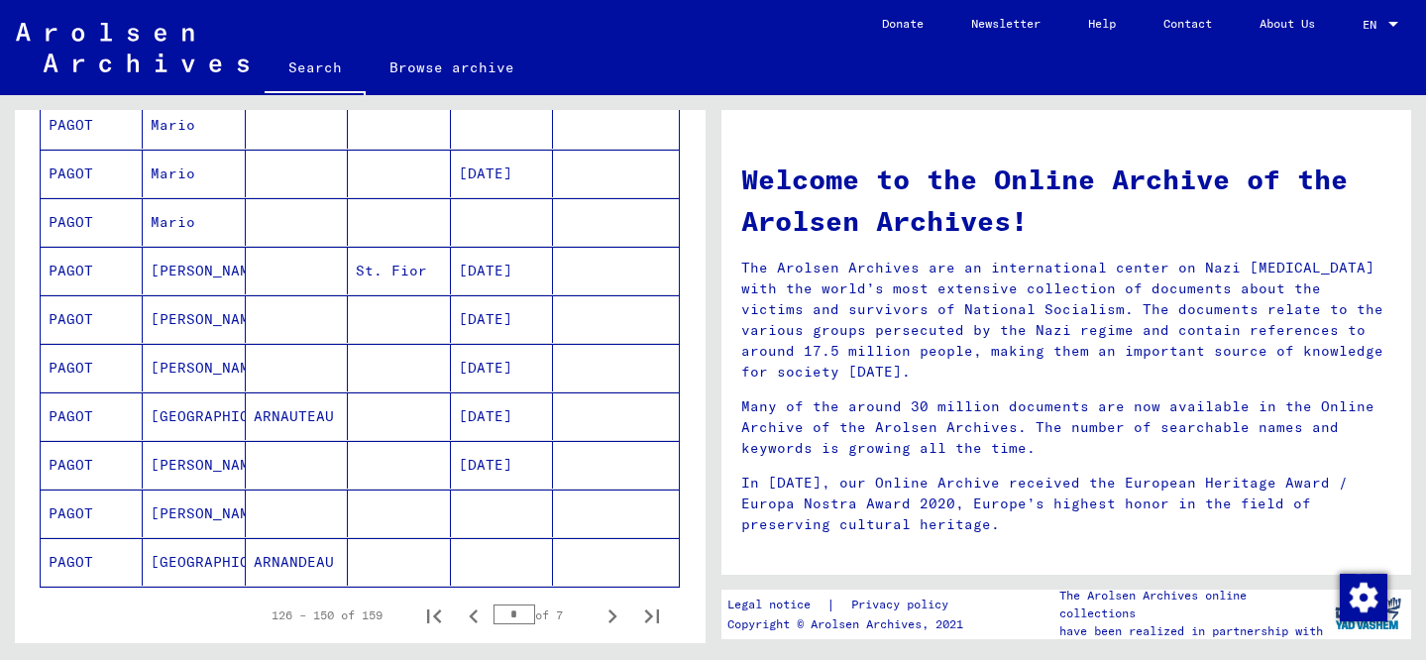
scroll to position [1183, 0]
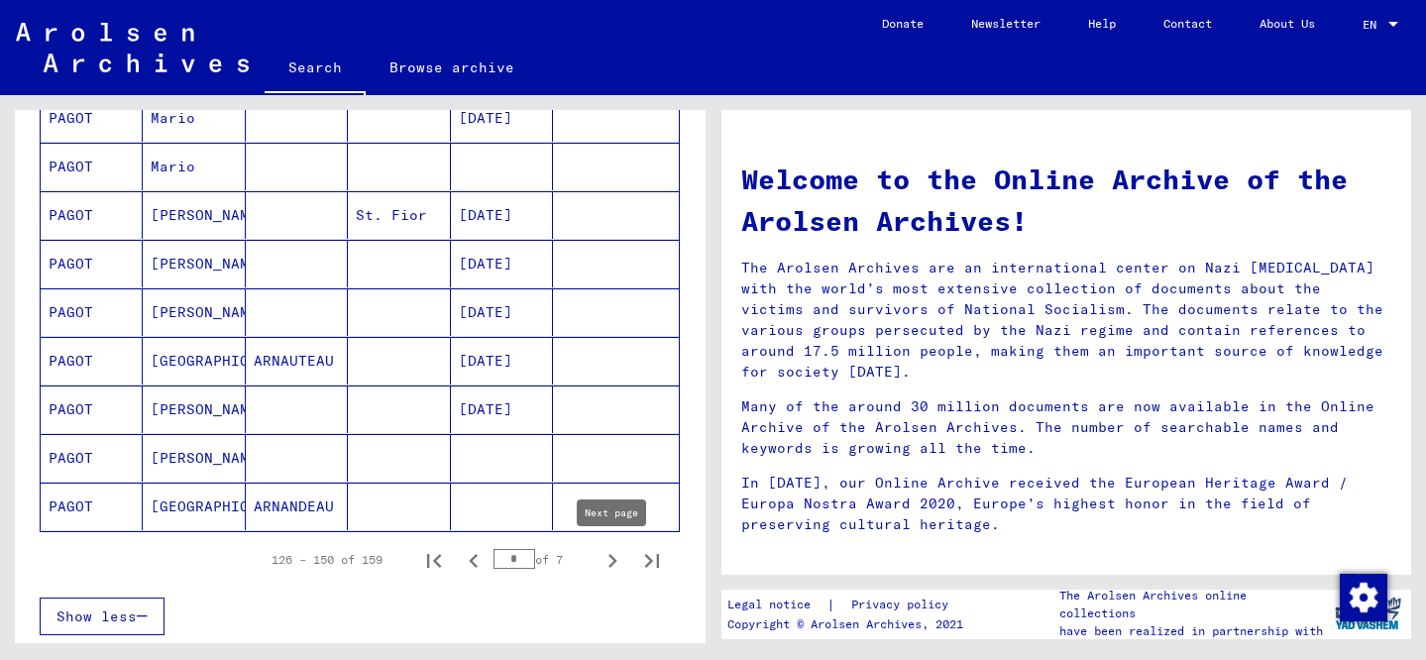
click at [617, 562] on icon "Next page" at bounding box center [612, 561] width 28 height 28
type input "*"
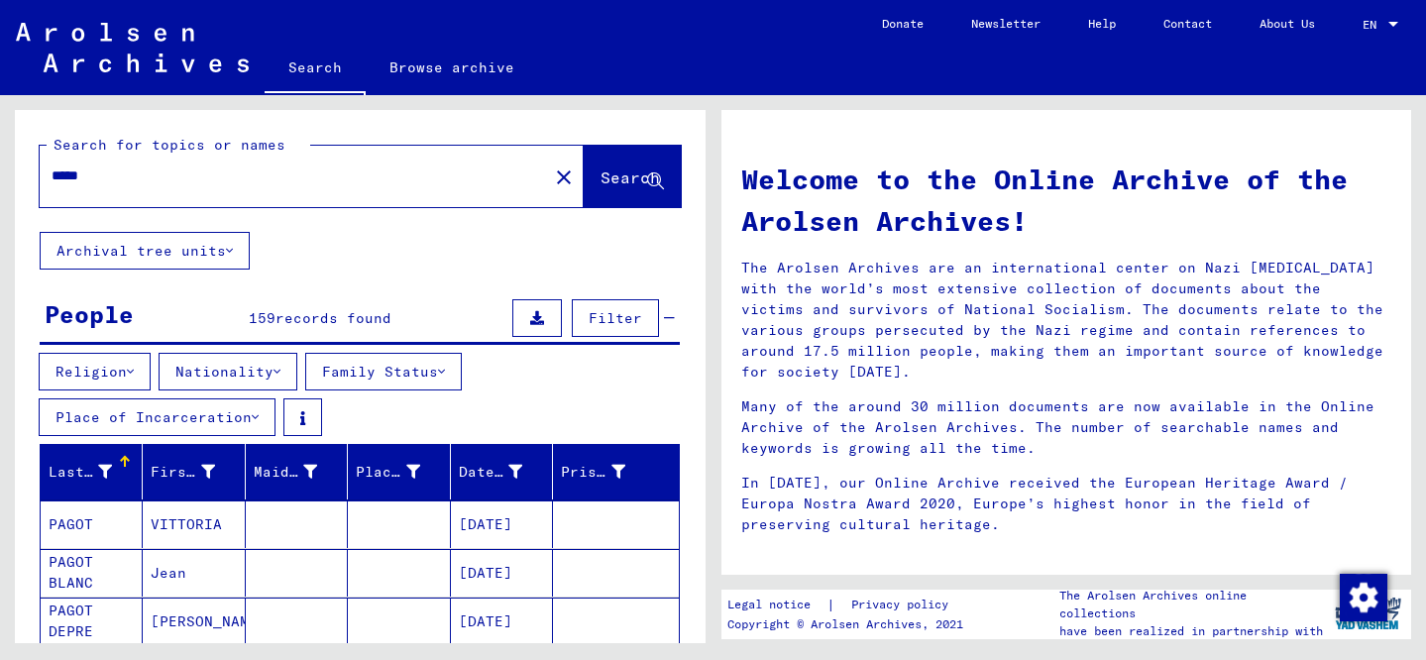
scroll to position [0, 0]
drag, startPoint x: 129, startPoint y: 156, endPoint x: 93, endPoint y: 159, distance: 35.8
click at [90, 162] on div "*****" at bounding box center [282, 176] width 484 height 45
drag, startPoint x: 114, startPoint y: 171, endPoint x: 0, endPoint y: 169, distance: 113.9
click at [0, 169] on div "Search for topics or names ***** close Search Archival tree units People 159 re…" at bounding box center [356, 369] width 712 height 548
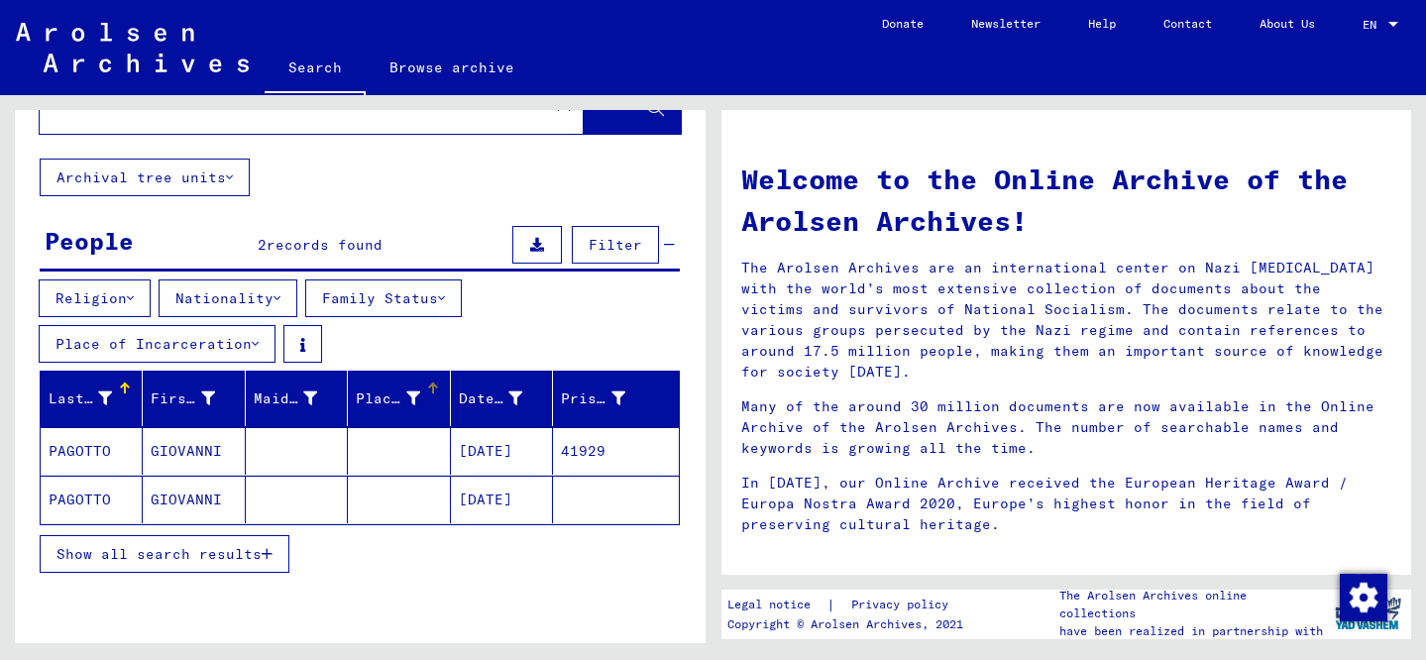
scroll to position [76, 0]
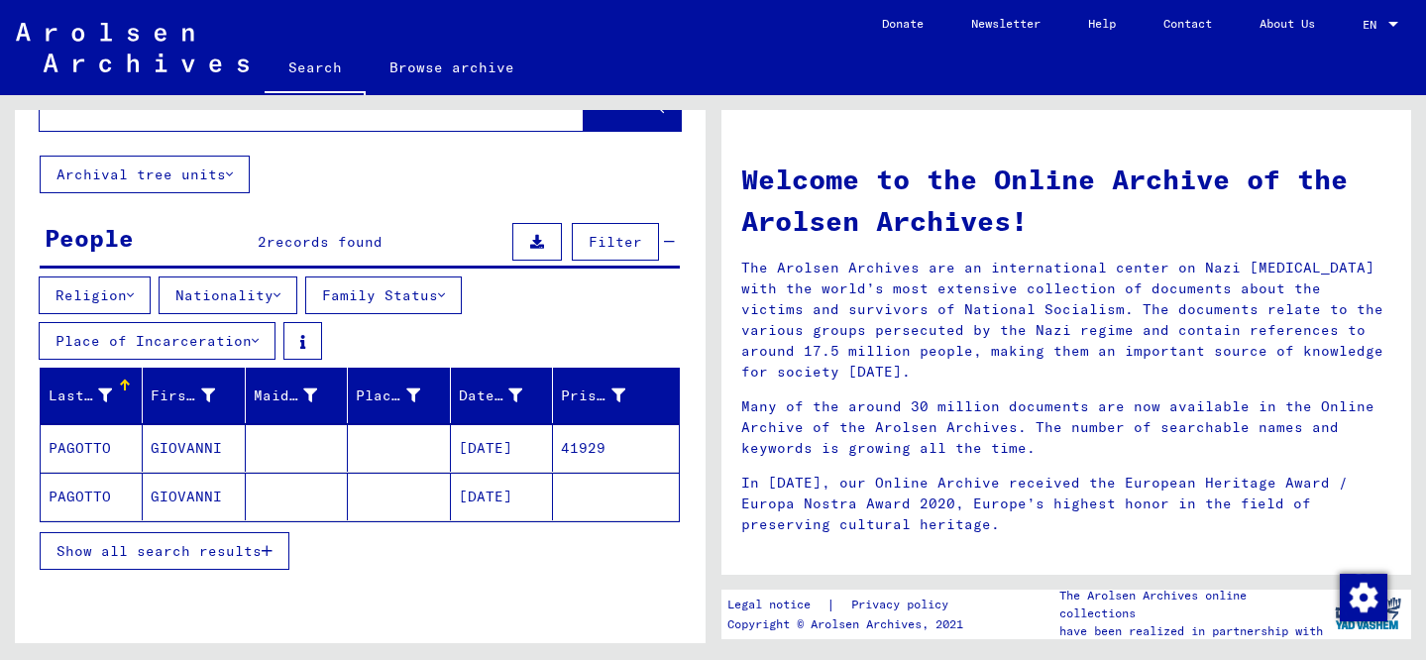
click at [185, 498] on mat-cell "GIOVANNI" at bounding box center [194, 497] width 102 height 48
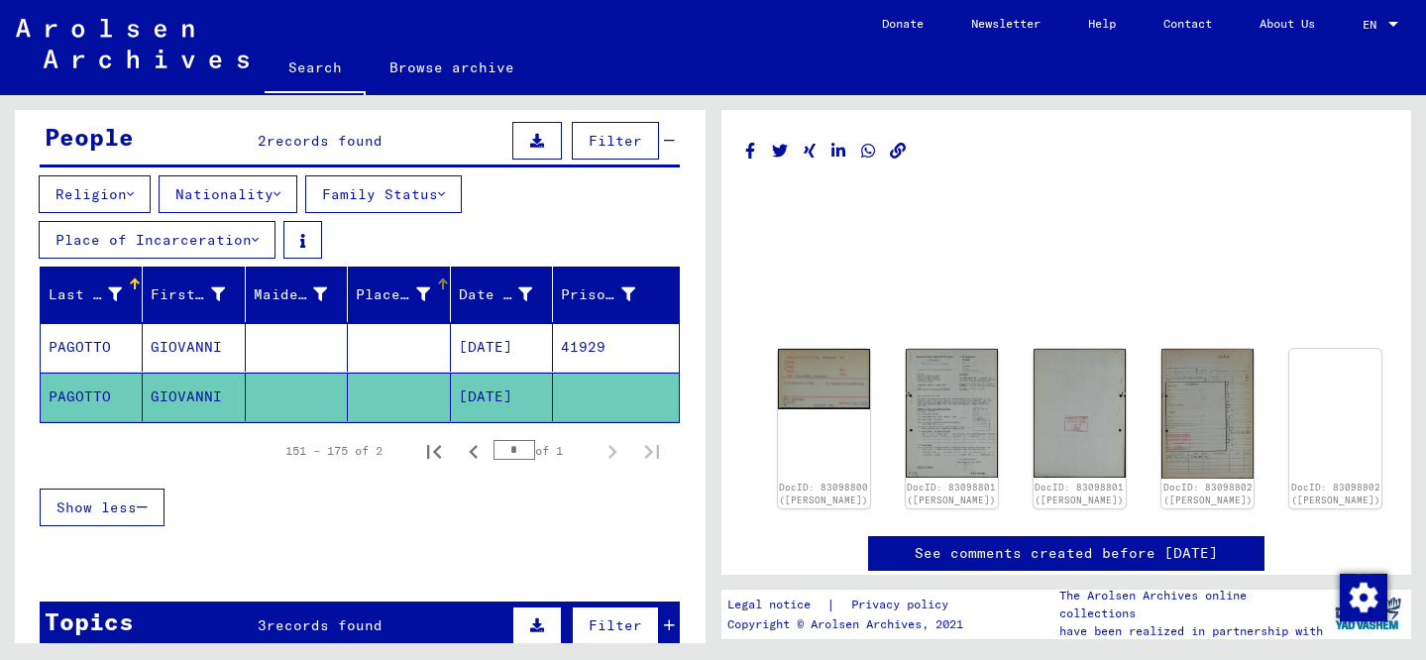
scroll to position [191, 0]
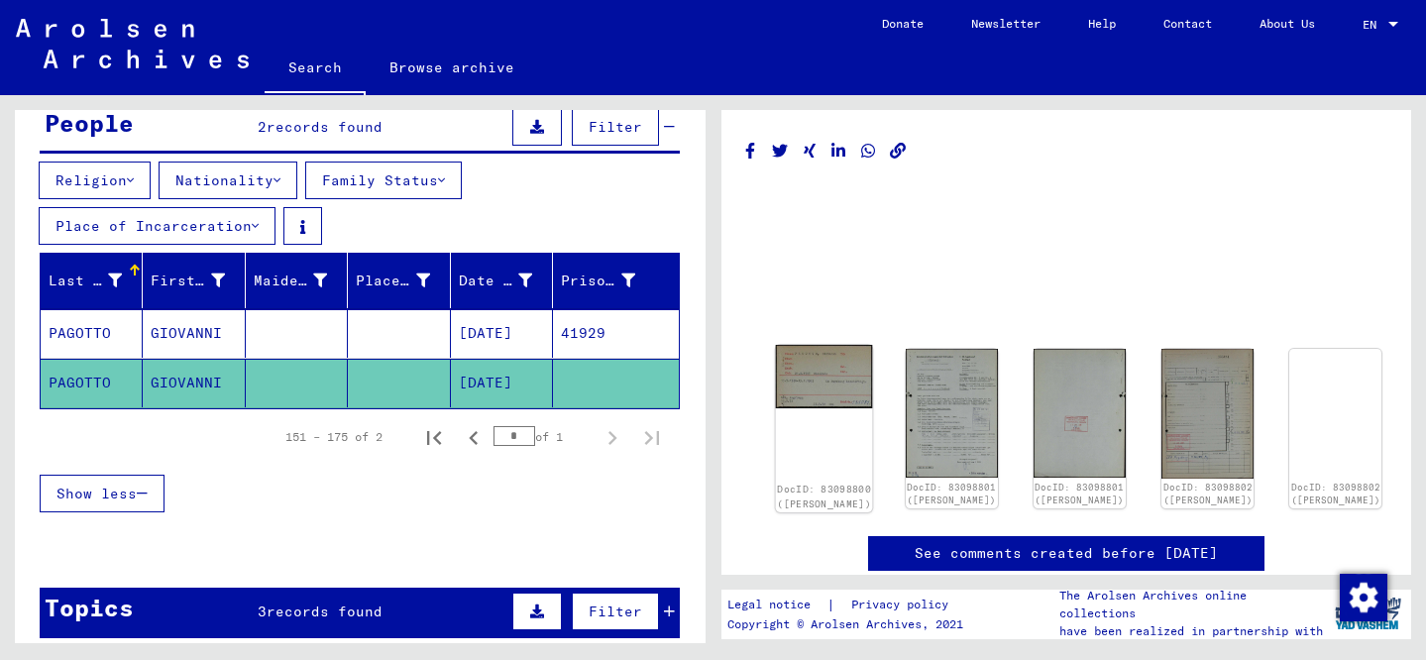
click at [813, 381] on img at bounding box center [823, 376] width 97 height 63
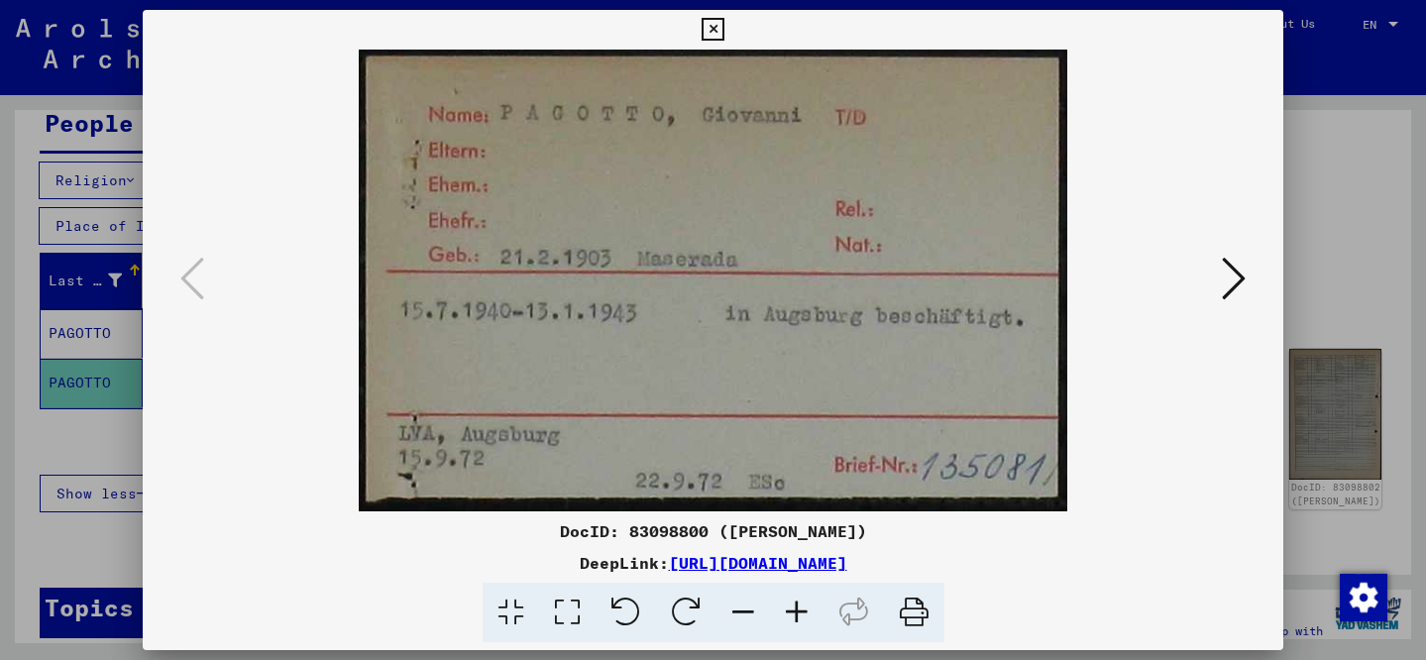
click at [1237, 269] on icon at bounding box center [1233, 279] width 24 height 48
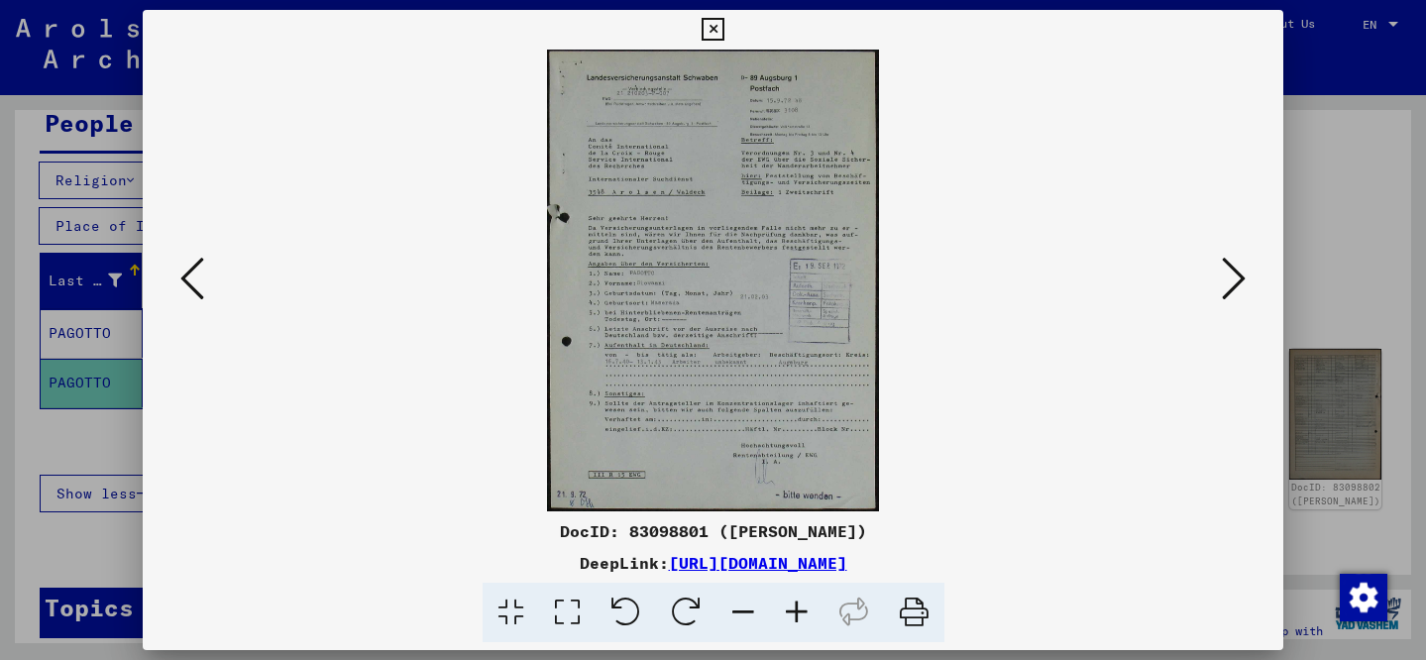
click at [1241, 276] on icon at bounding box center [1233, 279] width 24 height 48
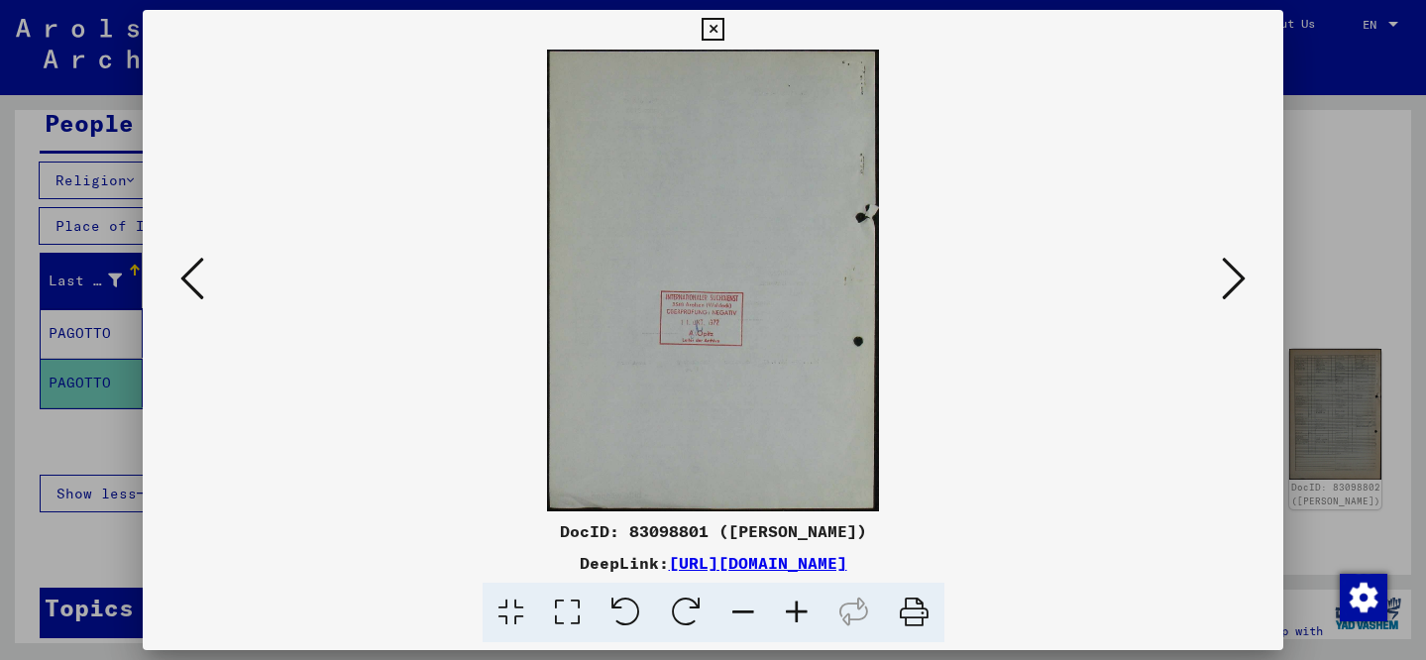
click at [1243, 277] on icon at bounding box center [1233, 279] width 24 height 48
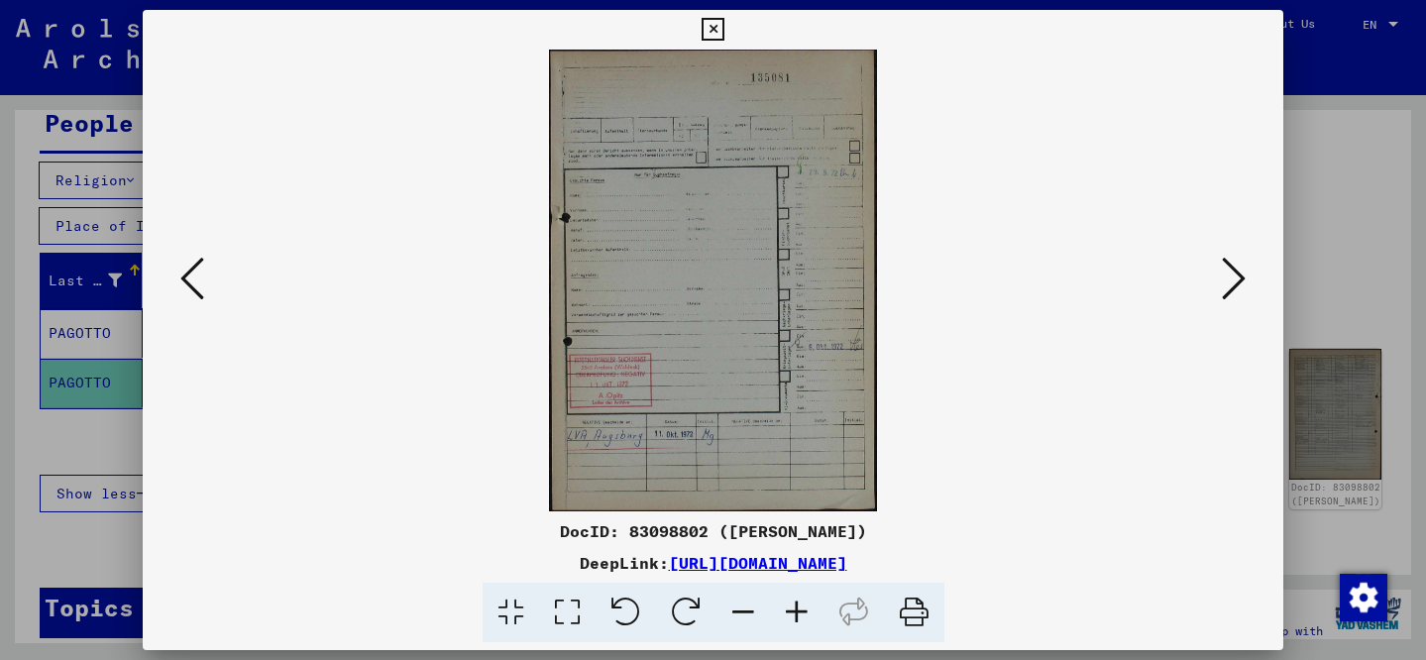
click at [1245, 275] on icon at bounding box center [1233, 279] width 24 height 48
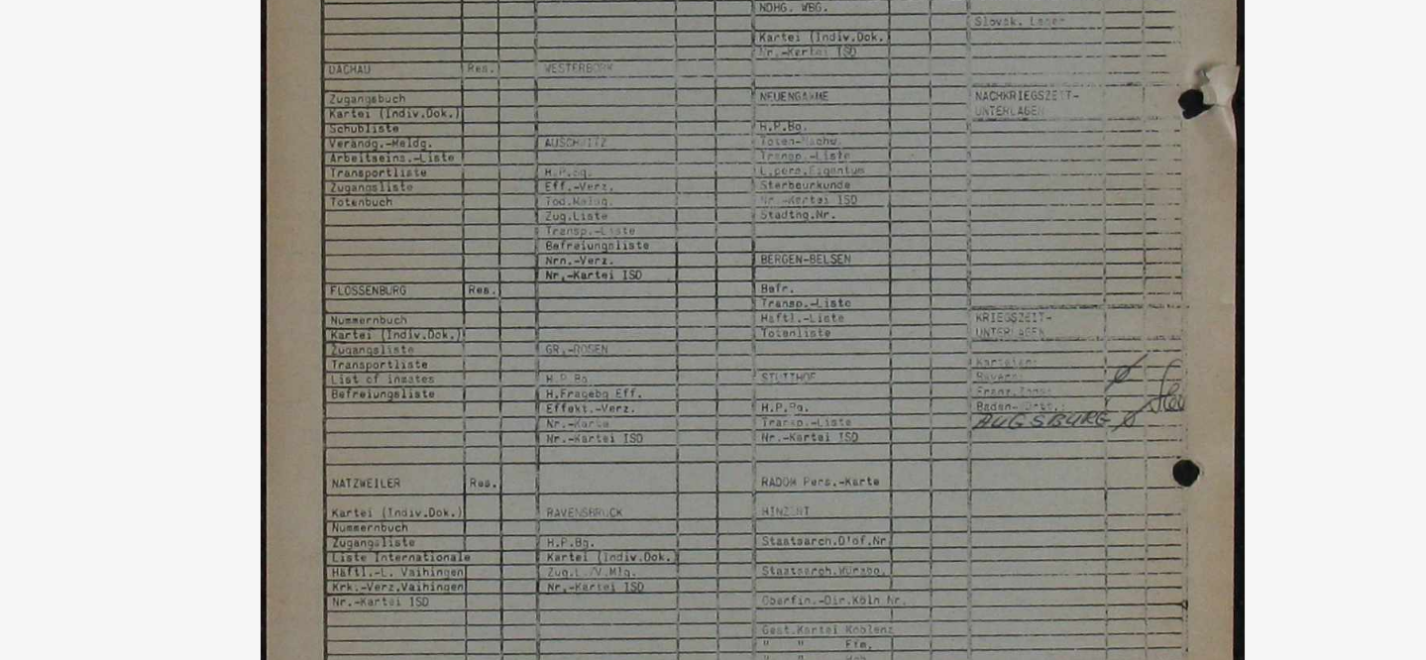
drag, startPoint x: 229, startPoint y: 79, endPoint x: 226, endPoint y: 138, distance: 58.5
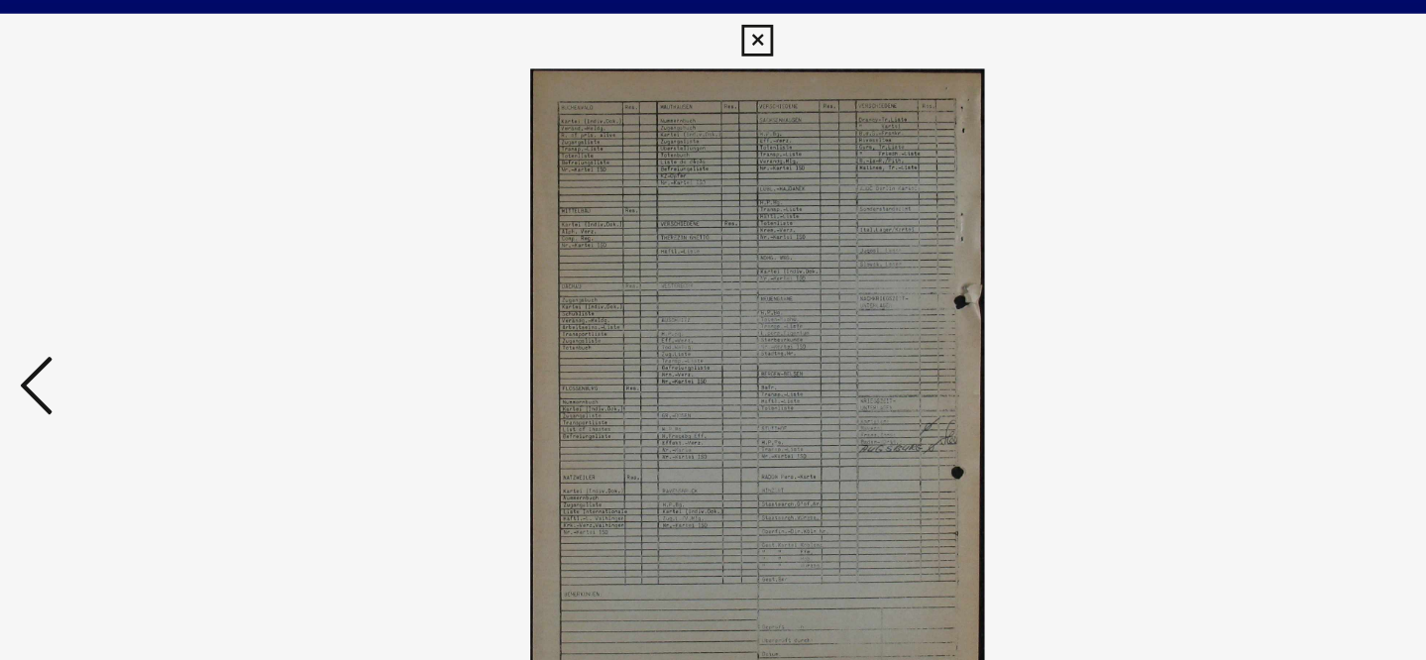
click at [863, 282] on img at bounding box center [713, 281] width 1006 height 462
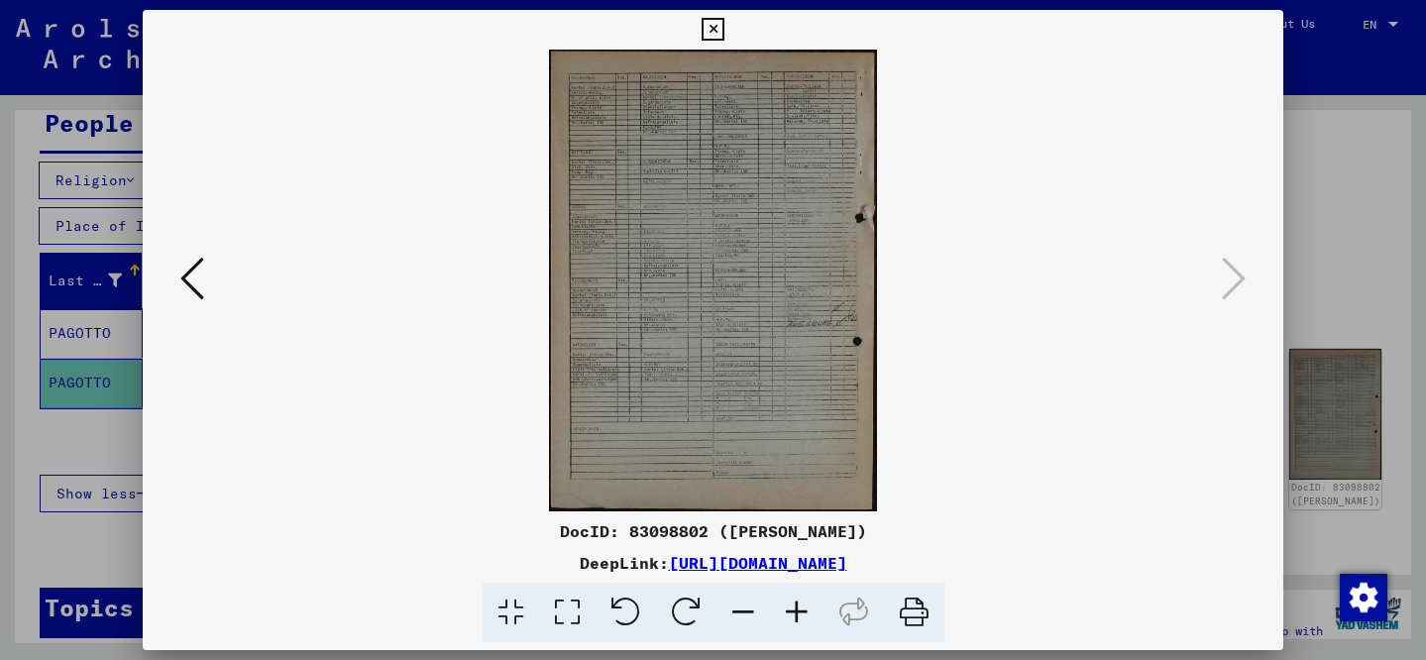
click at [724, 28] on icon at bounding box center [712, 30] width 23 height 24
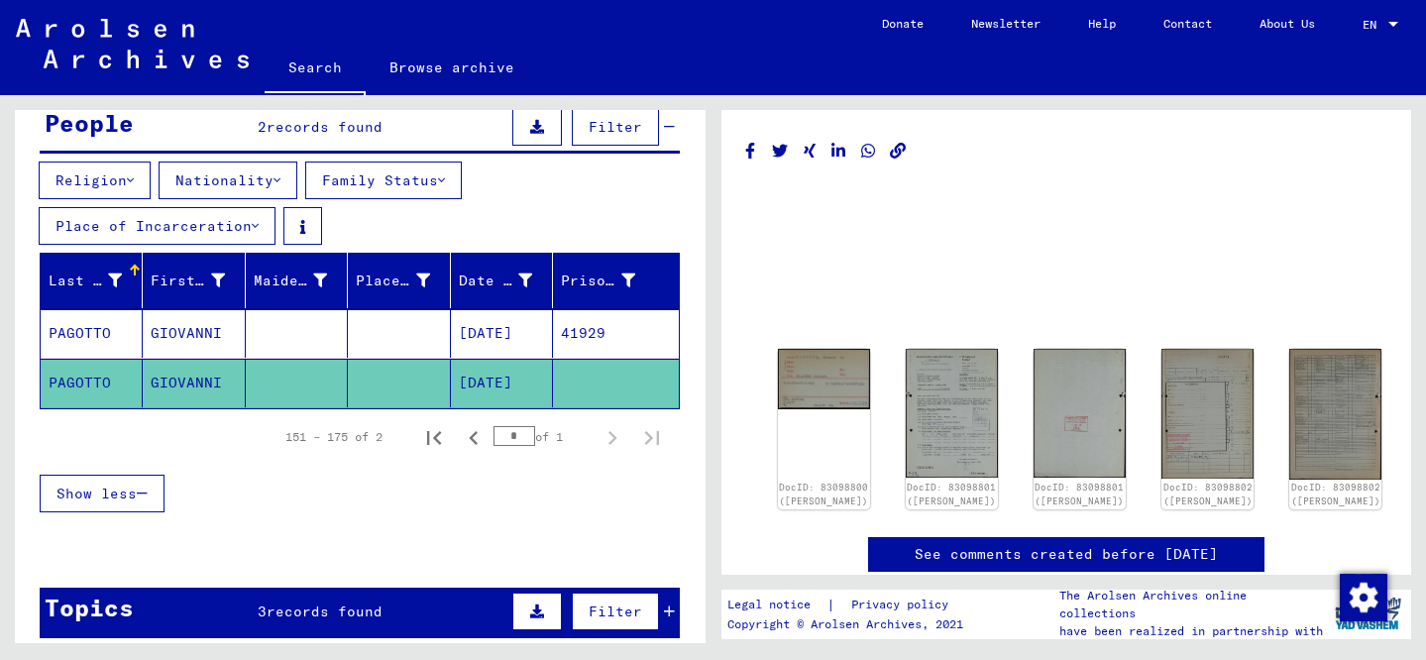
click at [166, 326] on mat-cell "GIOVANNI" at bounding box center [194, 333] width 102 height 49
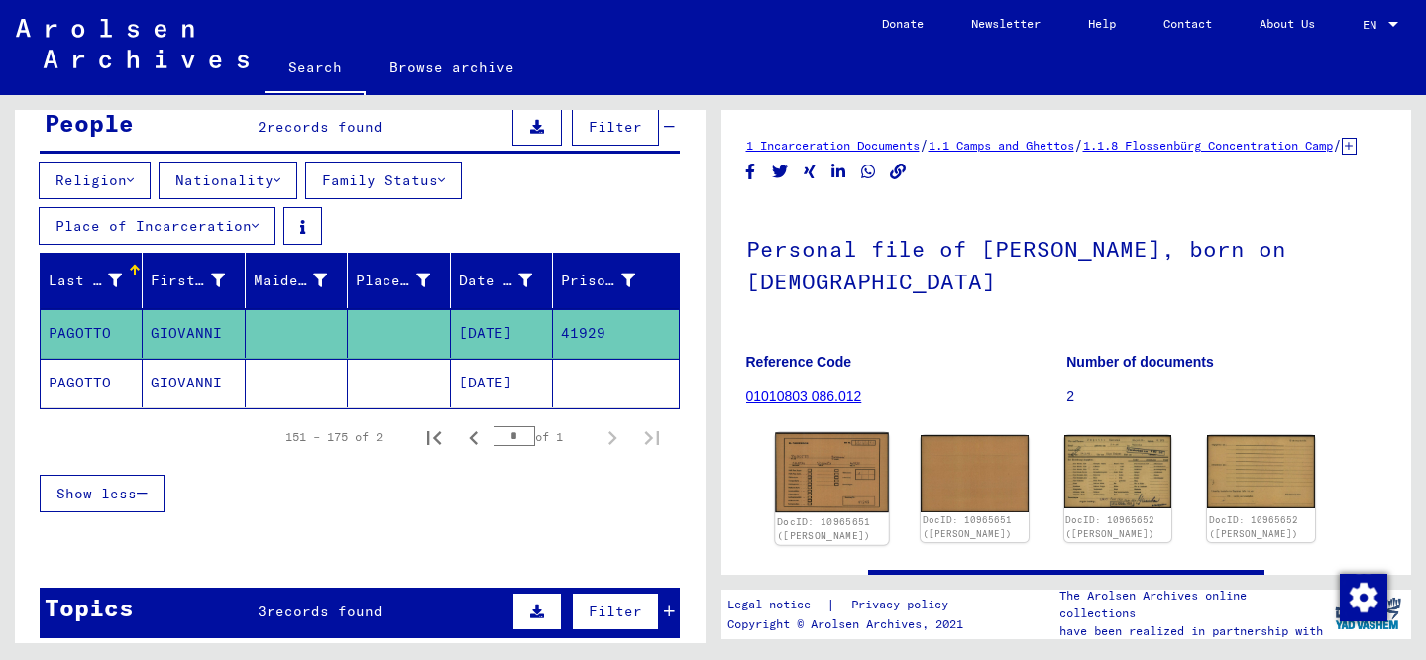
click at [847, 482] on img at bounding box center [831, 473] width 113 height 80
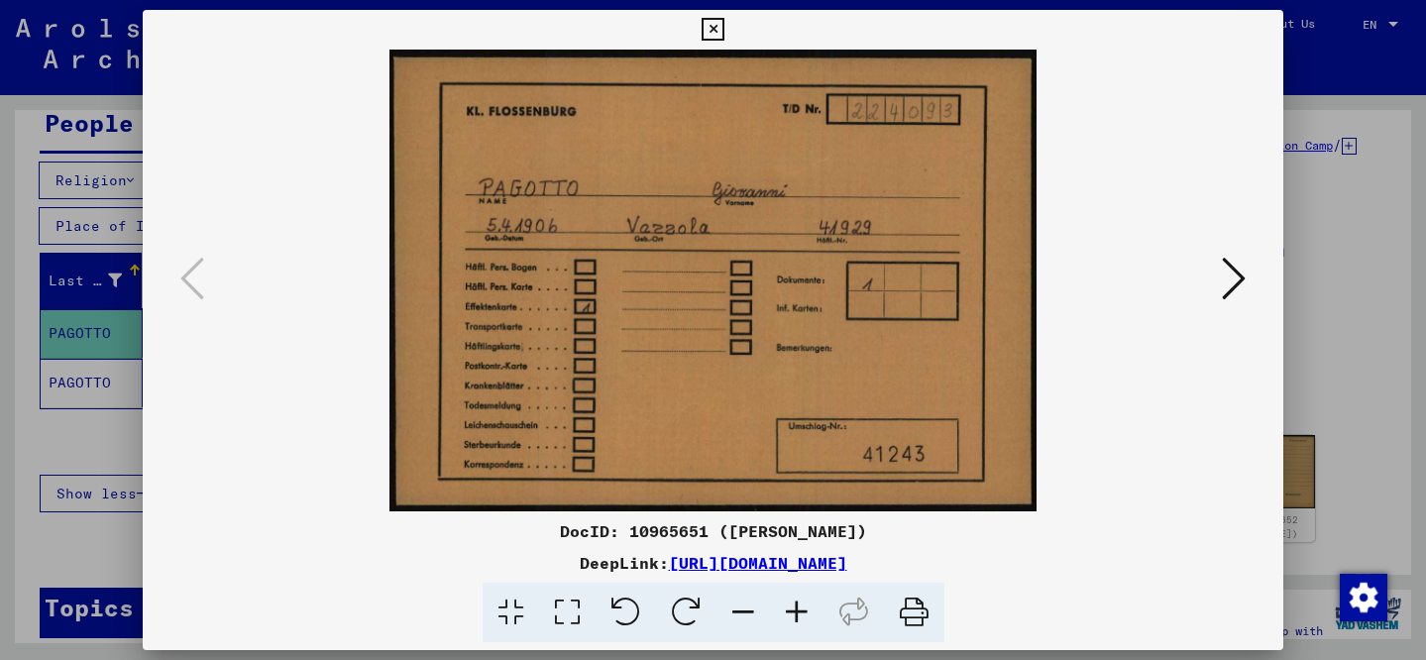
click at [1231, 288] on icon at bounding box center [1233, 279] width 24 height 48
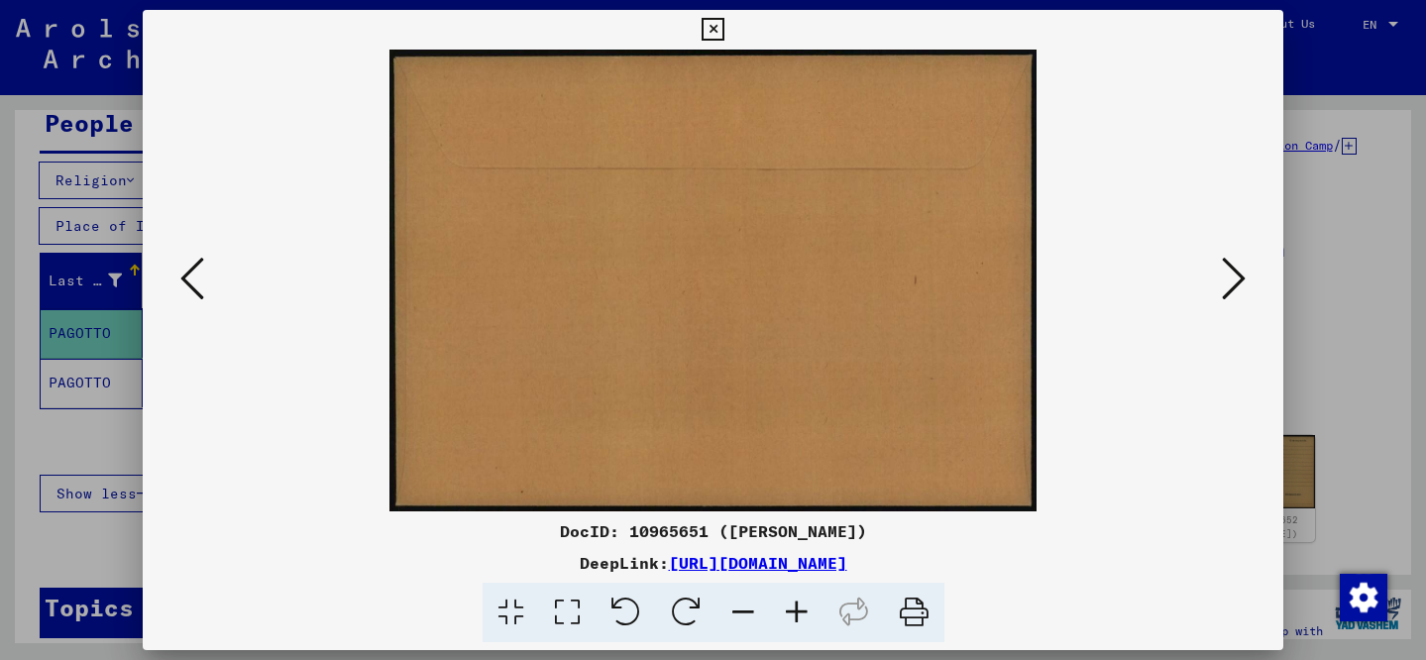
click at [1238, 289] on icon at bounding box center [1233, 279] width 24 height 48
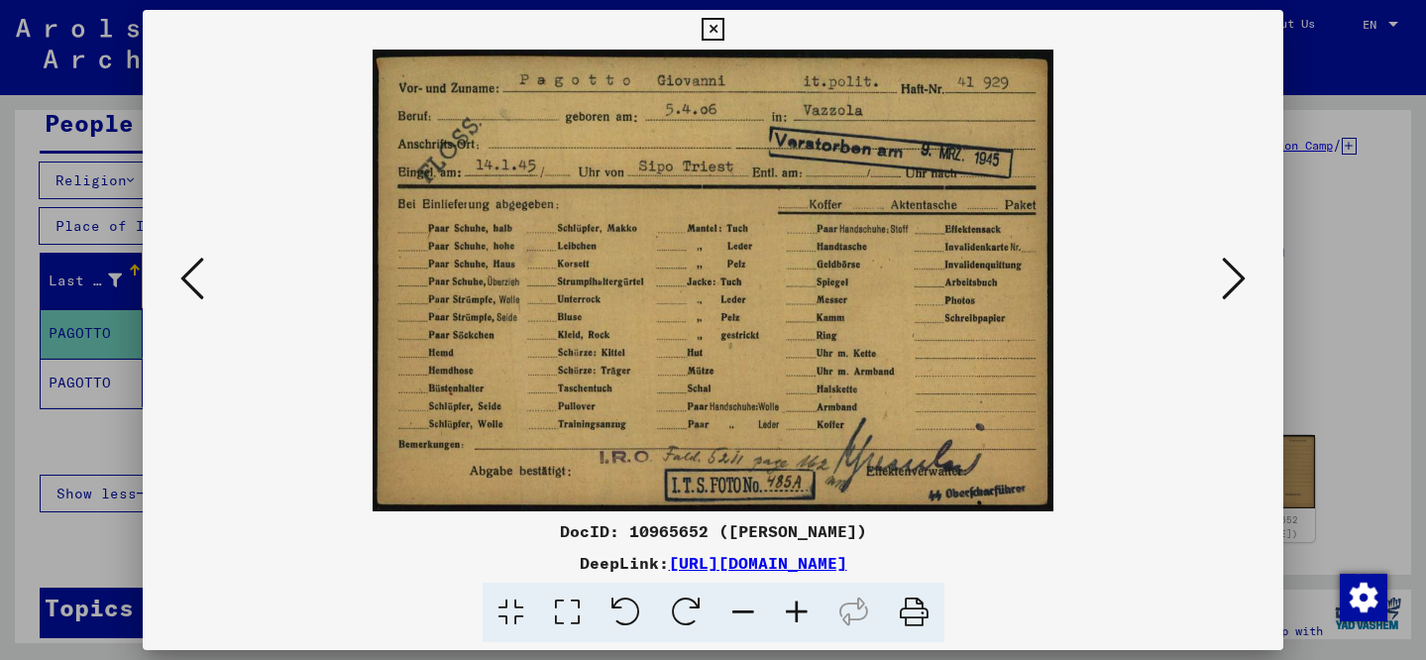
click at [1240, 291] on icon at bounding box center [1233, 279] width 24 height 48
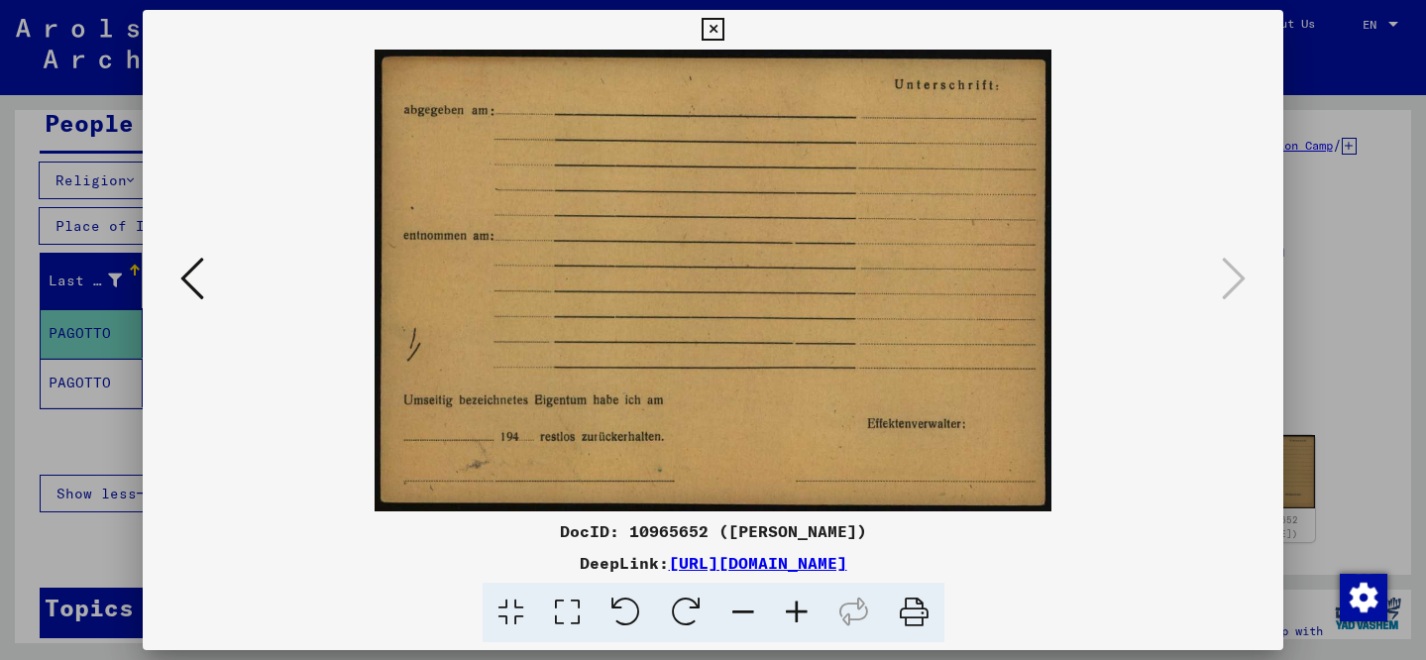
click at [724, 35] on icon at bounding box center [712, 30] width 23 height 24
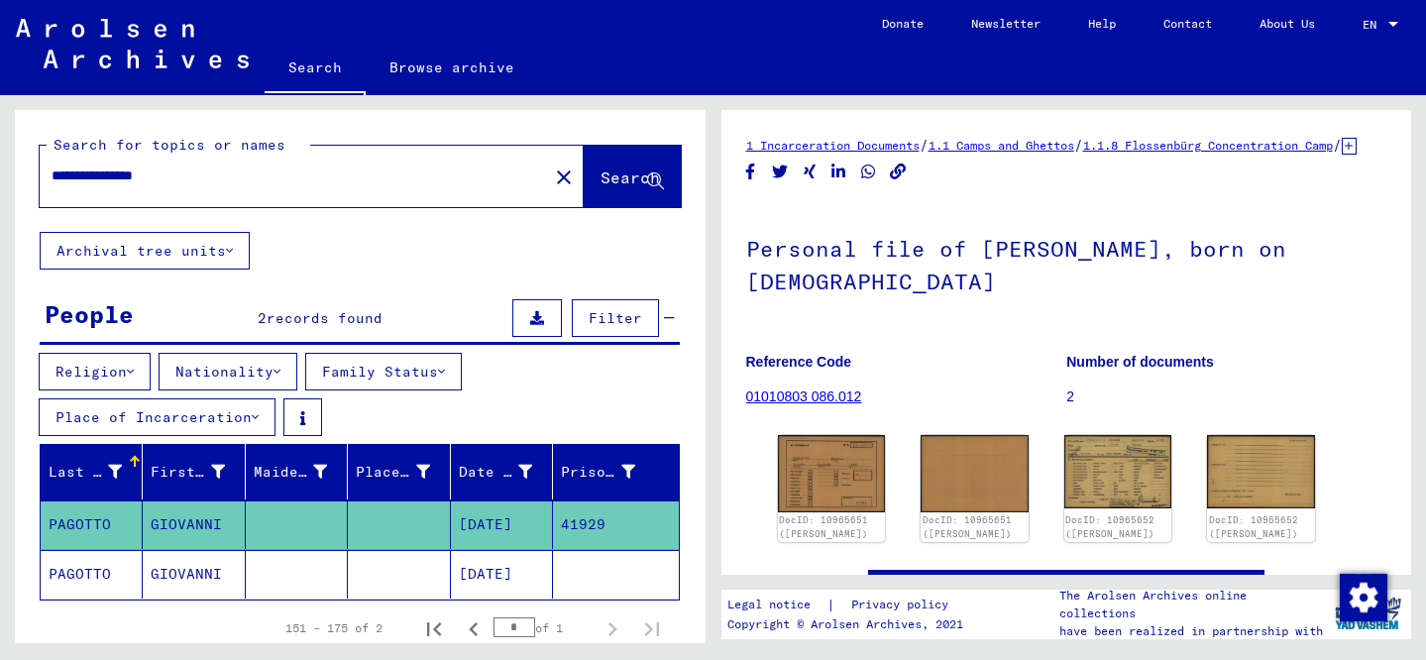
click at [188, 175] on input "**********" at bounding box center [294, 175] width 484 height 21
drag, startPoint x: 187, startPoint y: 174, endPoint x: 0, endPoint y: 172, distance: 187.2
click at [1, 172] on div "**********" at bounding box center [356, 369] width 712 height 548
drag, startPoint x: 198, startPoint y: 177, endPoint x: 6, endPoint y: 173, distance: 192.2
click at [6, 174] on div "**********" at bounding box center [356, 369] width 712 height 548
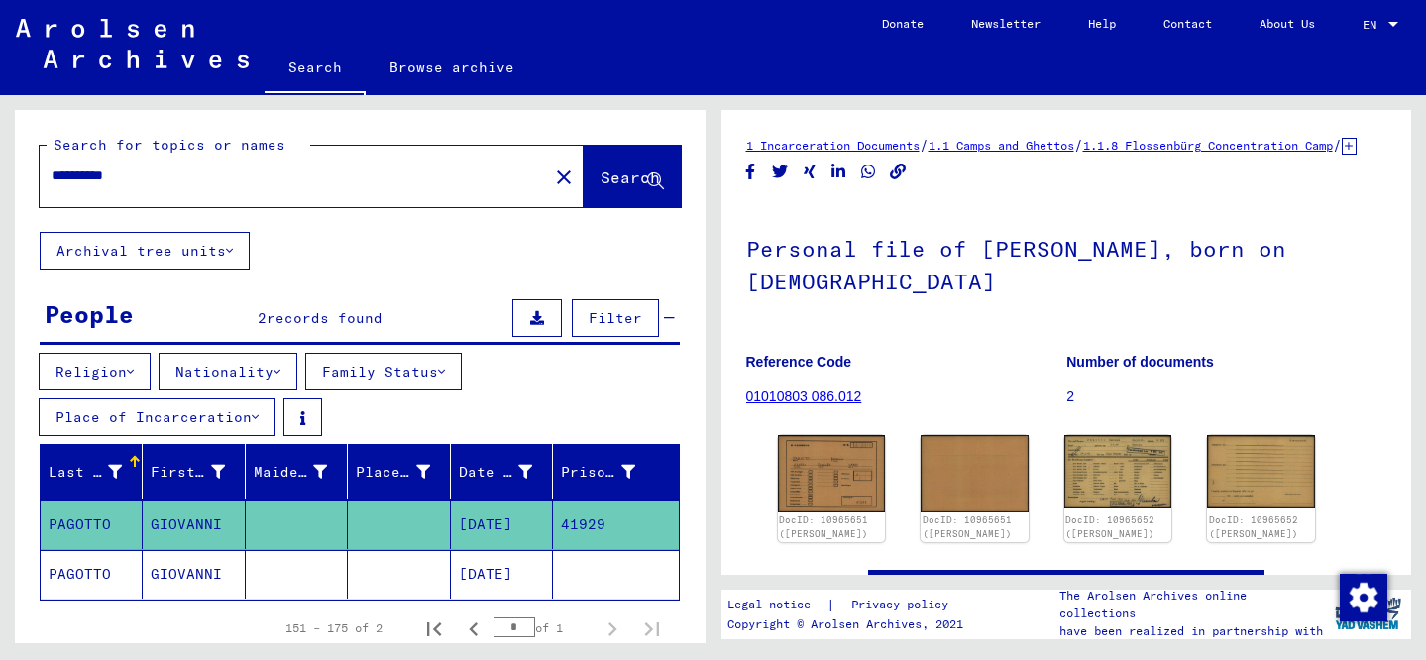
type input "**********"
click at [606, 167] on span "Search" at bounding box center [629, 177] width 59 height 20
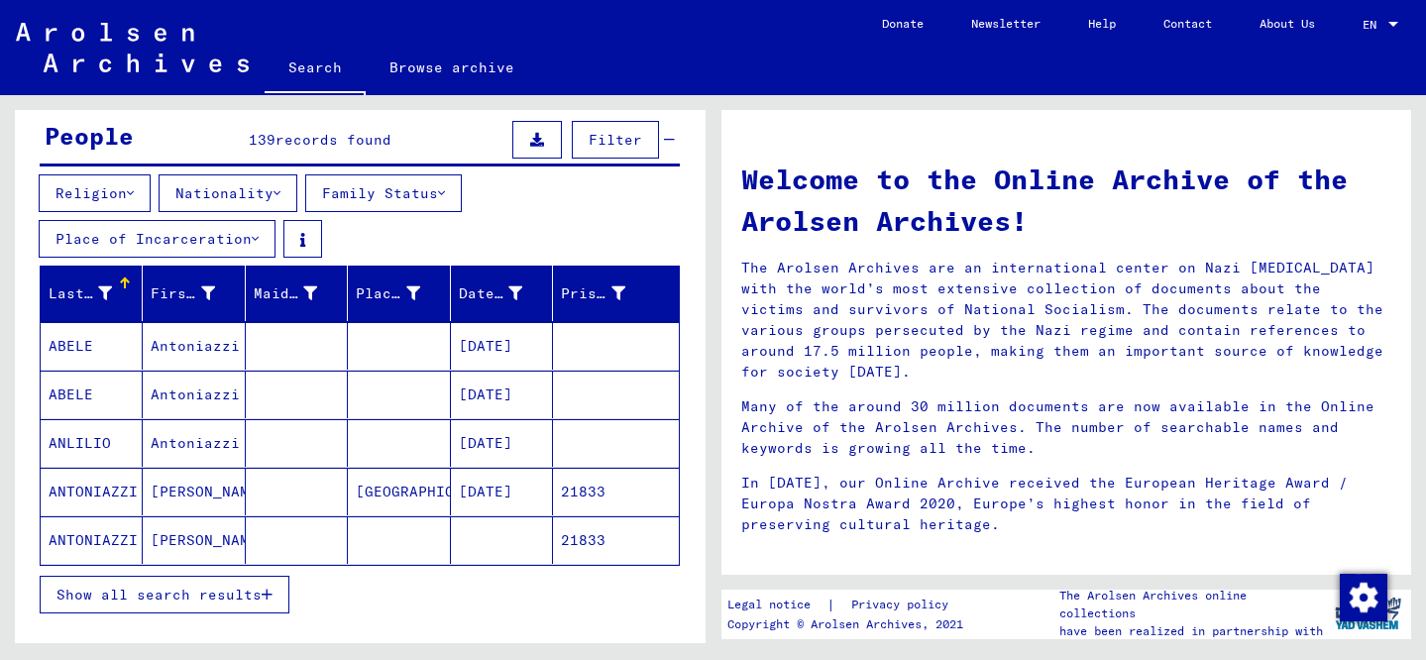
scroll to position [181, 0]
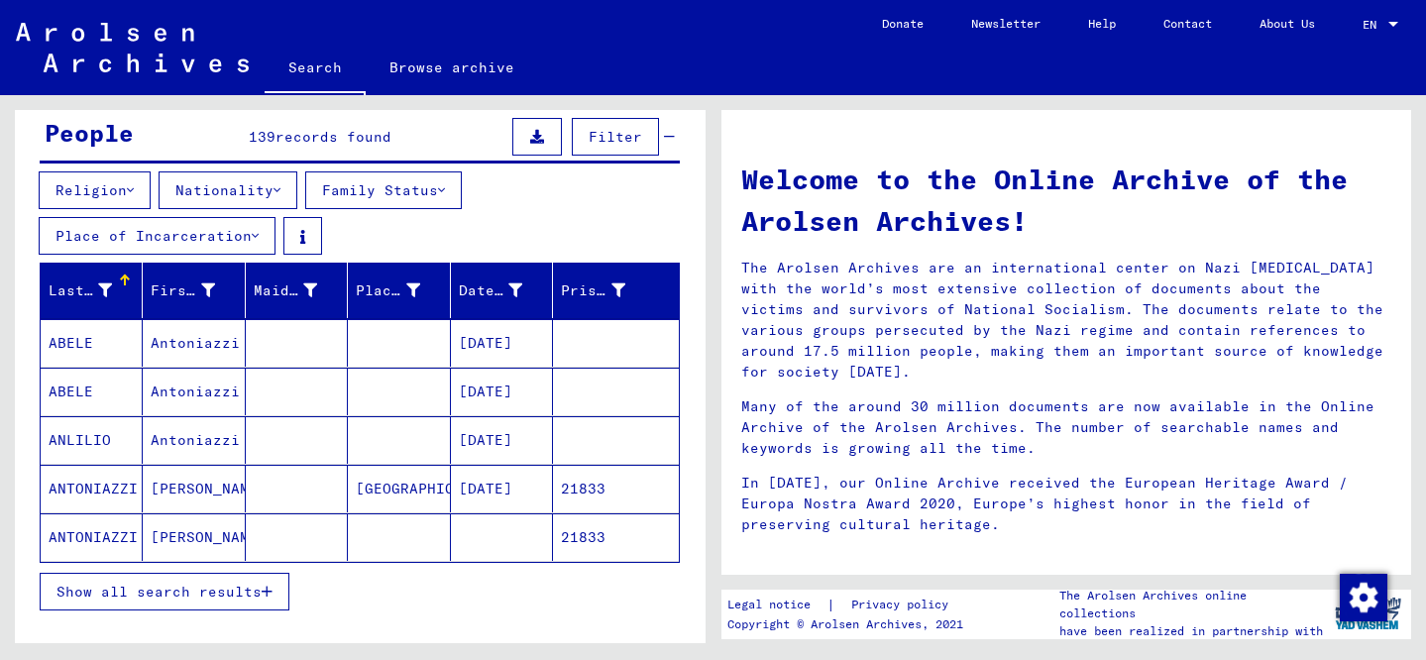
click at [275, 595] on button "Show all search results" at bounding box center [165, 592] width 250 height 38
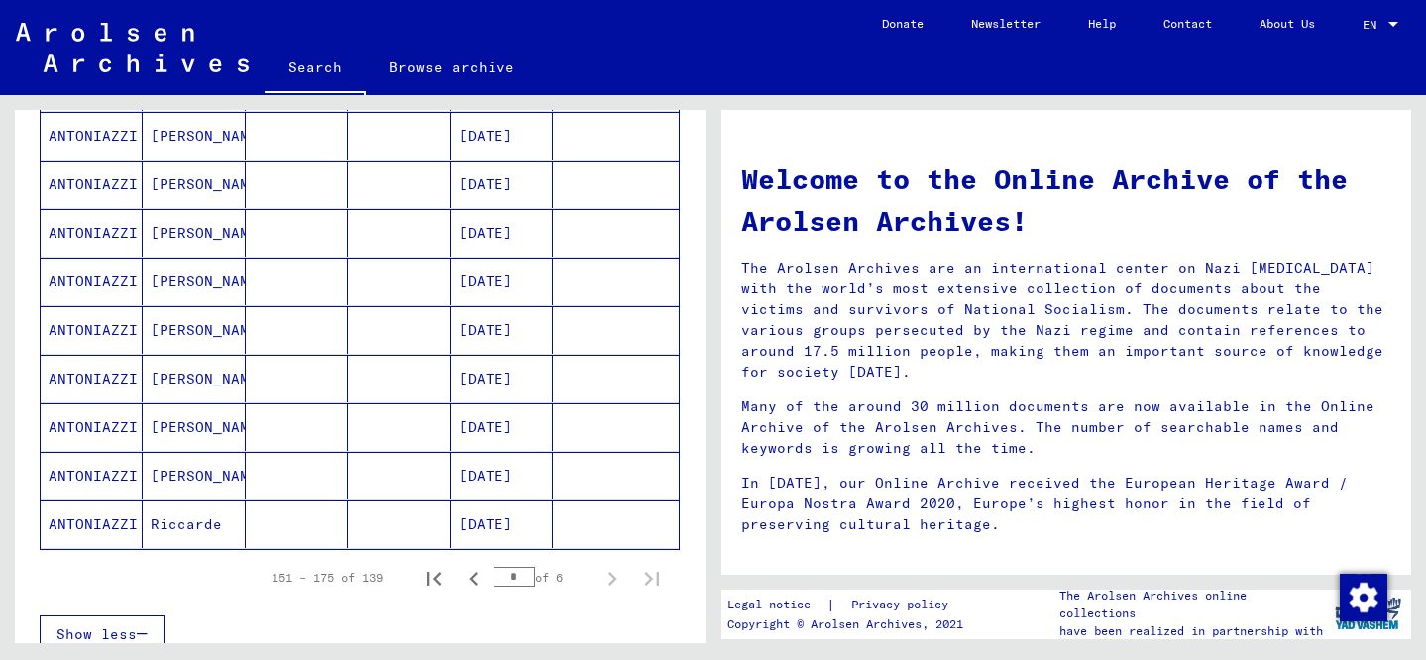
scroll to position [1174, 0]
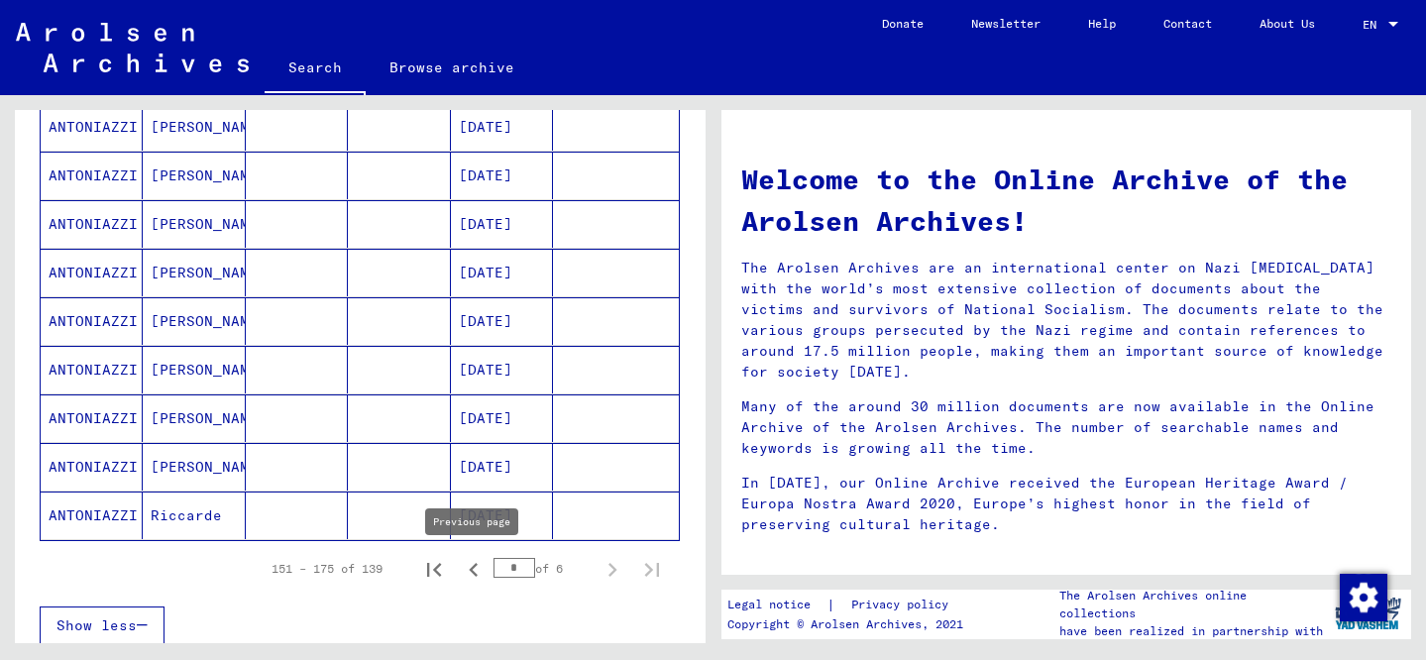
click at [471, 574] on icon "Previous page" at bounding box center [474, 570] width 28 height 28
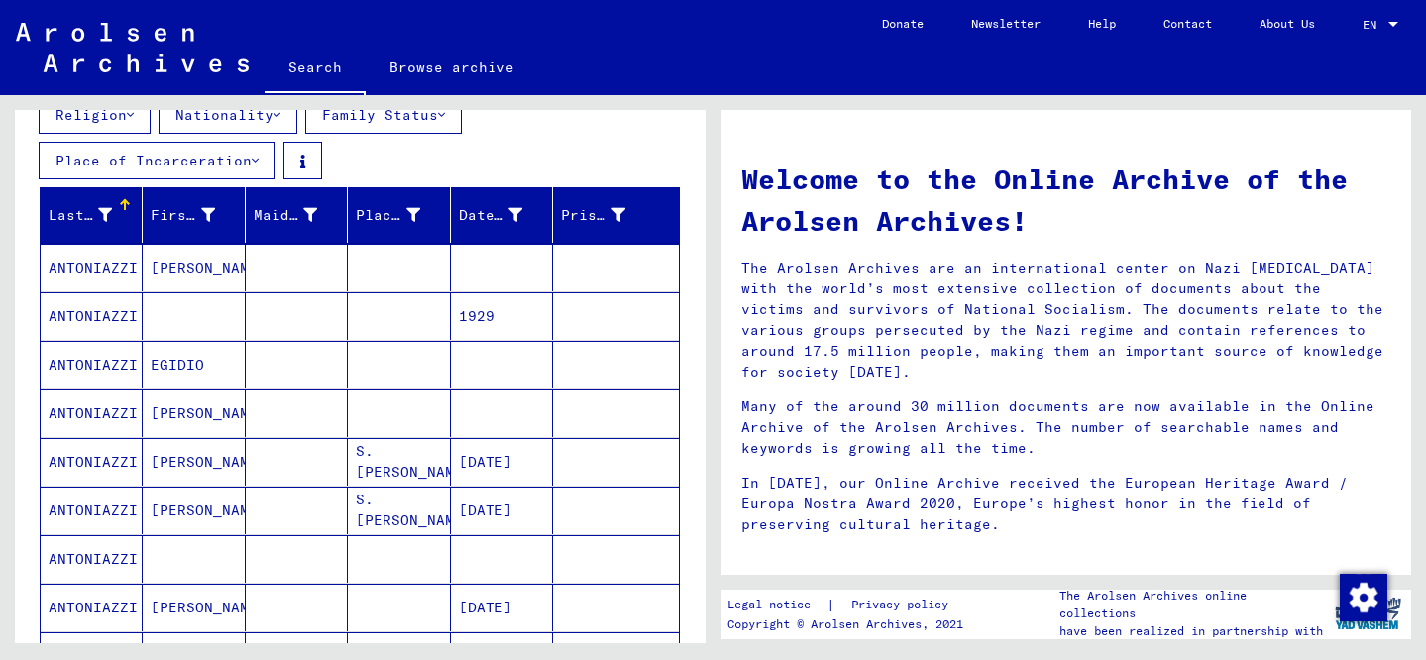
scroll to position [248, 0]
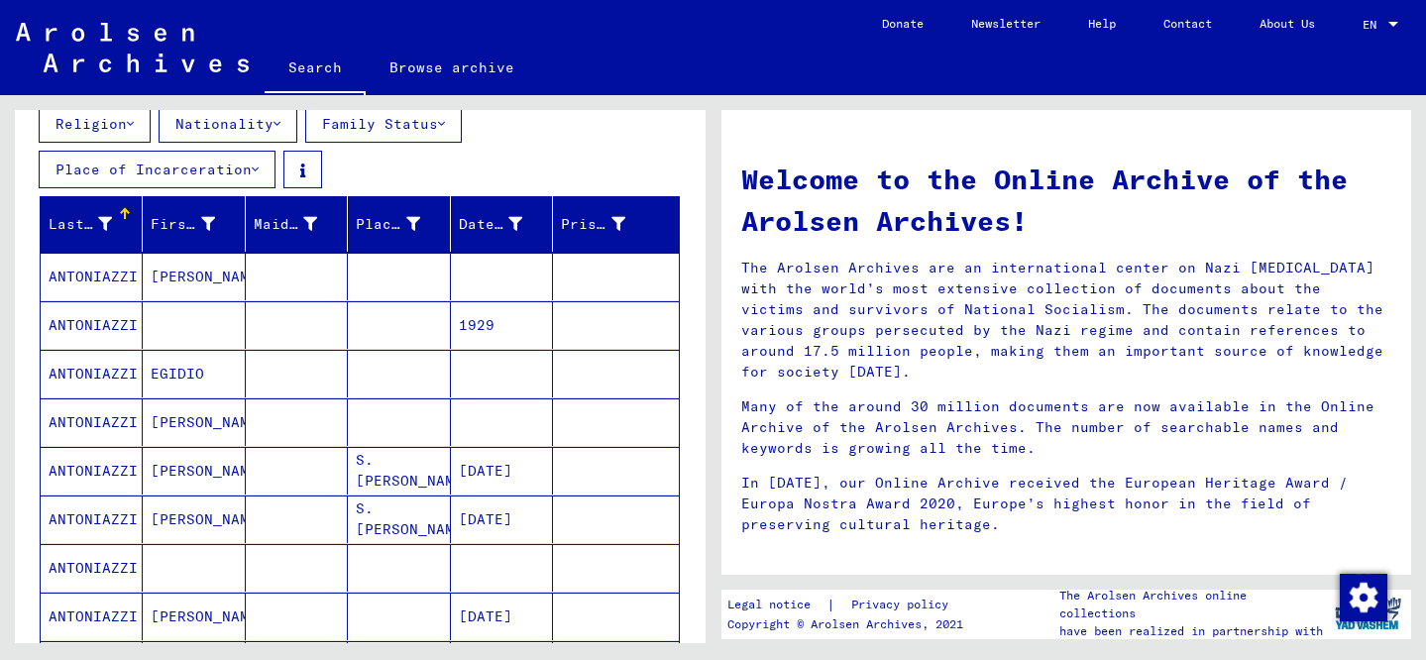
click at [118, 470] on mat-cell "ANTONIAZZI" at bounding box center [92, 471] width 102 height 48
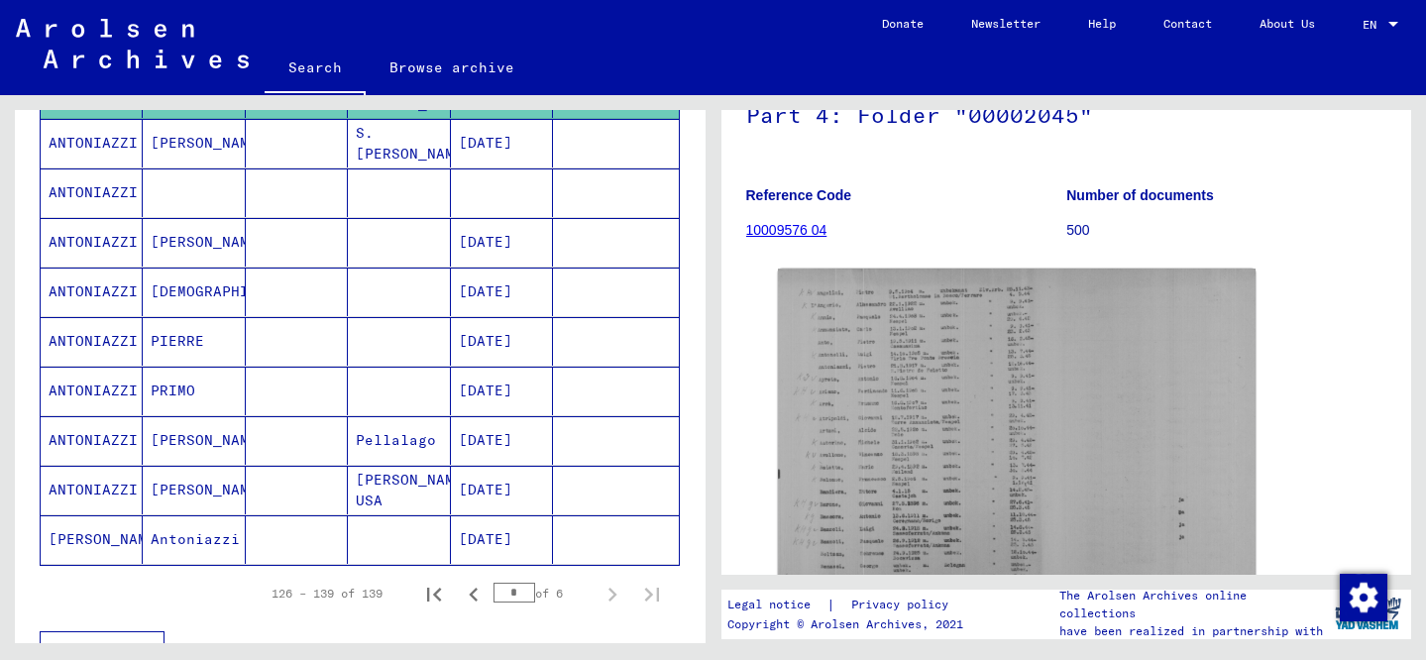
scroll to position [630, 0]
click at [469, 591] on icon "Previous page" at bounding box center [474, 594] width 28 height 28
type input "*"
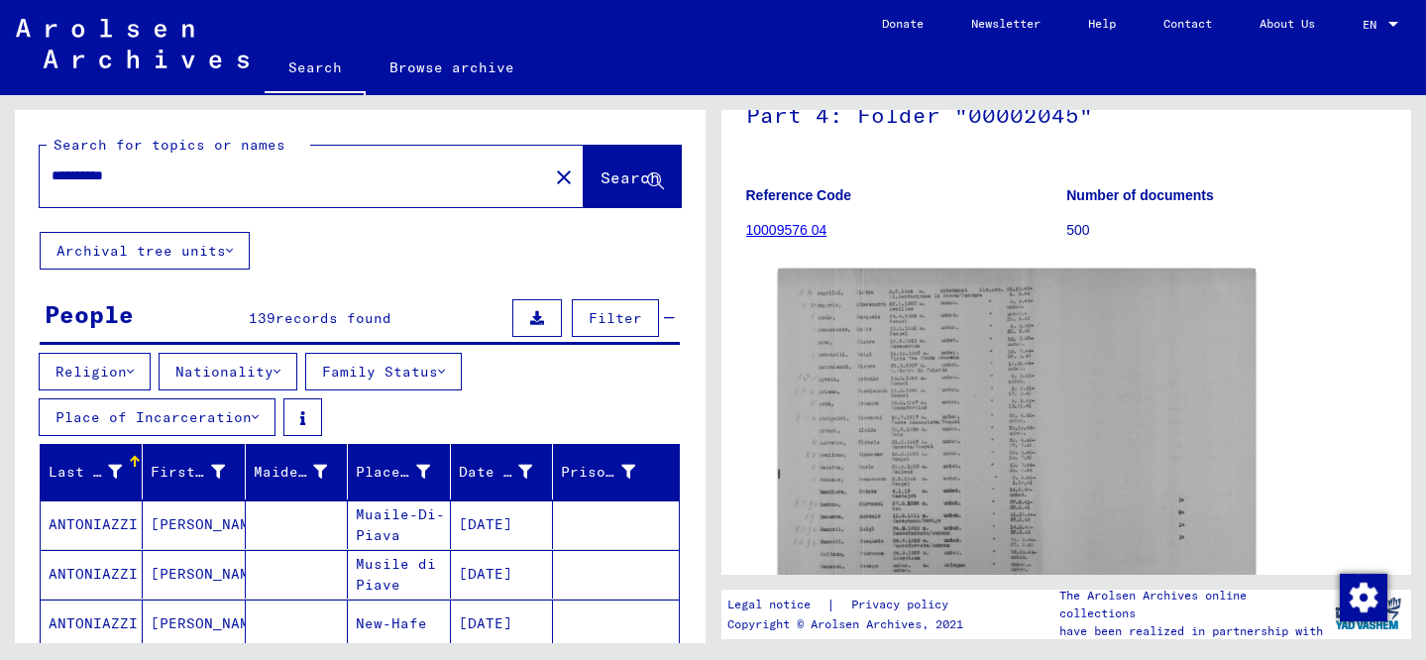
scroll to position [0, 0]
click at [210, 175] on input "**********" at bounding box center [294, 175] width 484 height 21
drag, startPoint x: 210, startPoint y: 175, endPoint x: 50, endPoint y: 175, distance: 160.5
click at [50, 175] on div "**********" at bounding box center [288, 176] width 496 height 45
click at [67, 185] on input "**********" at bounding box center [294, 175] width 484 height 21
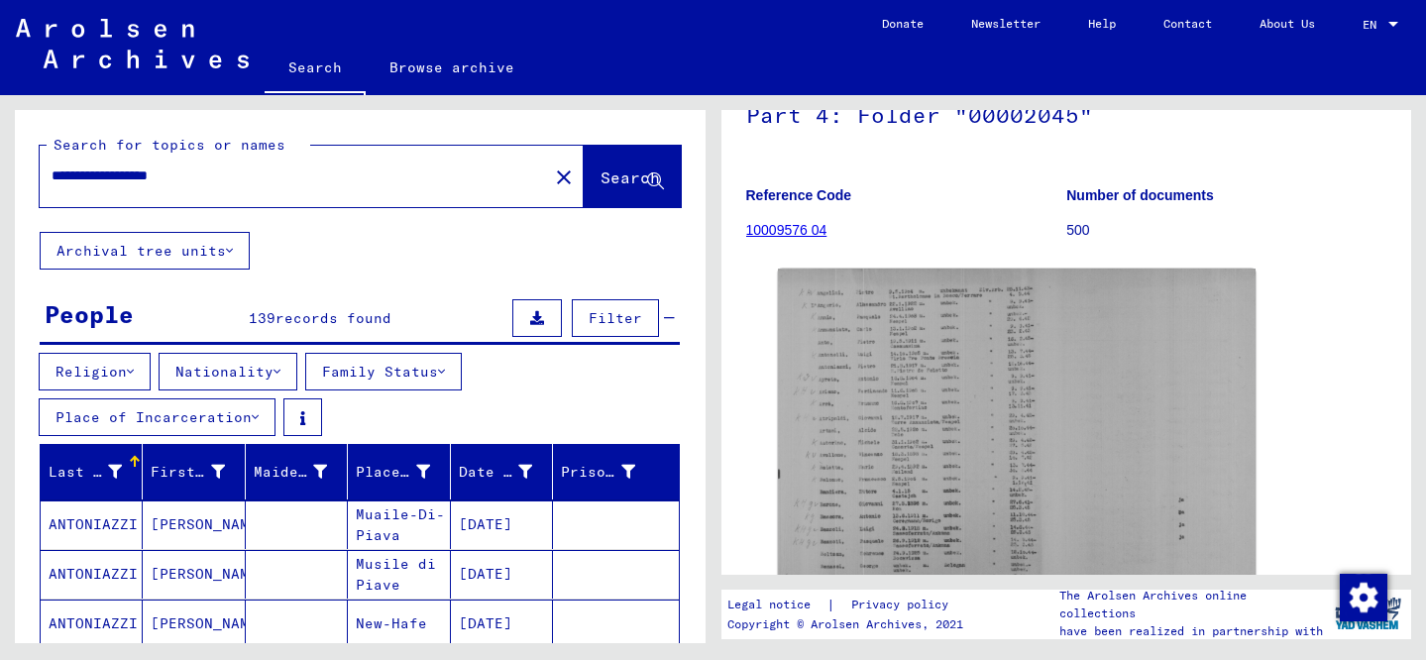
type input "**********"
